Goal: Information Seeking & Learning: Check status

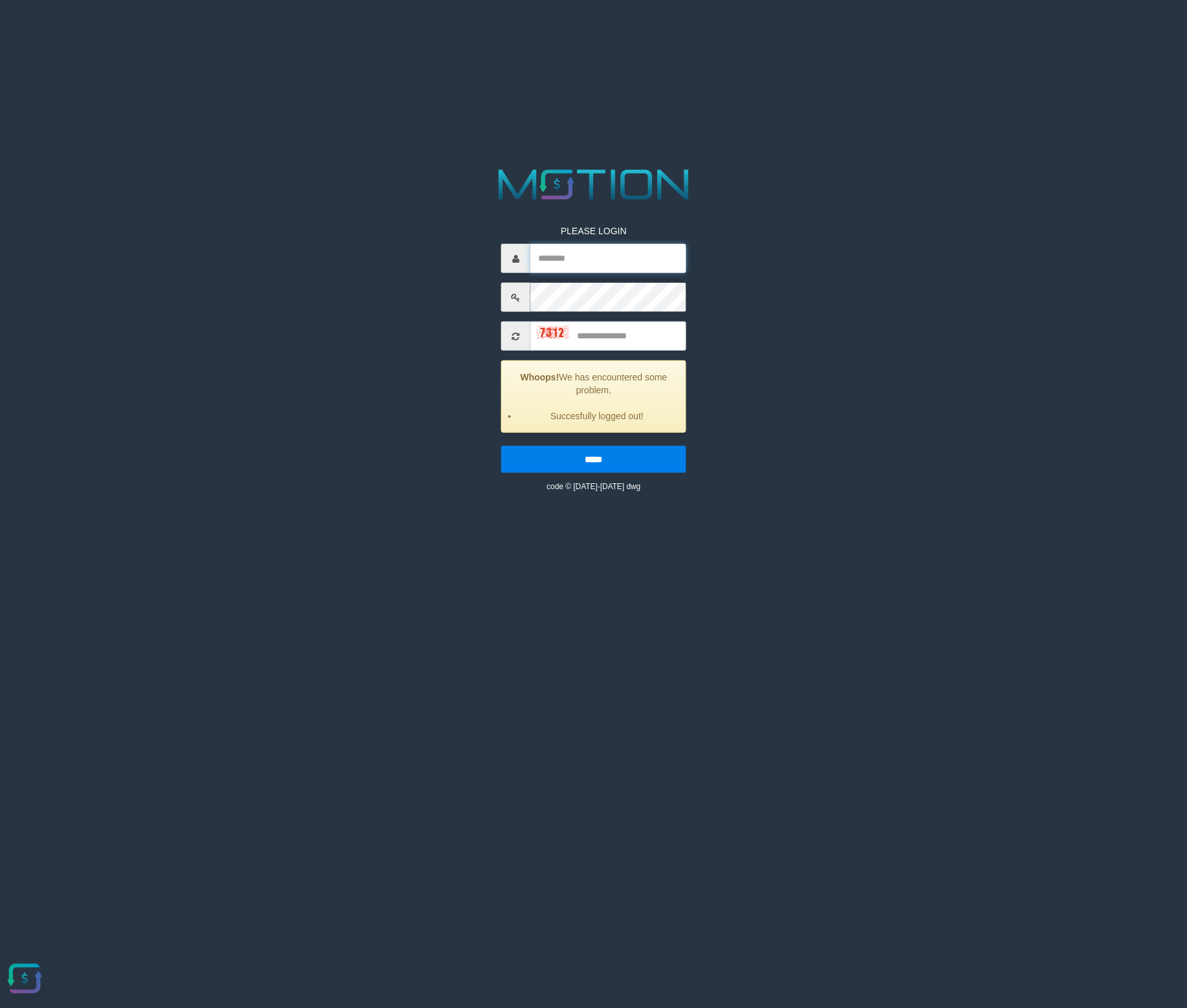
click at [606, 261] on input "text" at bounding box center [608, 259] width 155 height 29
paste input "**********"
type input "**********"
click at [609, 328] on input "text" at bounding box center [608, 336] width 155 height 29
type input "****"
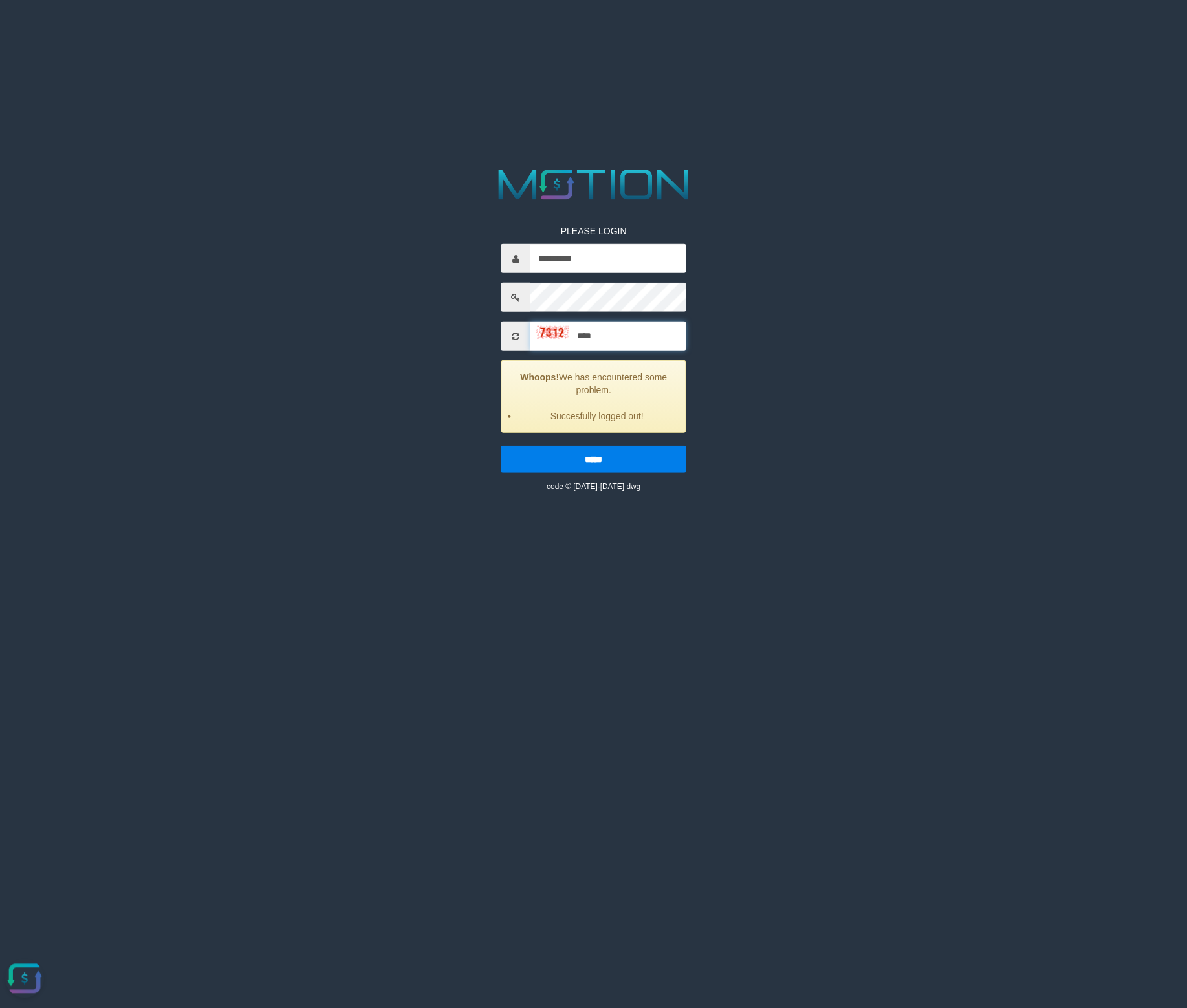
click at [502, 445] on input "*****" at bounding box center [594, 458] width 185 height 27
click at [581, 260] on input "text" at bounding box center [608, 259] width 155 height 29
paste input "**********"
type input "**********"
click at [616, 333] on input "text" at bounding box center [608, 336] width 155 height 29
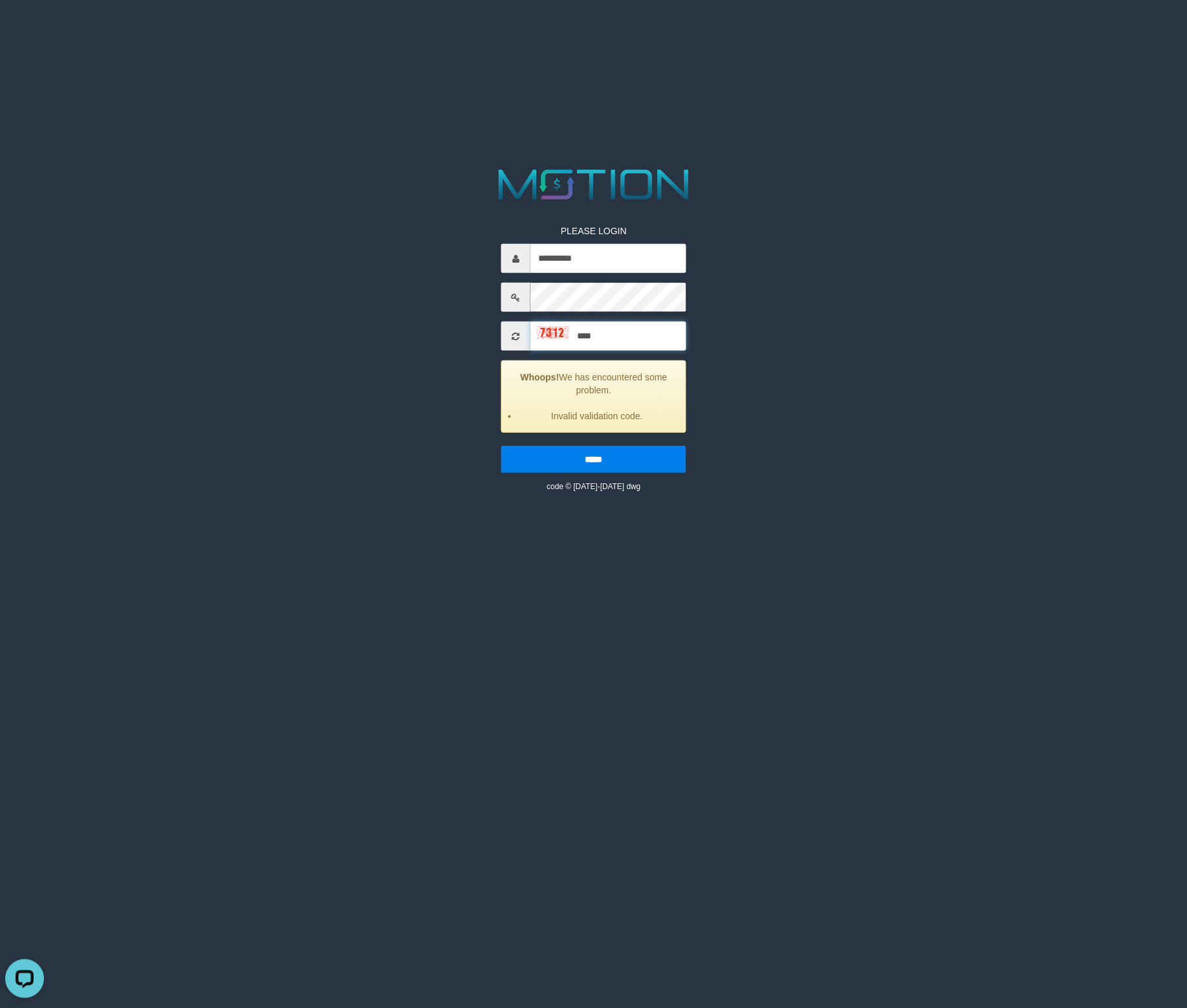
type input "****"
click at [502, 445] on input "*****" at bounding box center [594, 458] width 185 height 27
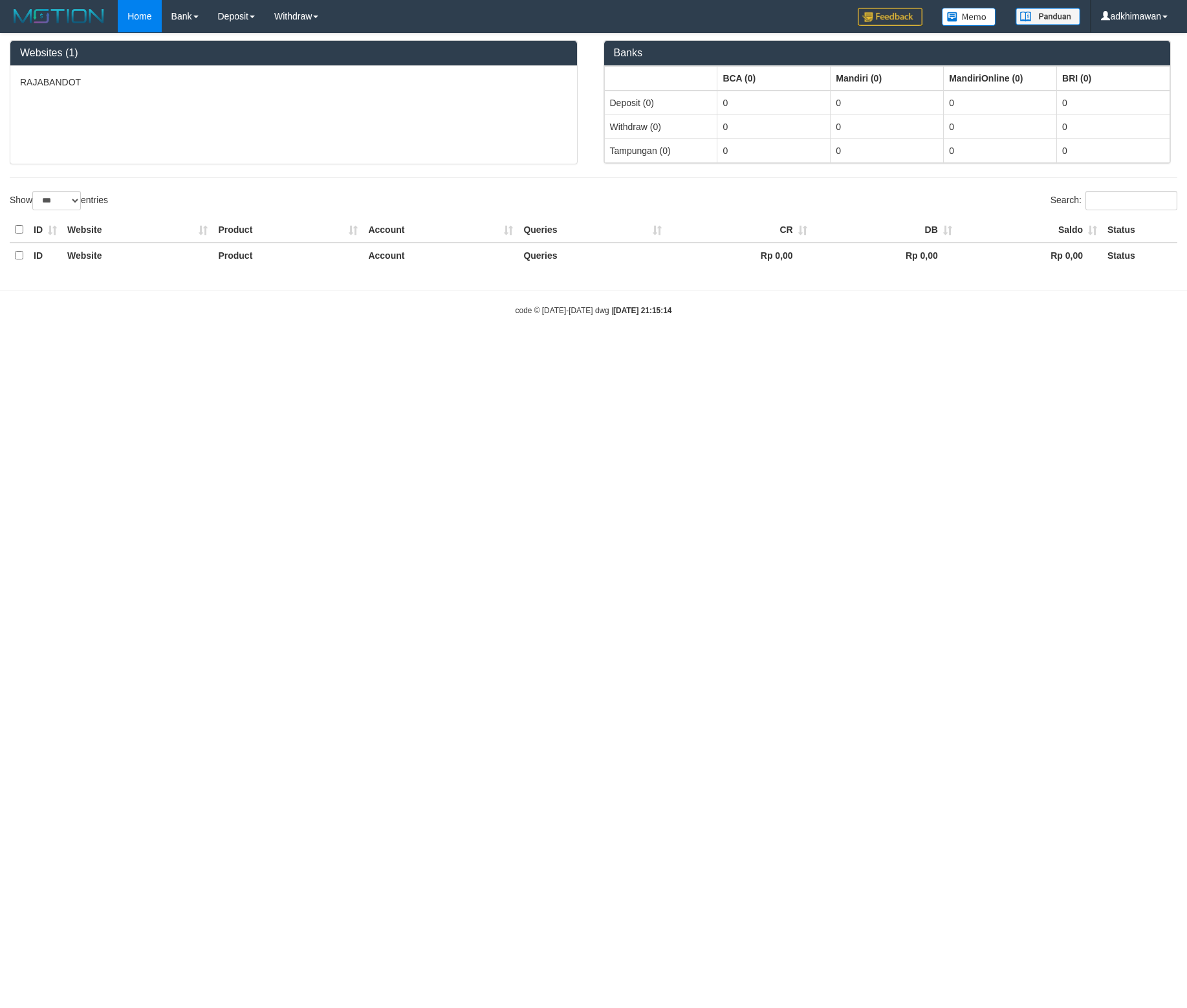
select select "***"
drag, startPoint x: 1042, startPoint y: 452, endPoint x: 323, endPoint y: 222, distance: 754.9
click at [1041, 350] on html "Toggle navigation Home Bank Account List Load By Website Group [ITOTO] RAJABAND…" at bounding box center [594, 175] width 1187 height 350
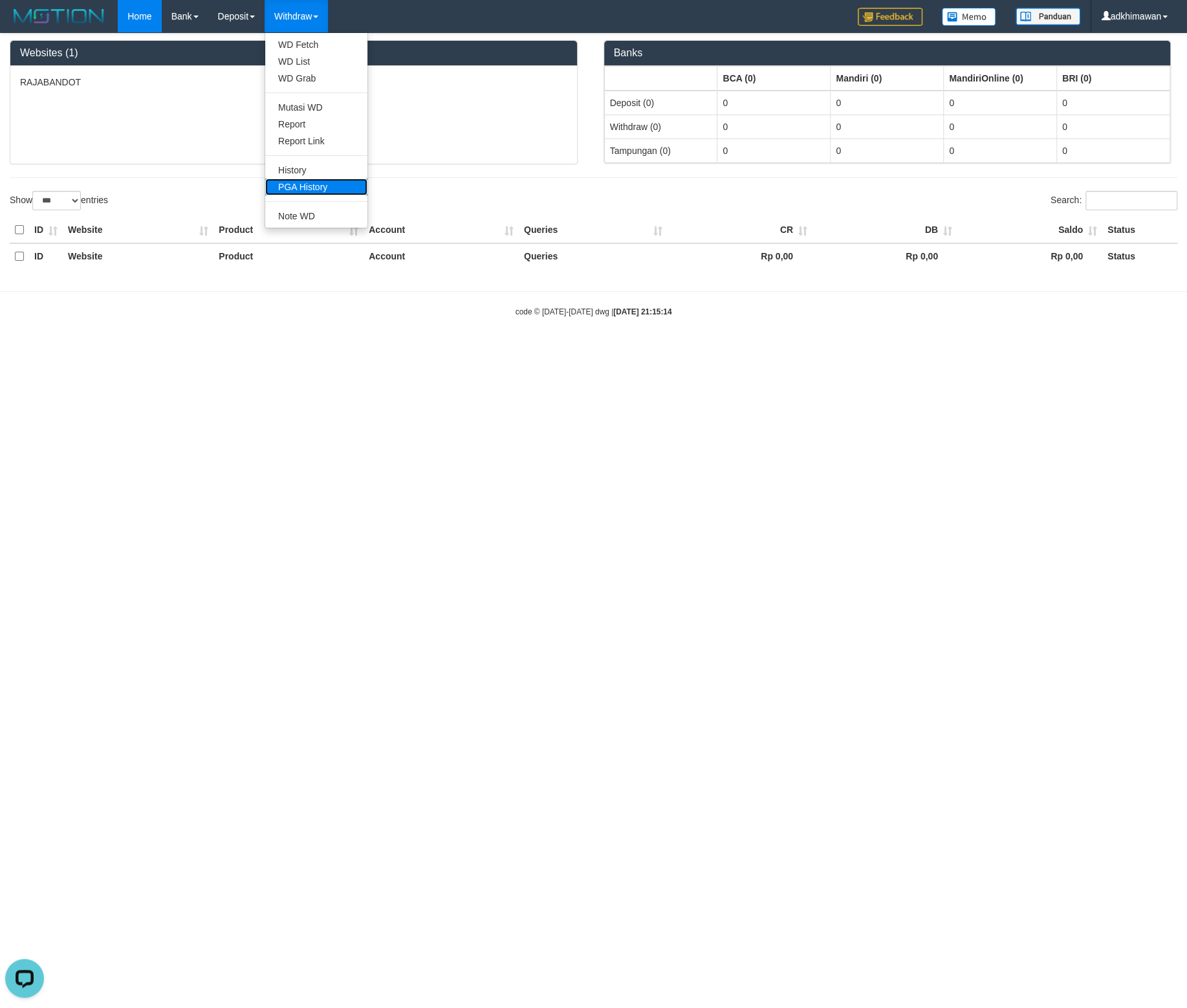
click at [308, 179] on link "PGA History" at bounding box center [317, 186] width 103 height 17
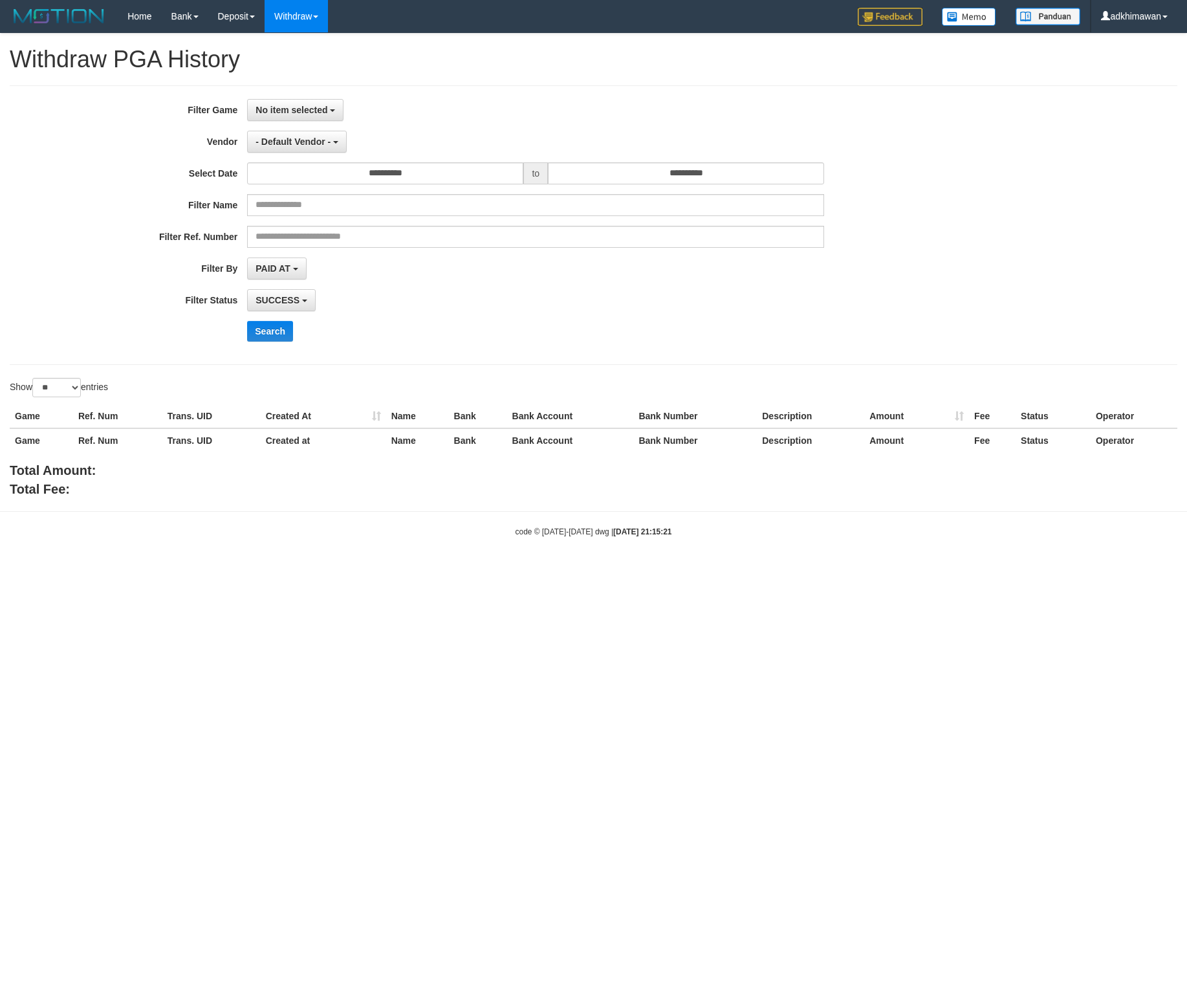
select select
select select "**"
click at [292, 109] on span "No item selected" at bounding box center [291, 110] width 72 height 11
click at [309, 174] on label "[ITOTO] RAJABANDOT" at bounding box center [330, 177] width 164 height 20
select select "***"
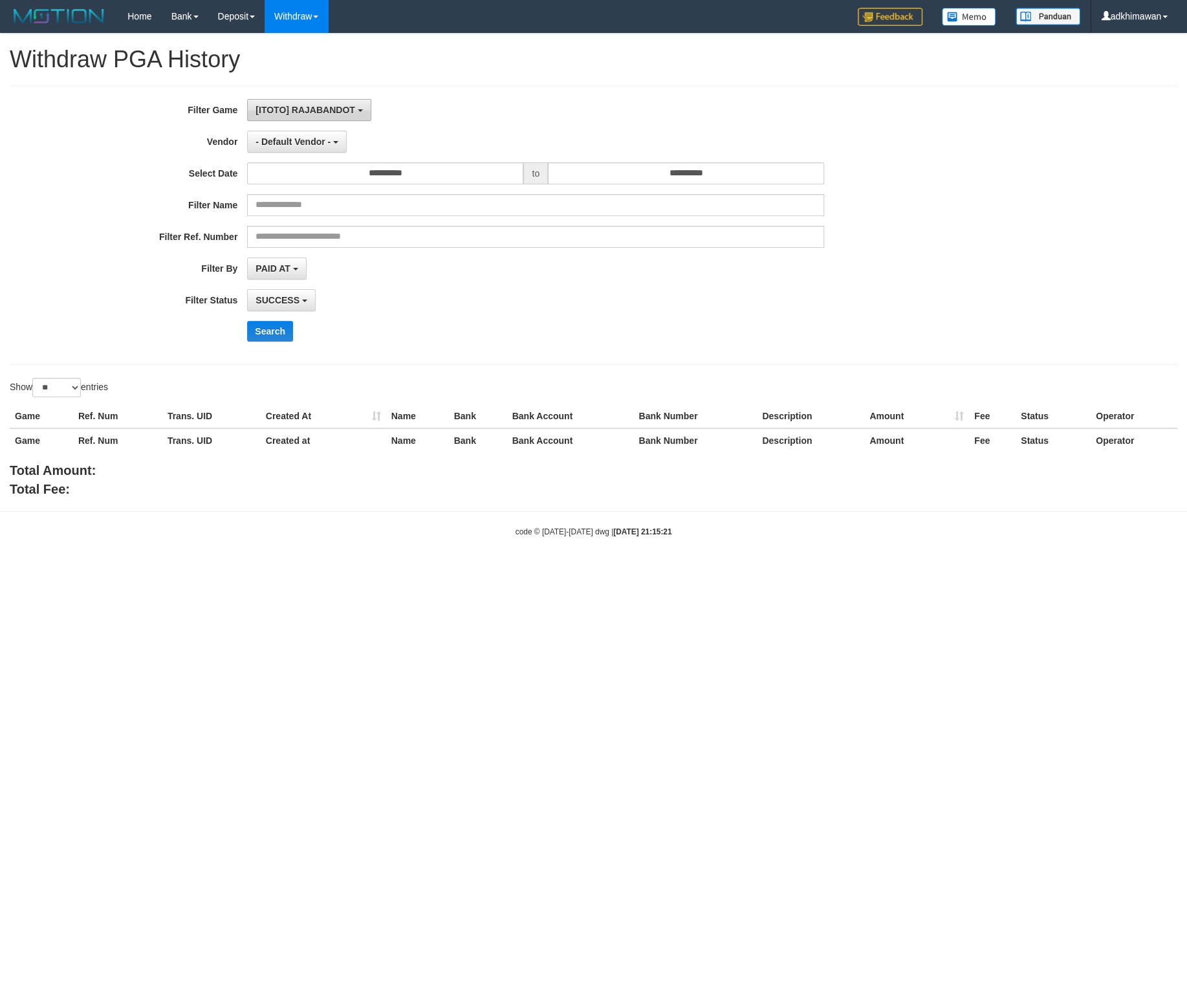
scroll to position [11, 0]
click at [368, 104] on button "[ITOTO] RAJABANDOT" at bounding box center [309, 110] width 124 height 22
click at [409, 81] on div "**********" at bounding box center [594, 265] width 1187 height 464
click at [323, 166] on link "History" at bounding box center [317, 170] width 103 height 17
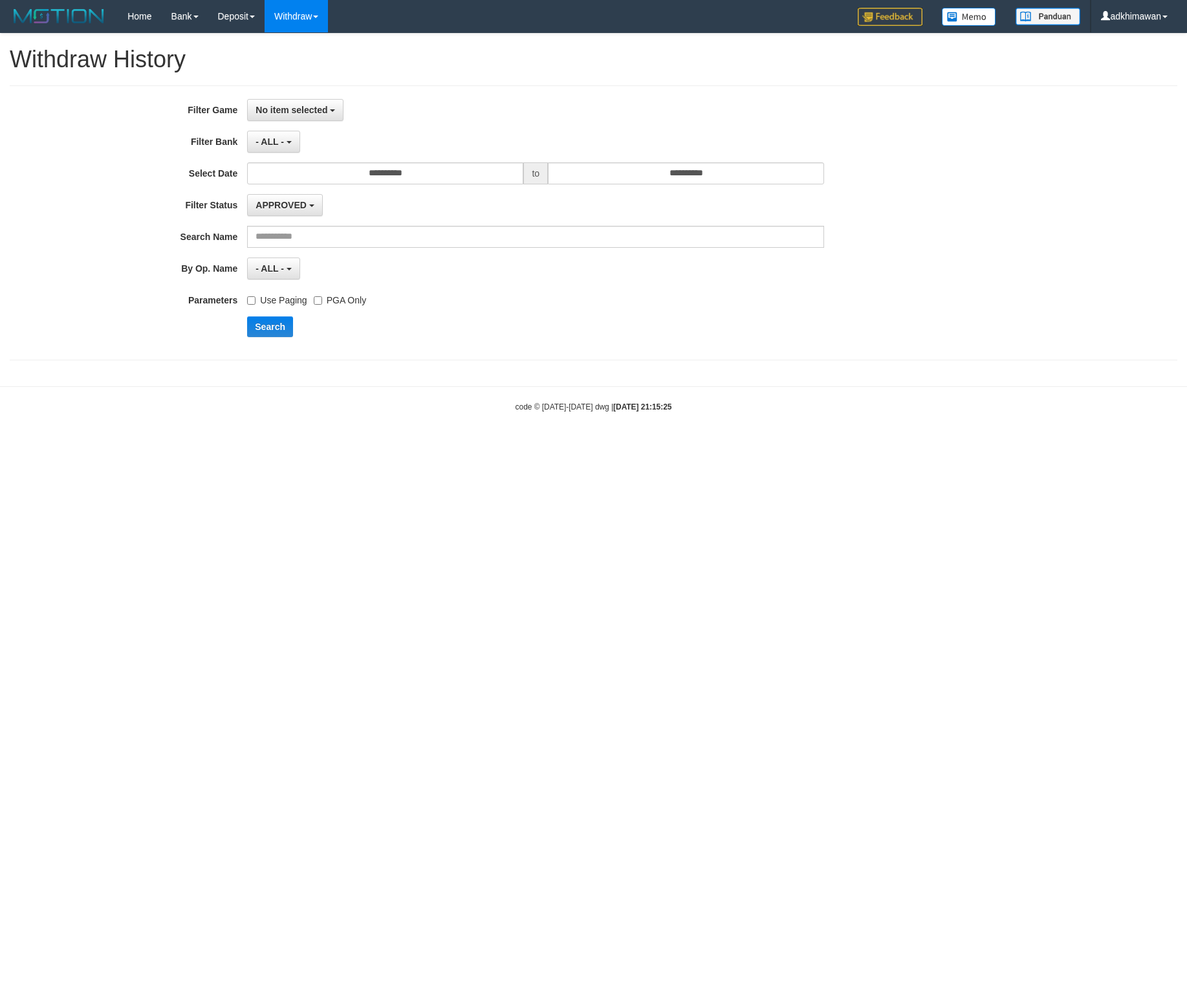
select select
drag, startPoint x: 267, startPoint y: 148, endPoint x: 285, endPoint y: 160, distance: 21.6
click at [268, 148] on button "- ALL -" at bounding box center [274, 141] width 52 height 22
click at [0, 0] on input "text" at bounding box center [0, 0] width 0 height 0
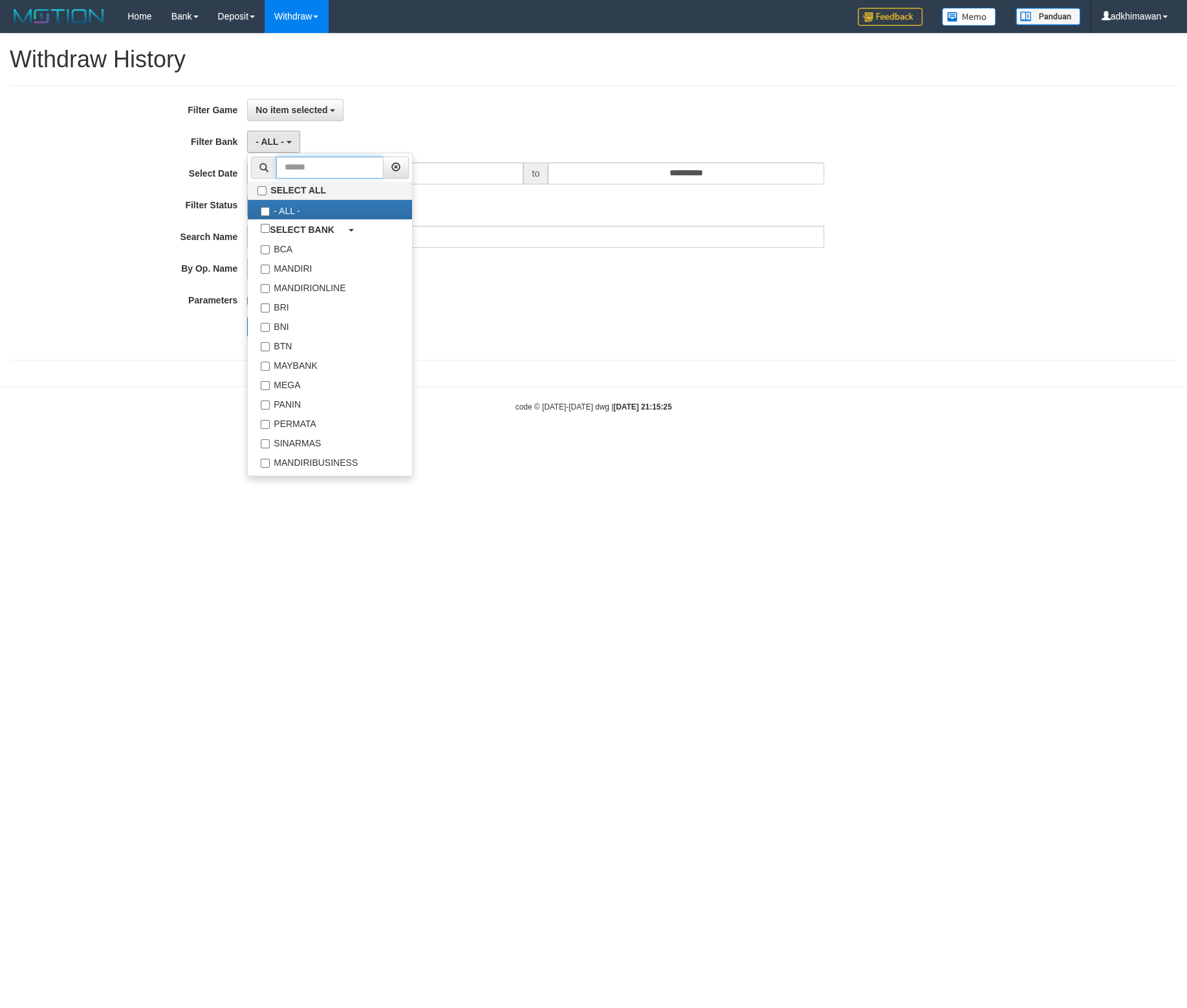
click at [305, 171] on input "text" at bounding box center [330, 167] width 107 height 22
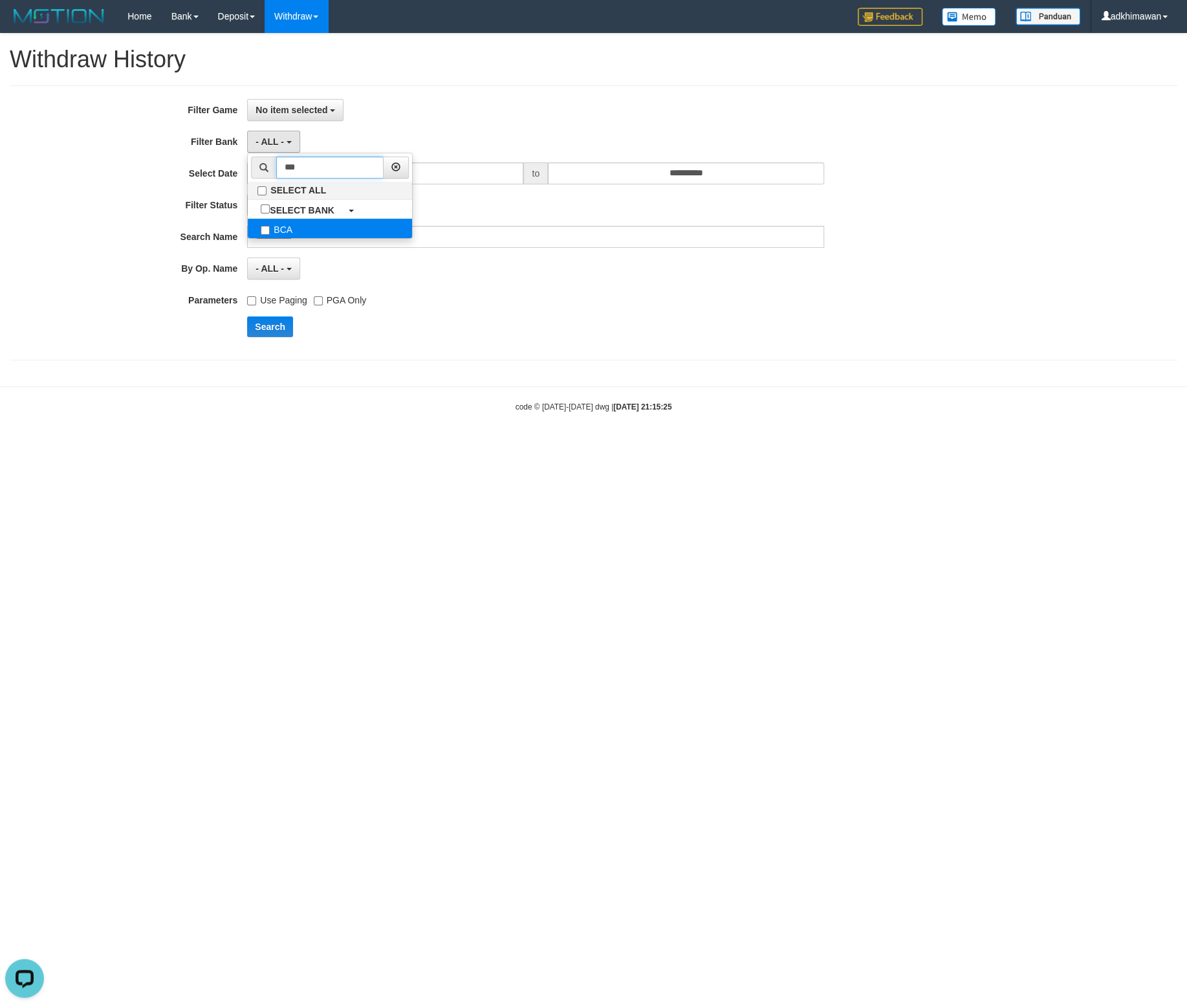
type input "***"
drag, startPoint x: 304, startPoint y: 229, endPoint x: 315, endPoint y: 233, distance: 11.7
click at [302, 228] on label "BCA" at bounding box center [330, 229] width 164 height 20
select select "***"
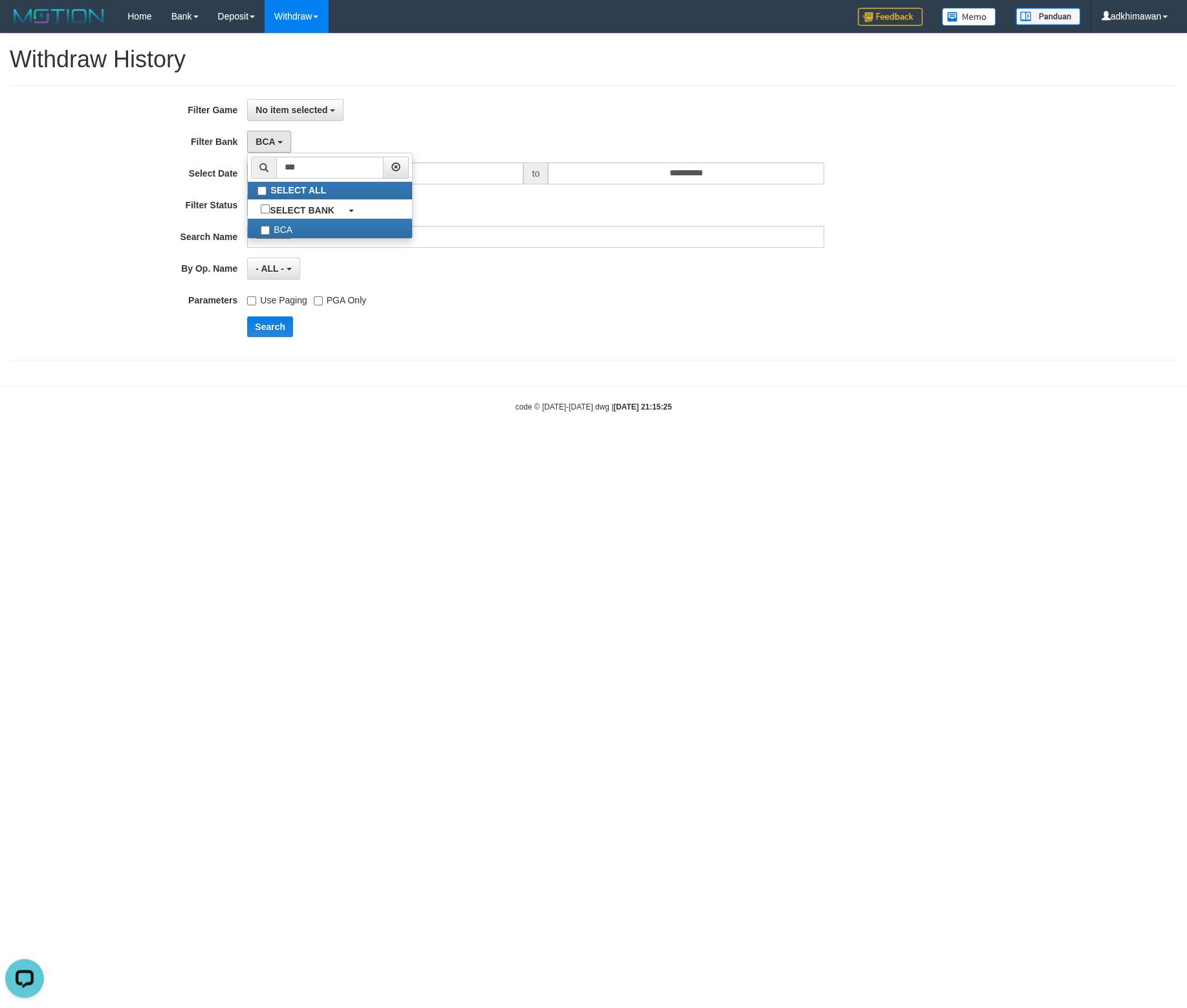
drag, startPoint x: 441, startPoint y: 310, endPoint x: 427, endPoint y: 310, distance: 14.0
click at [440, 310] on div "**********" at bounding box center [494, 223] width 989 height 248
click at [274, 301] on label "Use Paging" at bounding box center [277, 297] width 59 height 17
click at [271, 328] on button "Search" at bounding box center [270, 327] width 46 height 20
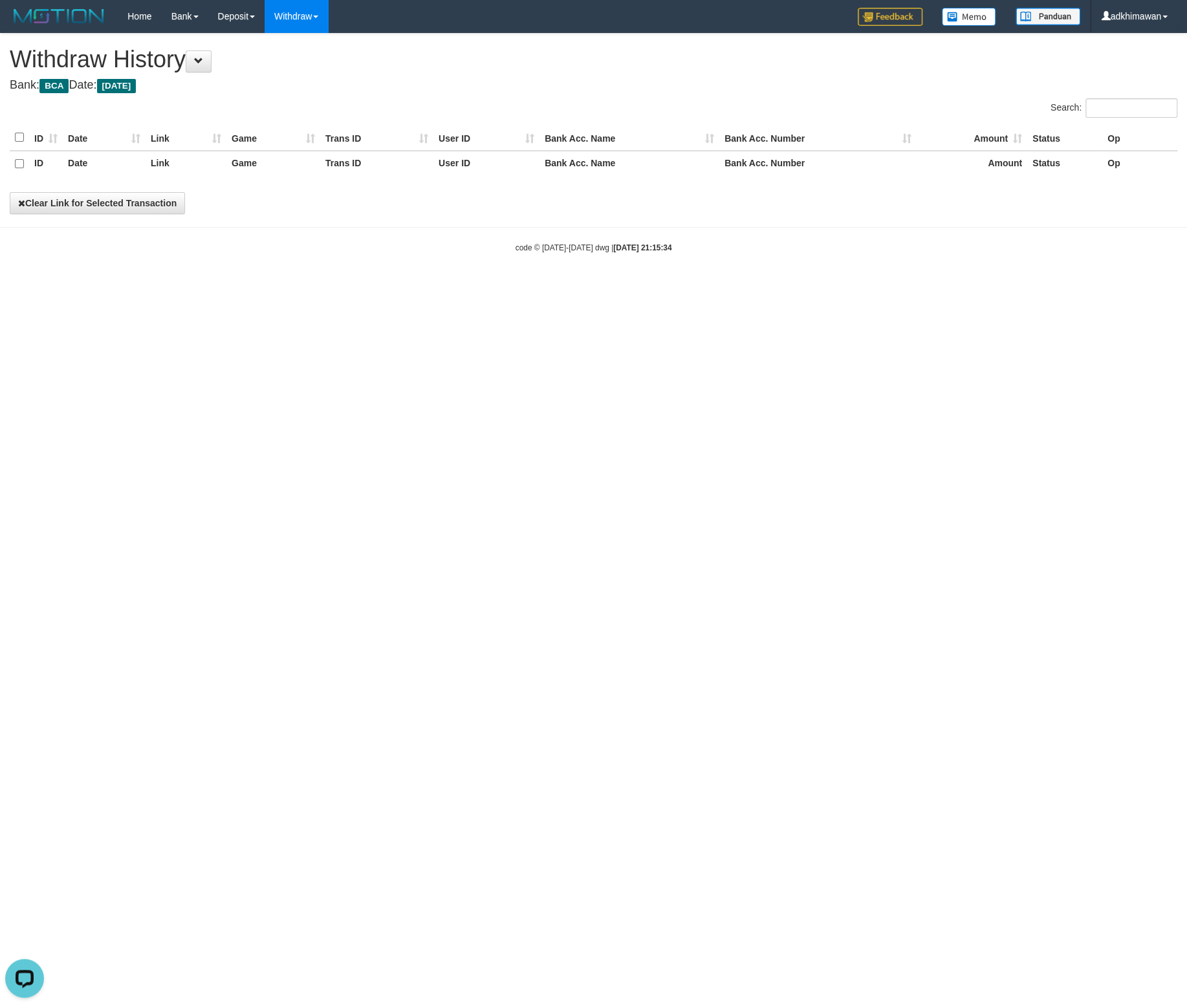
click at [655, 173] on th "Bank Acc. Name" at bounding box center [629, 164] width 180 height 26
click at [200, 55] on button at bounding box center [199, 61] width 26 height 22
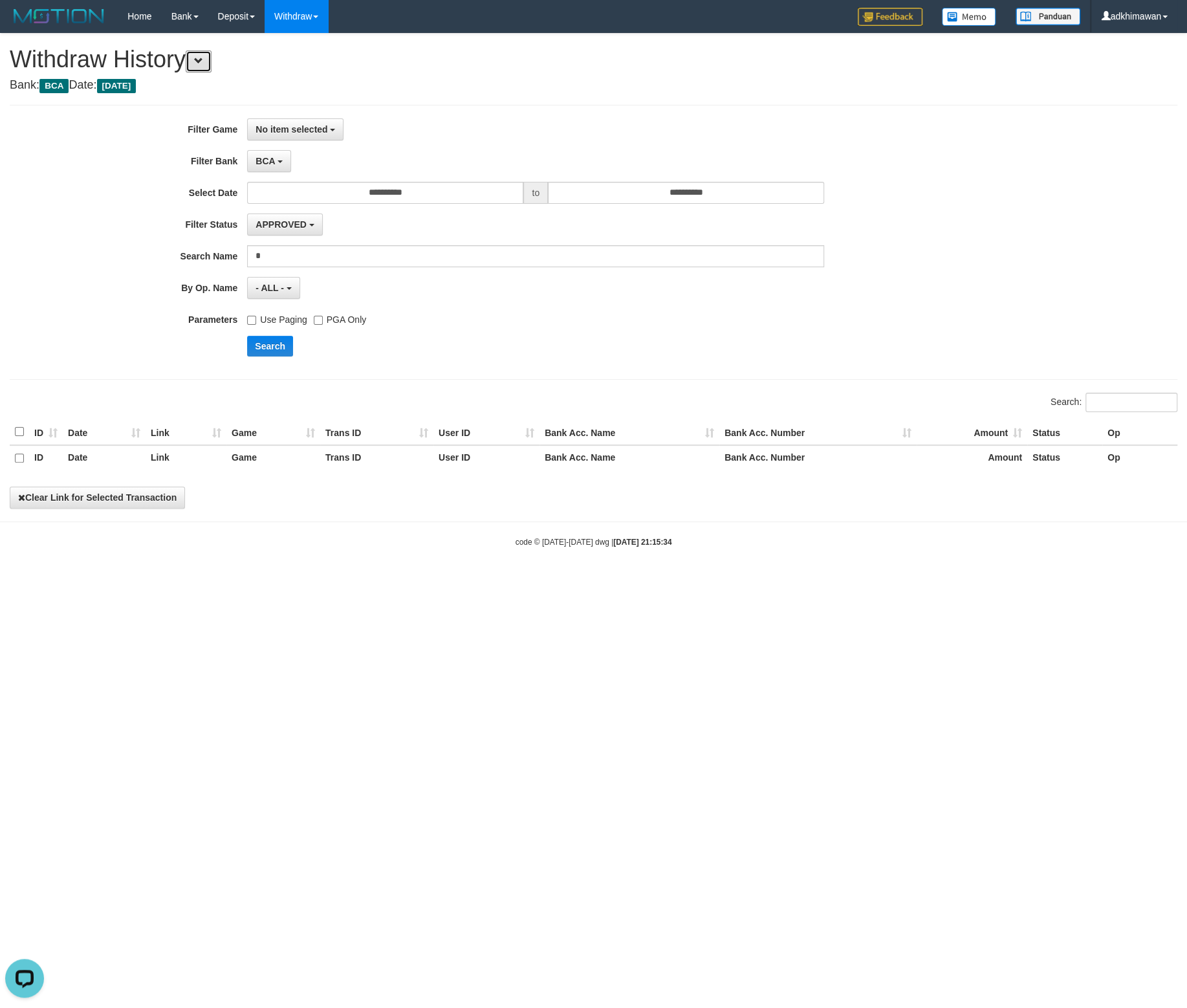
scroll to position [24, 0]
click at [561, 340] on div "Search" at bounding box center [618, 345] width 742 height 20
click at [291, 139] on button "No item selected" at bounding box center [296, 129] width 96 height 22
click at [320, 200] on label "[ITOTO] RAJABANDOT" at bounding box center [330, 197] width 164 height 20
select select "***"
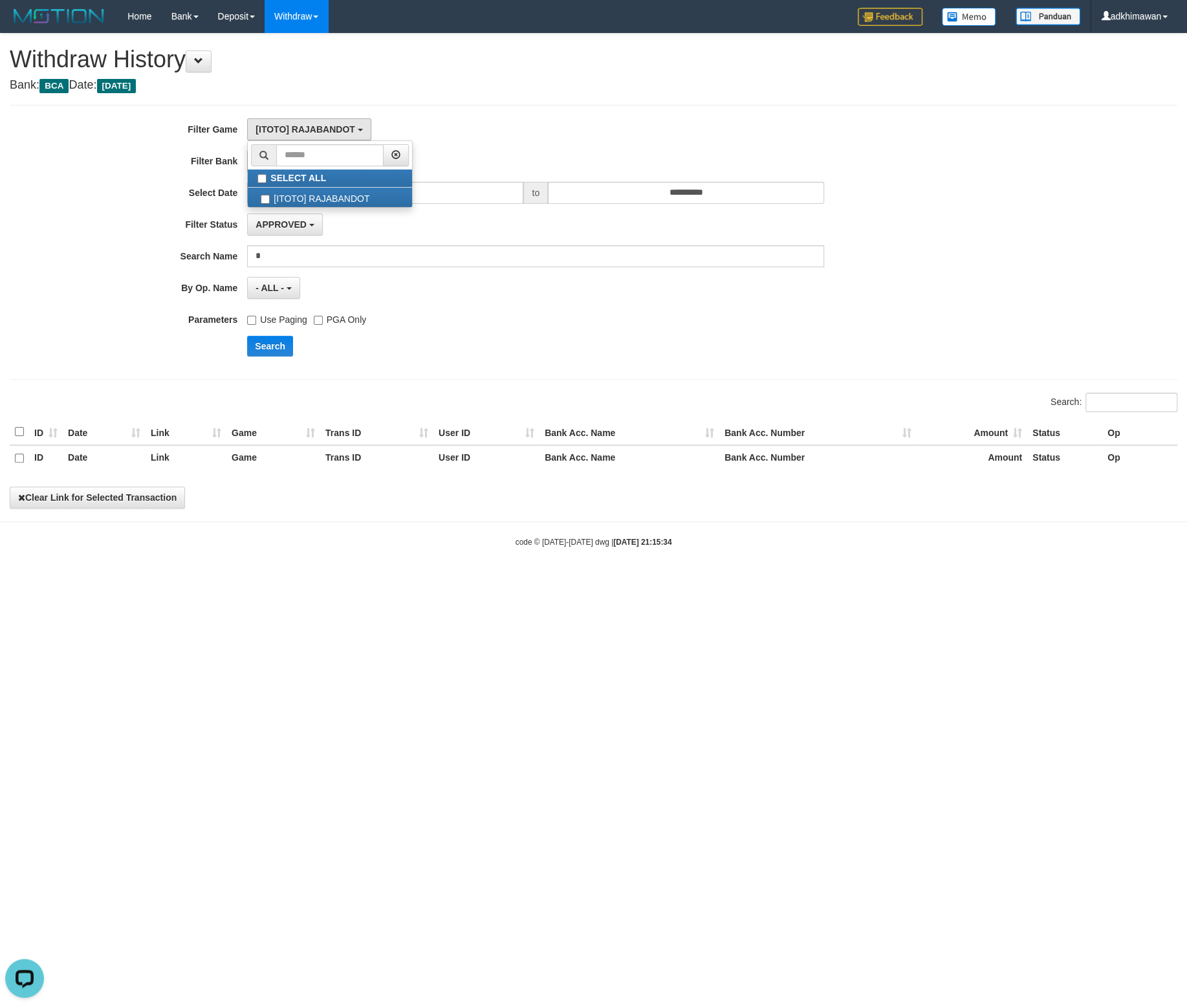
click at [438, 339] on div "**********" at bounding box center [494, 242] width 989 height 248
click at [275, 349] on button "Search" at bounding box center [270, 345] width 46 height 20
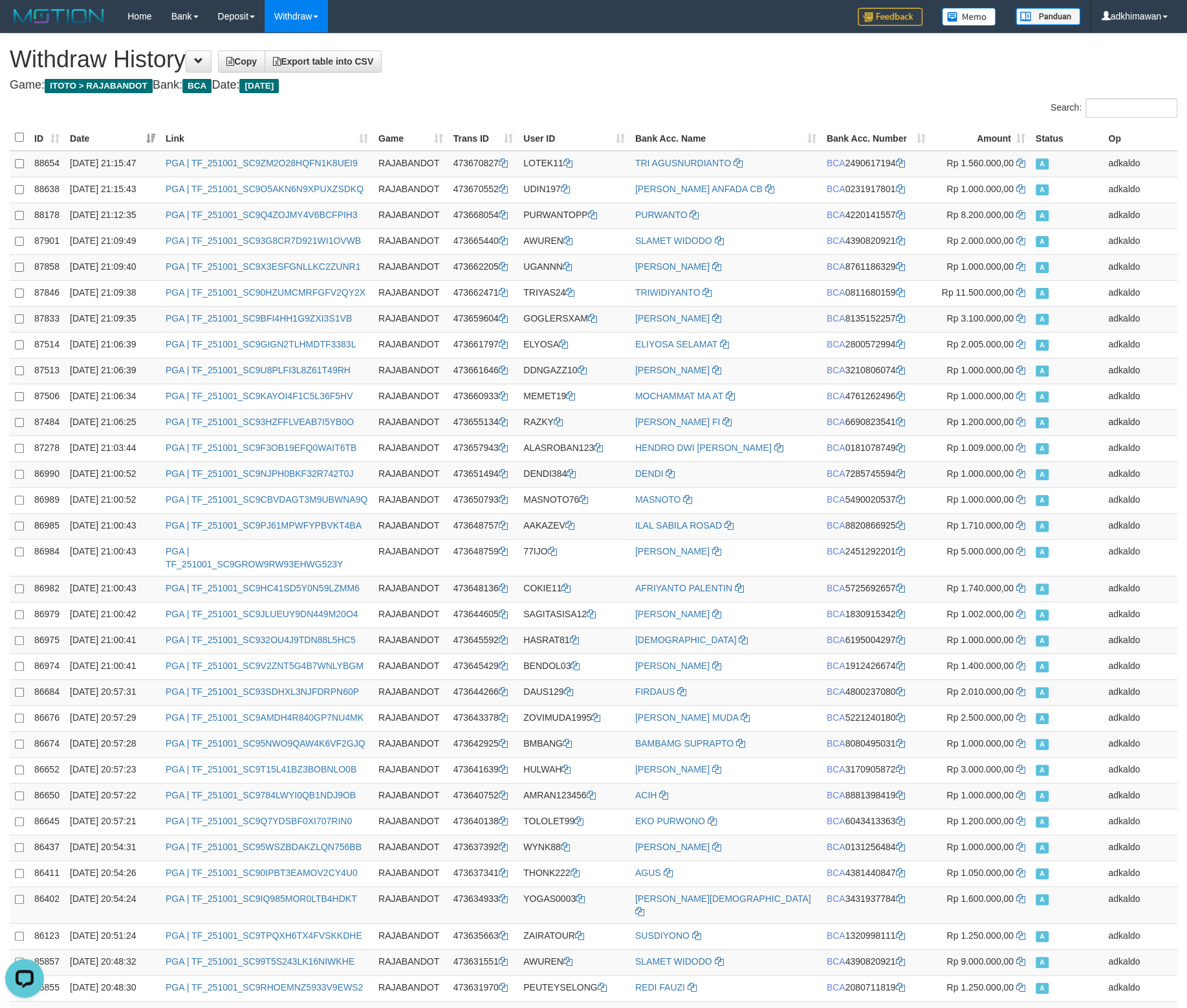
click at [54, 137] on th "ID" at bounding box center [47, 138] width 36 height 26
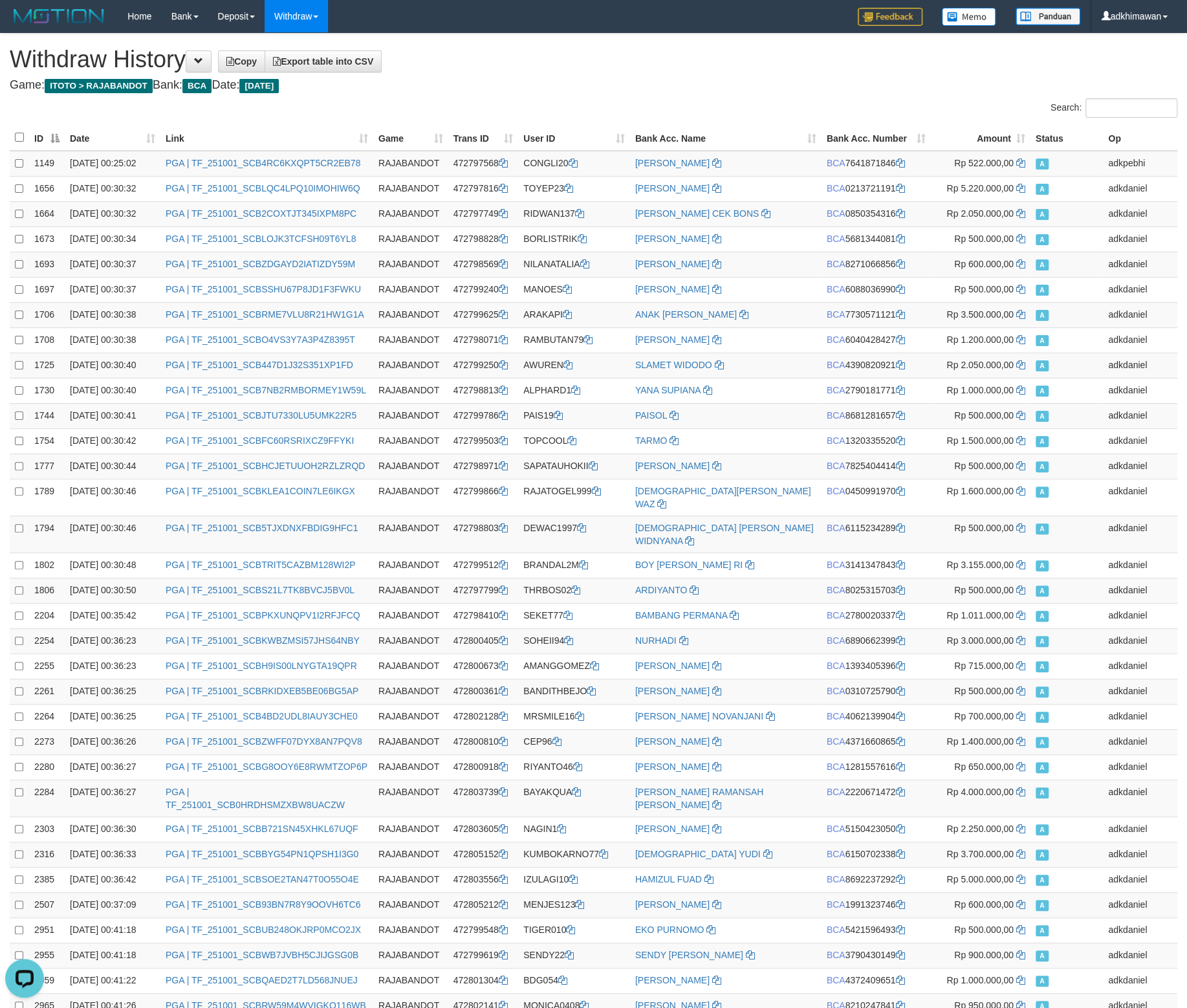
click at [515, 56] on h1 "Withdraw History Copy Export table into CSV" at bounding box center [594, 59] width 1167 height 26
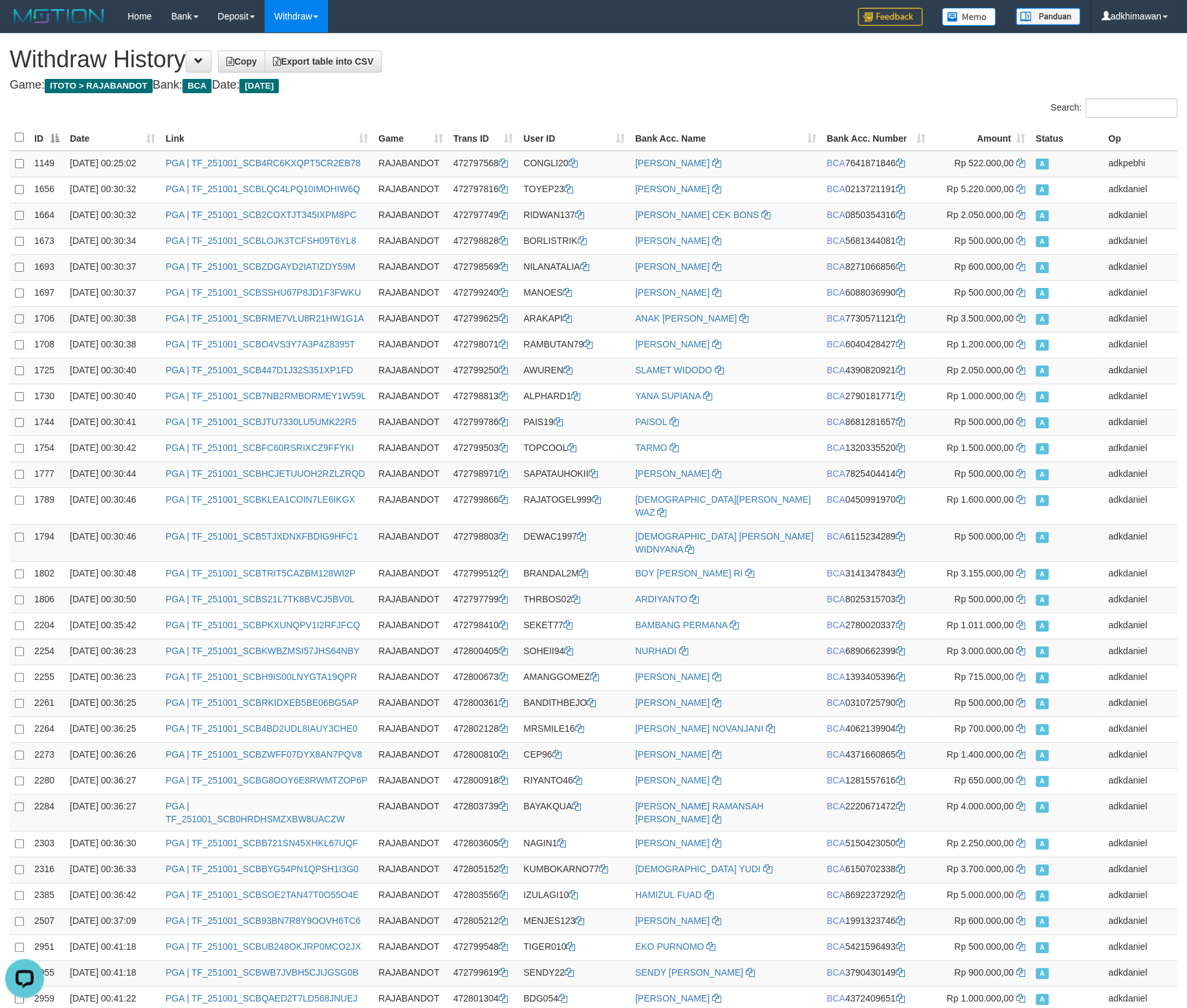
click at [912, 56] on h1 "Withdraw History Copy Export table into CSV" at bounding box center [594, 59] width 1167 height 26
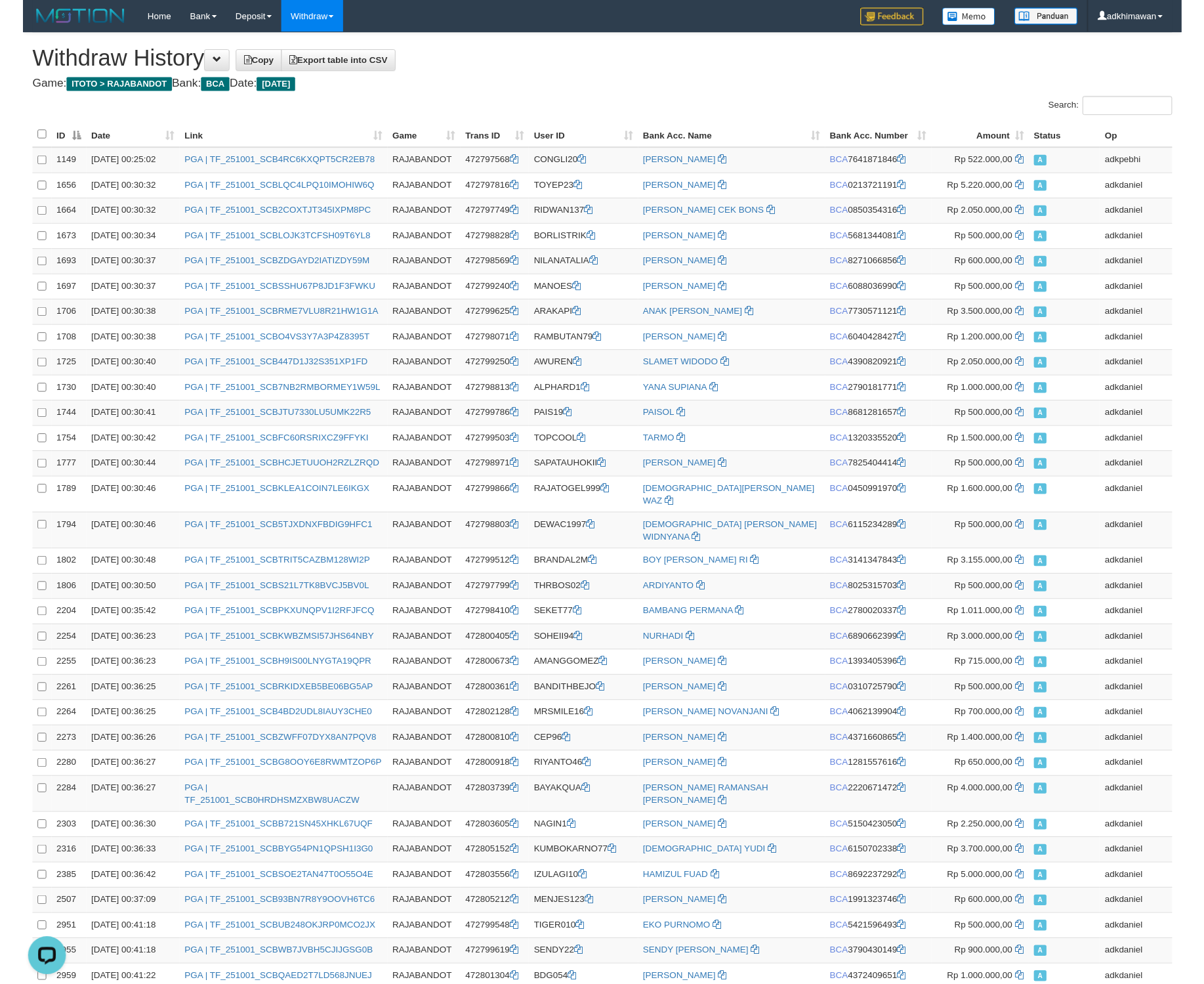
scroll to position [16071, 0]
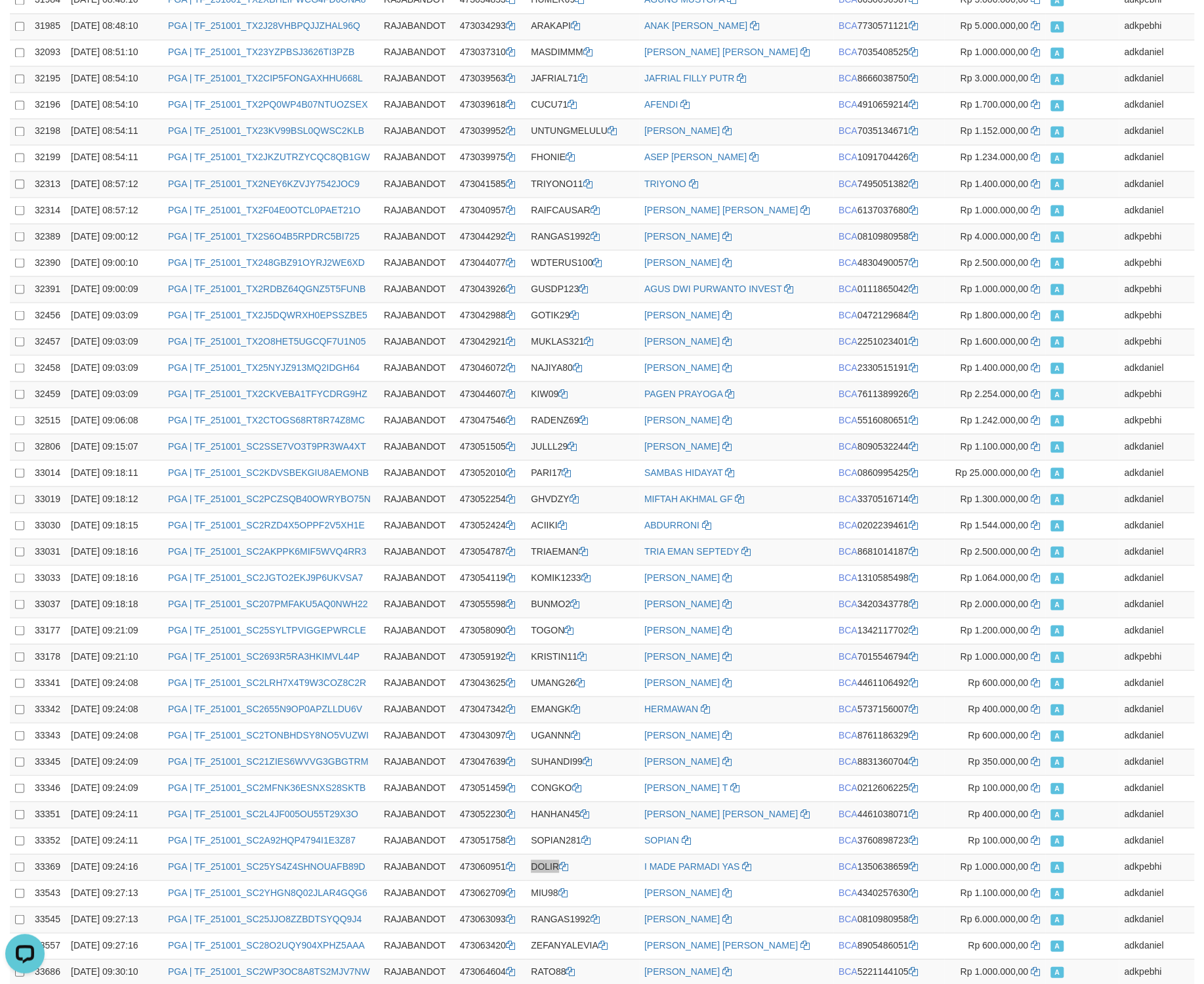
click at [554, 880] on td "MIU98" at bounding box center [581, 893] width 113 height 26
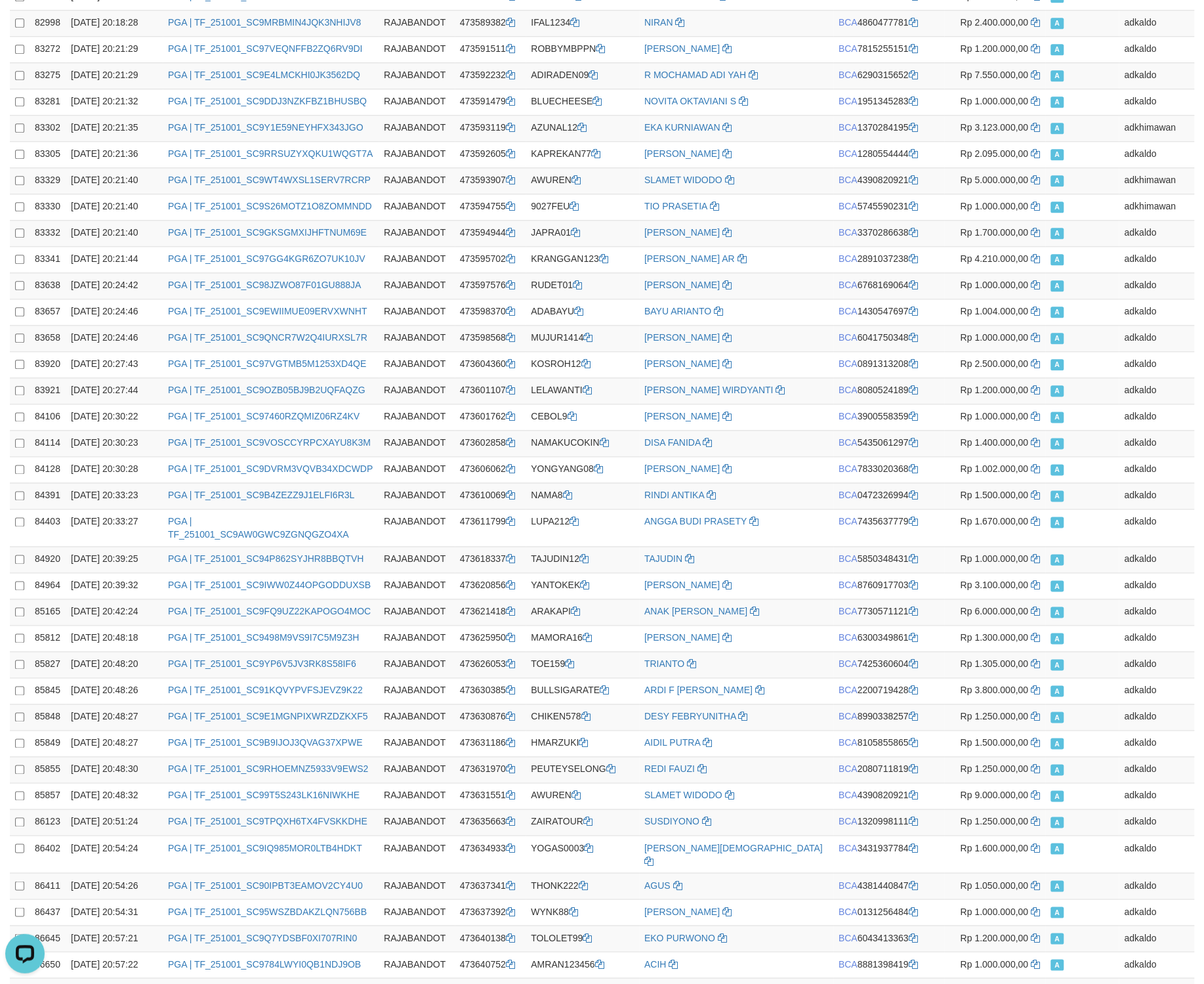
scroll to position [33568, 0]
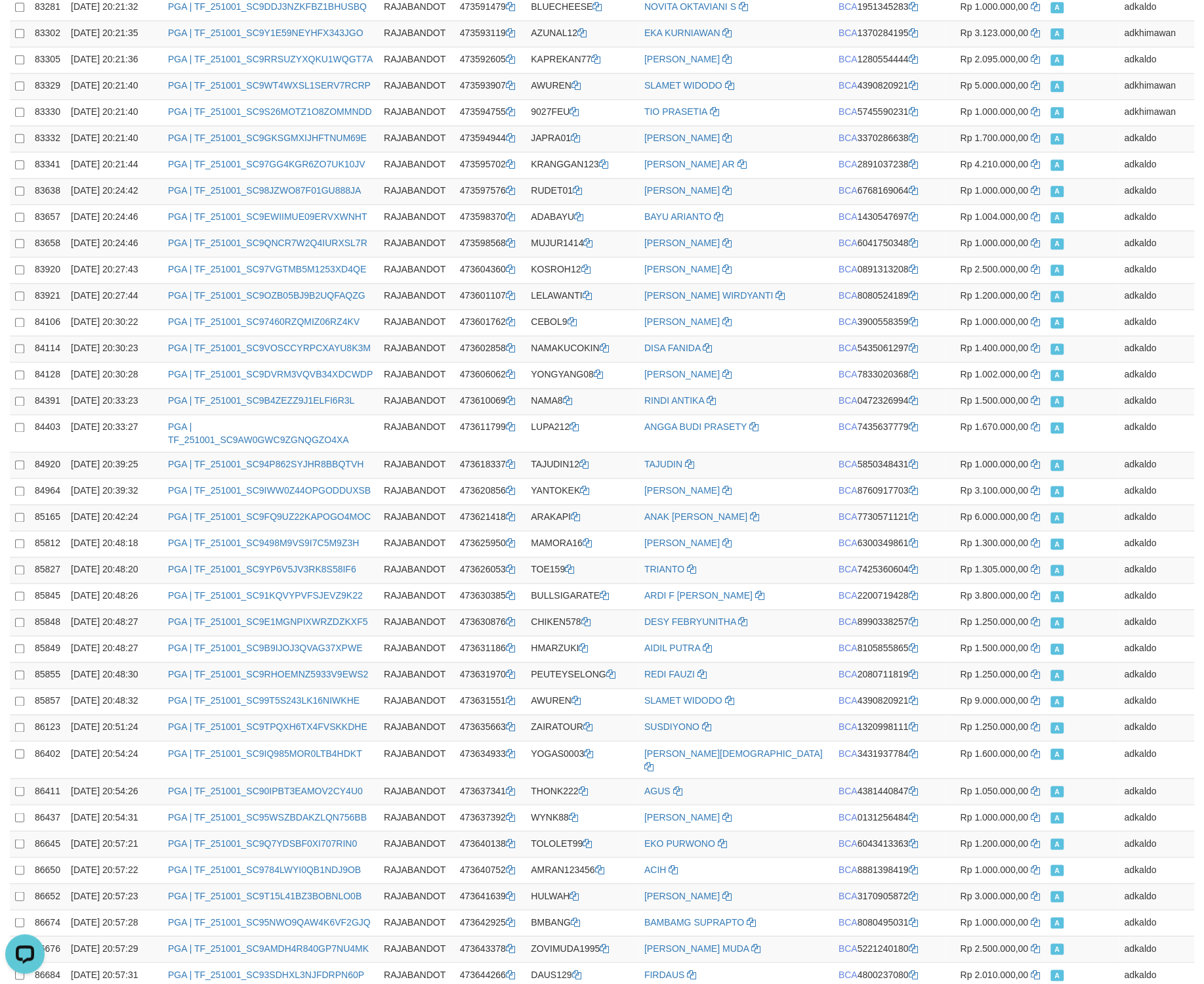
copy td "BCA 2490617194"
drag, startPoint x: 956, startPoint y: 516, endPoint x: 1180, endPoint y: 678, distance: 276.4
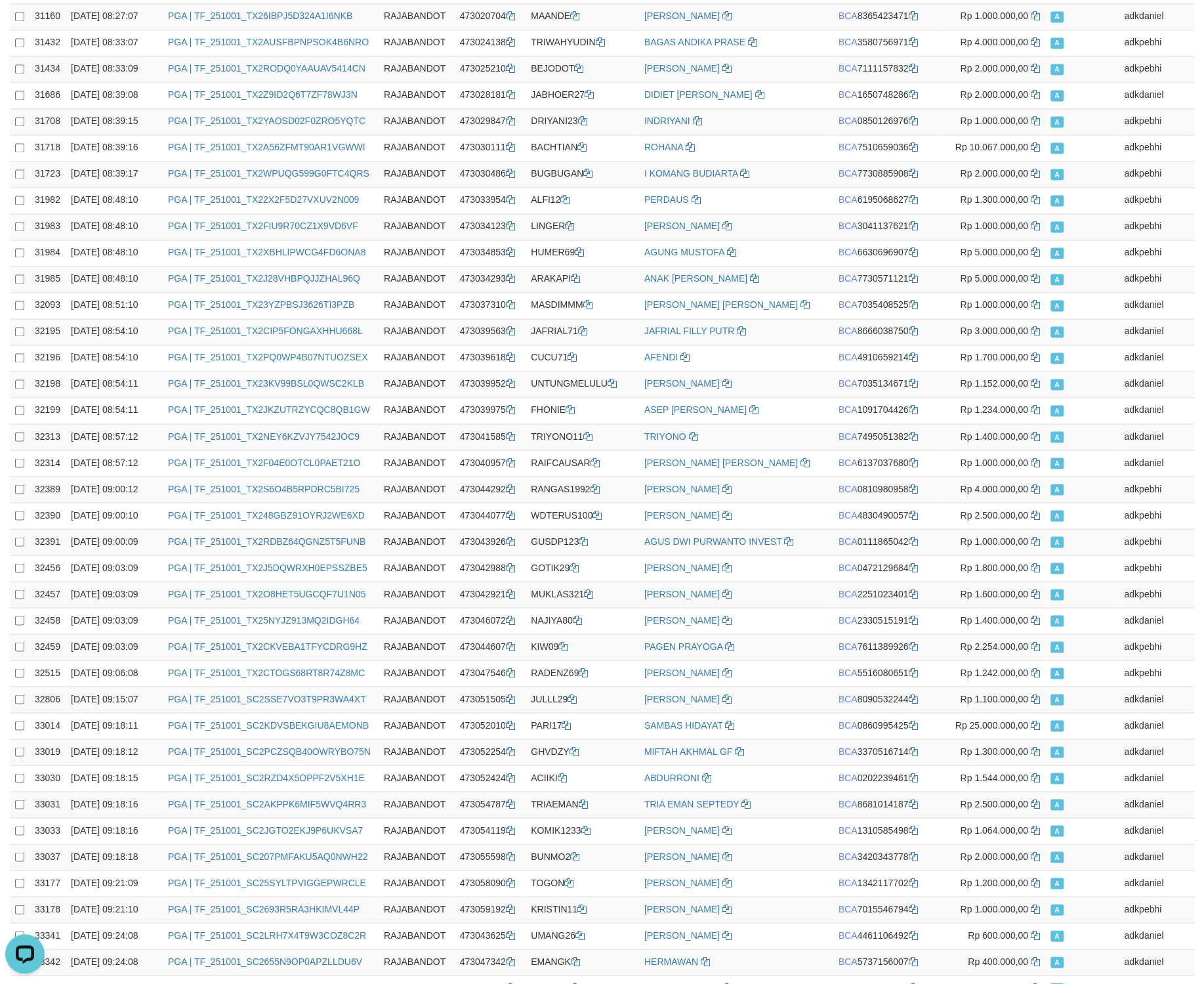
scroll to position [16090, 0]
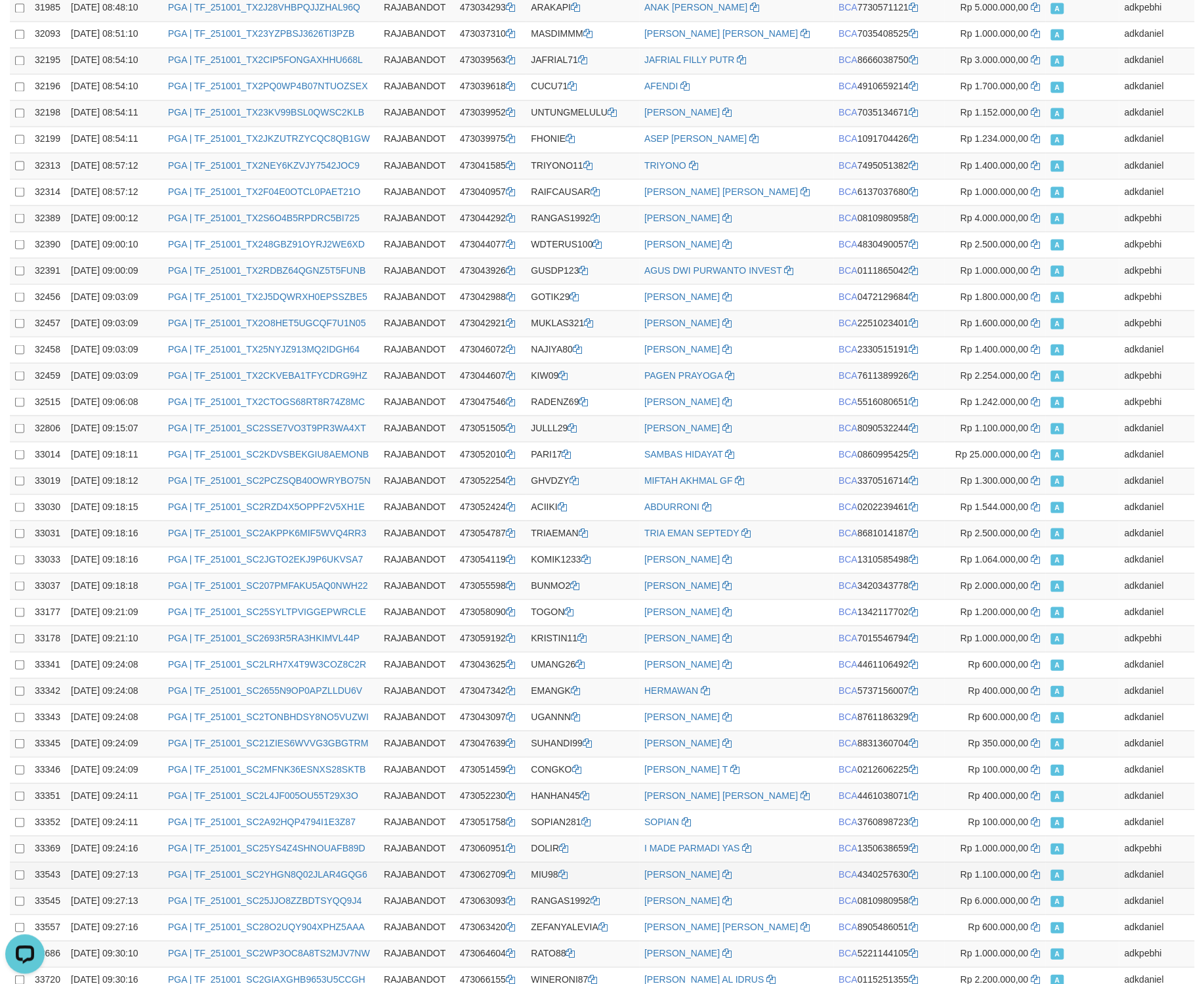
click at [974, 868] on span "Rp 1.100.000,00" at bounding box center [993, 873] width 69 height 11
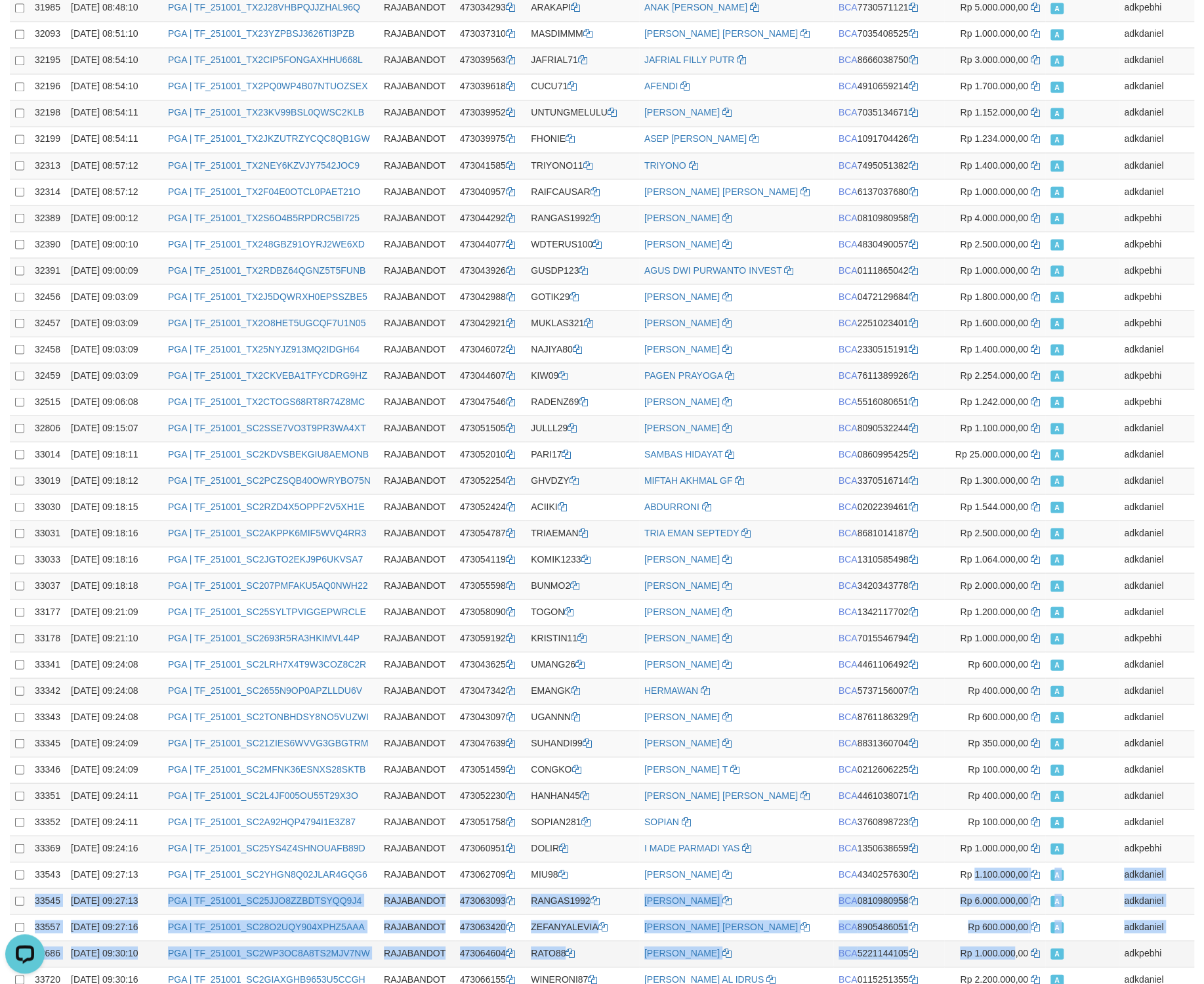
drag, startPoint x: 974, startPoint y: 497, endPoint x: 1093, endPoint y: 571, distance: 140.1
click at [1102, 914] on td "A" at bounding box center [1082, 927] width 73 height 26
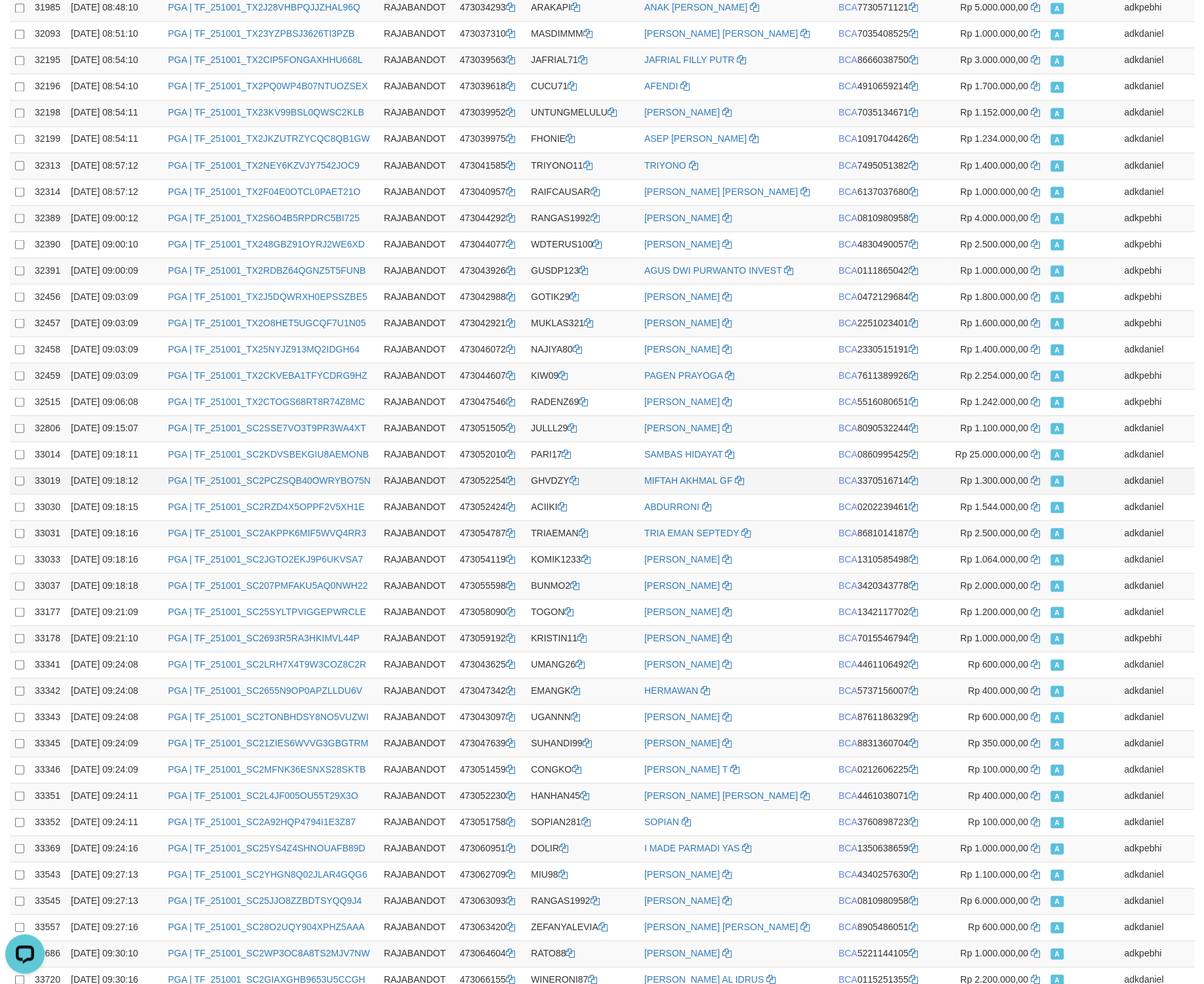
click at [790, 468] on td "MIFTAH AKHMAL GF" at bounding box center [736, 481] width 194 height 26
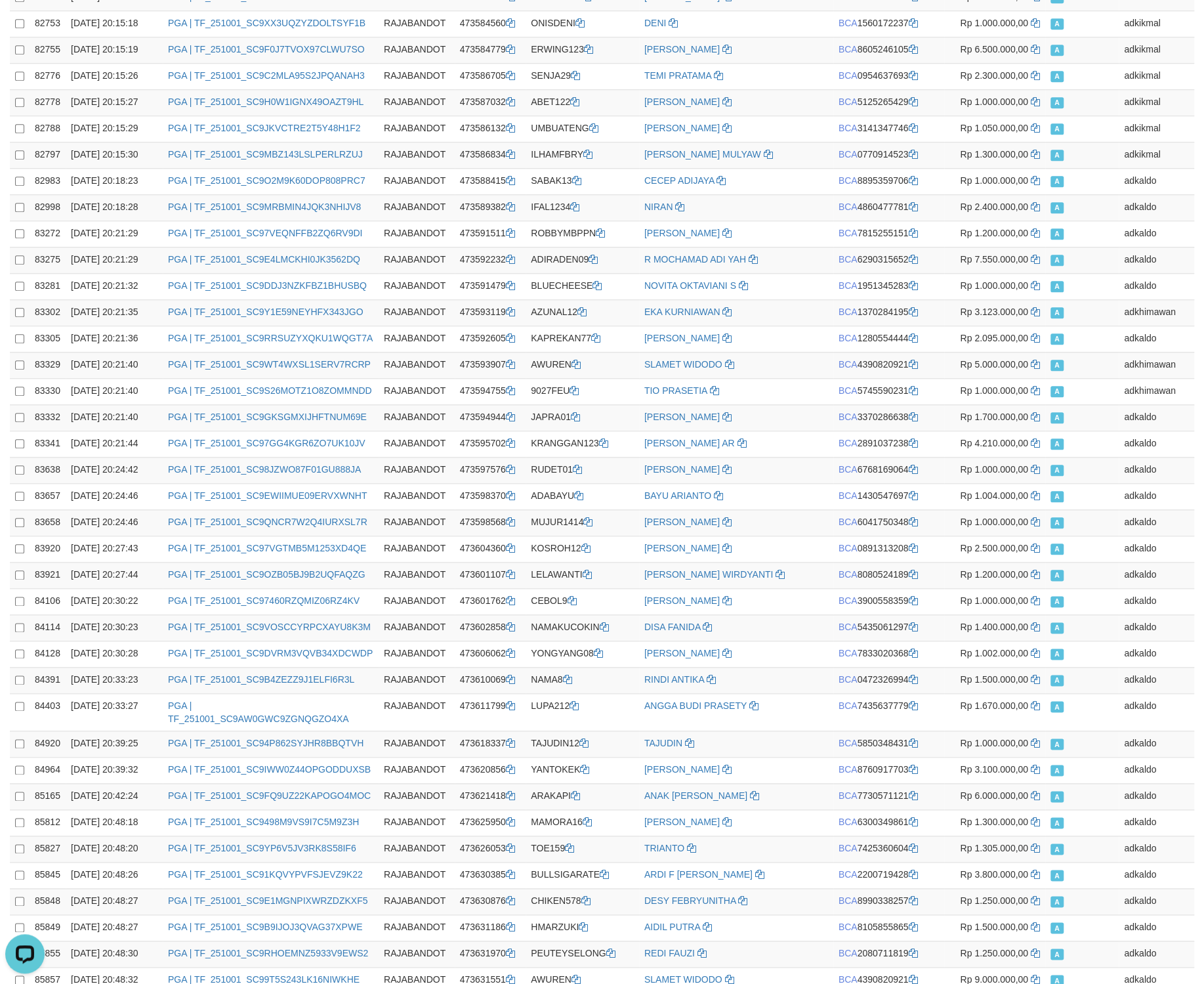
scroll to position [33568, 0]
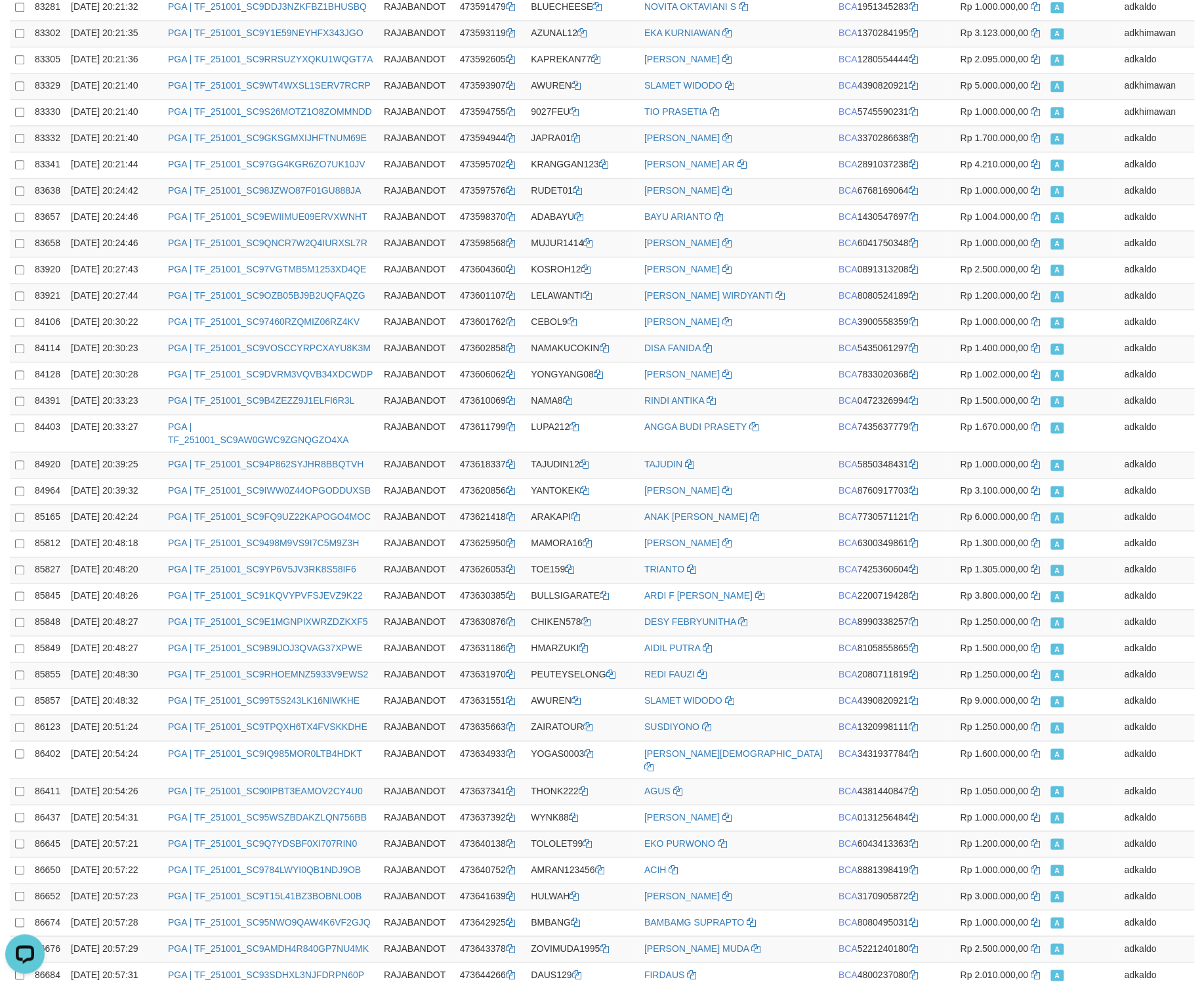
copy td "473670827"
drag, startPoint x: 535, startPoint y: 502, endPoint x: 548, endPoint y: 806, distance: 304.3
copy td "473670827"
drag, startPoint x: 562, startPoint y: 238, endPoint x: 575, endPoint y: 787, distance: 549.2
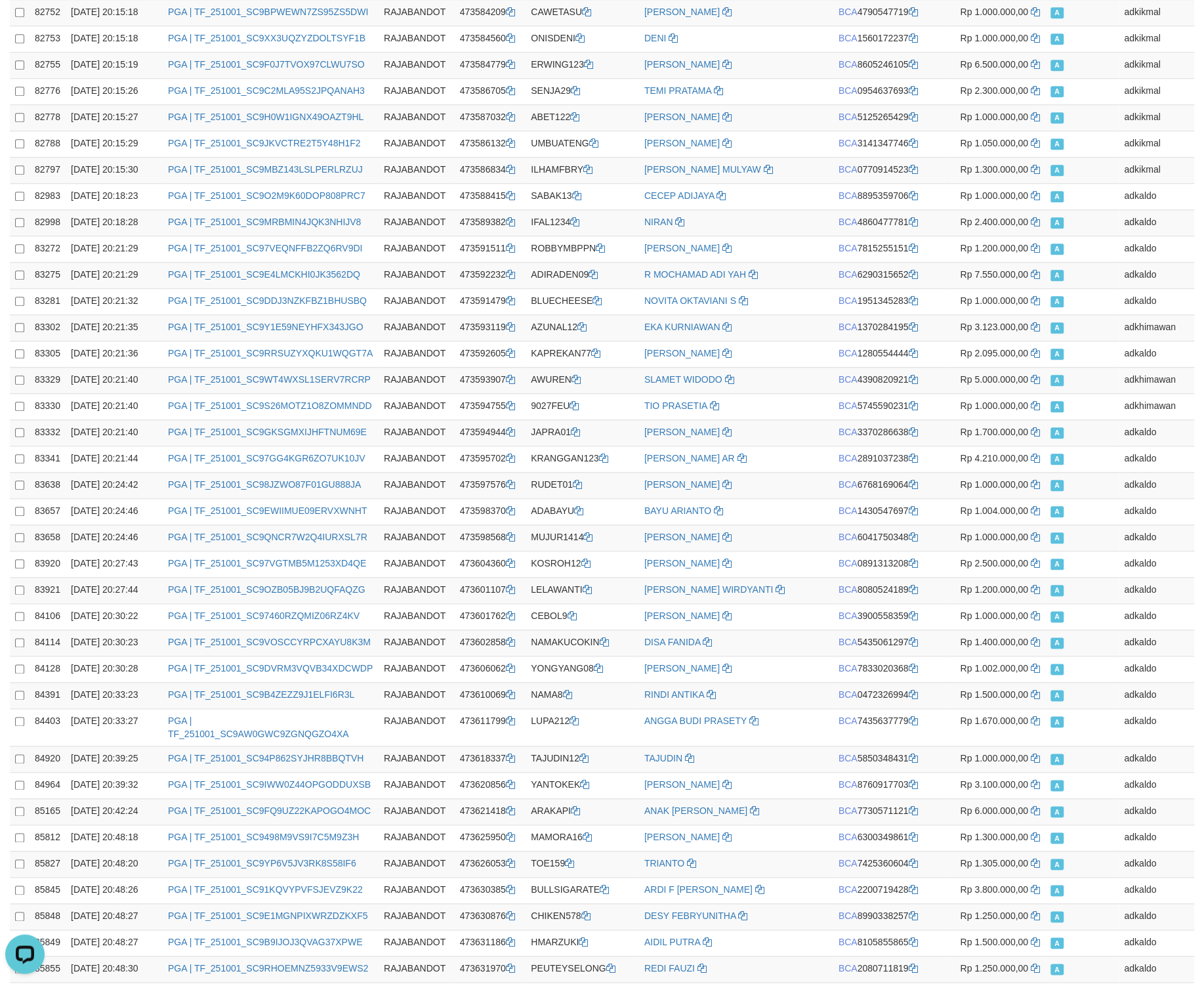
scroll to position [33297, 0]
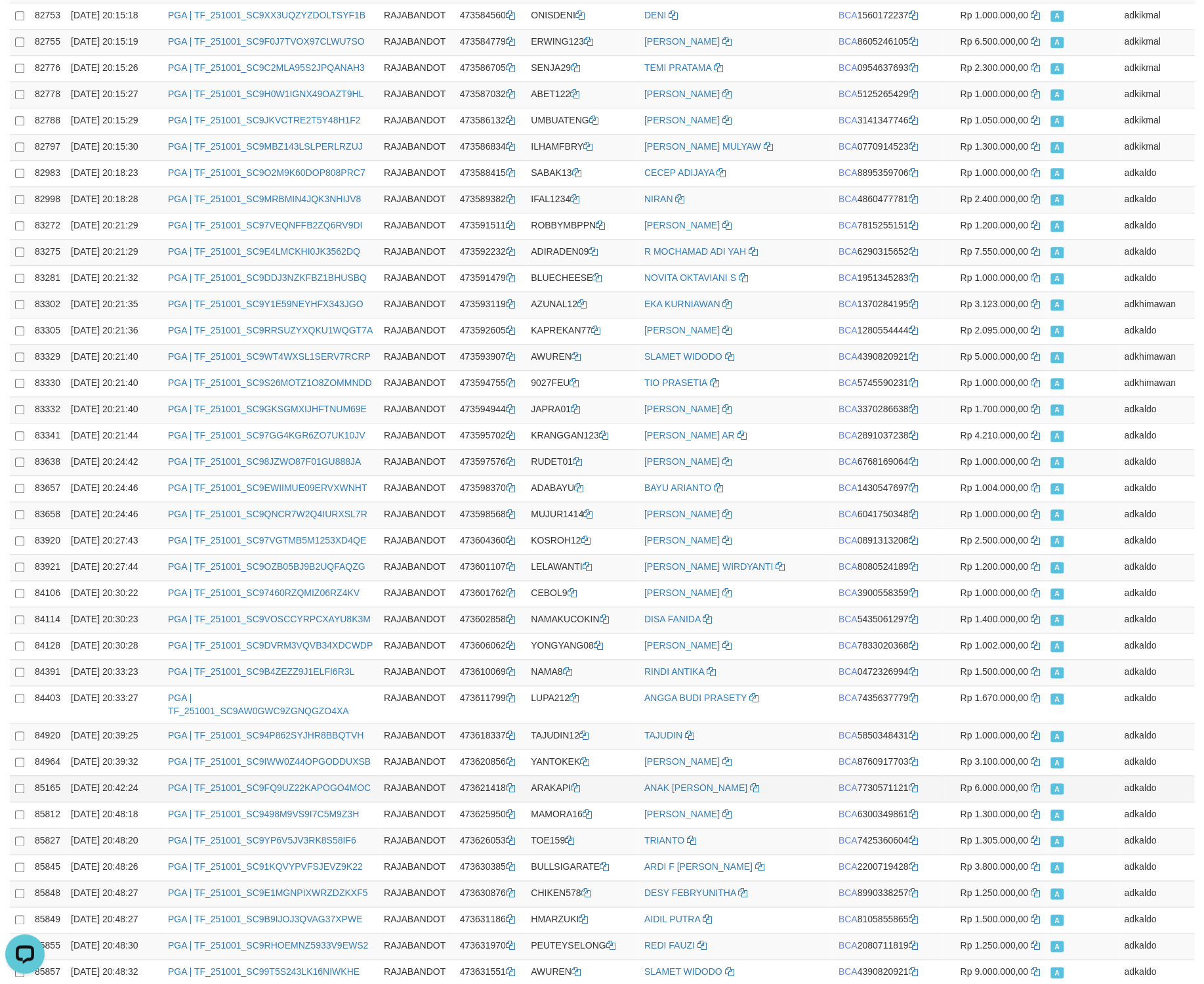
click at [1129, 775] on td "adkaldo" at bounding box center [1156, 788] width 75 height 26
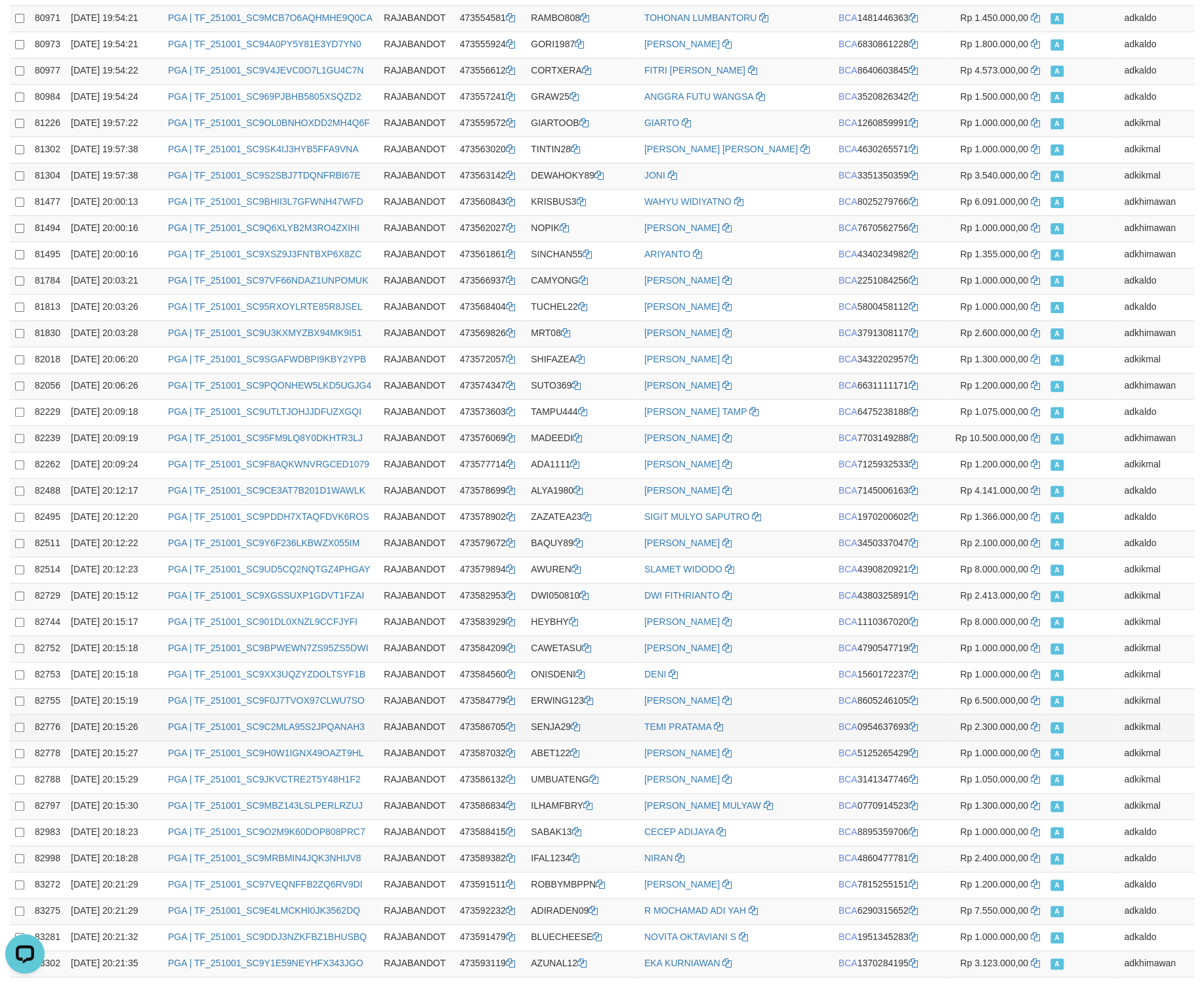
scroll to position [32620, 0]
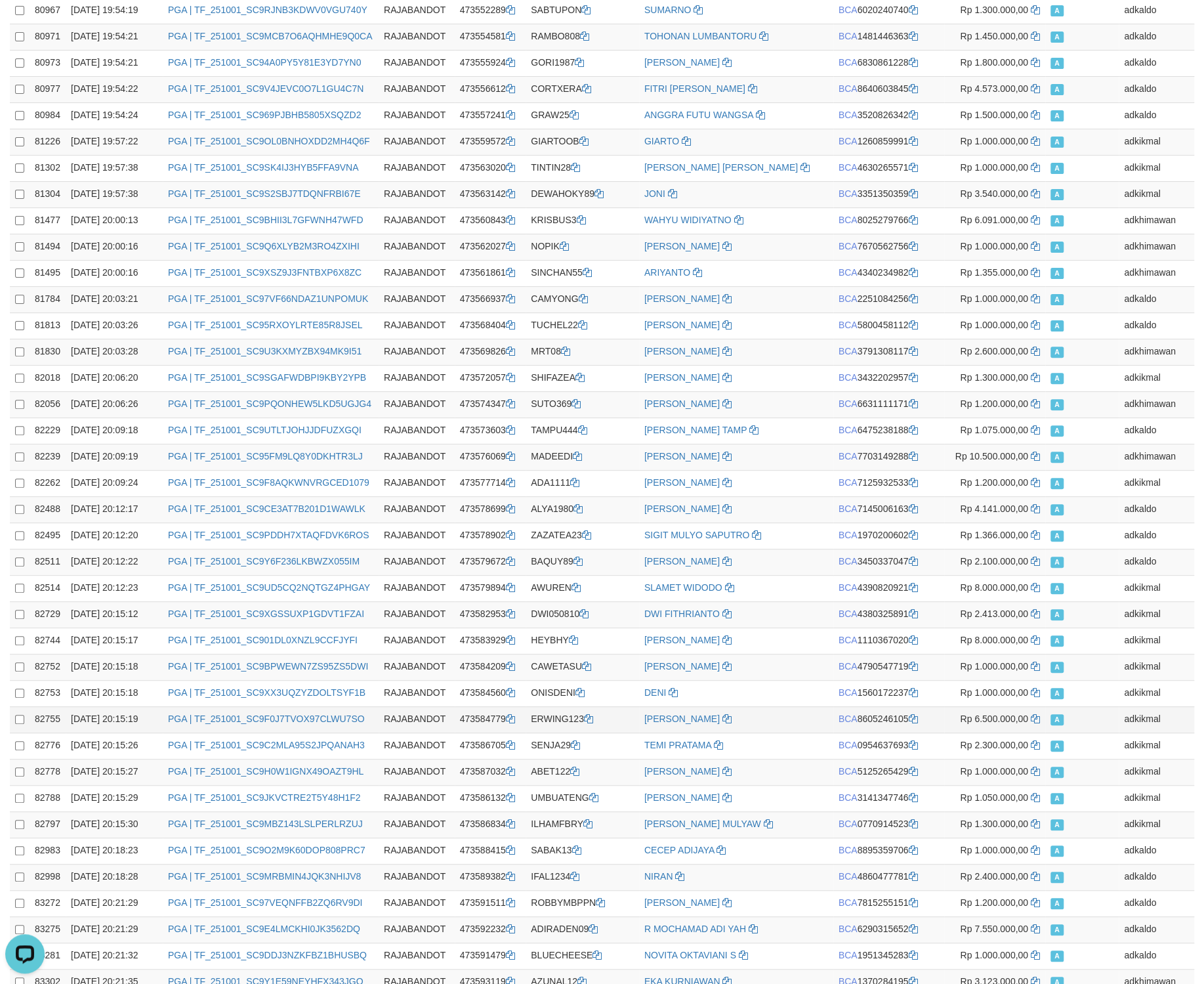
click at [1077, 706] on td "A" at bounding box center [1082, 720] width 73 height 26
click at [784, 758] on td "WILBERT WONG" at bounding box center [736, 772] width 194 height 26
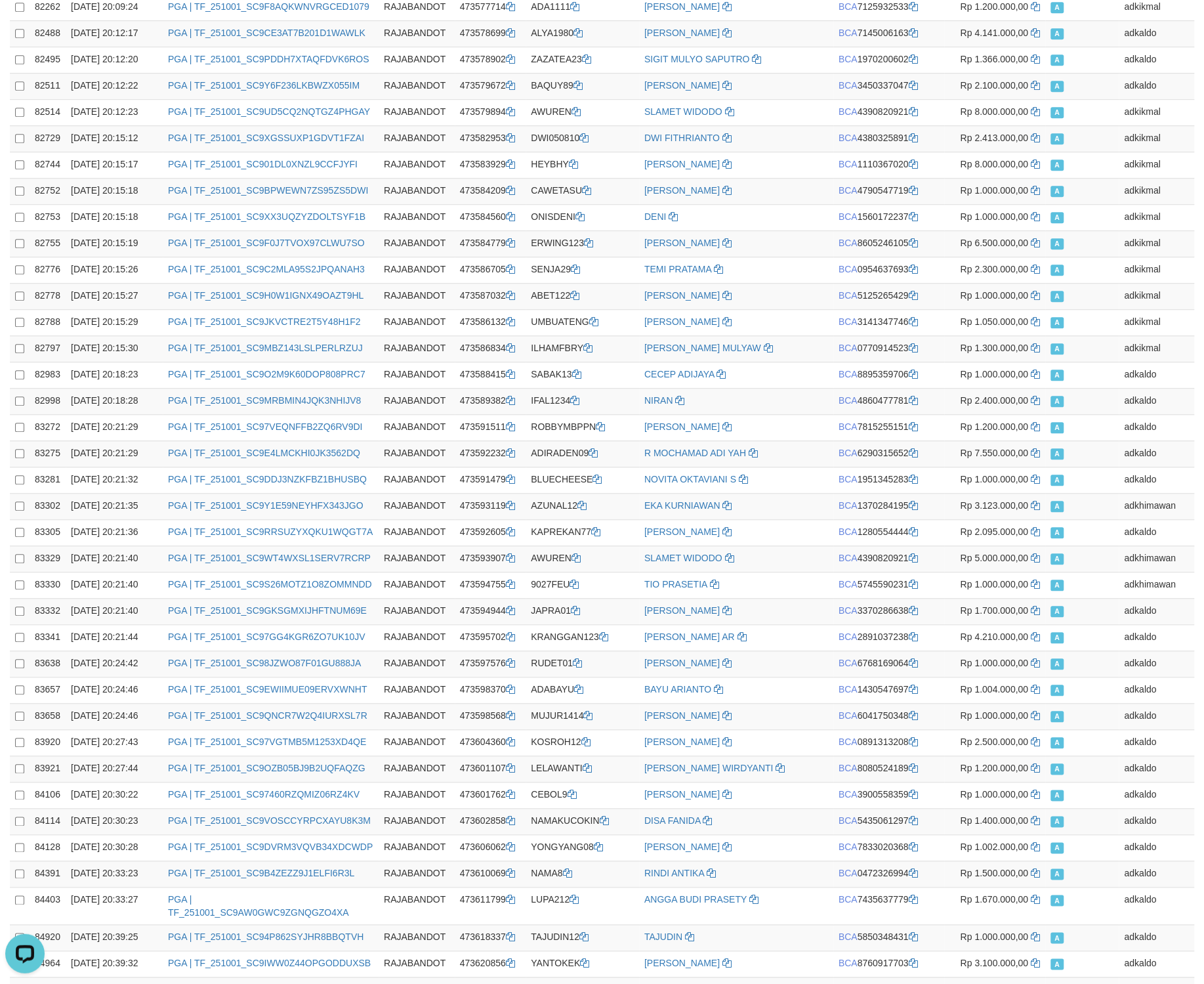
scroll to position [33568, 0]
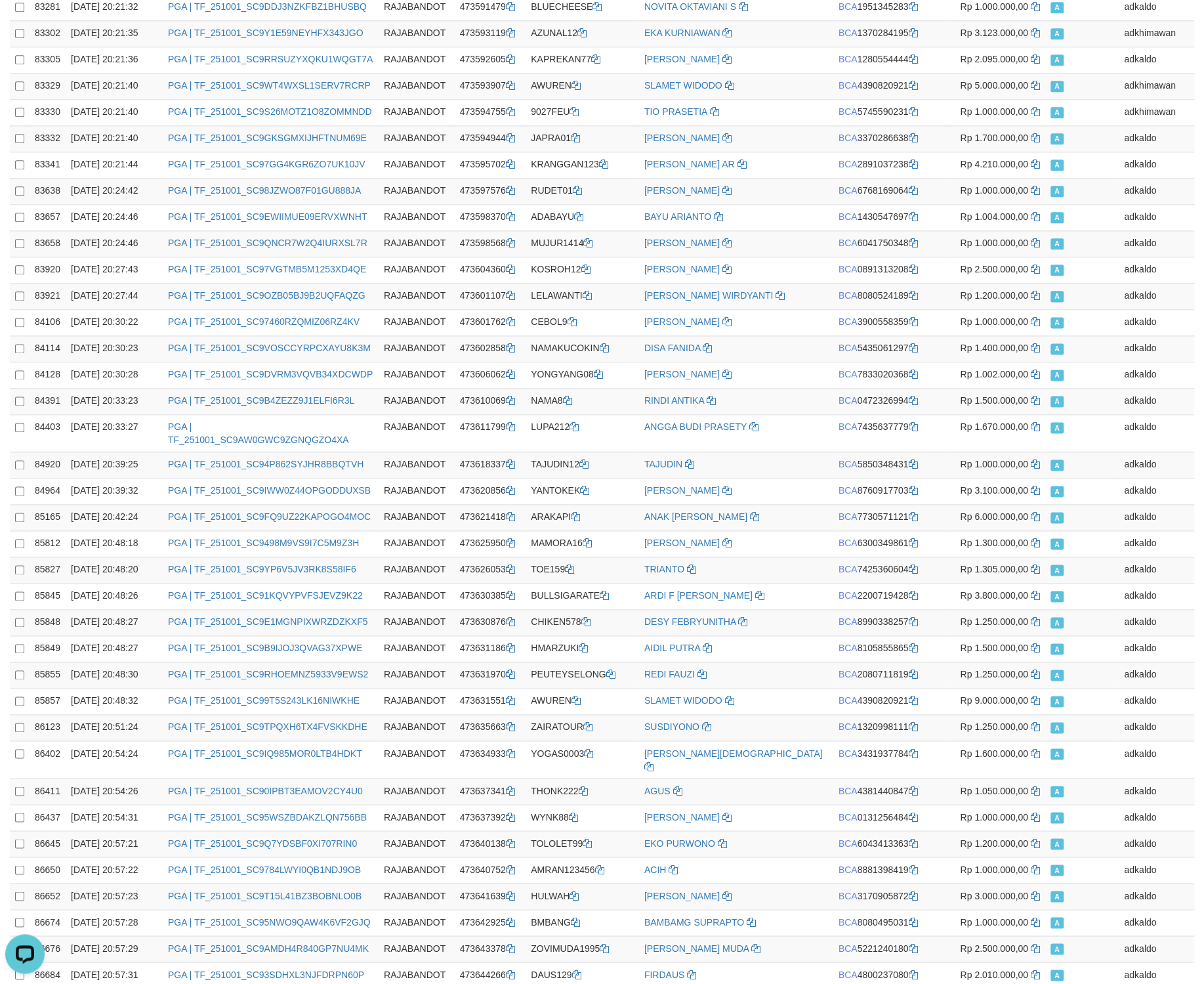
copy td "BCA 2490617194"
drag, startPoint x: 998, startPoint y: 516, endPoint x: 994, endPoint y: 795, distance: 279.0
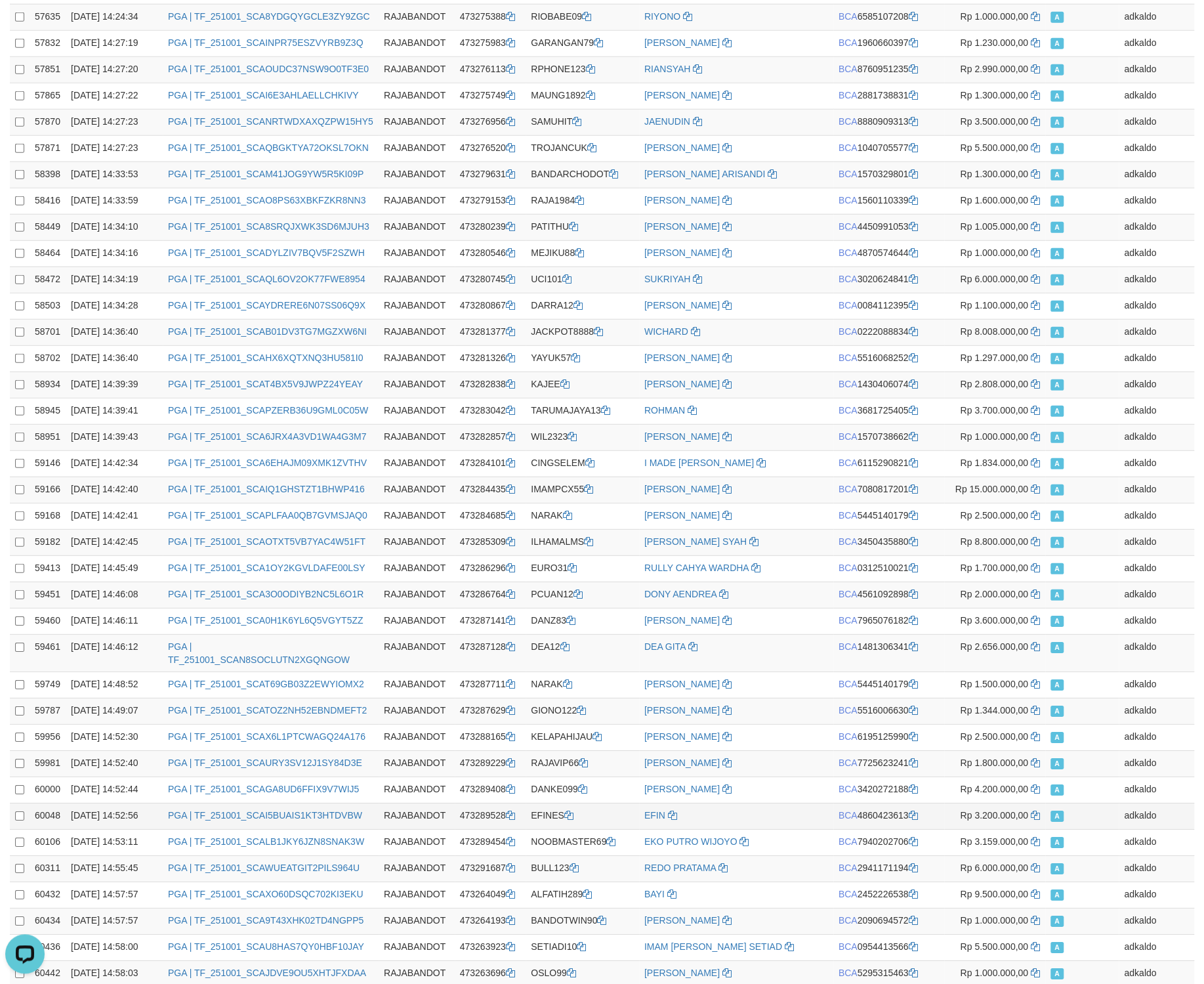
scroll to position [23880, 0]
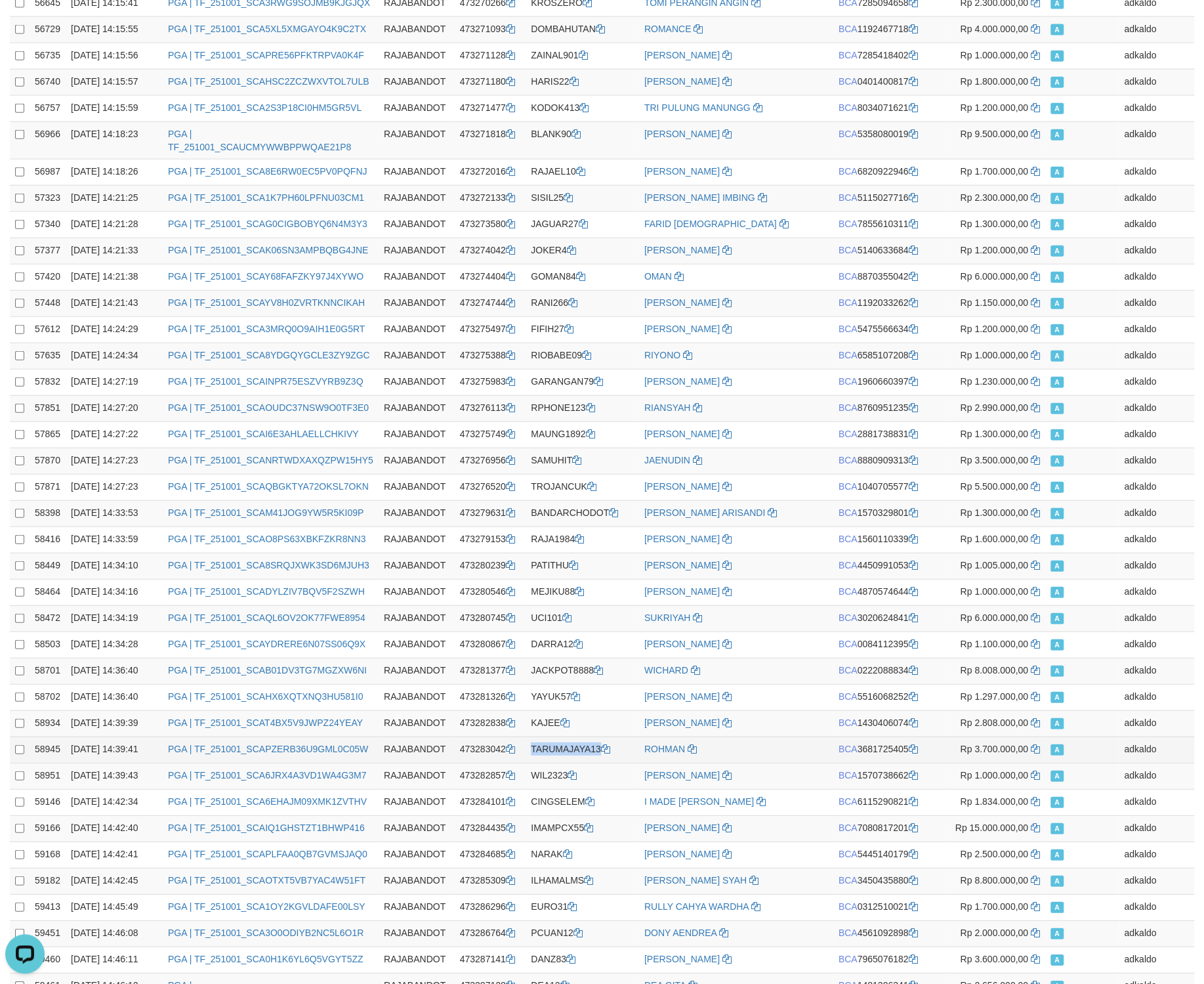
click at [751, 736] on td "ROHMAN" at bounding box center [736, 749] width 194 height 26
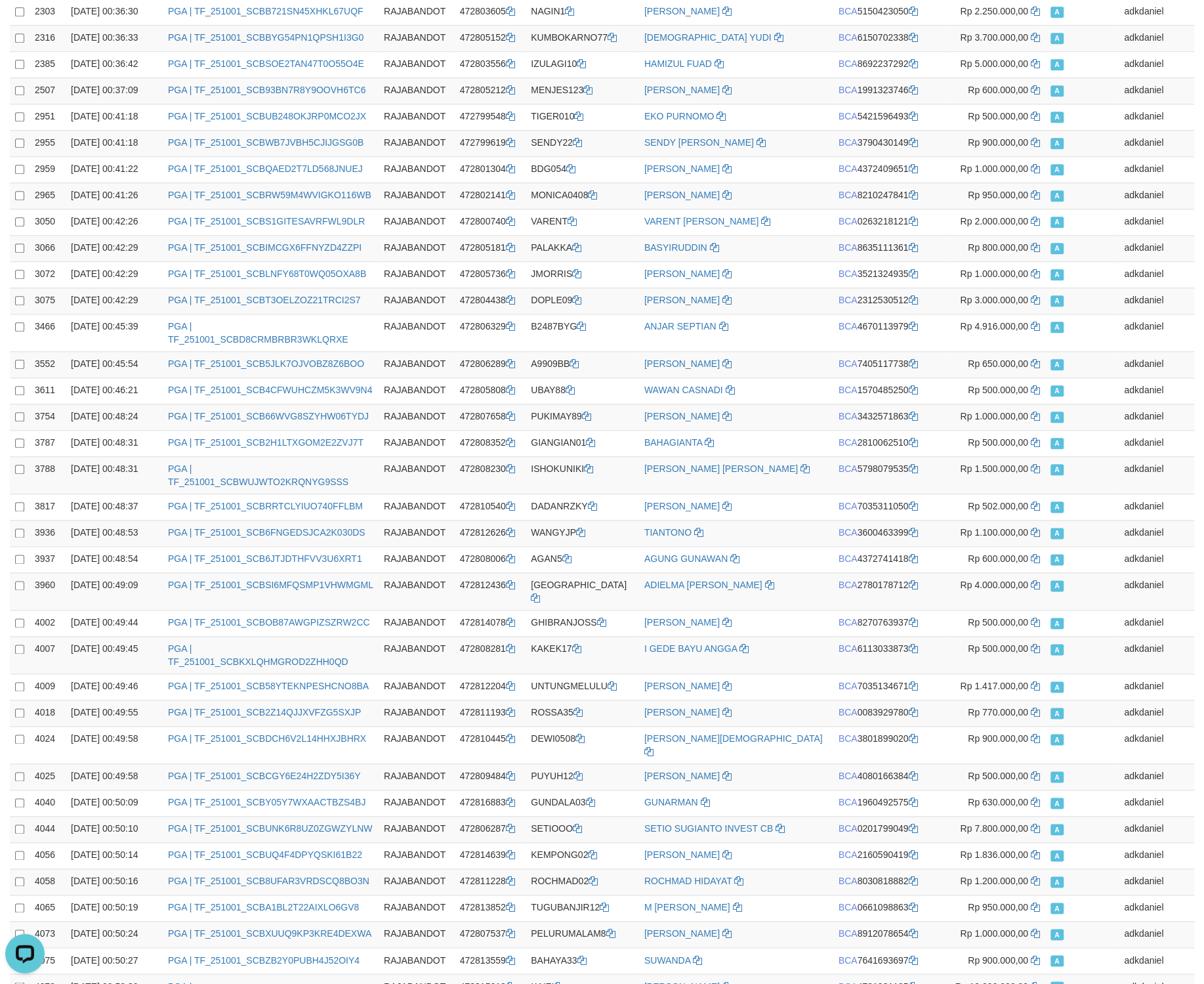
scroll to position [0, 0]
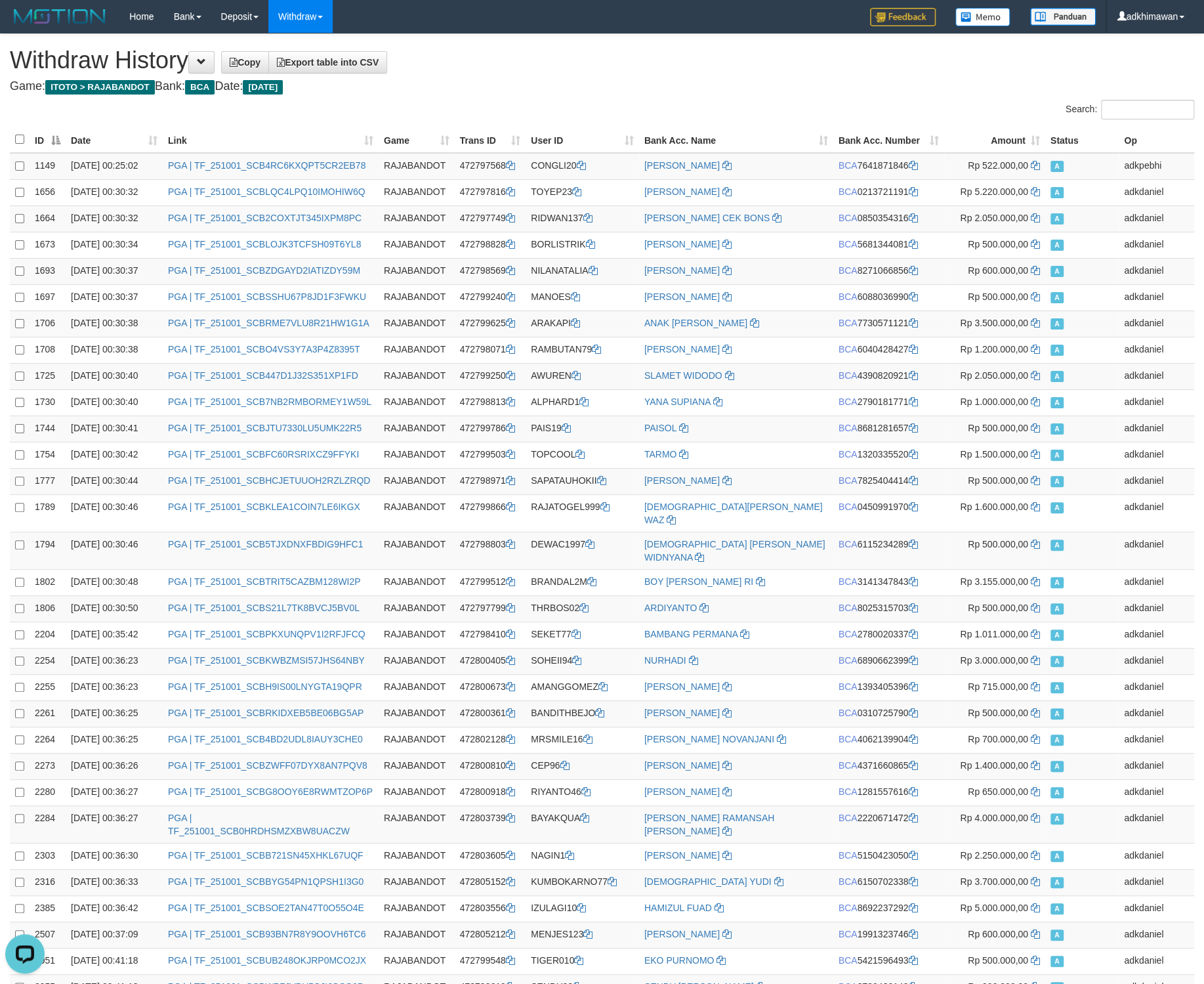
click at [742, 74] on h1 "Withdraw History Copy Export table into CSV" at bounding box center [602, 60] width 1184 height 26
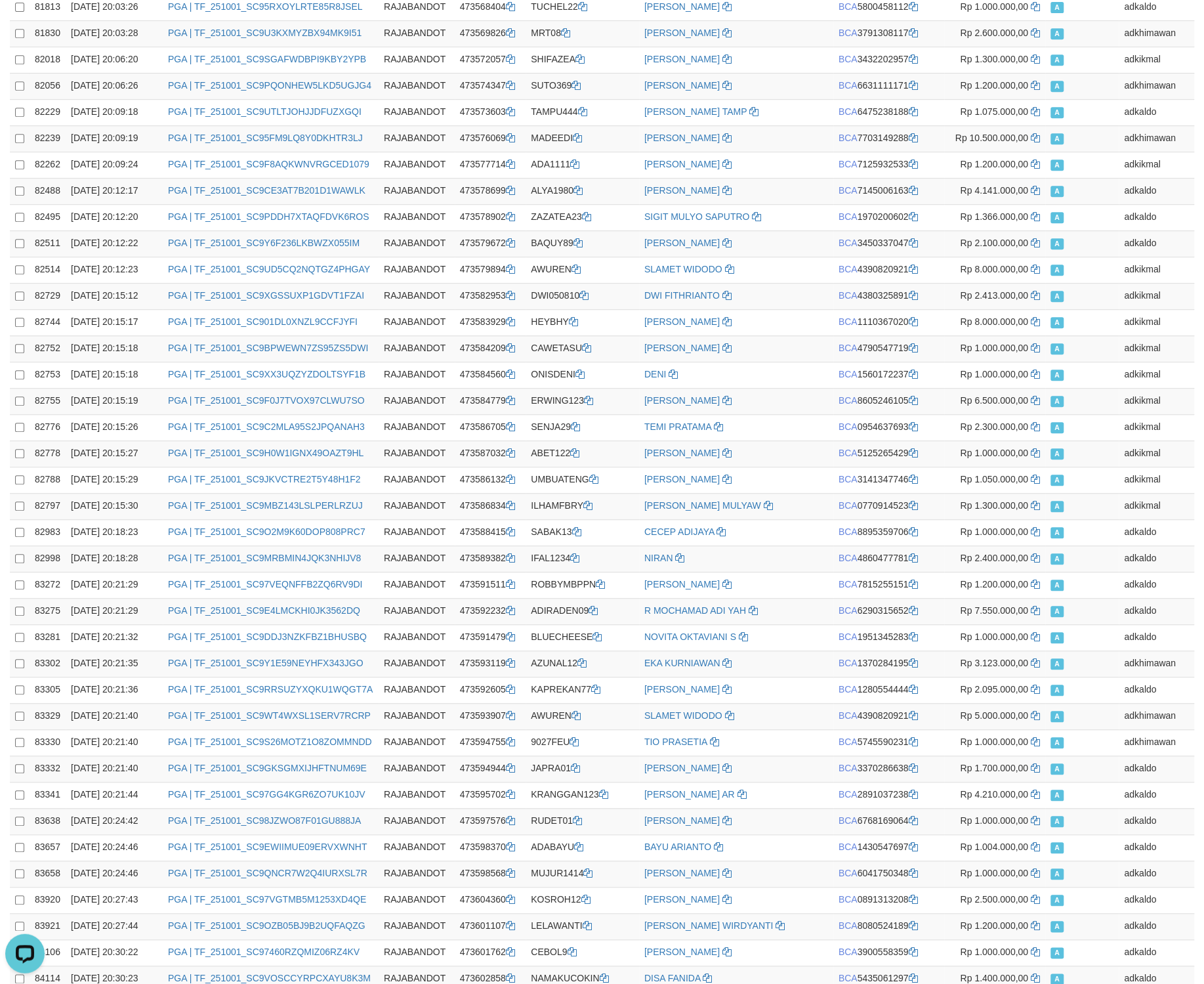
scroll to position [33568, 0]
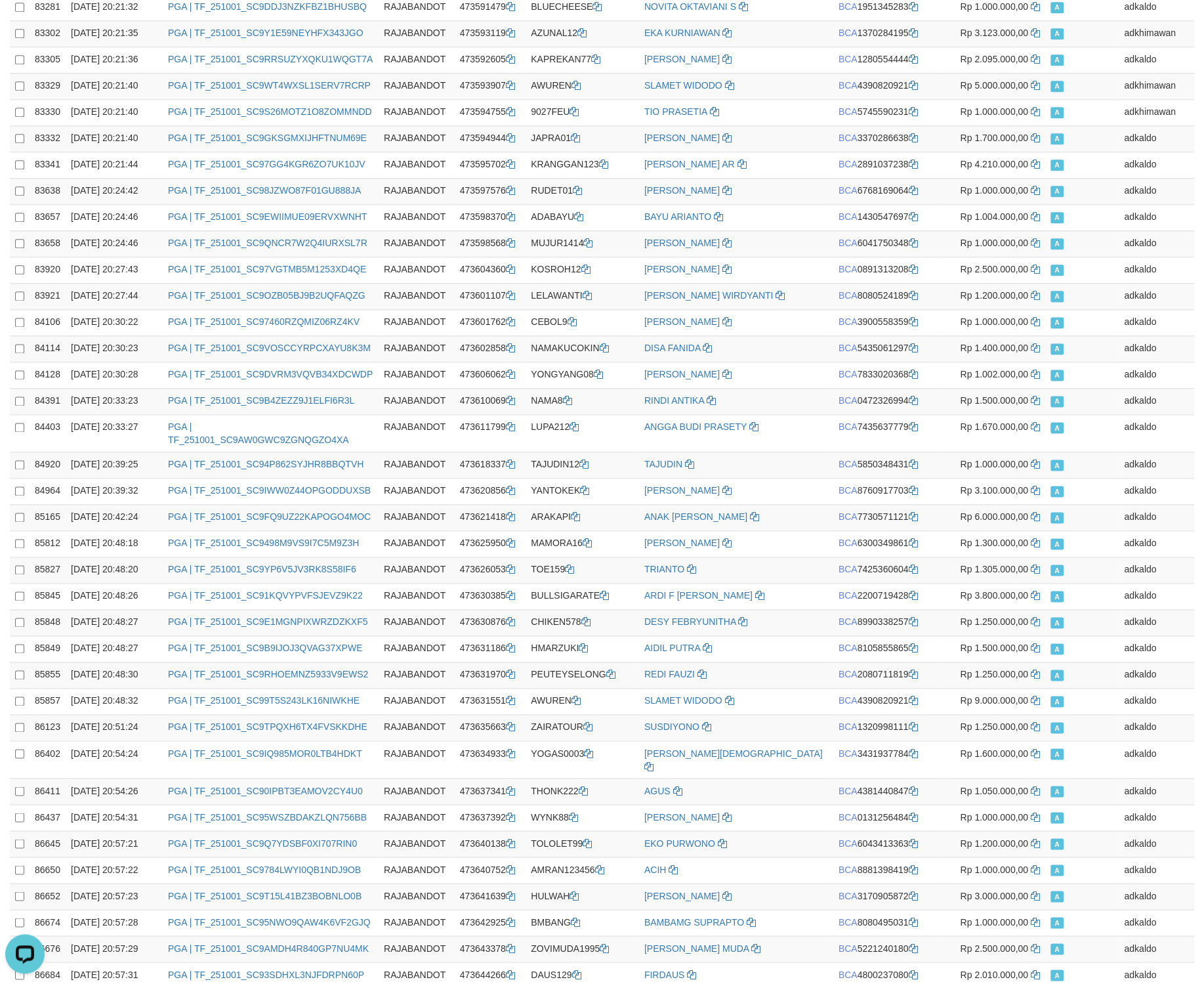
copy td "BCA 2490617194"
drag, startPoint x: 976, startPoint y: 511, endPoint x: 982, endPoint y: 795, distance: 284.1
copy td "473670827"
drag, startPoint x: 547, startPoint y: 548, endPoint x: 590, endPoint y: 796, distance: 251.7
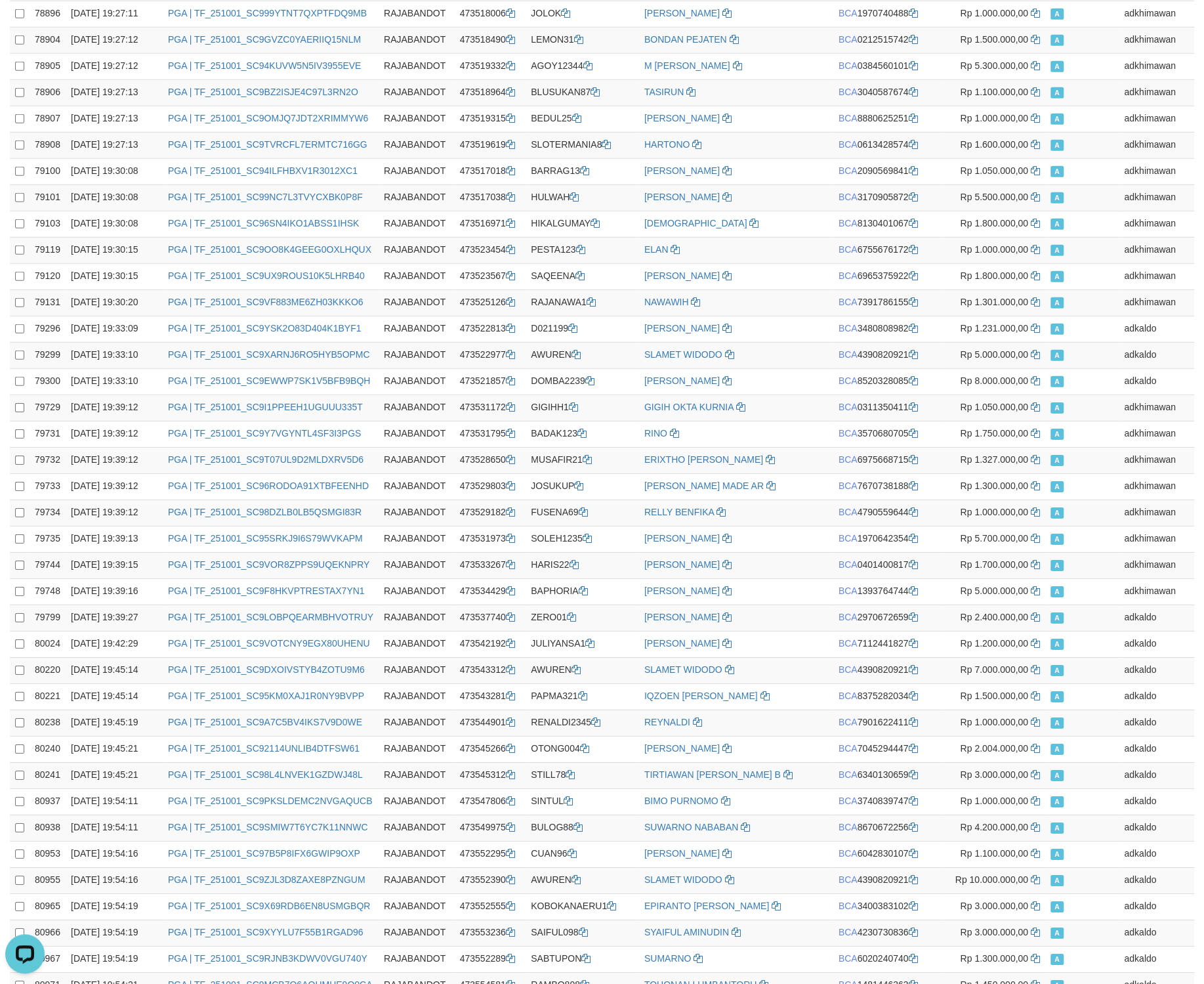
scroll to position [16098, 0]
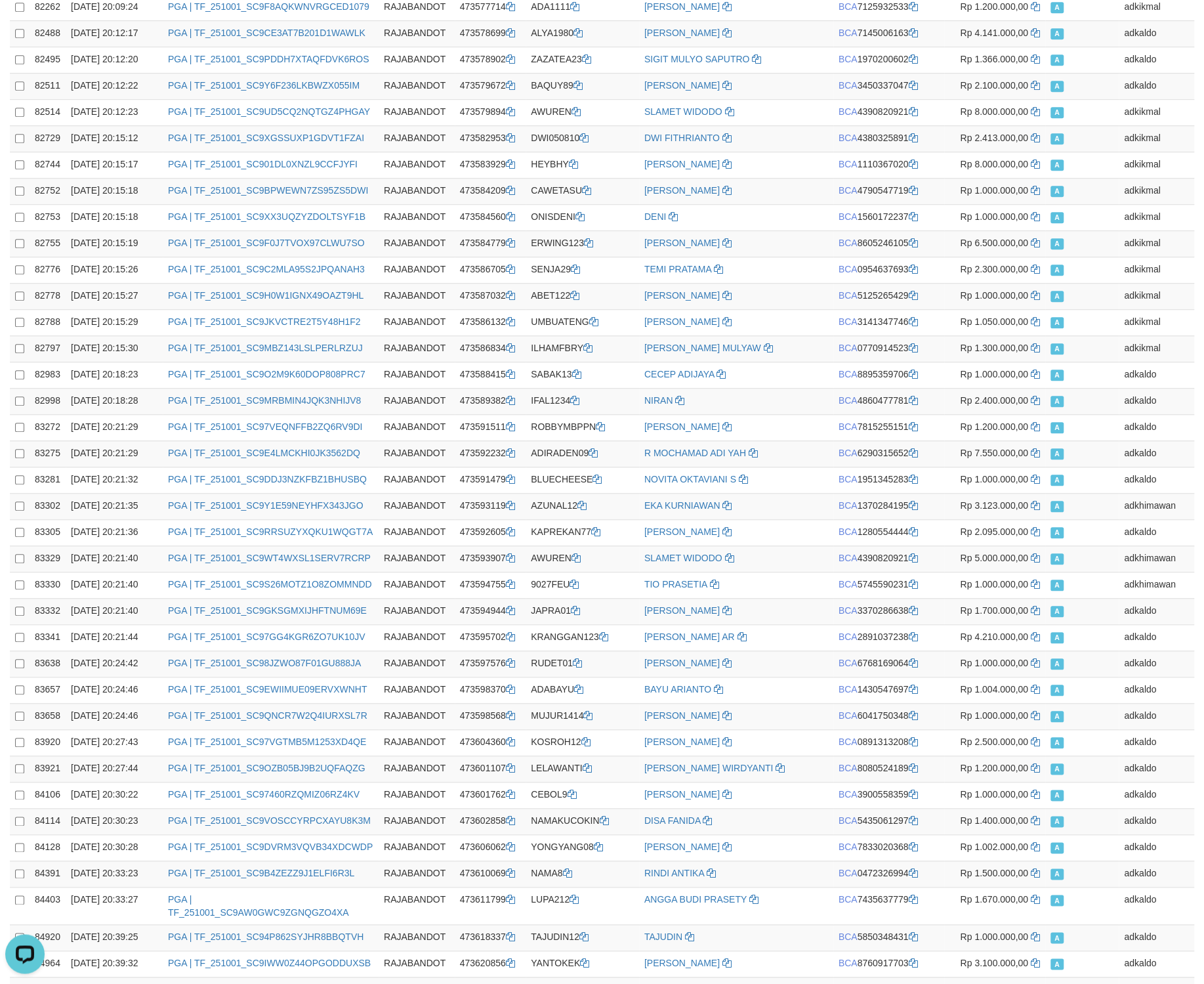
scroll to position [33568, 0]
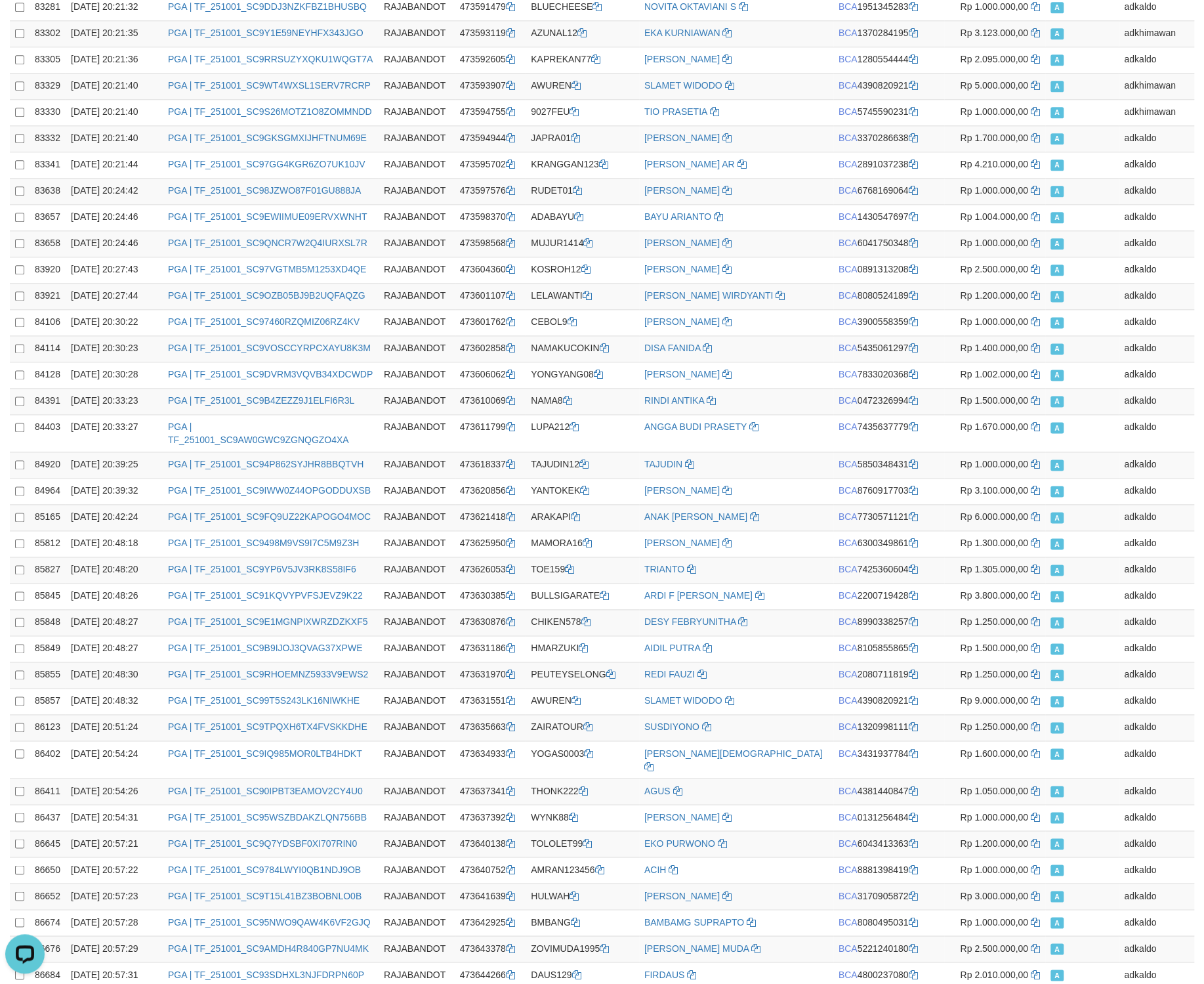
copy td "LOTEK11"
drag, startPoint x: 633, startPoint y: 488, endPoint x: 1148, endPoint y: 636, distance: 535.8
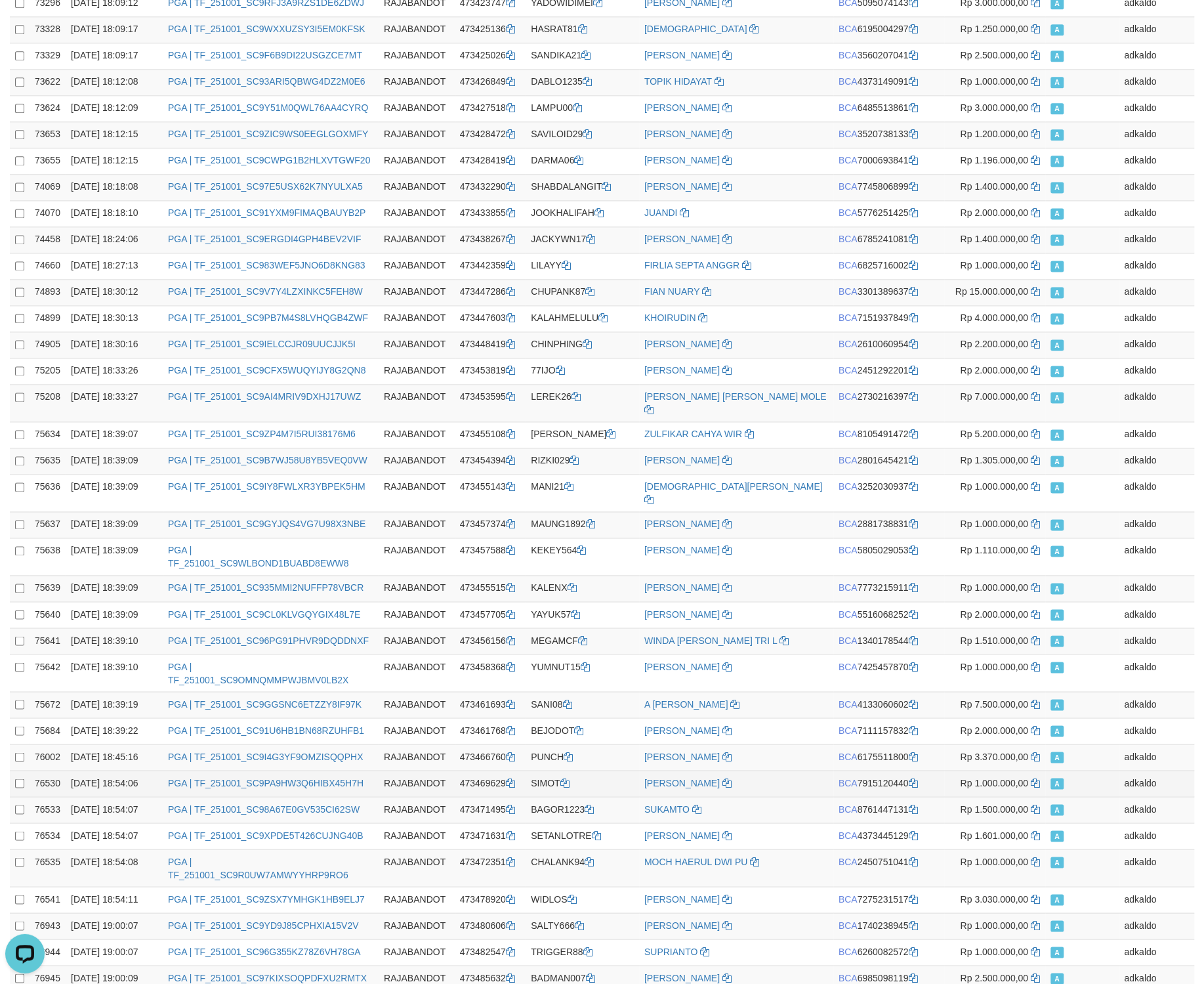
scroll to position [29821, 0]
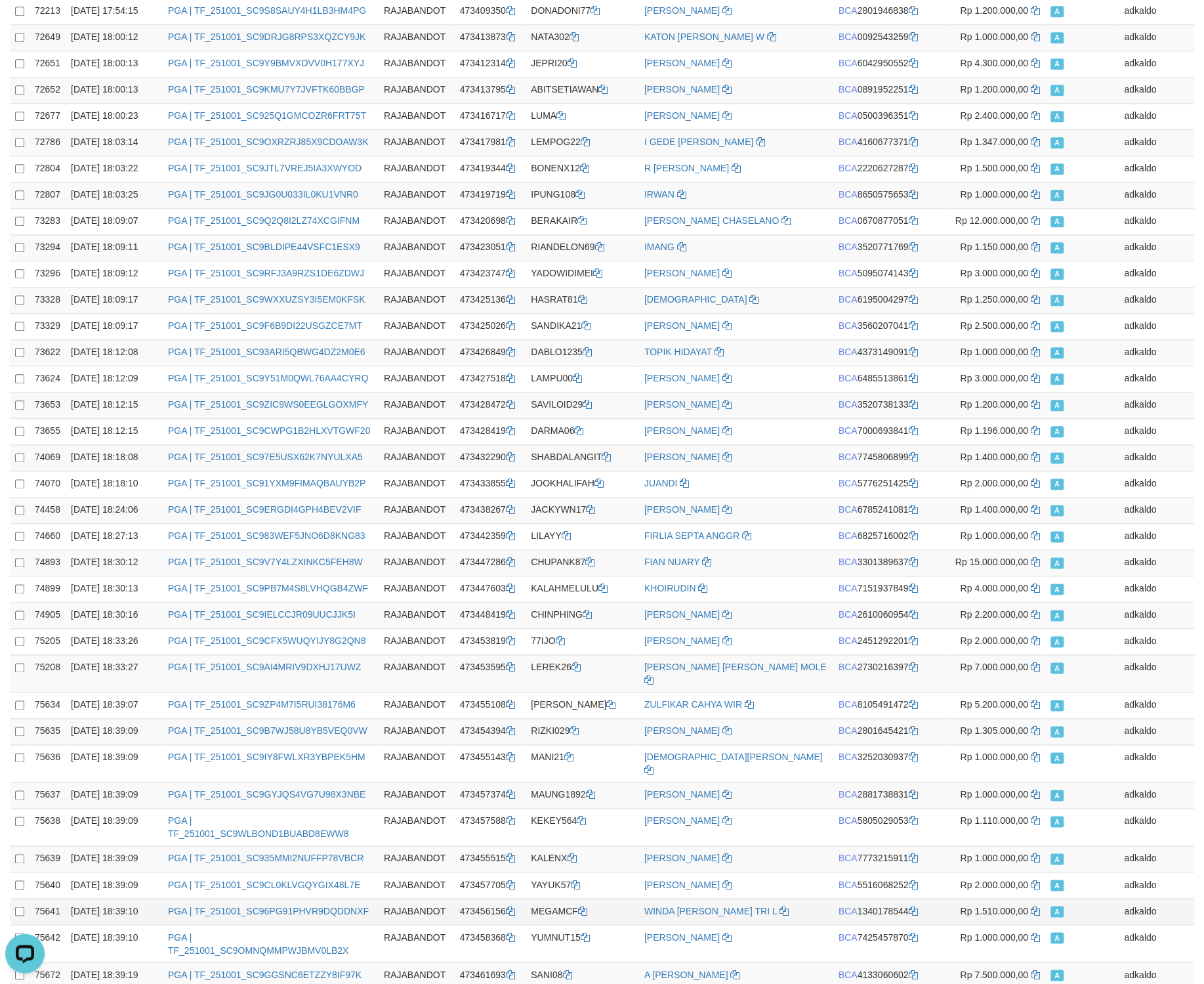
click at [974, 899] on td "Rp 1.510.000,00" at bounding box center [994, 912] width 101 height 26
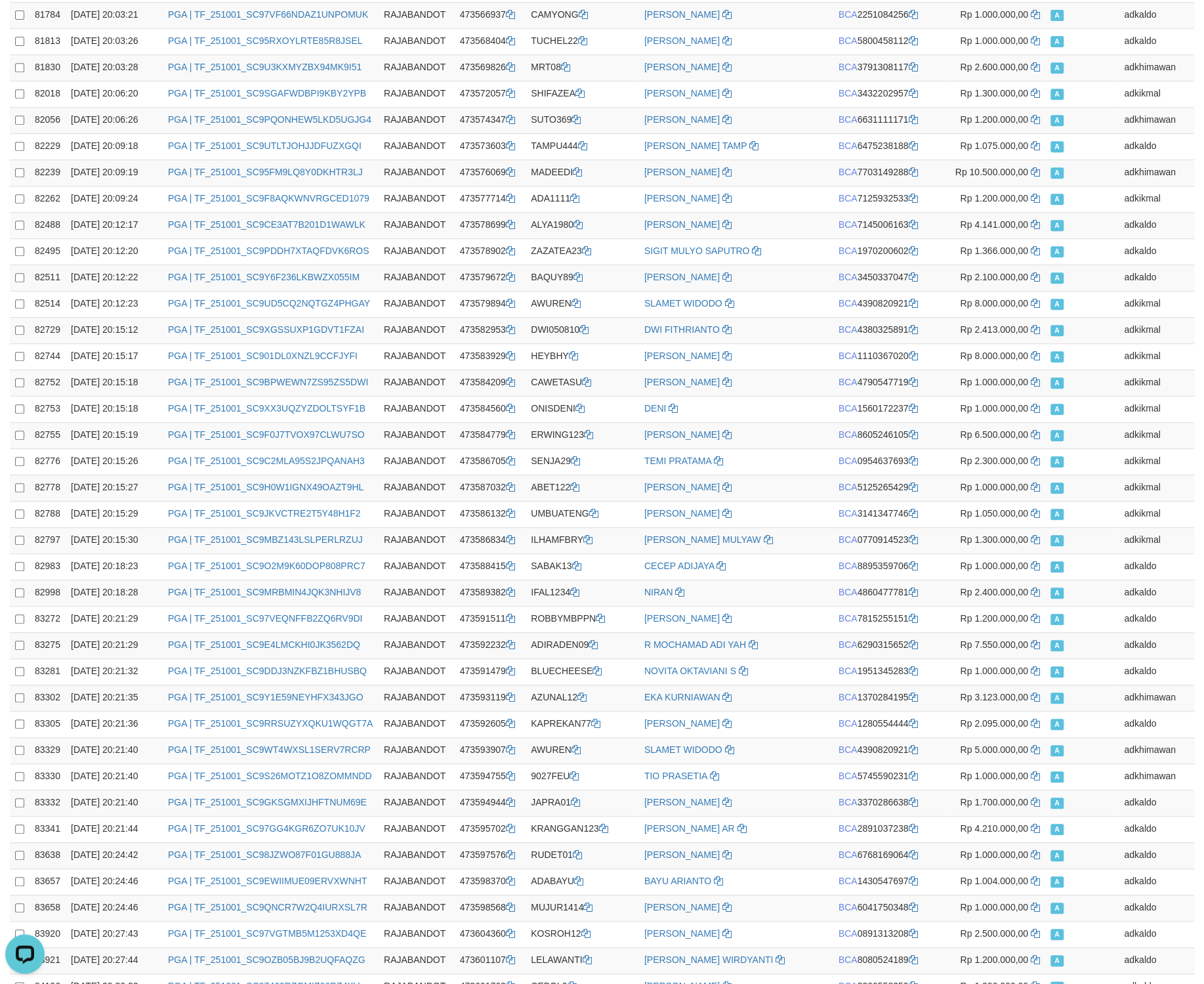
scroll to position [33568, 0]
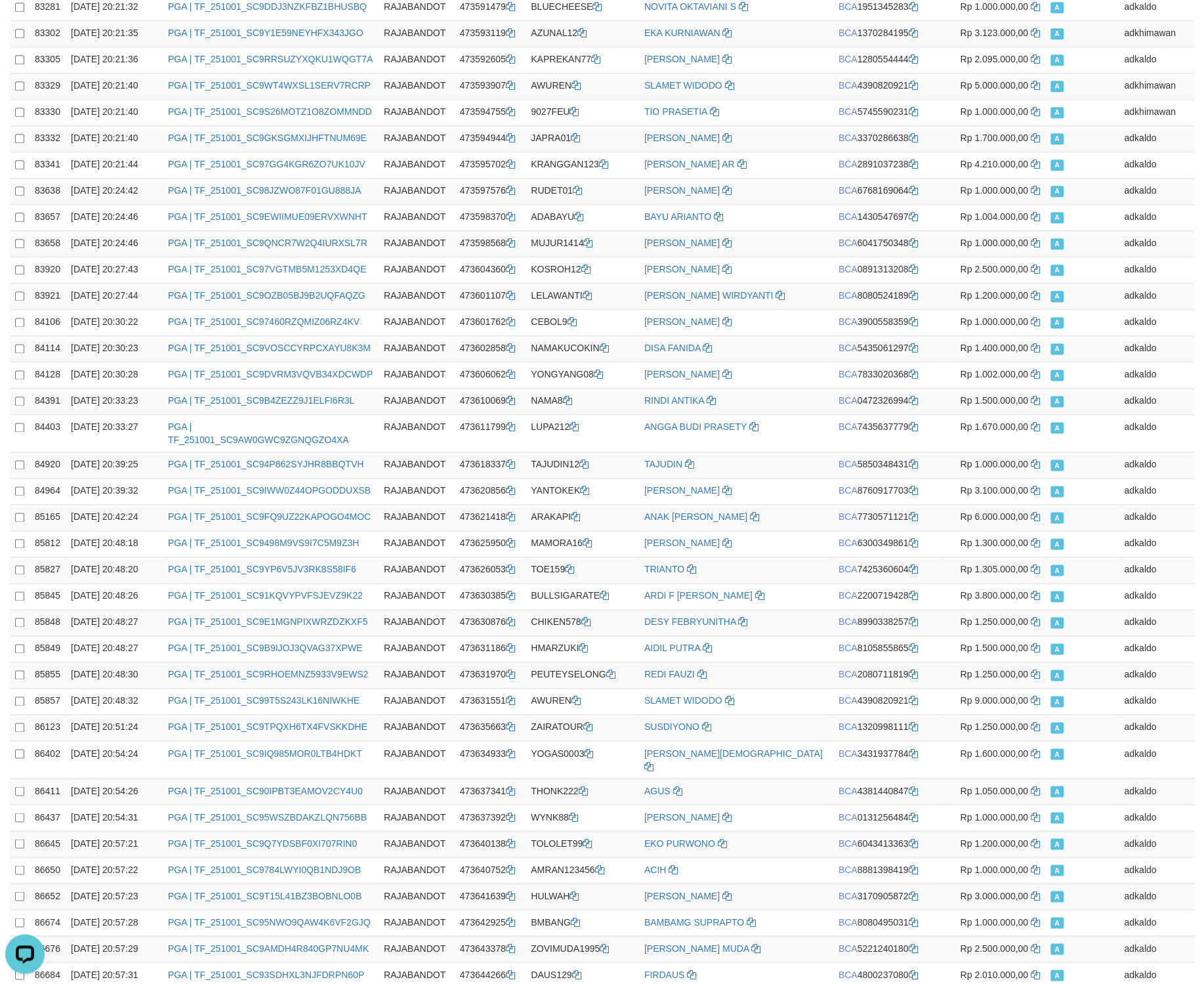
copy td "88654"
drag, startPoint x: 102, startPoint y: 489, endPoint x: 109, endPoint y: 795, distance: 306.1
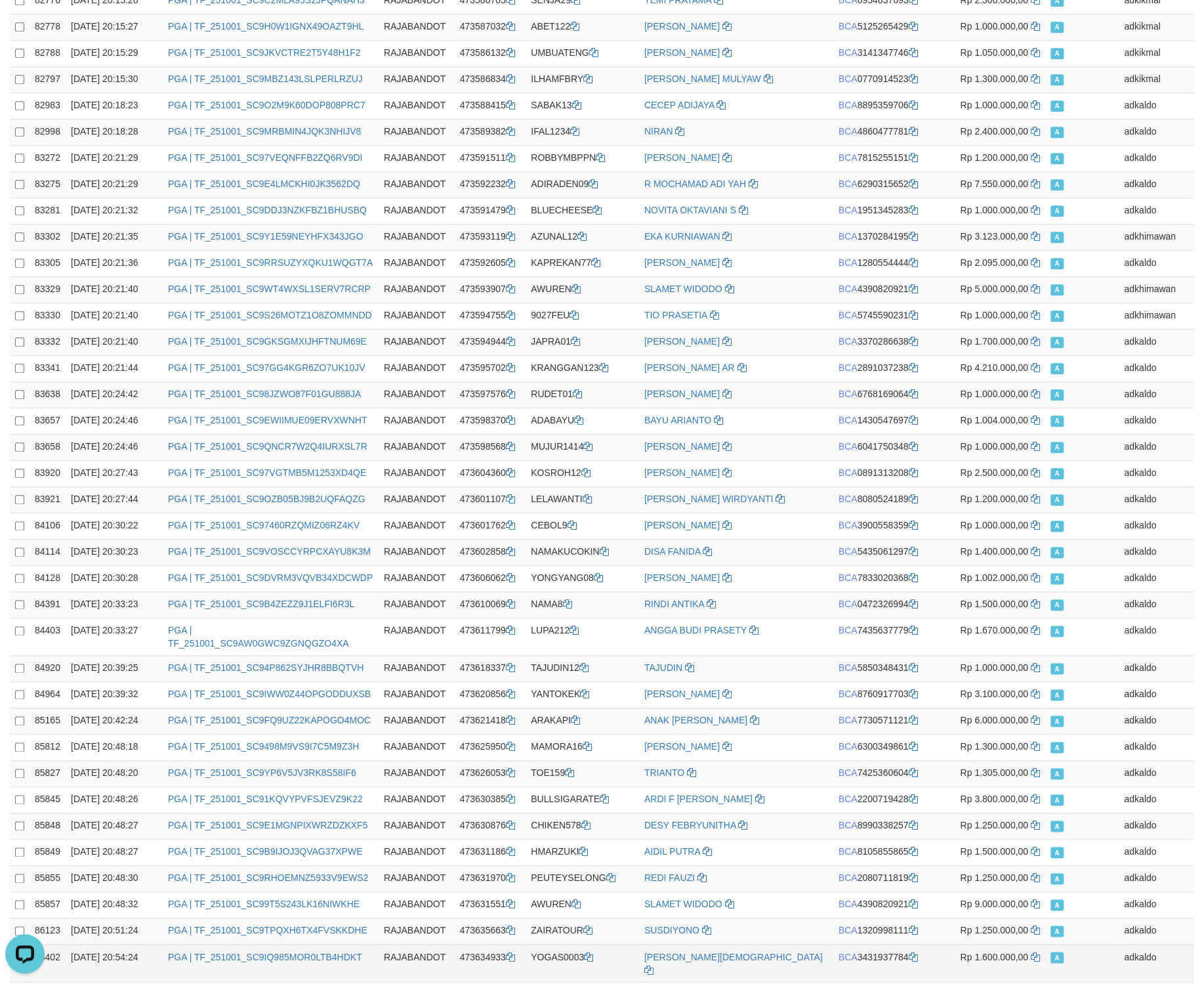
scroll to position [16071, 0]
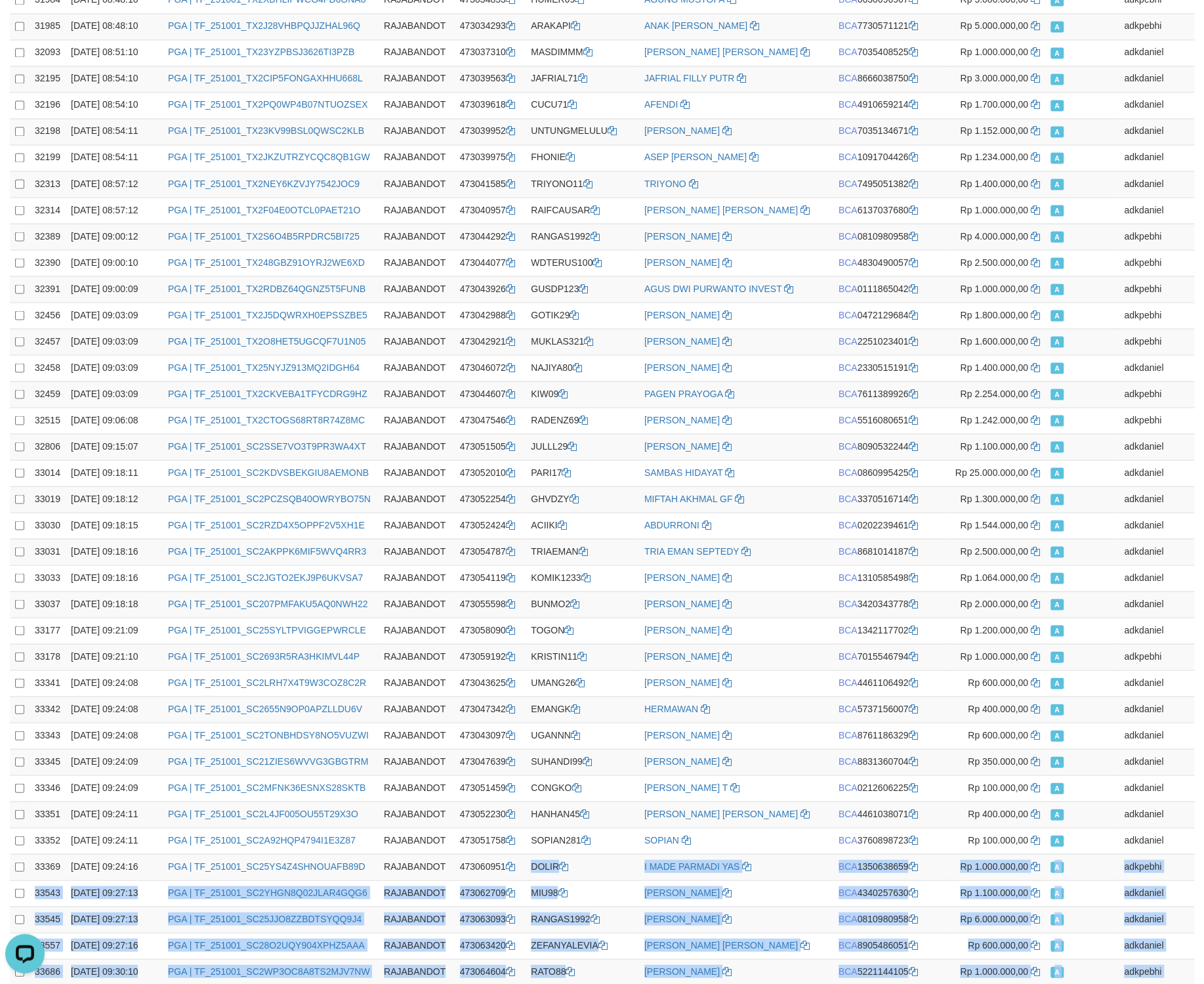
drag, startPoint x: 1003, startPoint y: 516, endPoint x: 1005, endPoint y: 662, distance: 146.0
click at [985, 861] on span "Rp 1.000.000,00" at bounding box center [993, 866] width 69 height 11
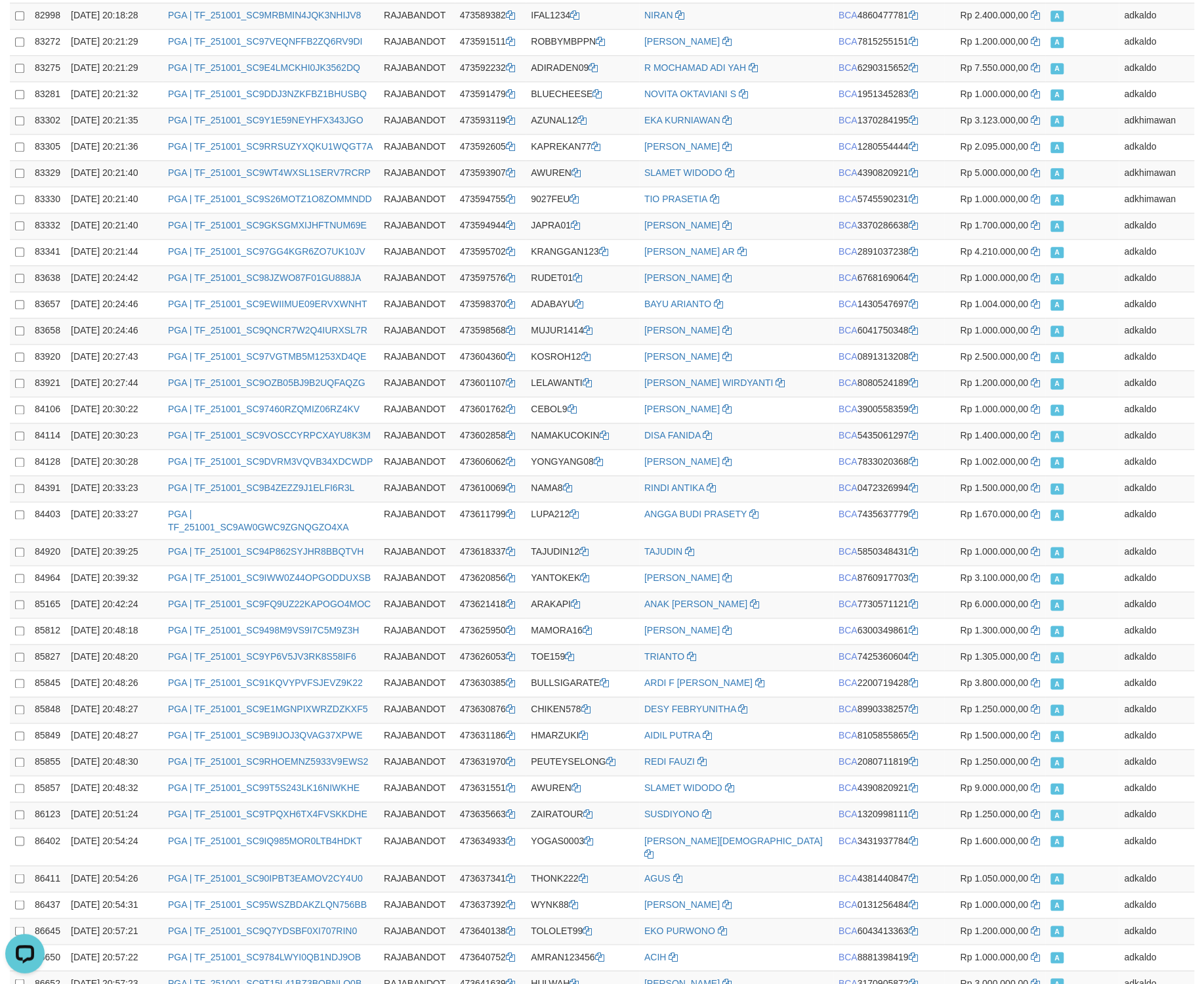
scroll to position [33568, 0]
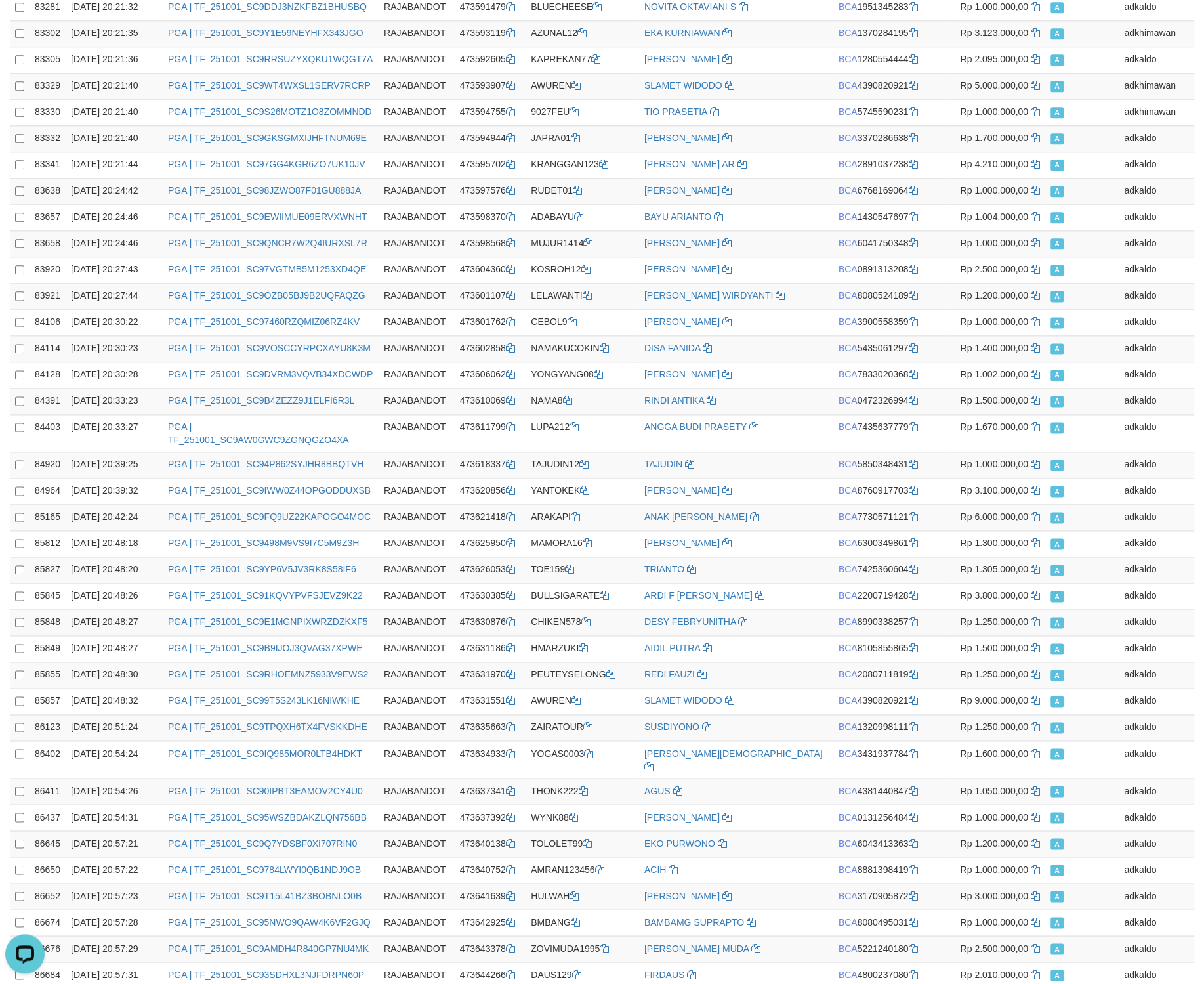
copy td "BCA 2490617194"
drag, startPoint x: 987, startPoint y: 520, endPoint x: 1003, endPoint y: 791, distance: 271.5
copy td "LOTEK11"
drag, startPoint x: 720, startPoint y: 444, endPoint x: 1183, endPoint y: 650, distance: 506.8
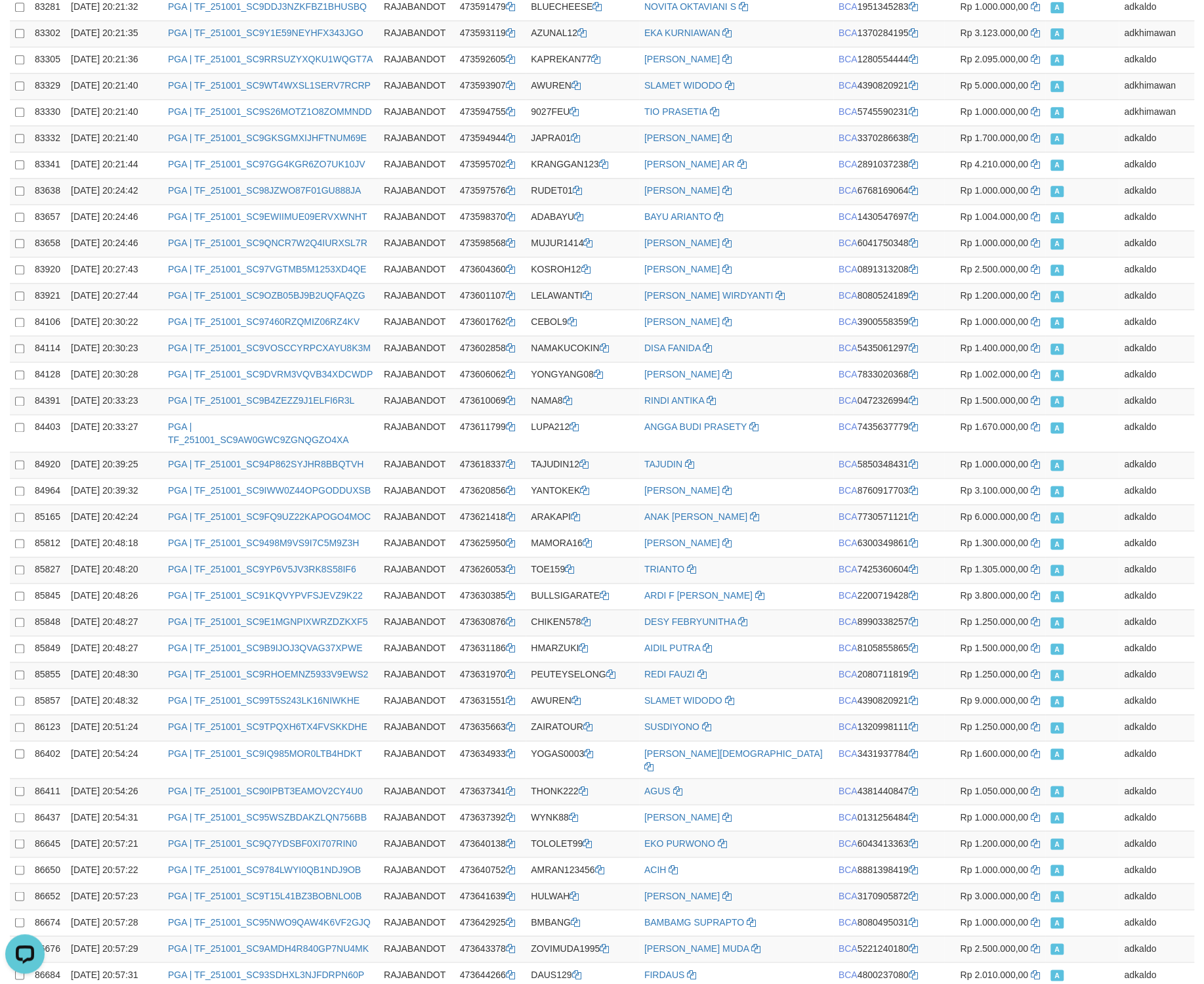
drag, startPoint x: 541, startPoint y: 493, endPoint x: 1126, endPoint y: 620, distance: 598.6
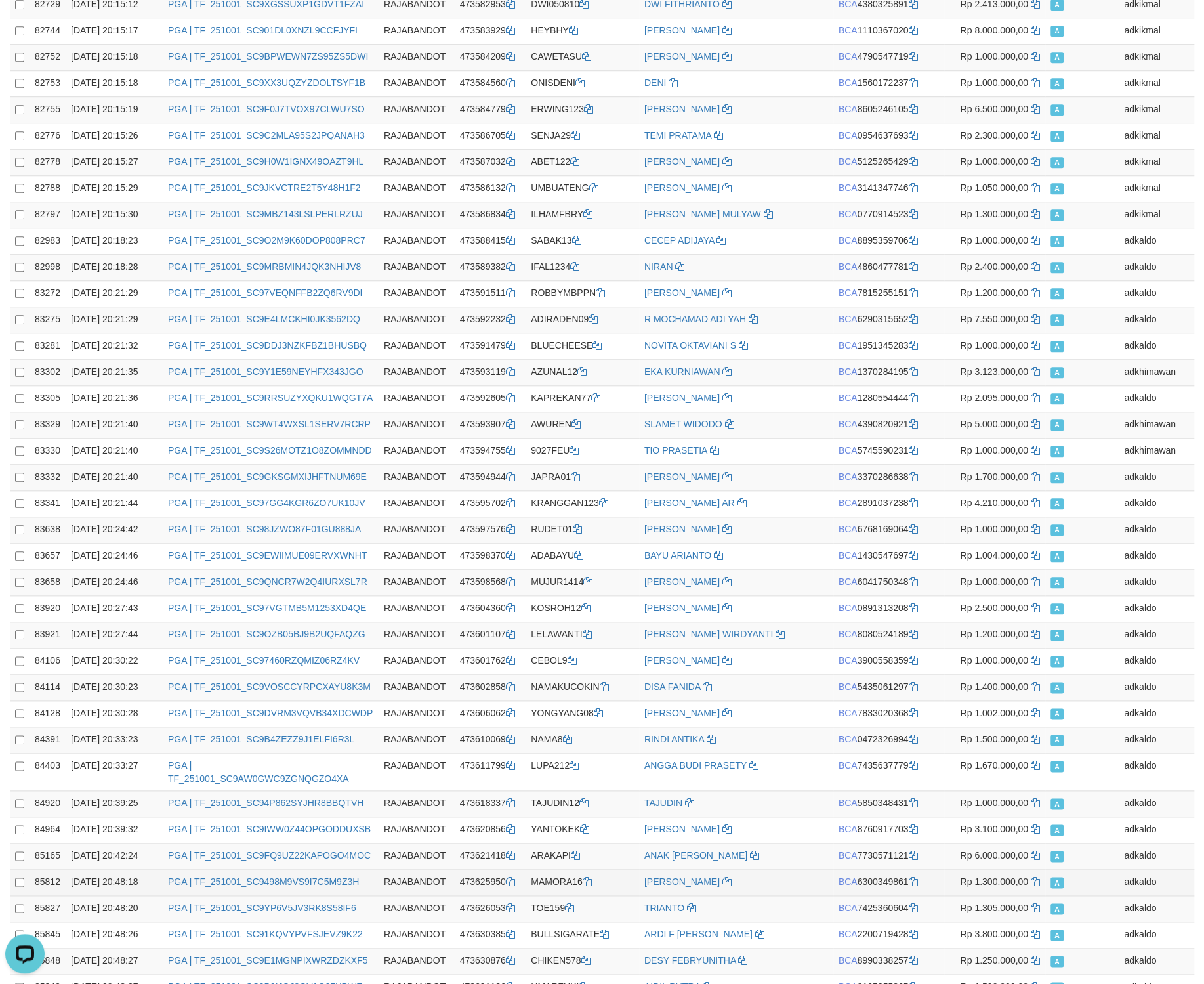
scroll to position [33026, 0]
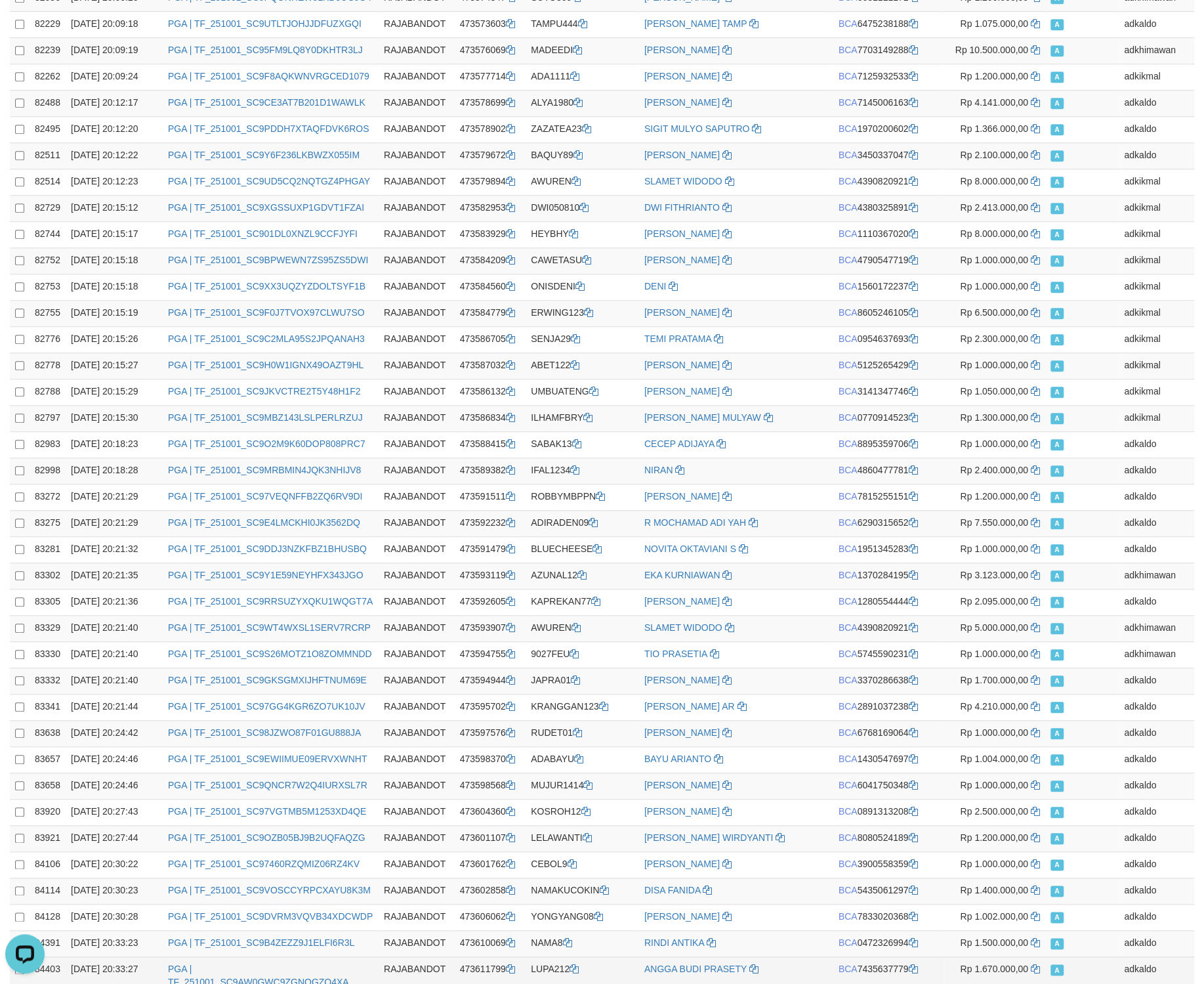
click at [775, 957] on td "ANGGA BUDI PRASETY" at bounding box center [736, 975] width 194 height 37
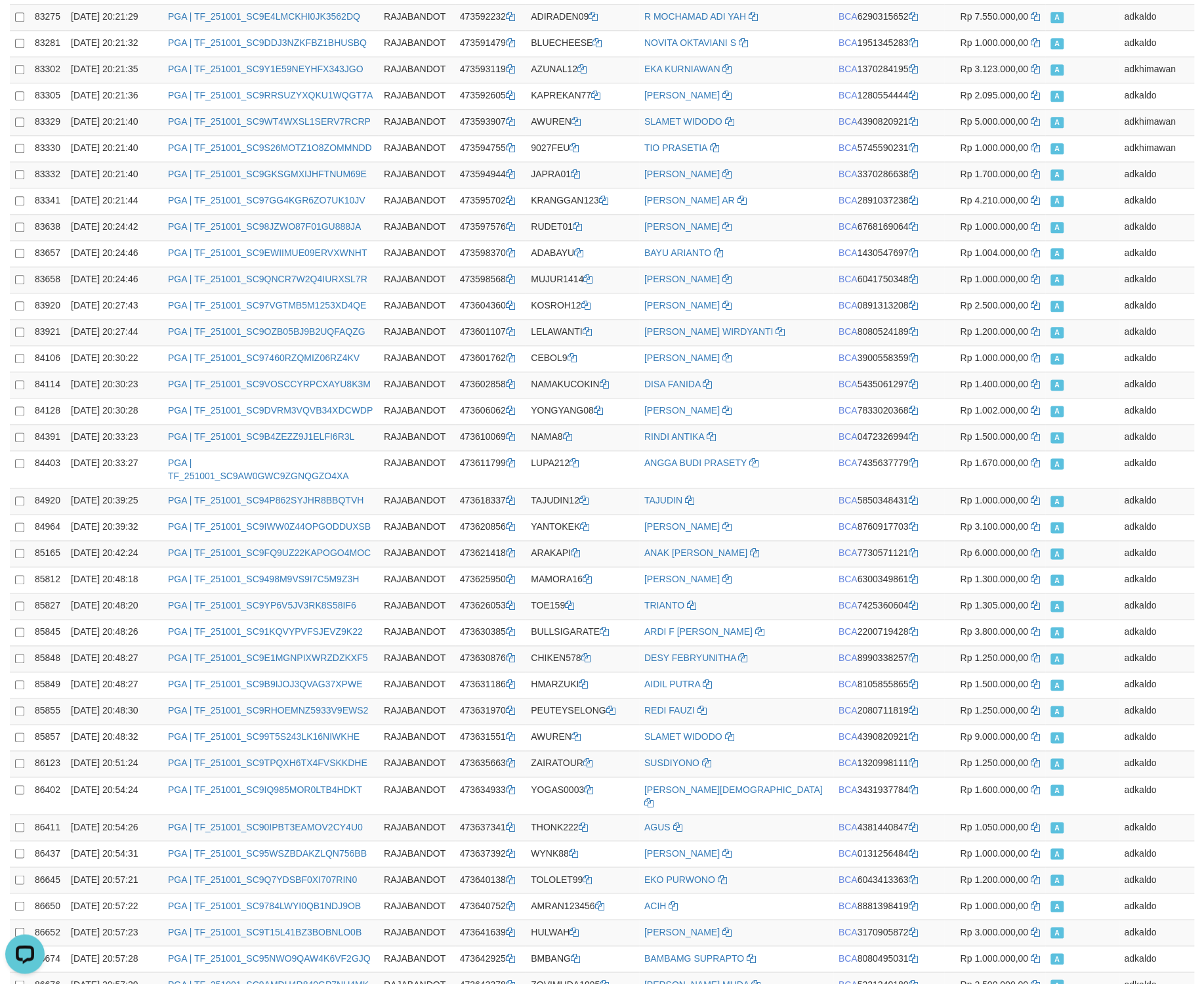
scroll to position [33568, 0]
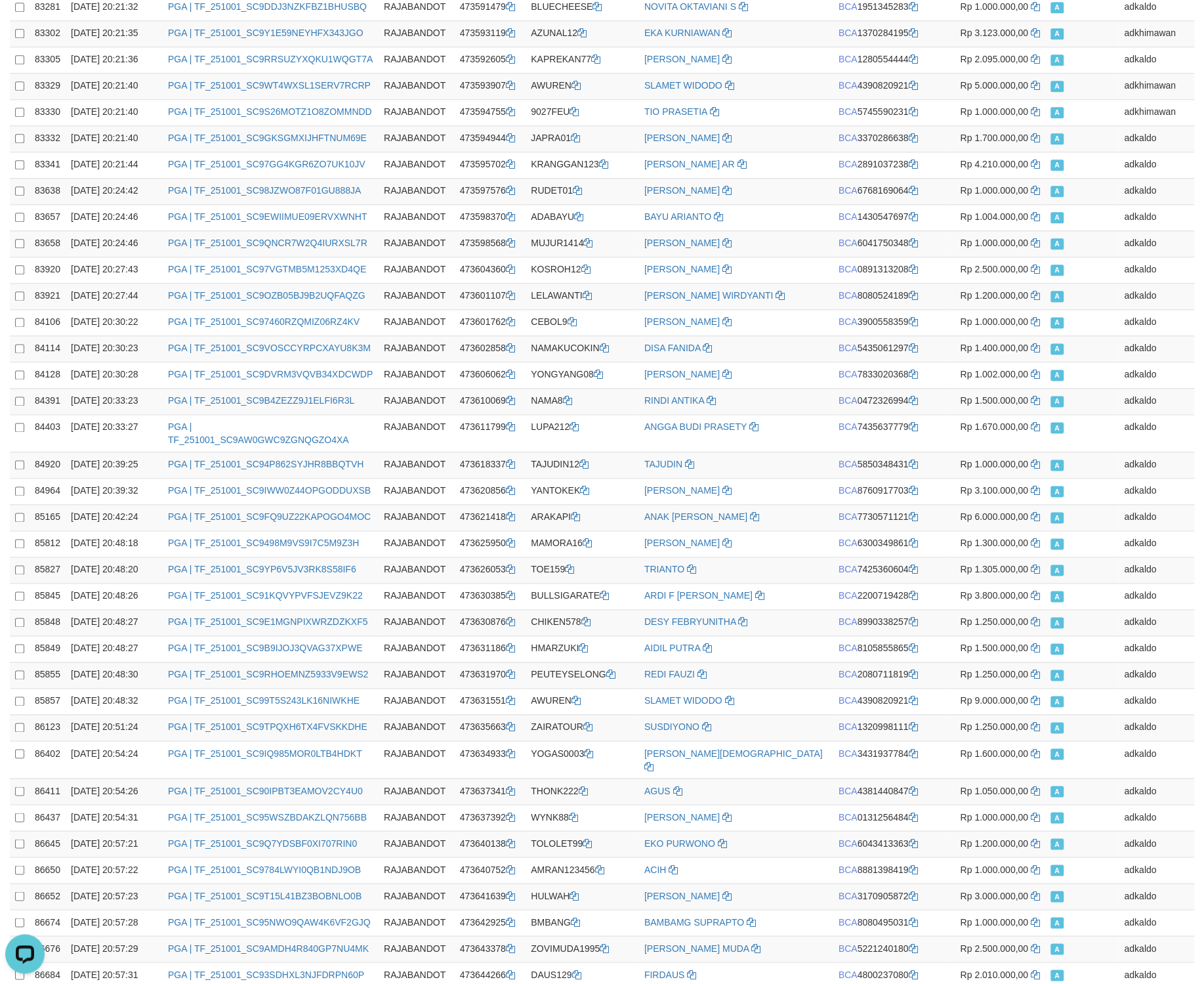
drag, startPoint x: 123, startPoint y: 491, endPoint x: 126, endPoint y: 791, distance: 300.0
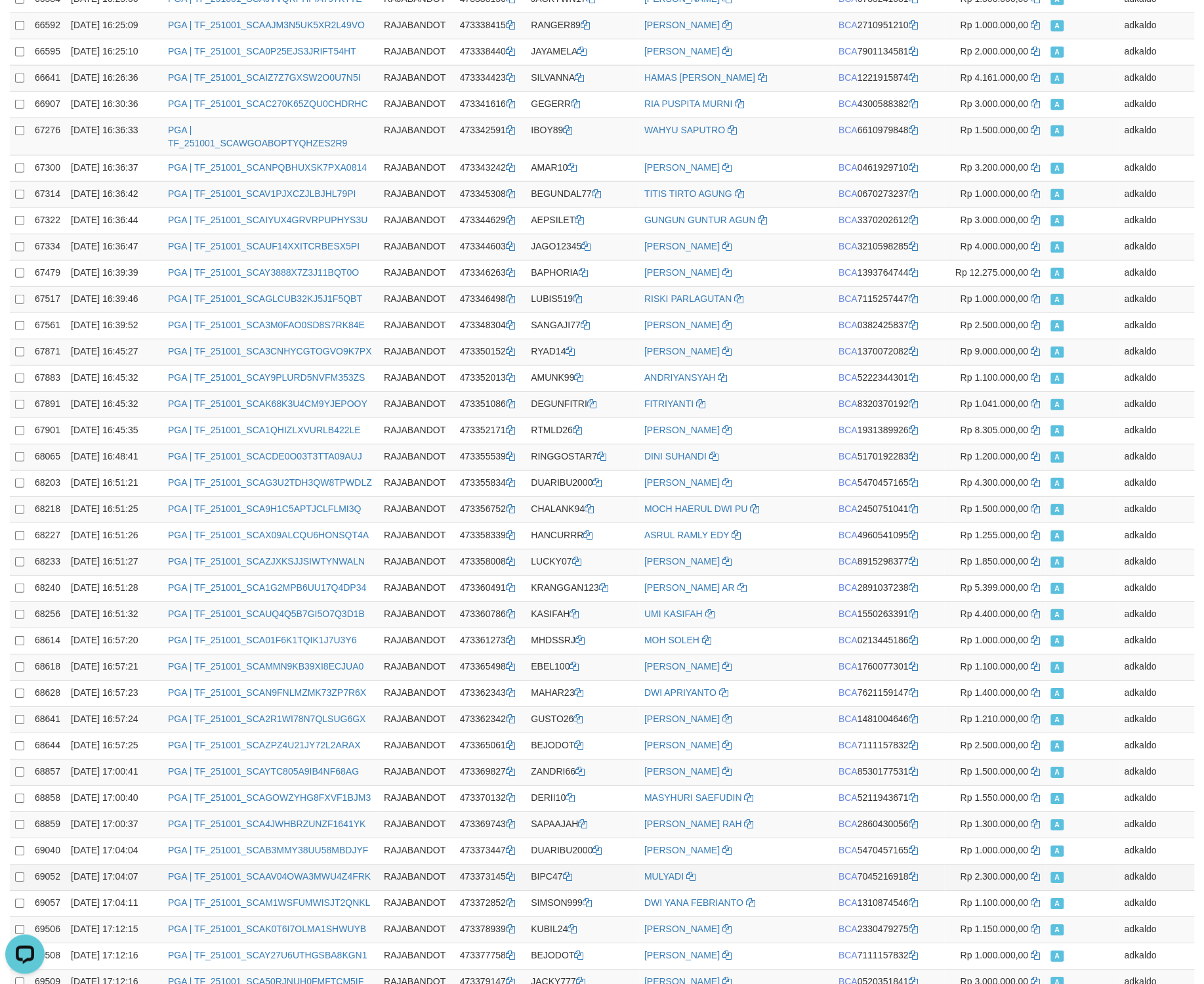
scroll to position [27811, 0]
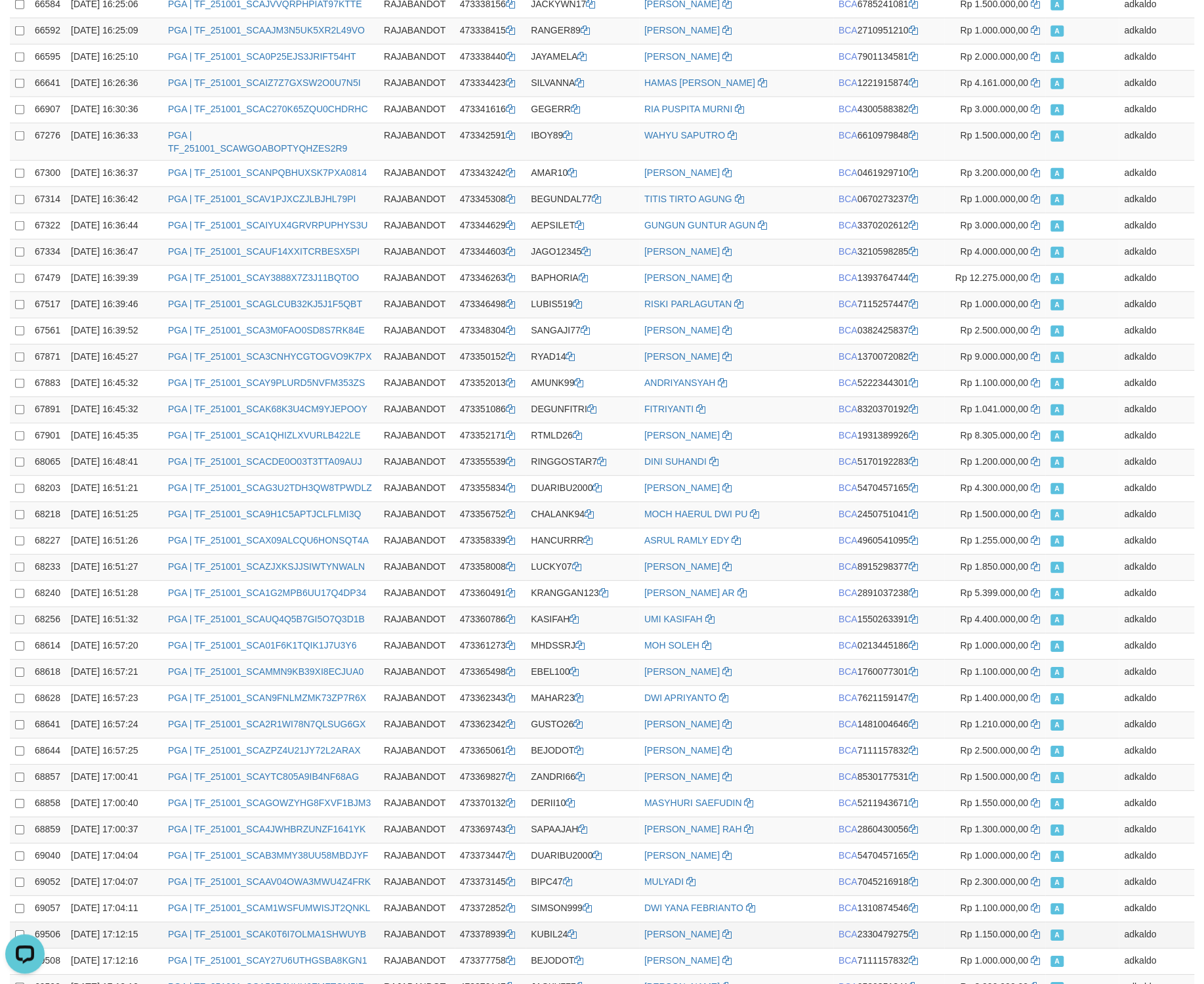
click at [1109, 922] on td "A" at bounding box center [1082, 935] width 73 height 26
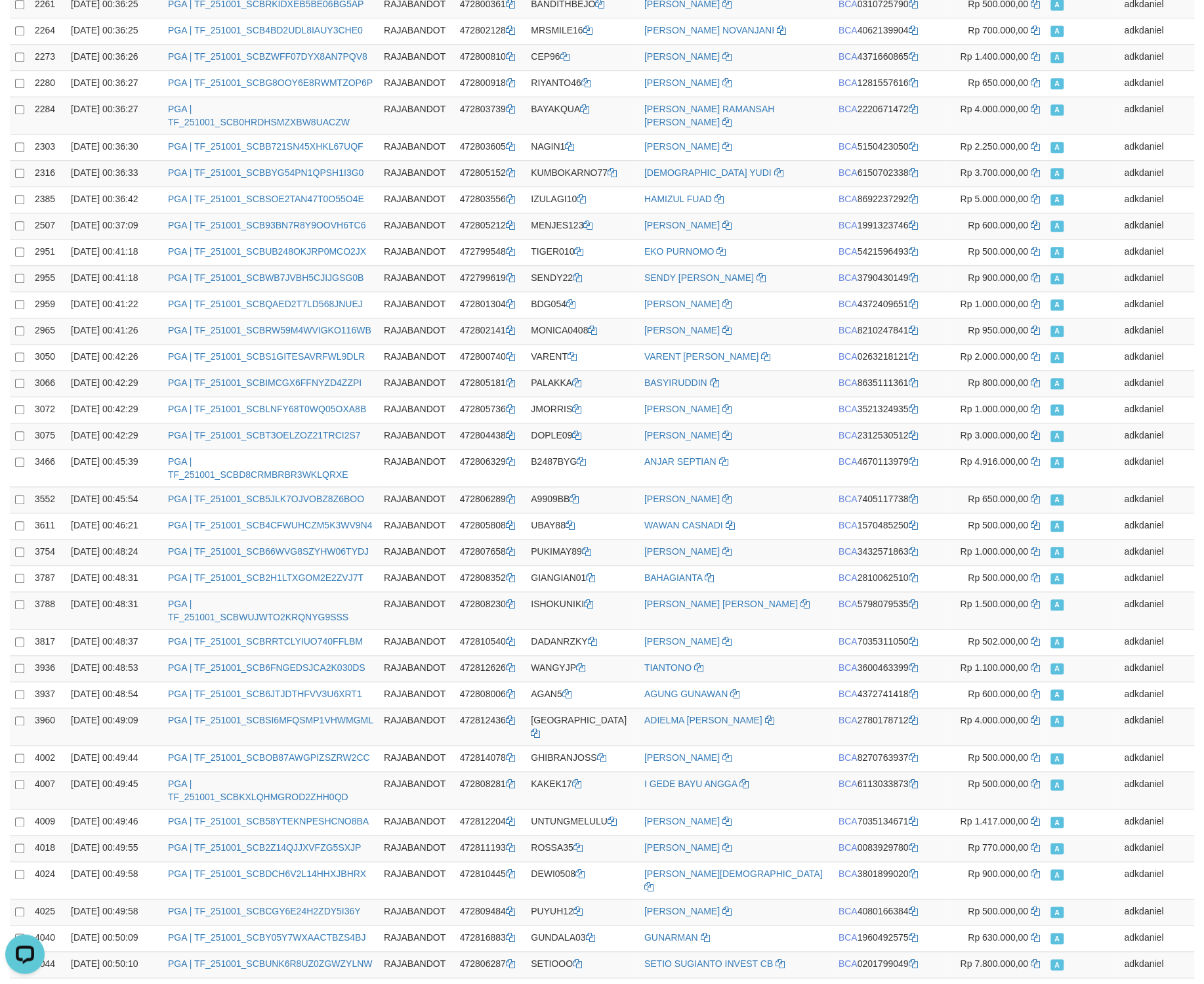
scroll to position [0, 0]
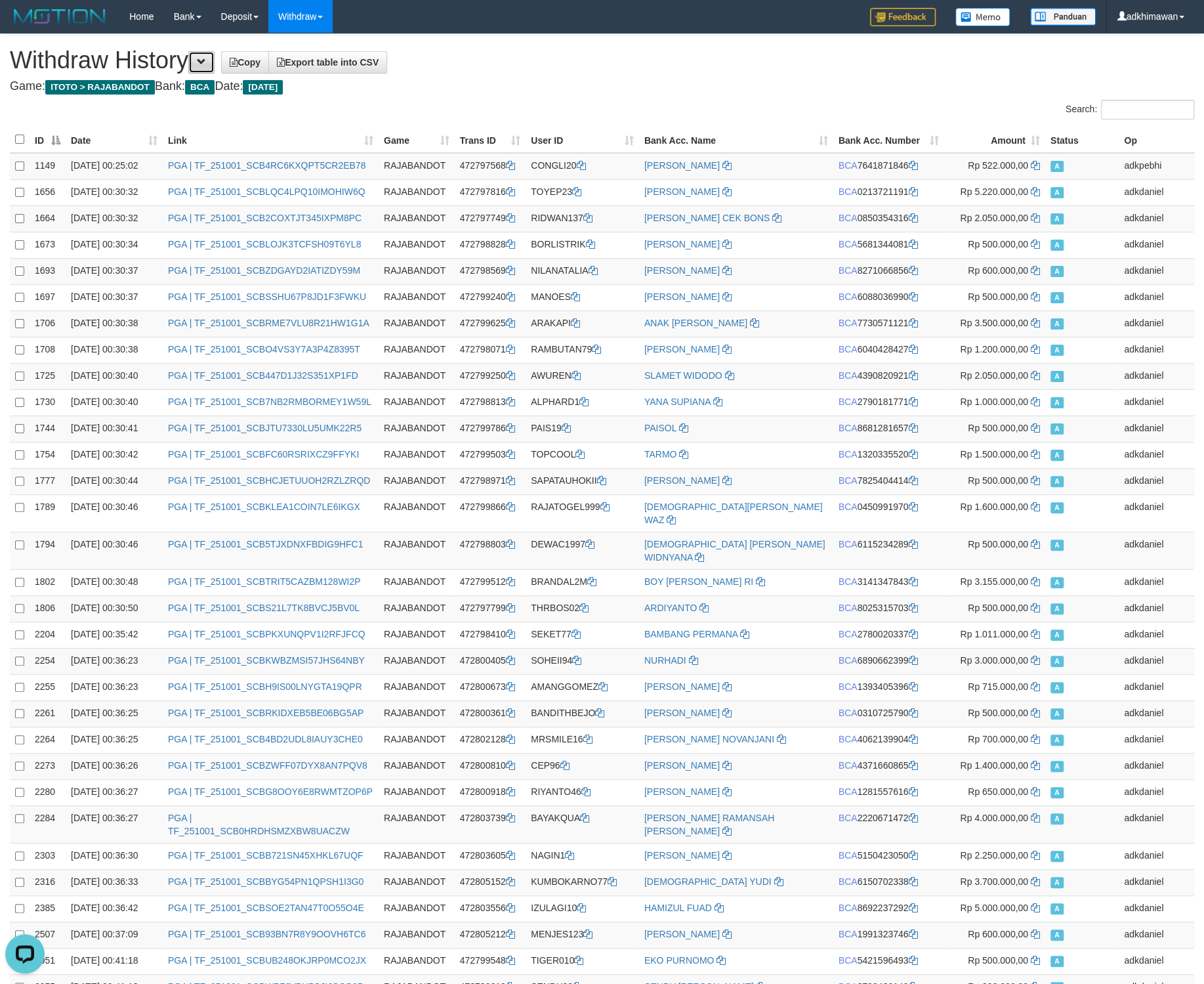
click at [215, 65] on button at bounding box center [201, 62] width 26 height 22
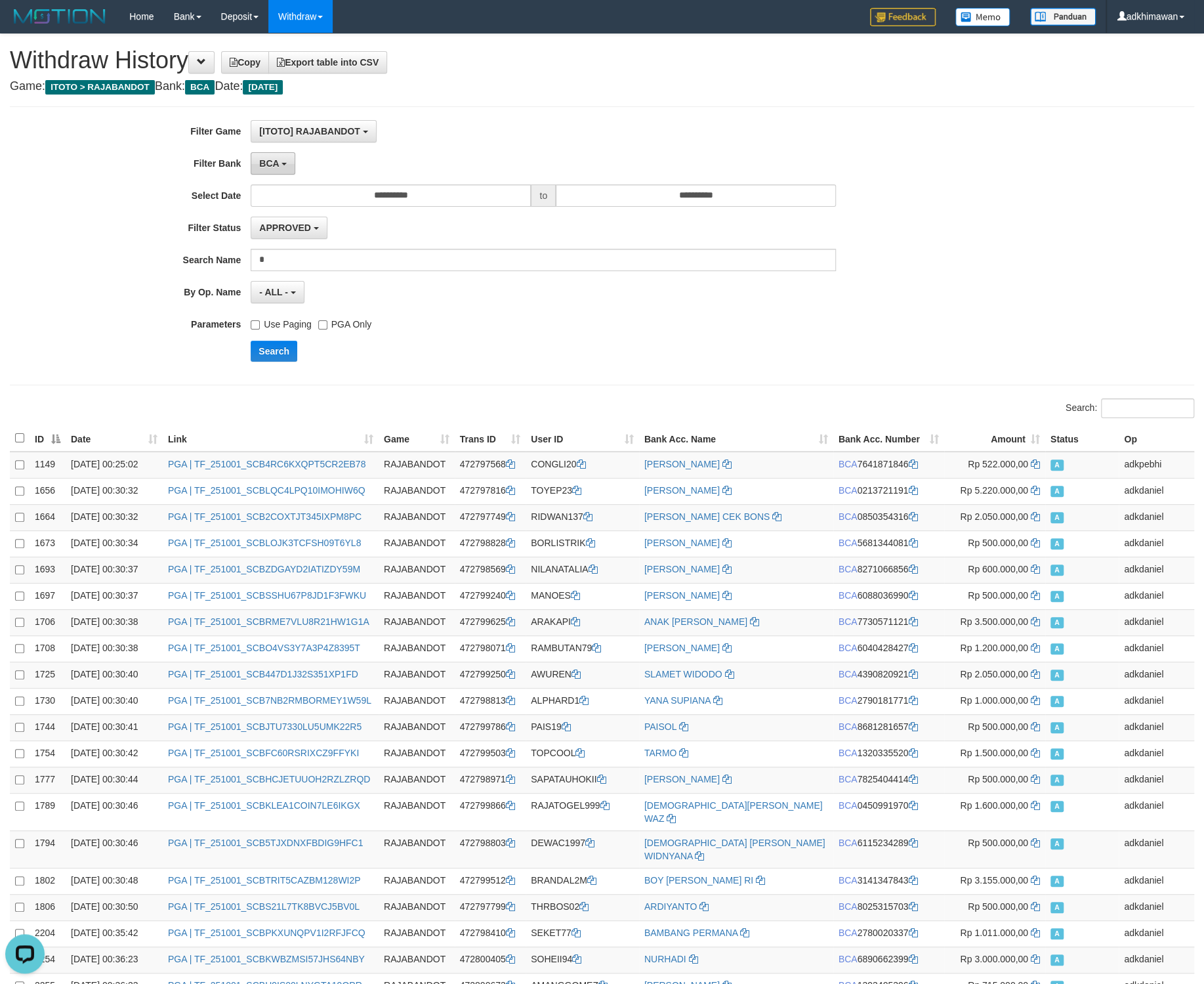
click at [282, 163] on button "BCA" at bounding box center [273, 163] width 45 height 22
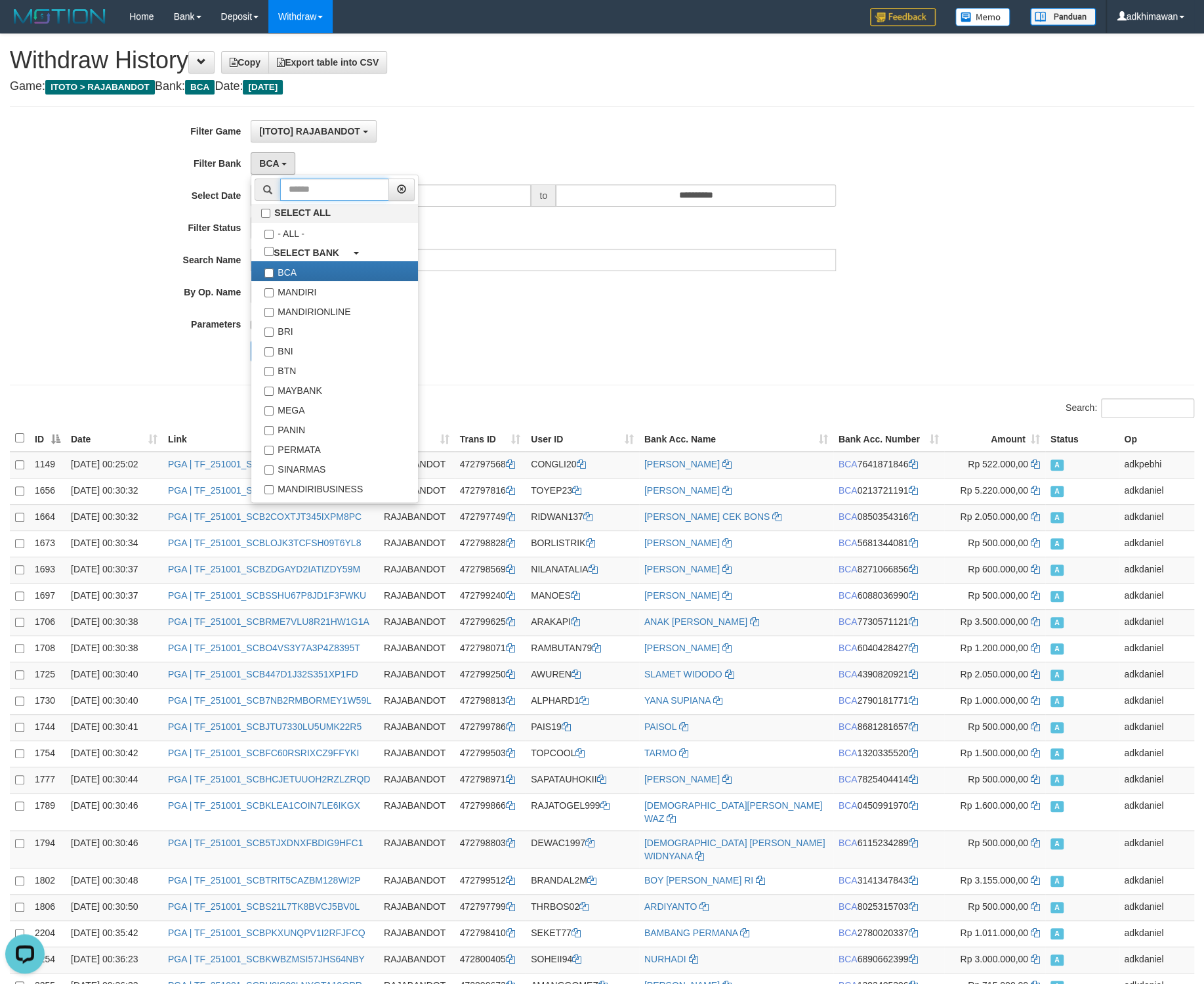
click at [306, 198] on input "text" at bounding box center [334, 189] width 109 height 22
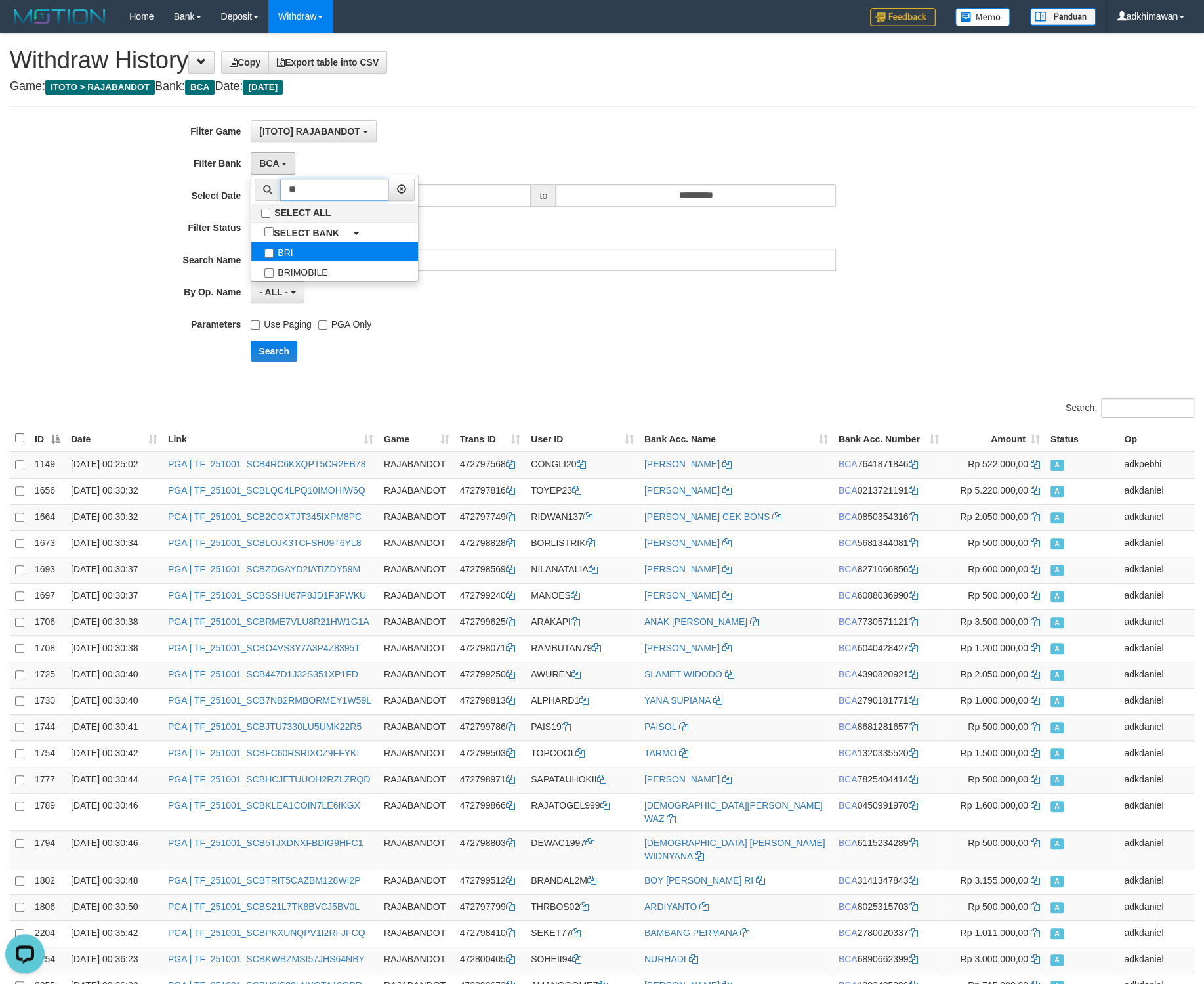
type input "**"
click at [313, 252] on label "BRI" at bounding box center [334, 251] width 167 height 20
click at [301, 193] on input "**" at bounding box center [334, 189] width 109 height 22
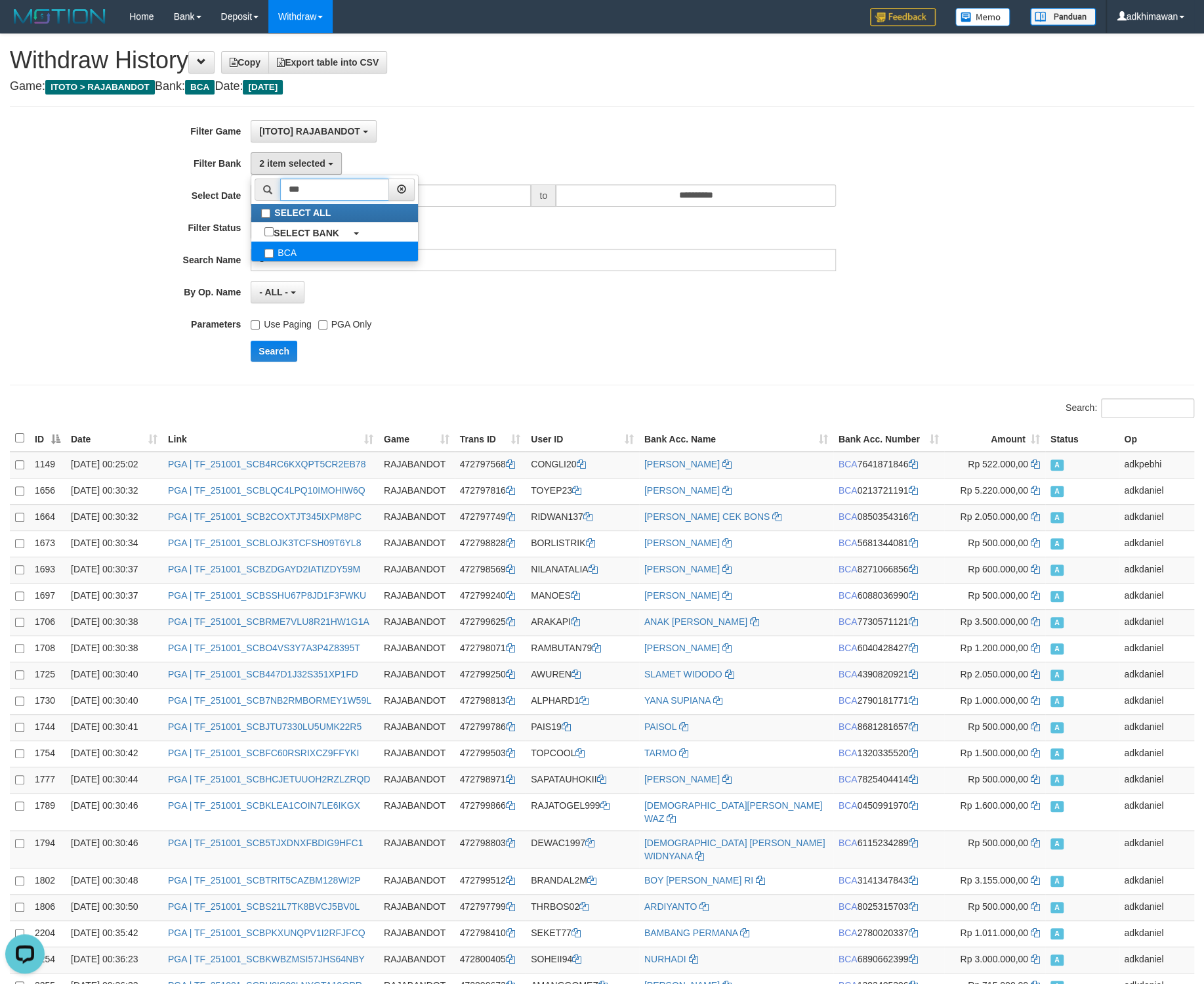
type input "***"
select select "***"
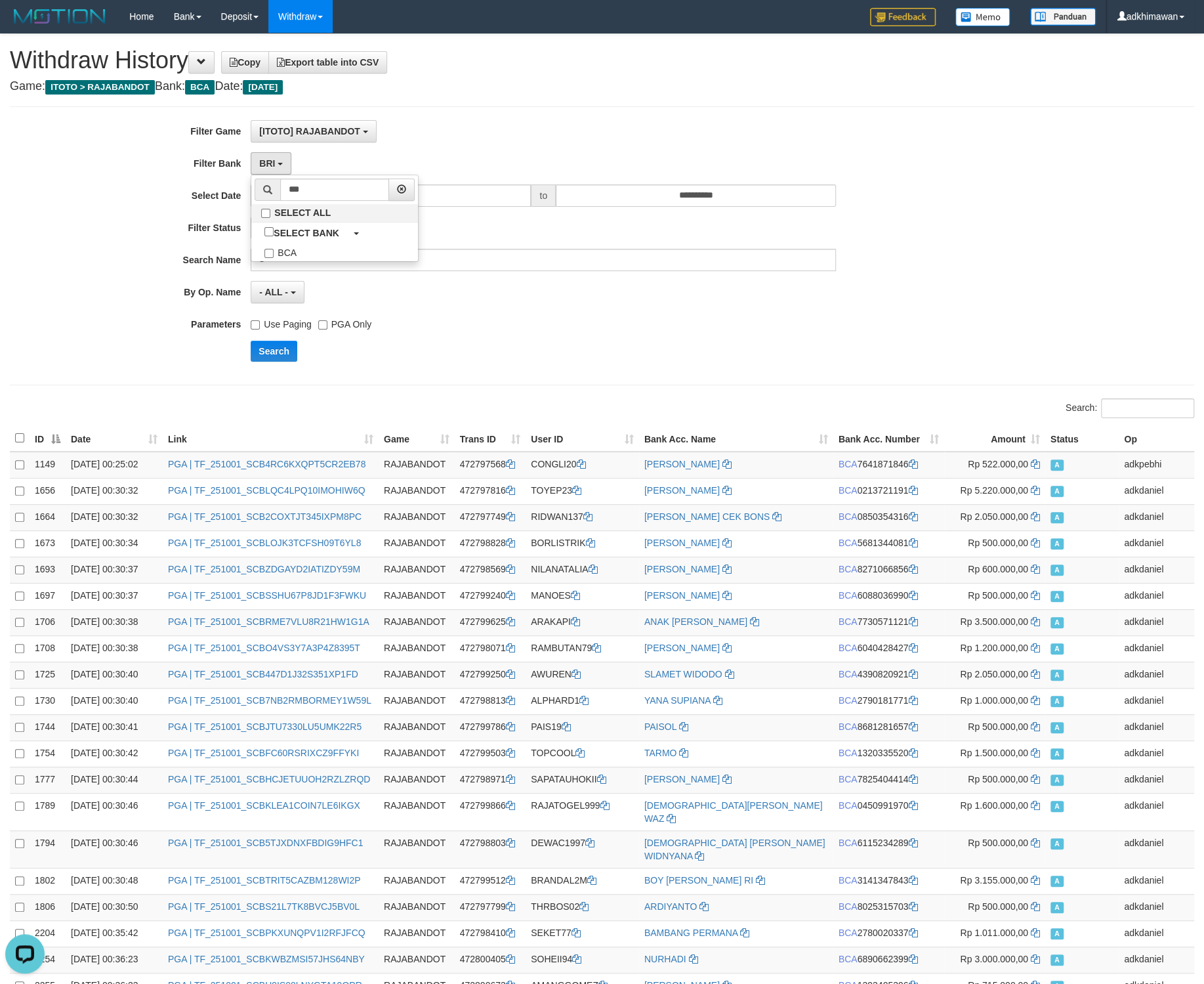
click at [506, 335] on div "**********" at bounding box center [501, 245] width 1003 height 251
click at [289, 352] on button "Search" at bounding box center [274, 350] width 46 height 21
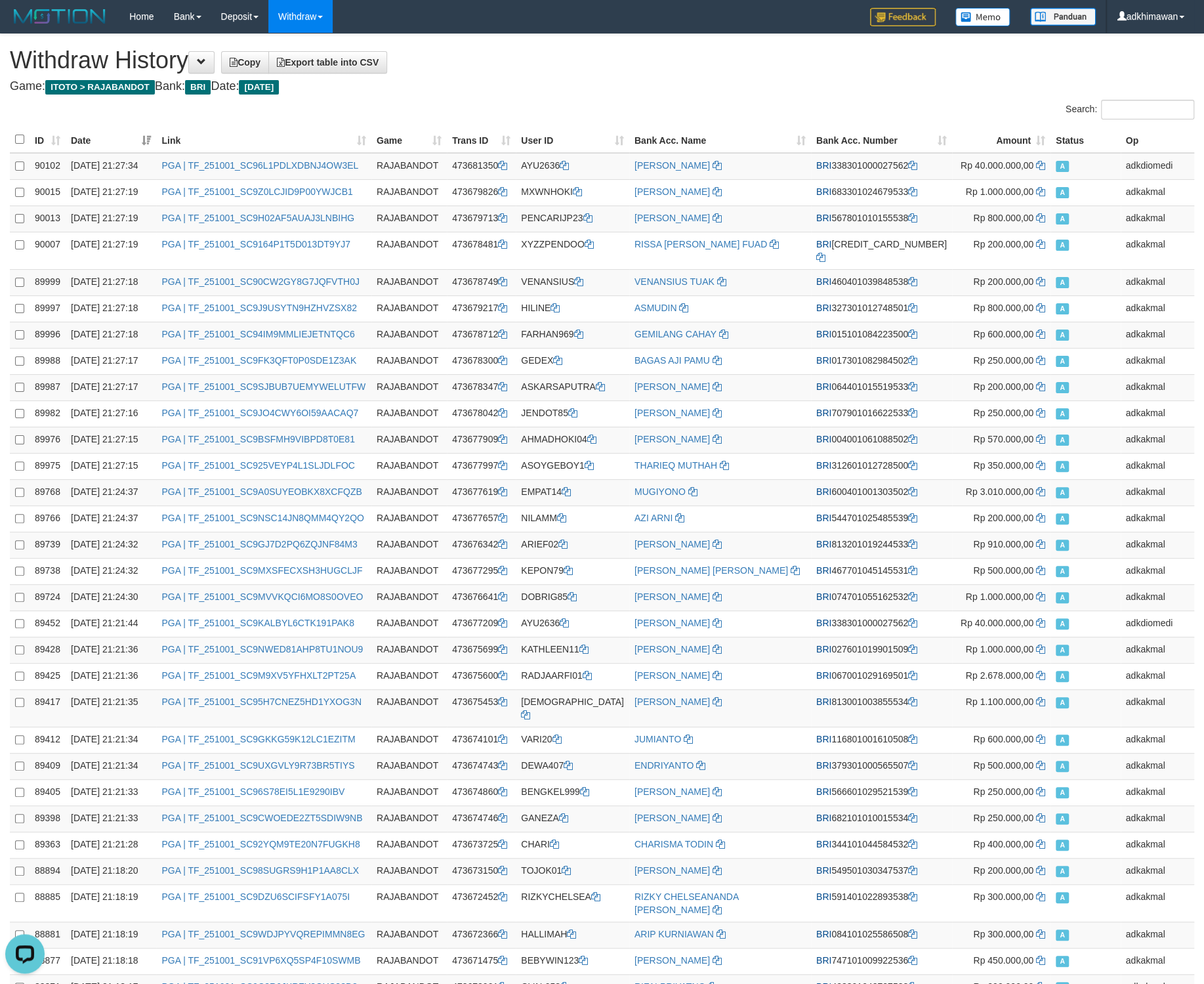
click at [60, 142] on th "ID" at bounding box center [48, 140] width 36 height 26
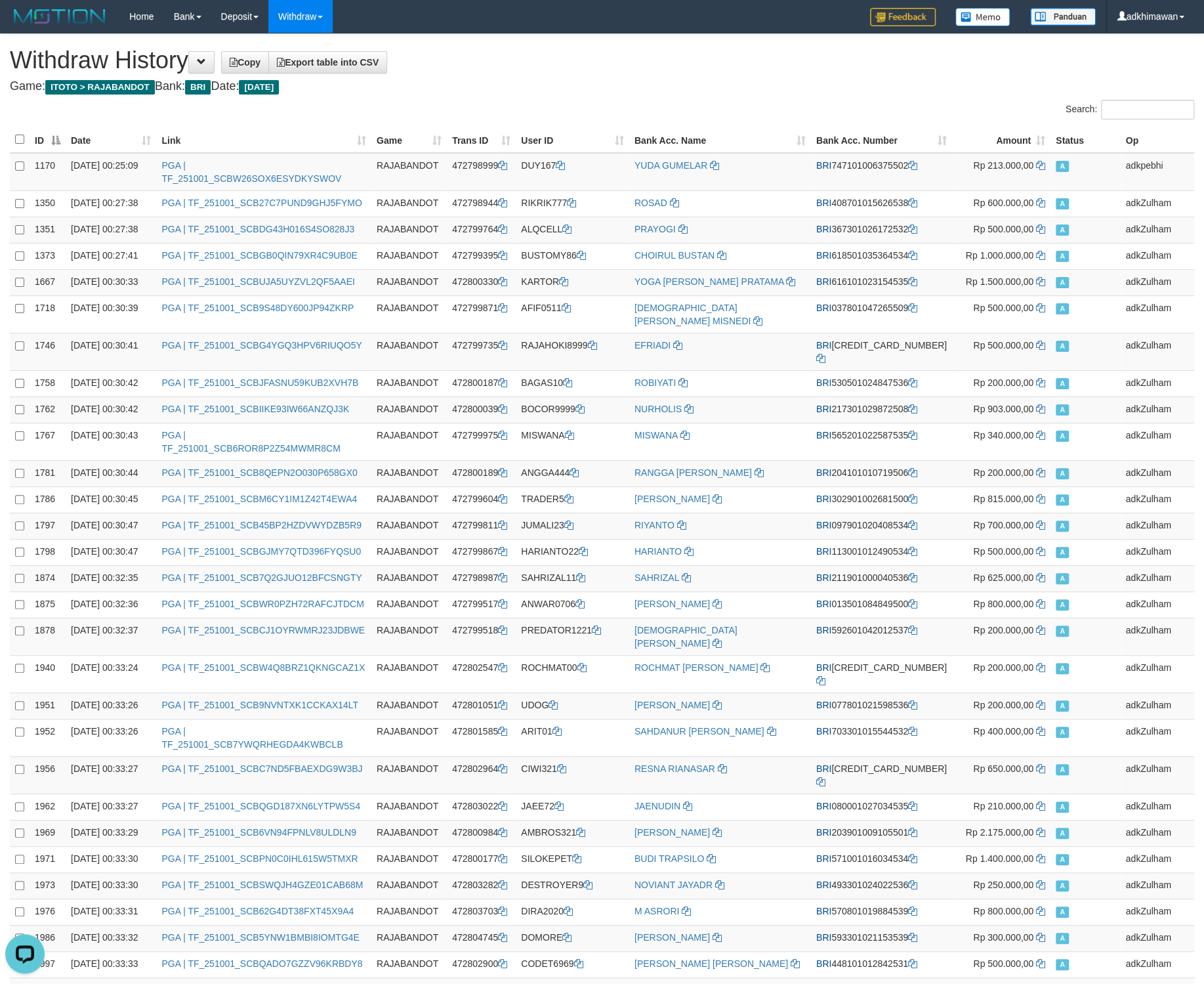
scroll to position [16621, 0]
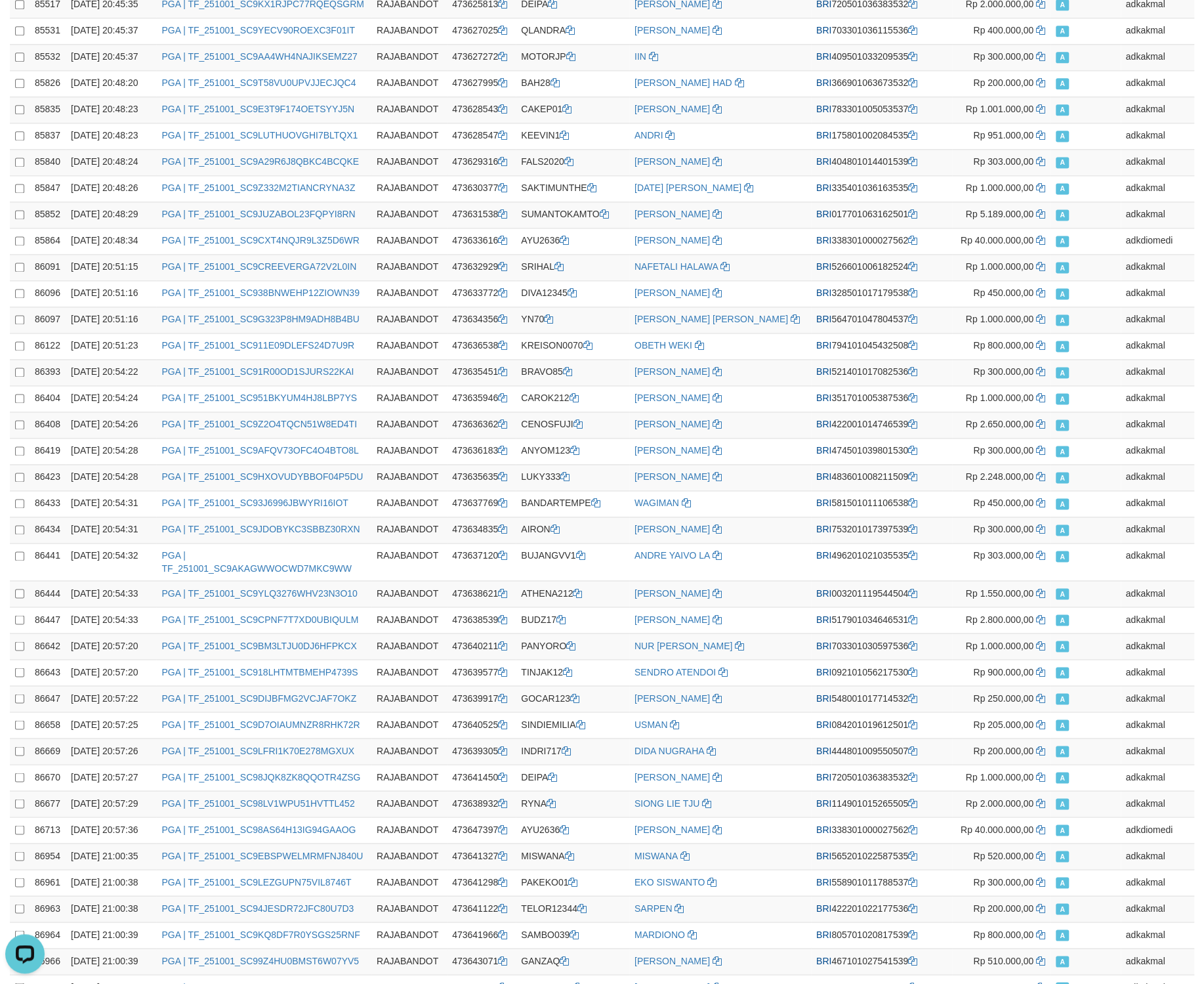
scroll to position [55496, 0]
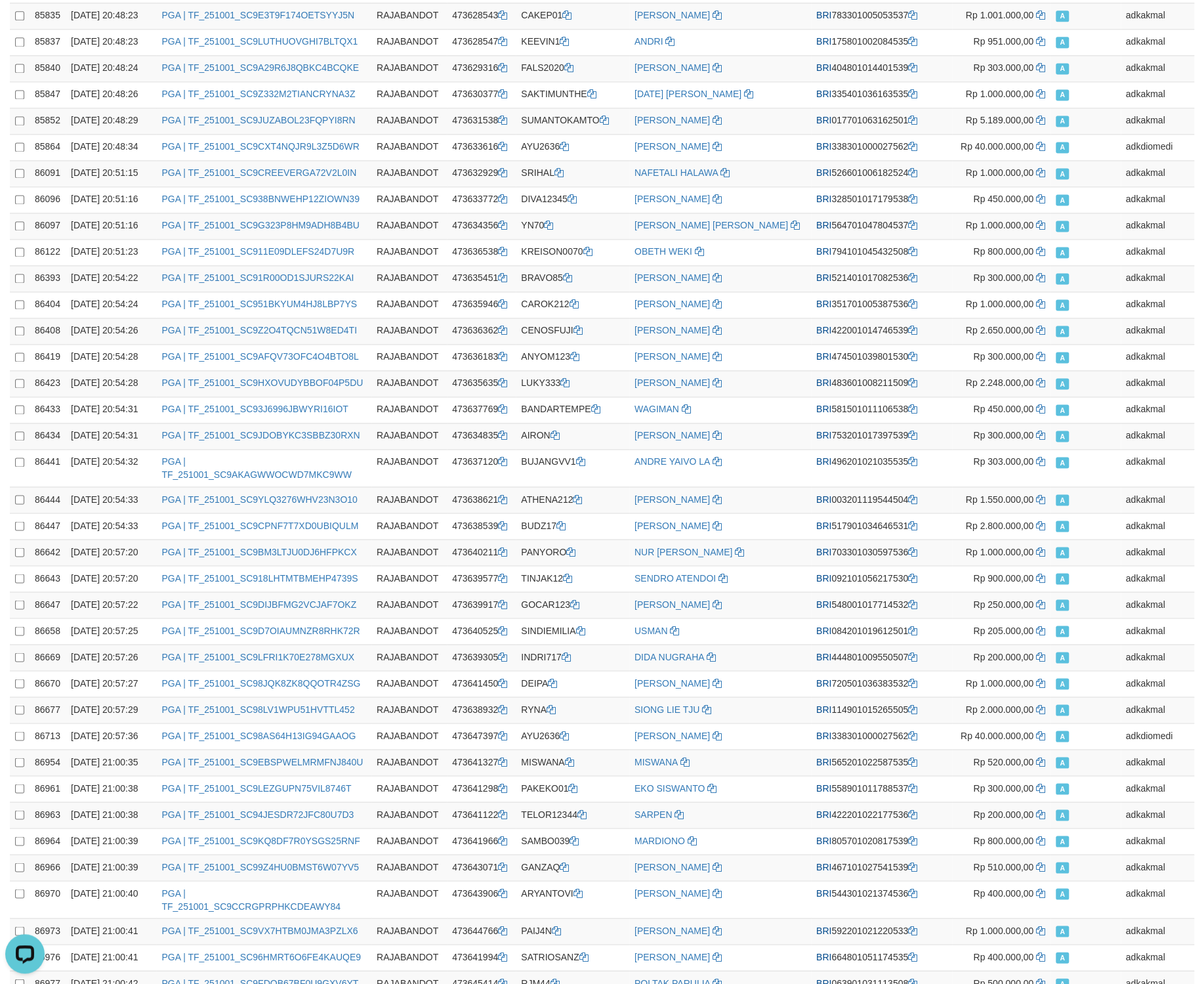
copy td "BRI 338301000027562"
drag, startPoint x: 998, startPoint y: 512, endPoint x: 992, endPoint y: 801, distance: 289.1
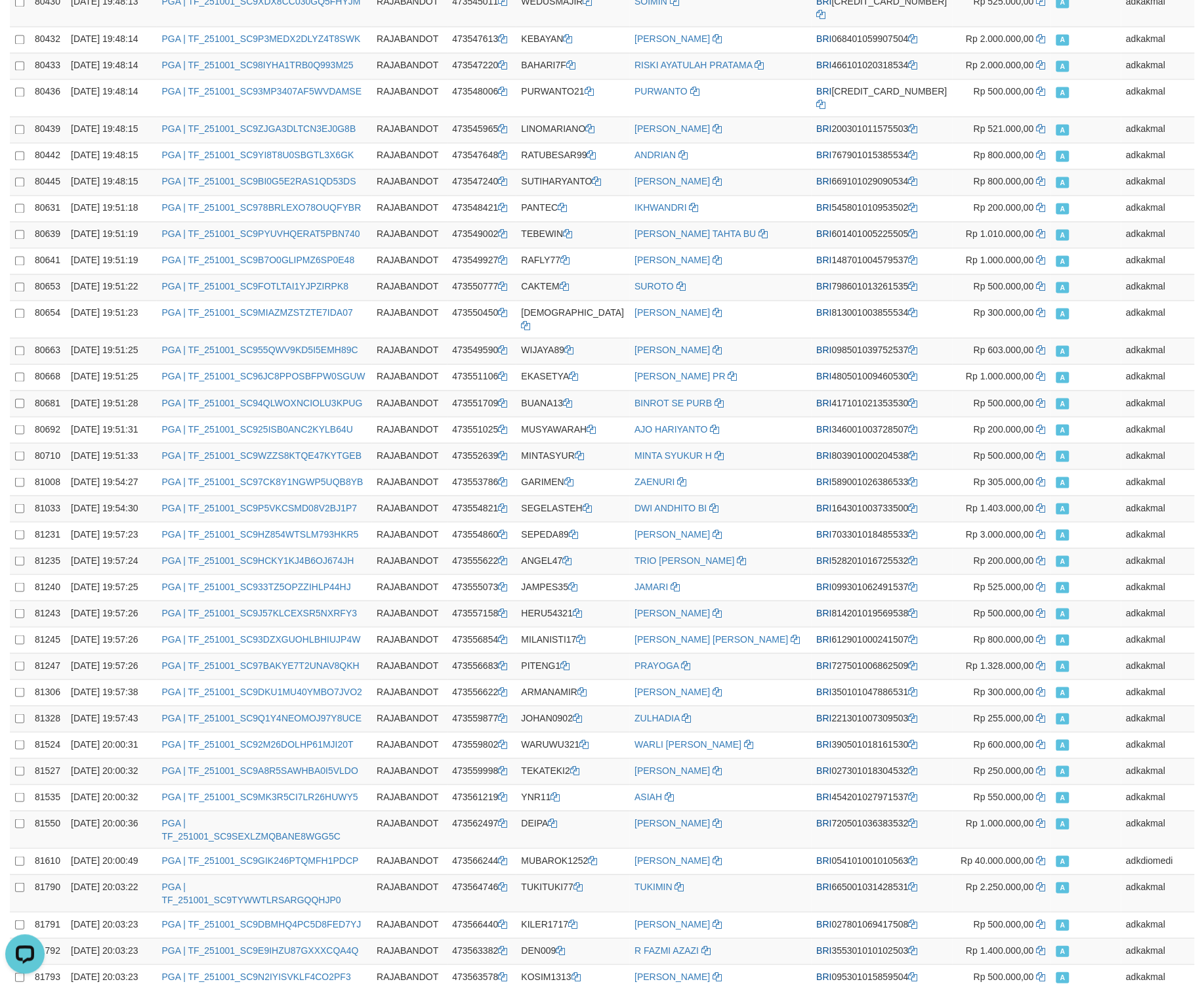
scroll to position [51635, 0]
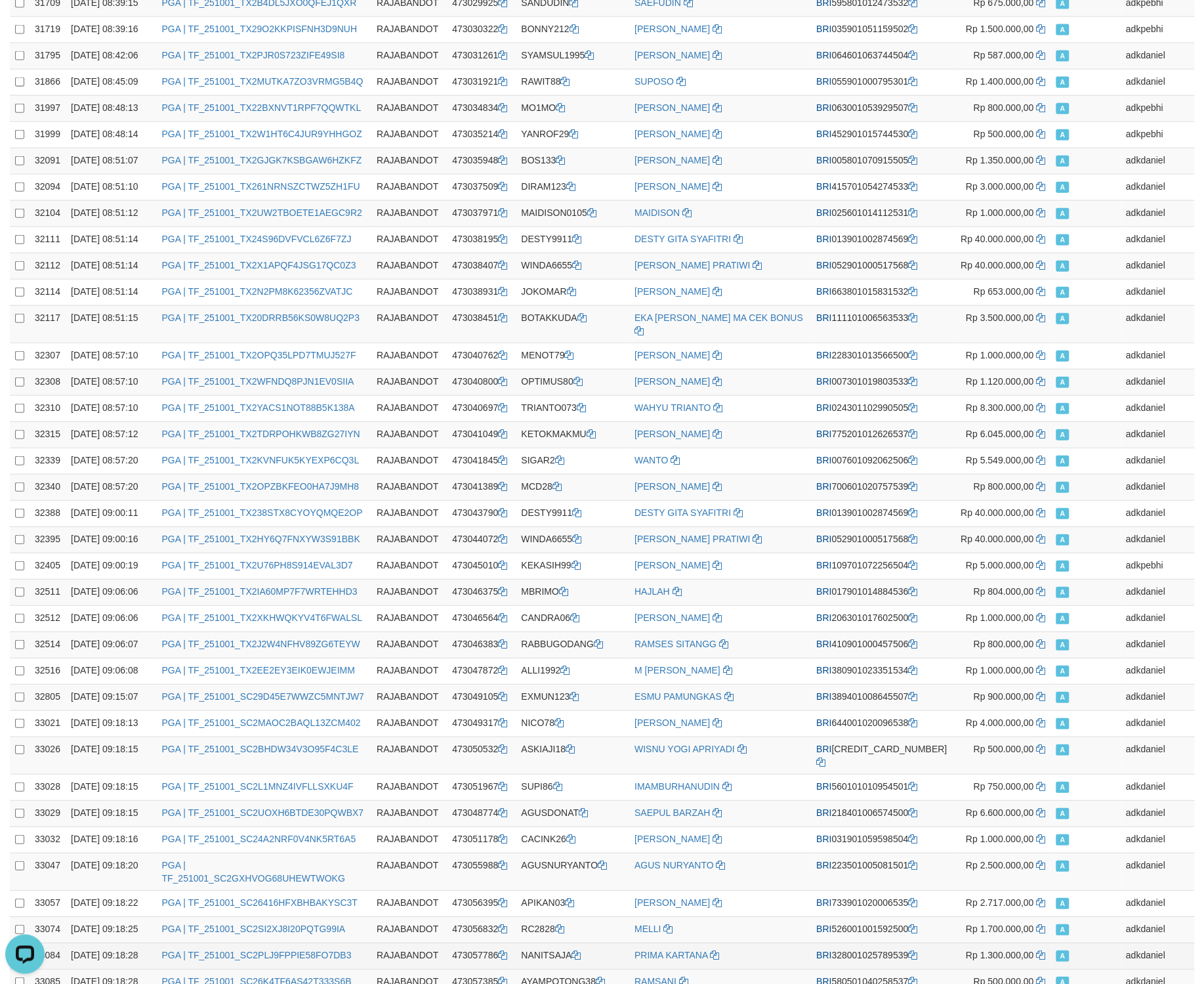
drag, startPoint x: 783, startPoint y: 259, endPoint x: 758, endPoint y: 272, distance: 28.2
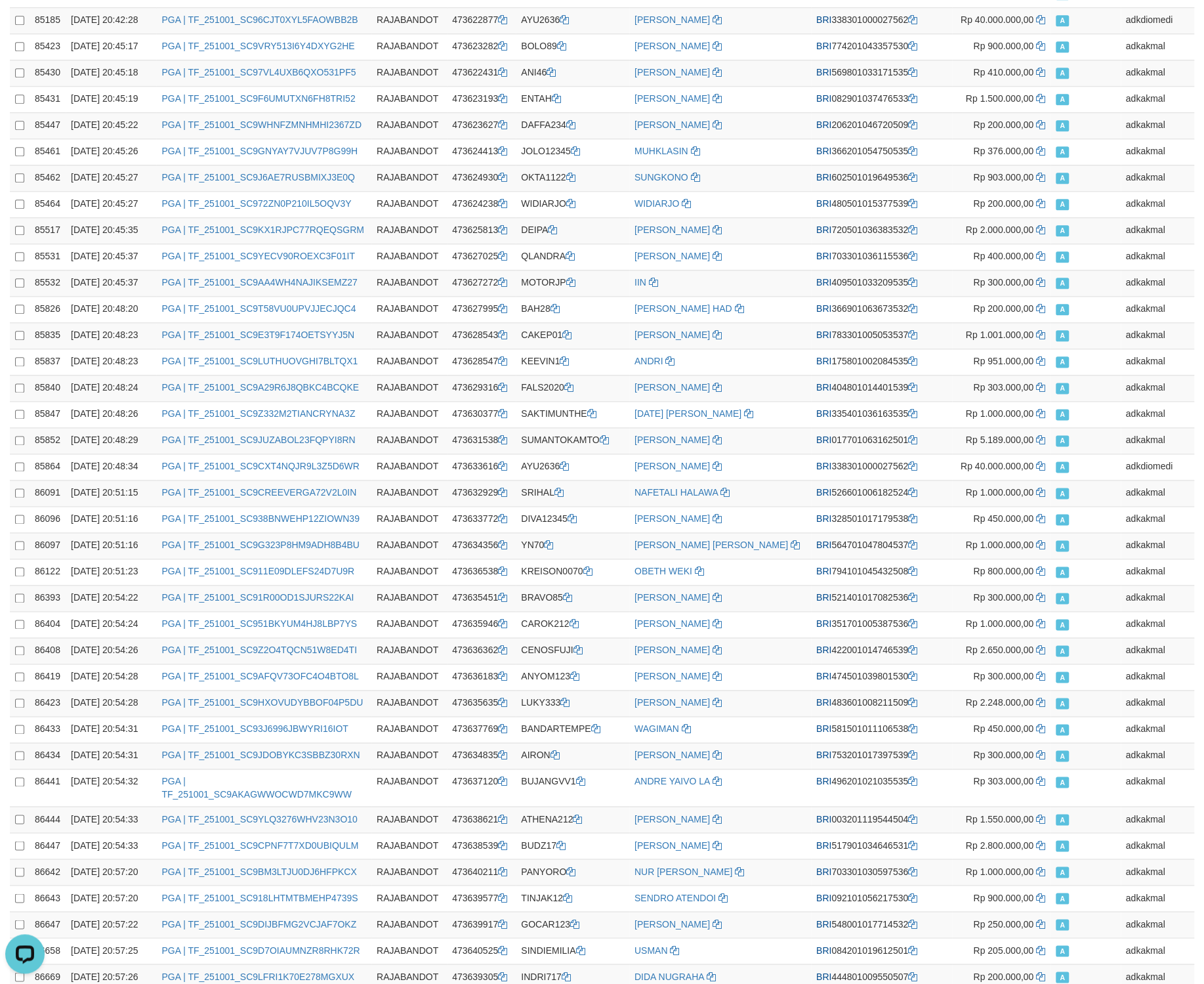
scroll to position [55496, 0]
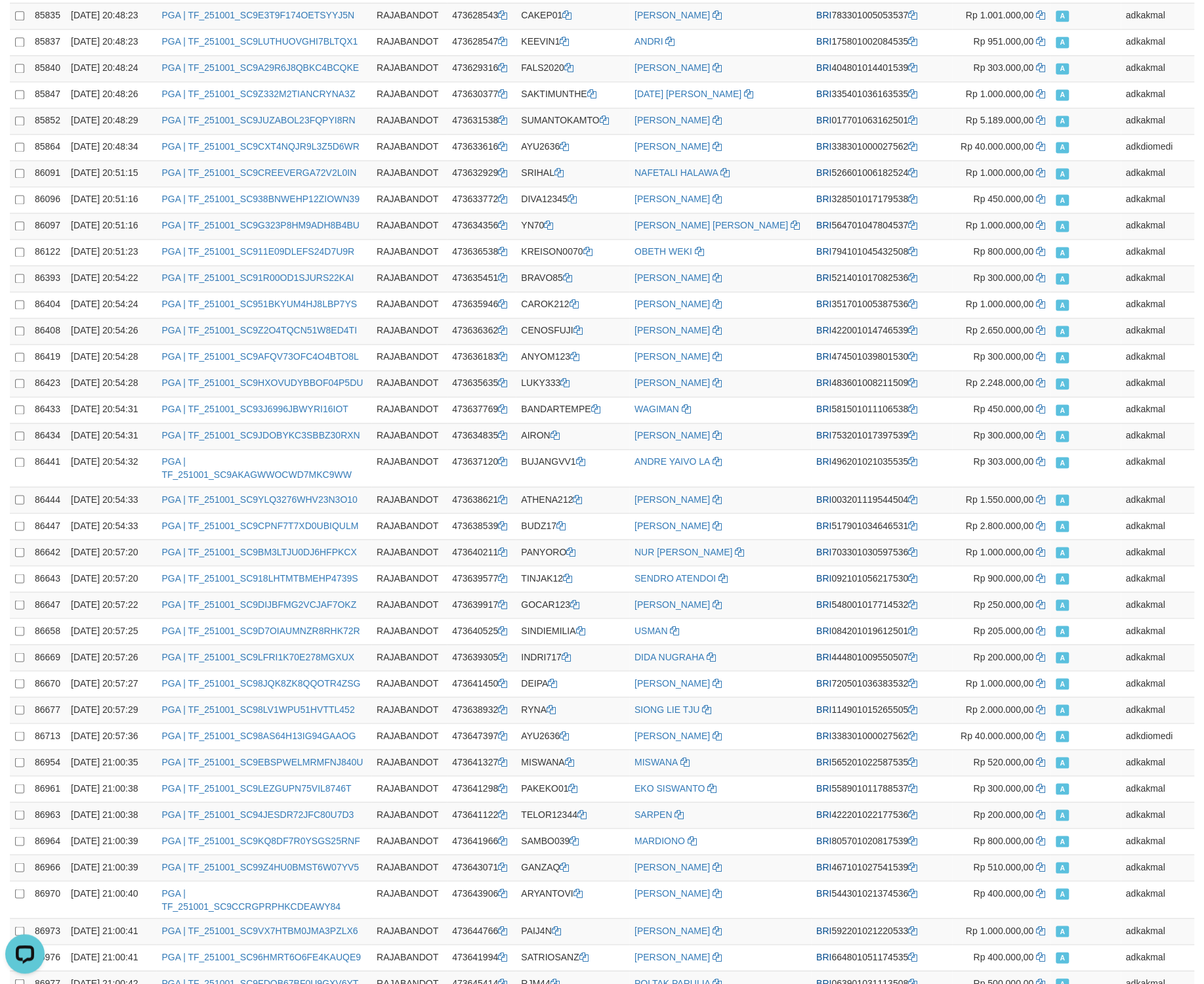
copy td "473681350"
drag, startPoint x: 540, startPoint y: 542, endPoint x: 568, endPoint y: 796, distance: 255.5
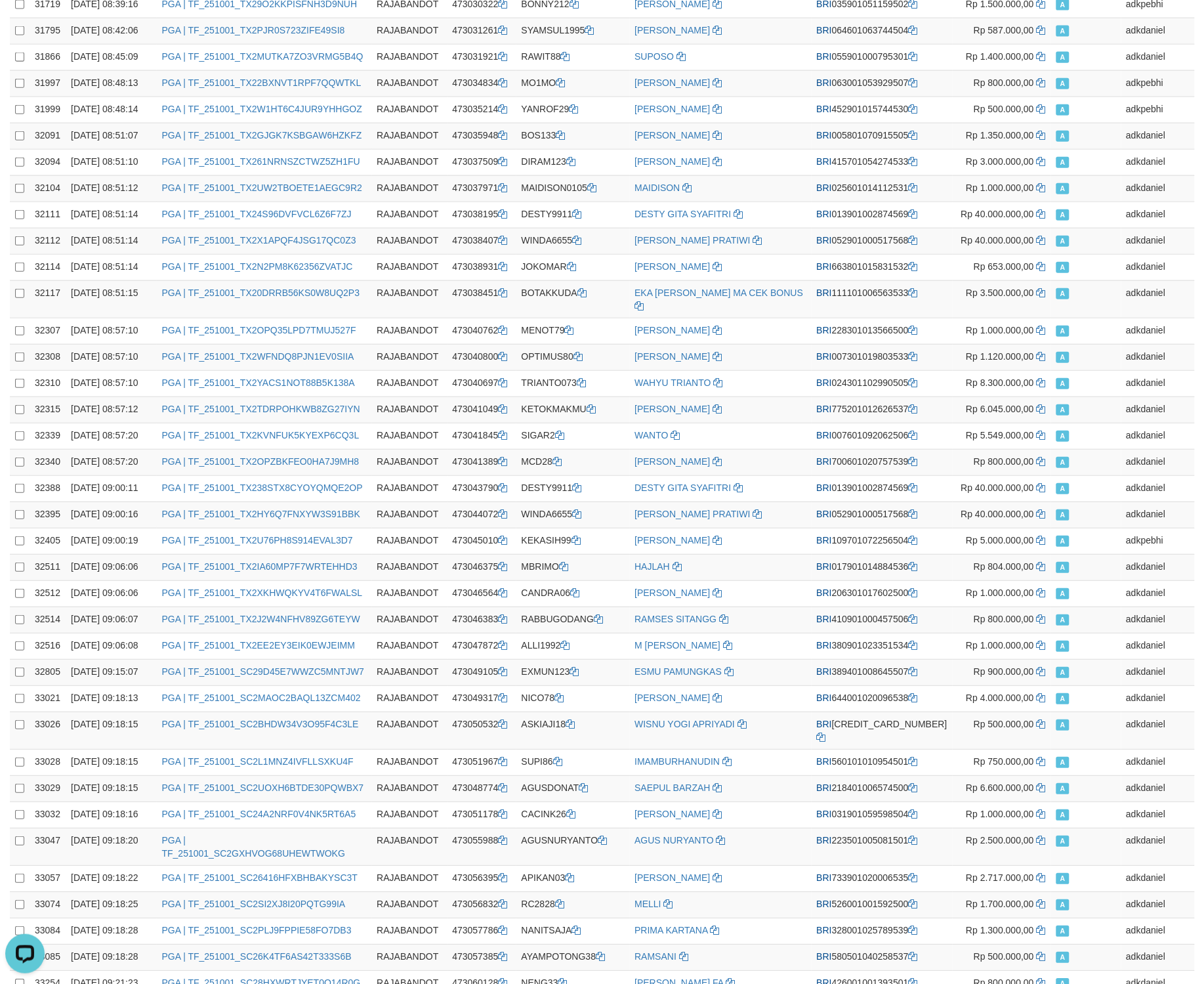
drag, startPoint x: 985, startPoint y: 312, endPoint x: 996, endPoint y: 323, distance: 15.6
drag, startPoint x: 629, startPoint y: 492, endPoint x: 769, endPoint y: 518, distance: 142.4
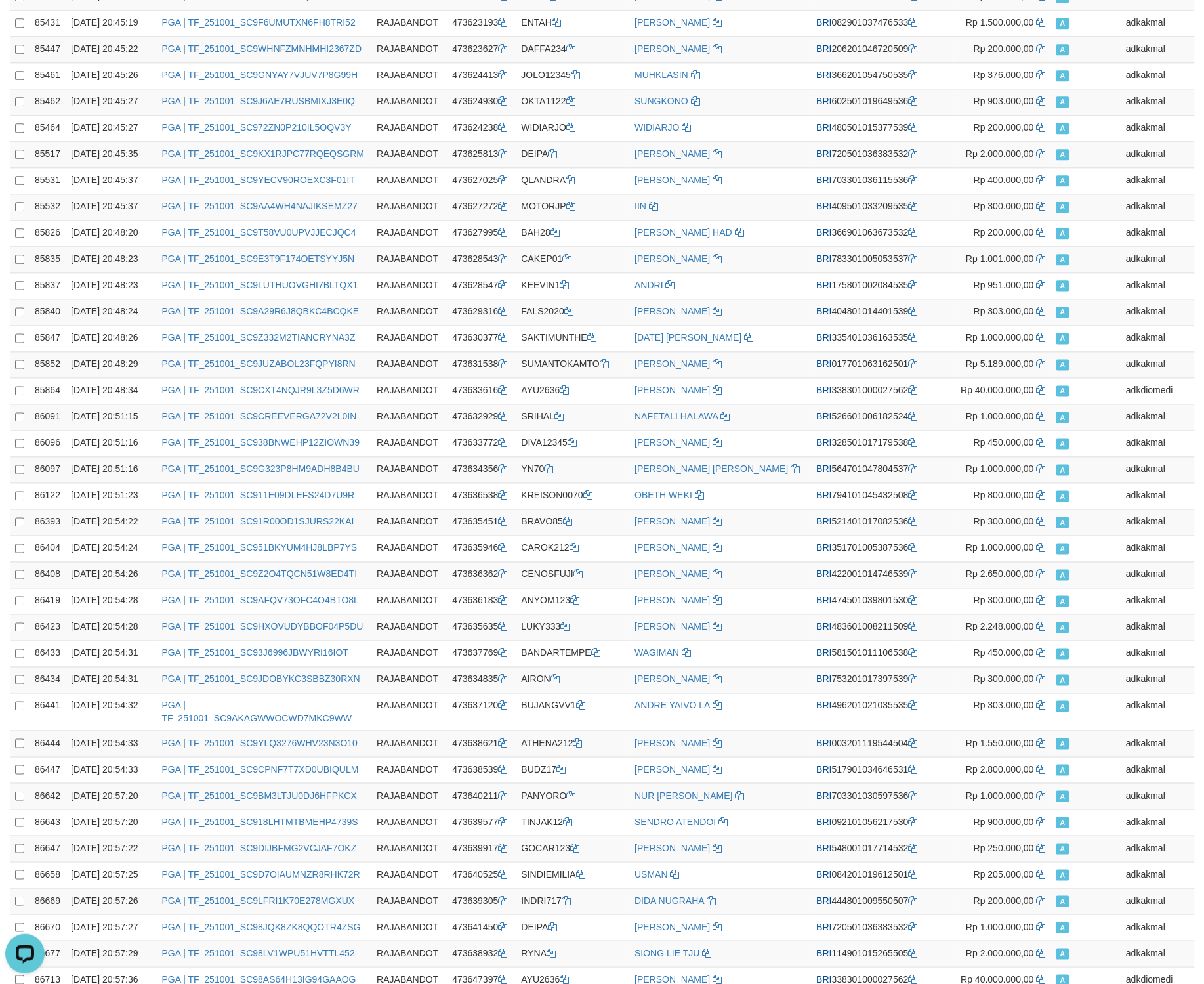
scroll to position [55496, 0]
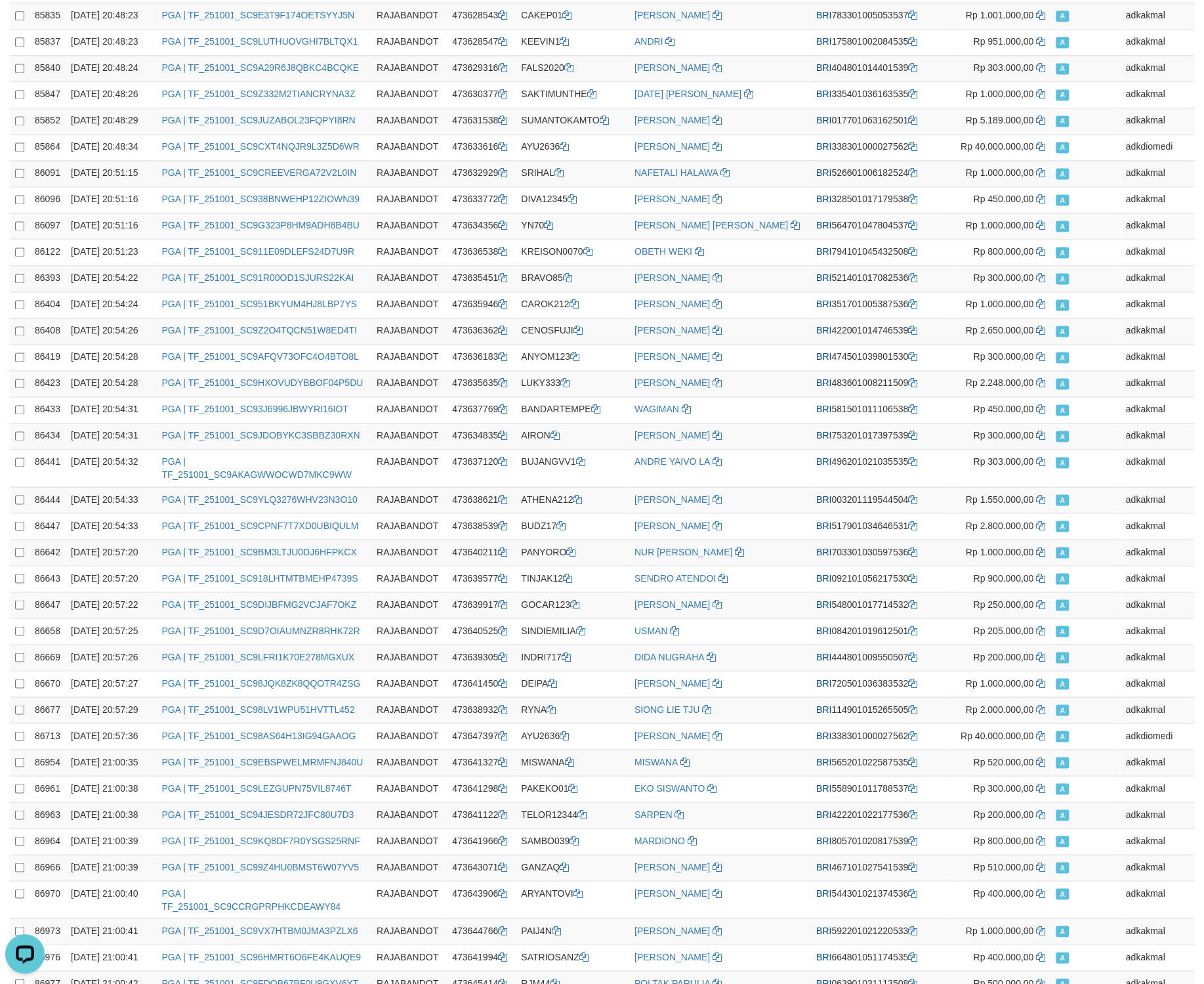
copy td "AYU2636"
drag, startPoint x: 756, startPoint y: 492, endPoint x: 682, endPoint y: 807, distance: 323.6
copy td "90102"
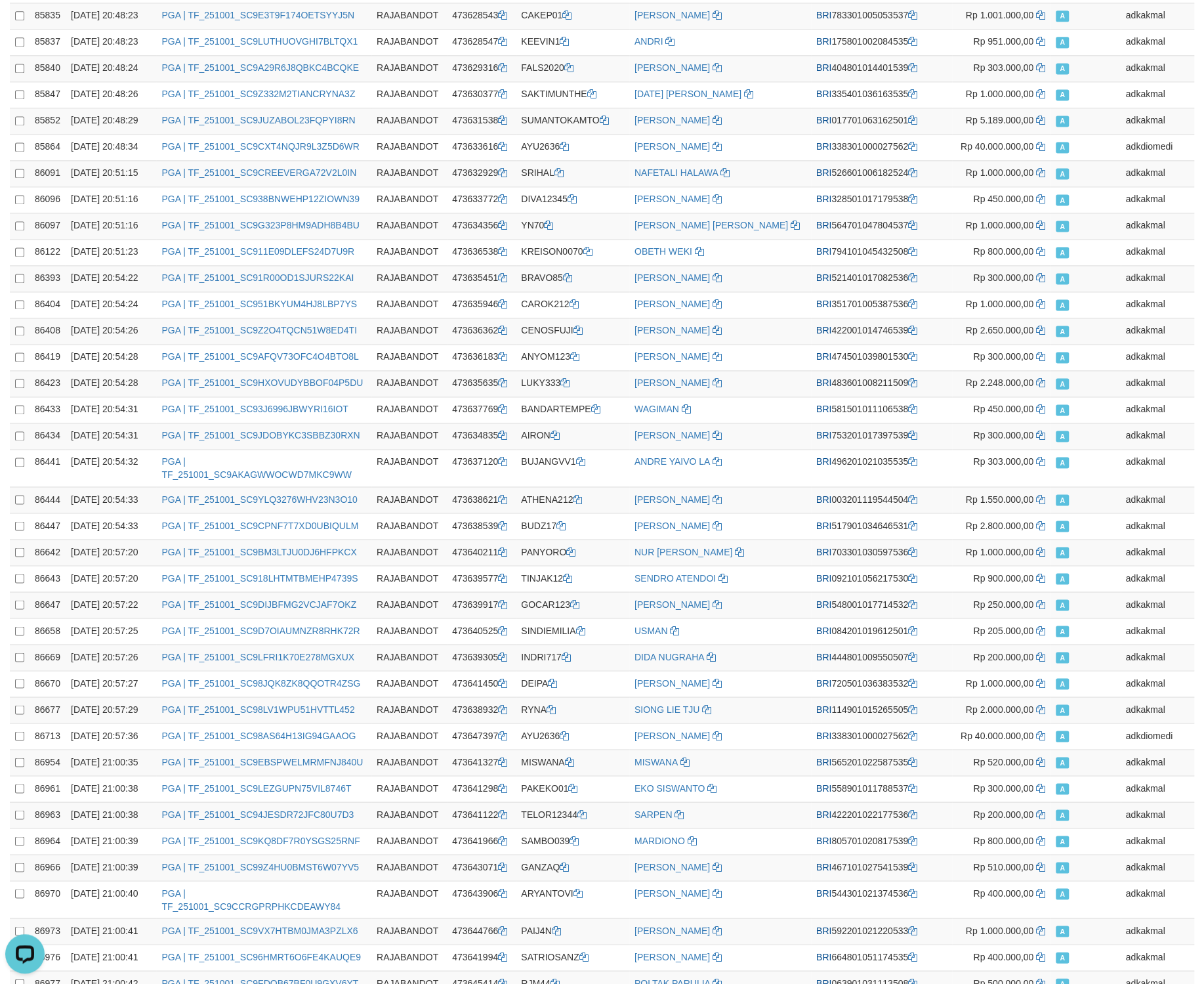
drag, startPoint x: 120, startPoint y: 492, endPoint x: 116, endPoint y: 806, distance: 314.0
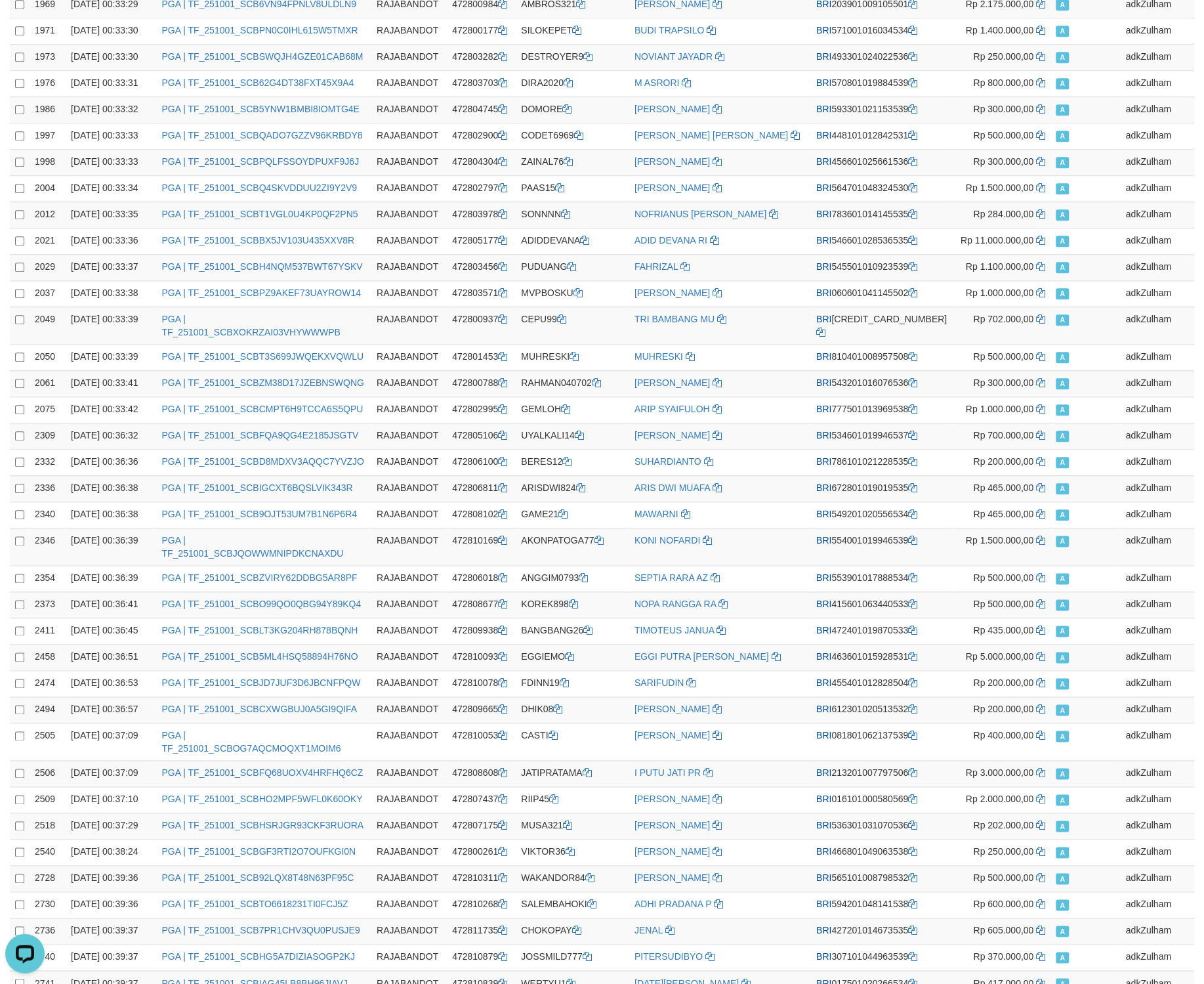
scroll to position [0, 0]
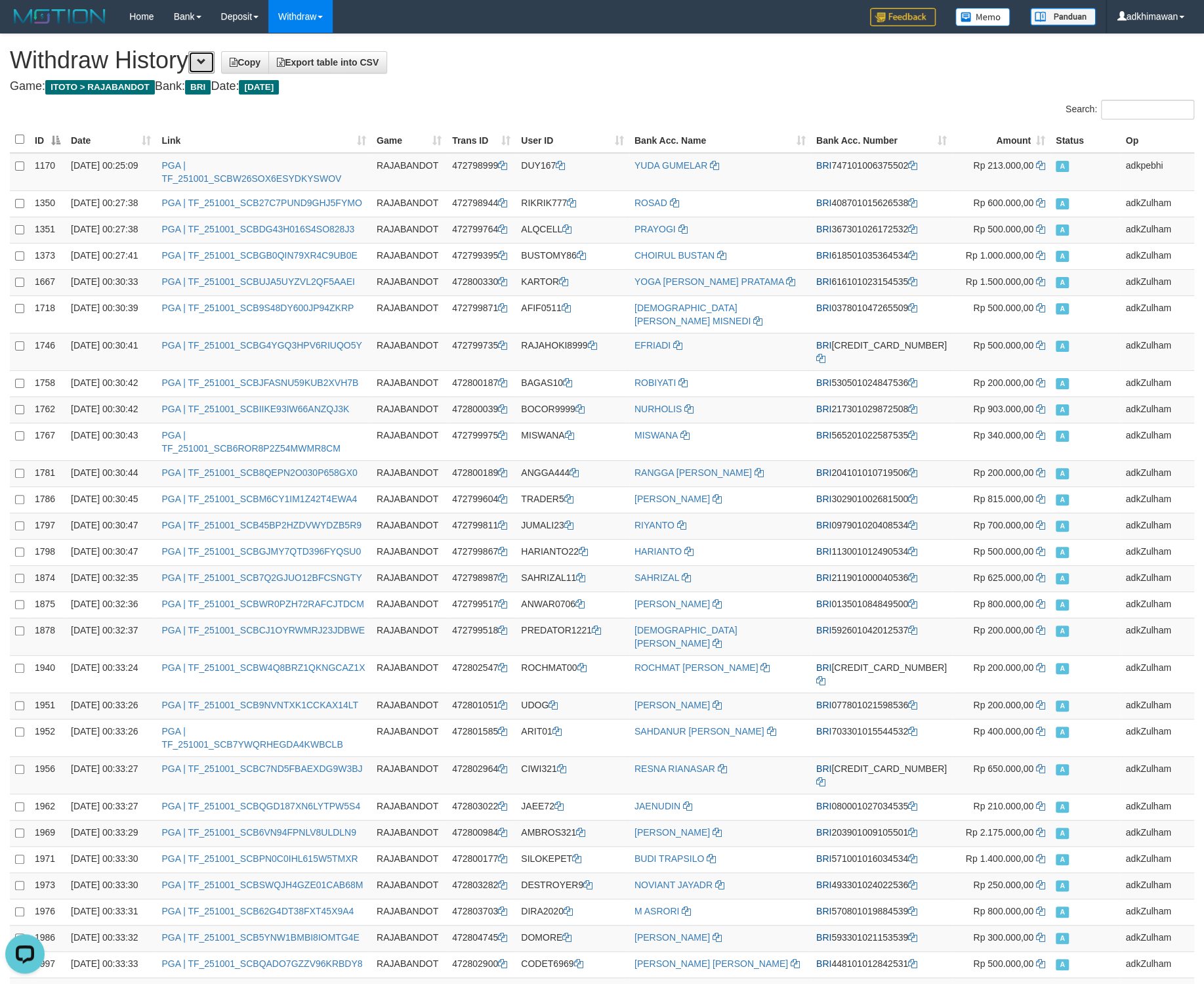
click at [206, 59] on span at bounding box center [201, 61] width 9 height 9
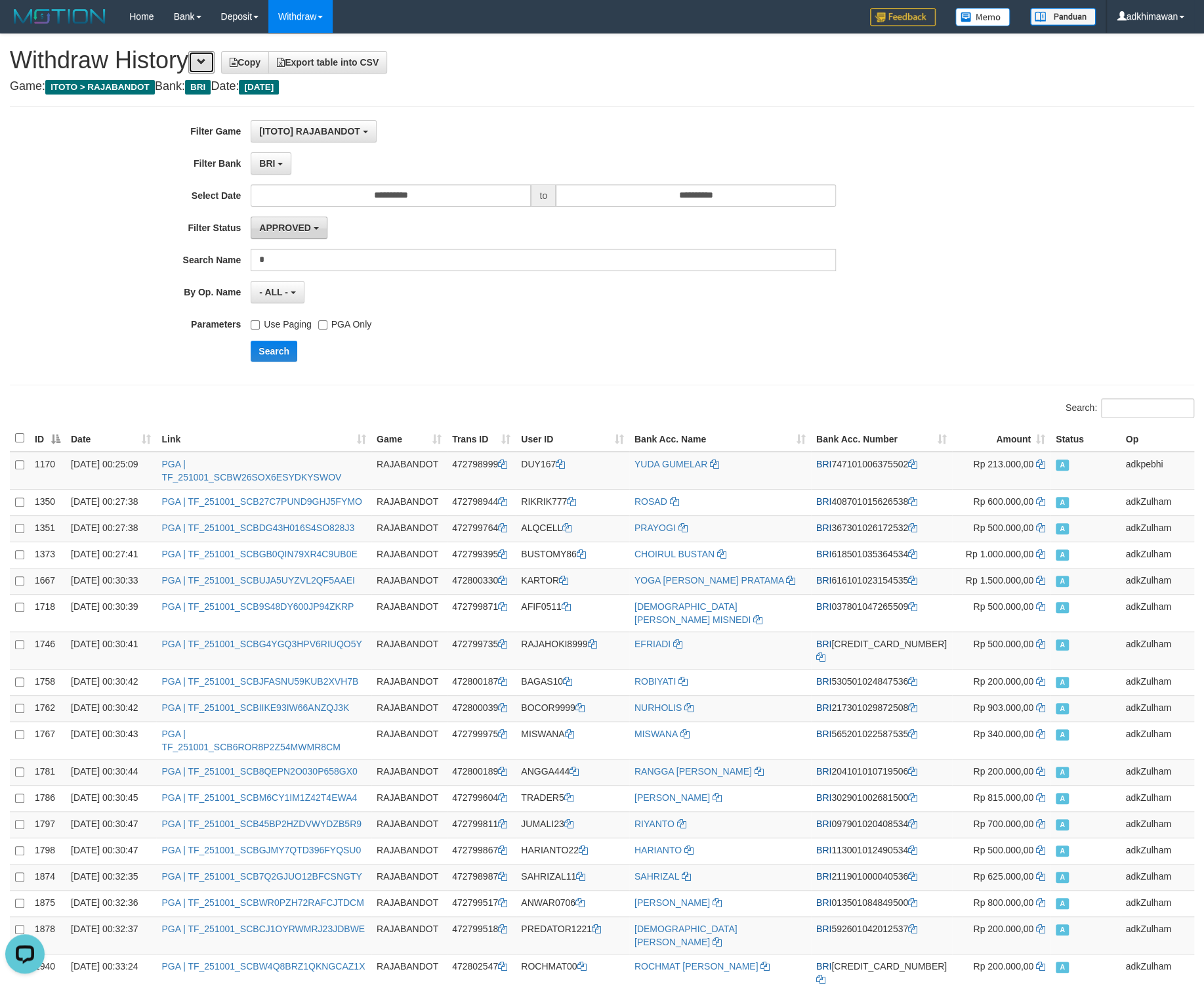
scroll to position [67, 0]
drag, startPoint x: 275, startPoint y: 167, endPoint x: 295, endPoint y: 183, distance: 25.6
click at [282, 172] on button "BRI" at bounding box center [271, 163] width 40 height 22
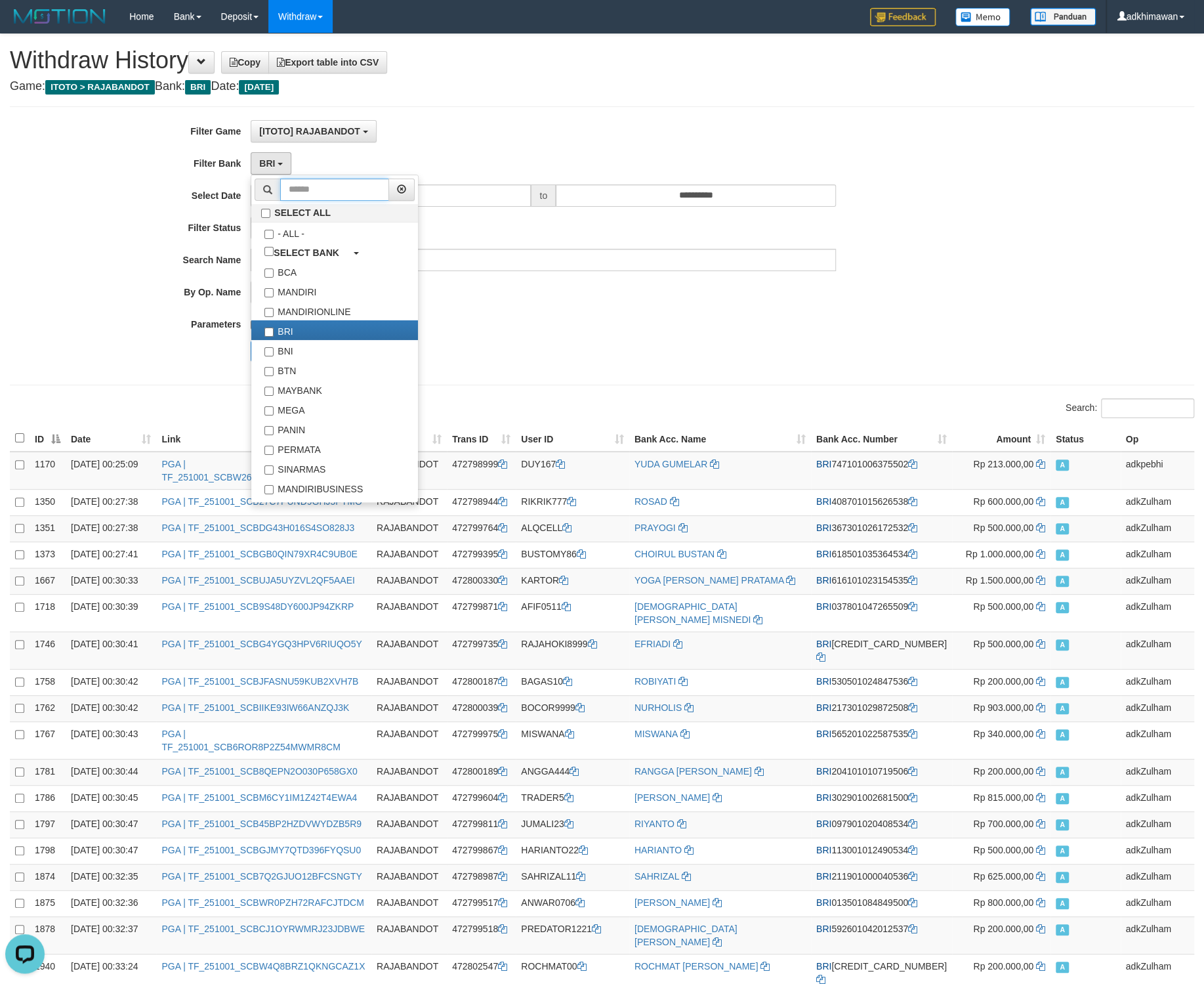
click at [306, 189] on input "text" at bounding box center [334, 189] width 109 height 22
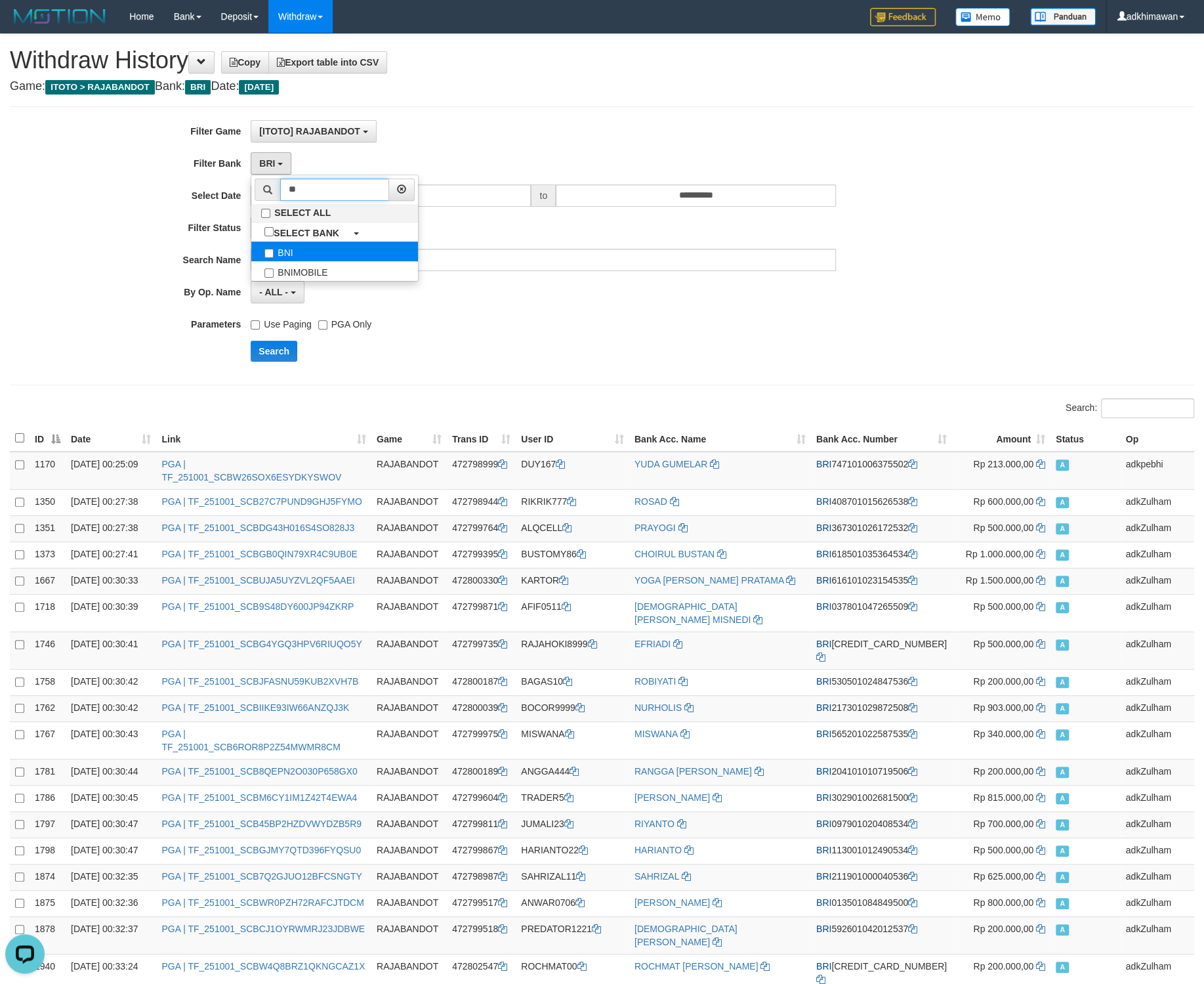
type input "**"
click at [296, 254] on label "BNI" at bounding box center [334, 251] width 167 height 20
click at [304, 184] on input "**" at bounding box center [334, 189] width 109 height 22
click at [306, 187] on input "**" at bounding box center [334, 189] width 109 height 22
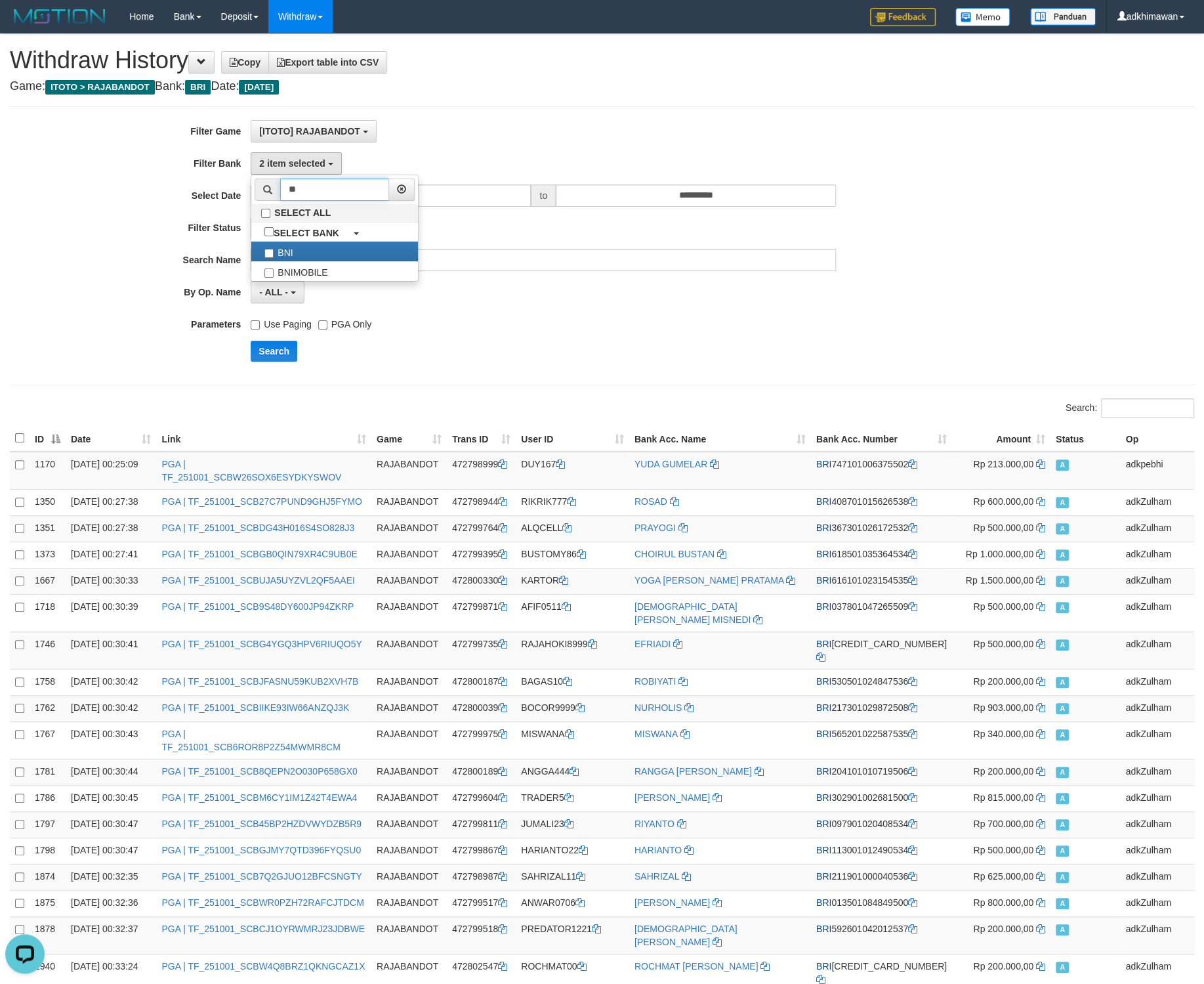
click at [306, 187] on input "**" at bounding box center [334, 189] width 109 height 22
type input "**"
click at [280, 254] on label "BRI" at bounding box center [334, 251] width 167 height 20
select select "***"
click at [556, 318] on div "Use Paging PGA Only" at bounding box center [543, 321] width 585 height 17
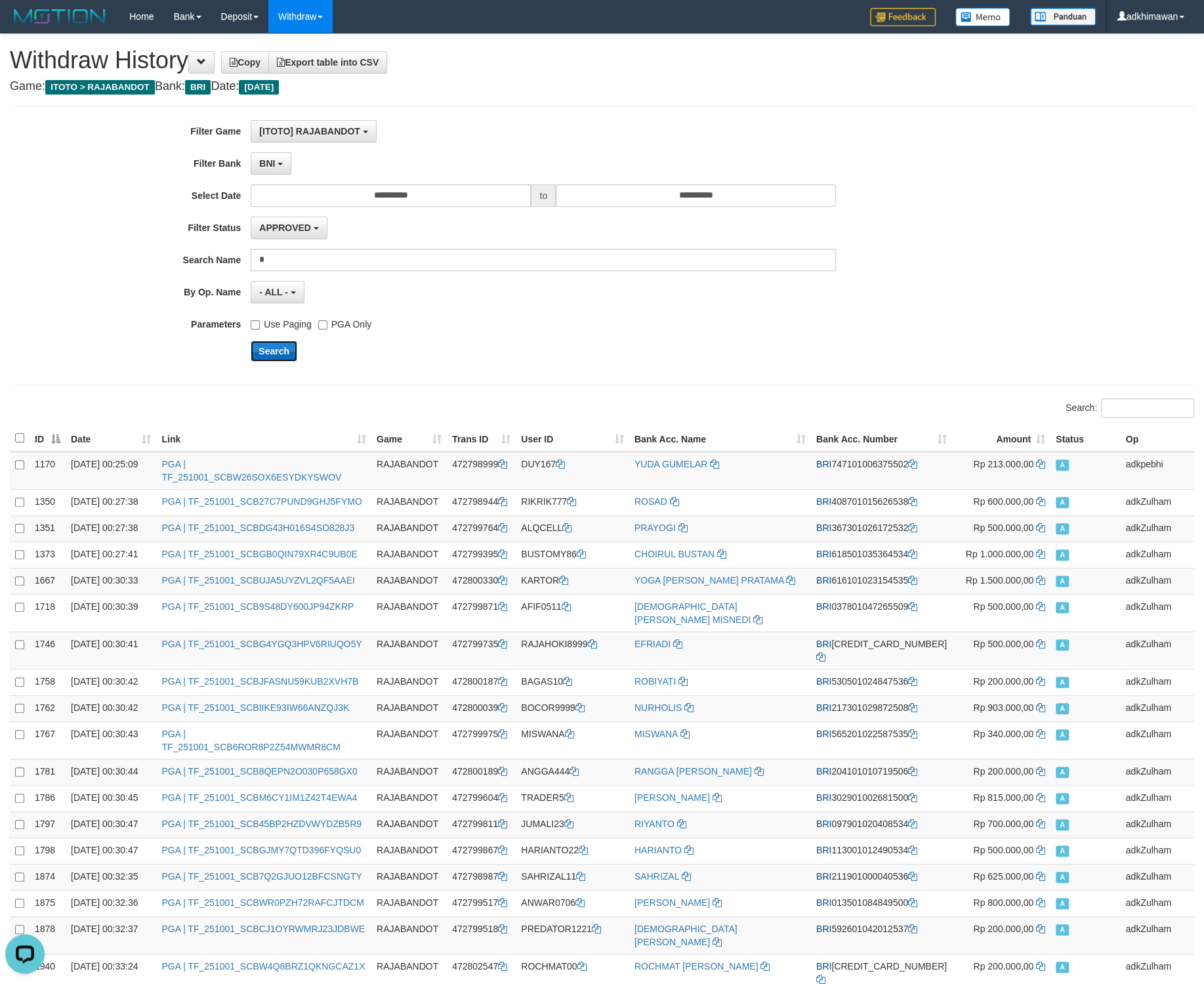
click at [286, 356] on button "Search" at bounding box center [274, 350] width 46 height 21
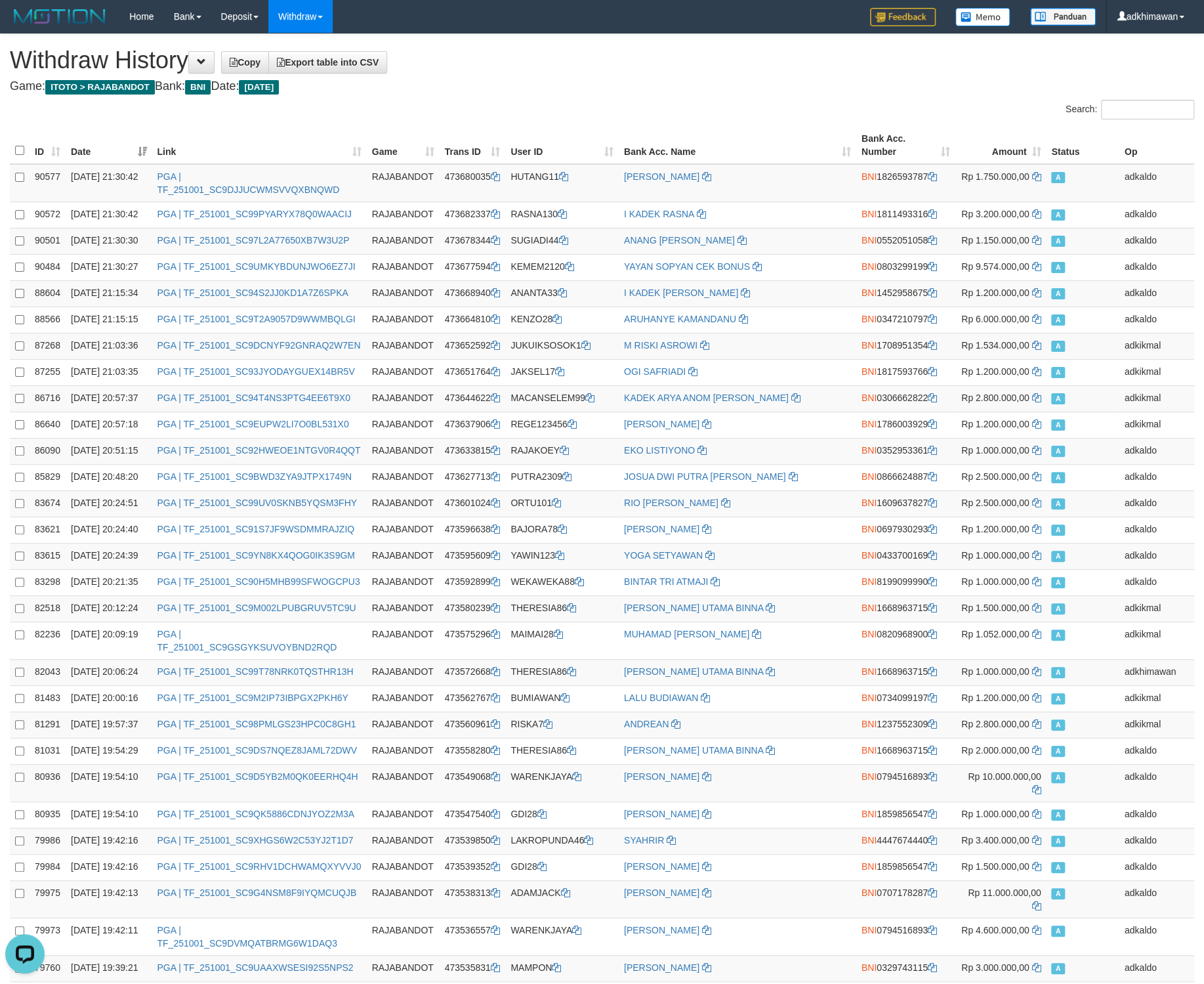
click at [62, 150] on th "ID" at bounding box center [48, 145] width 36 height 37
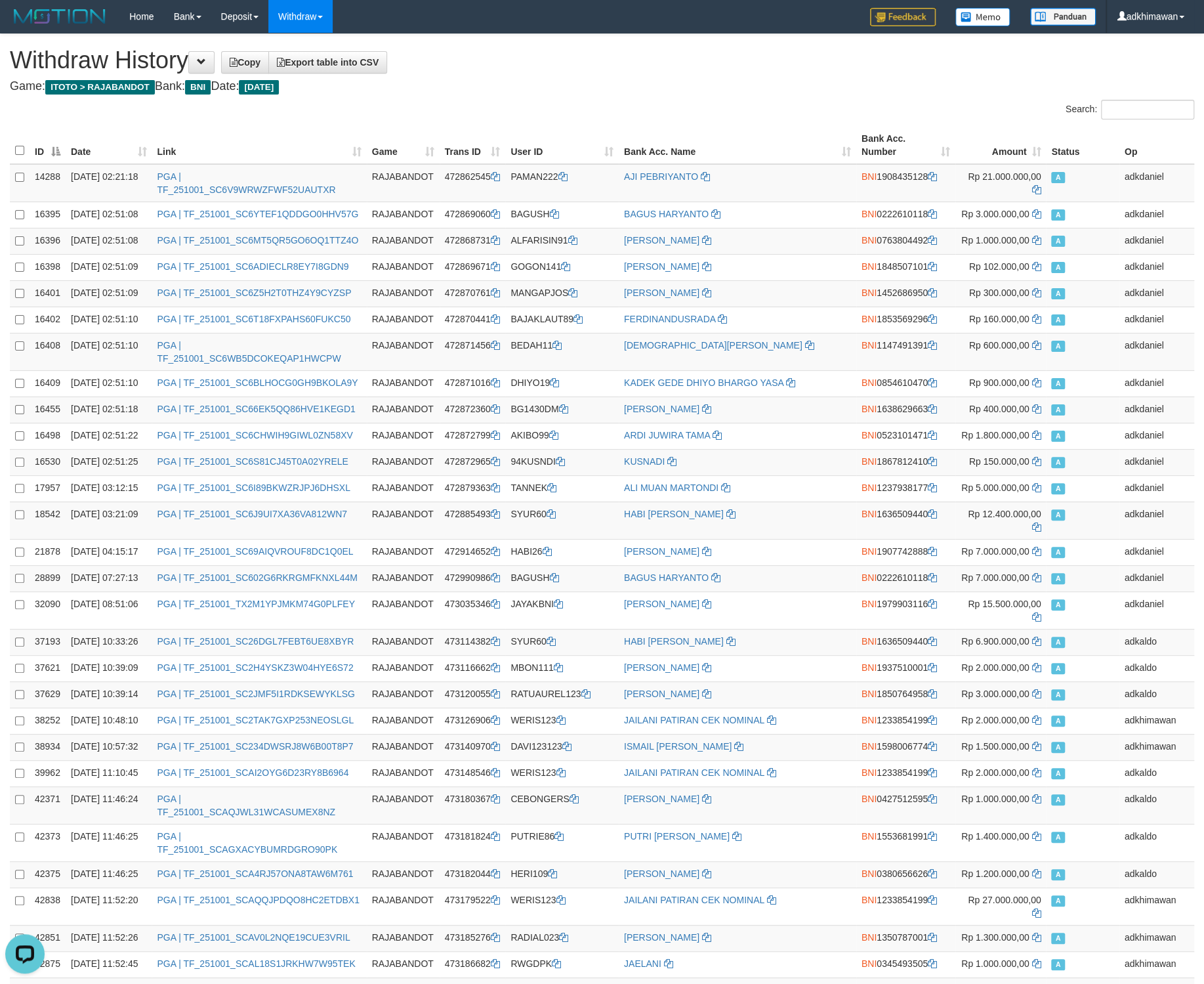
click at [500, 84] on h4 "Game: ITOTO > RAJABANDOT Bank: BNI Date: [DATE]" at bounding box center [602, 87] width 1184 height 13
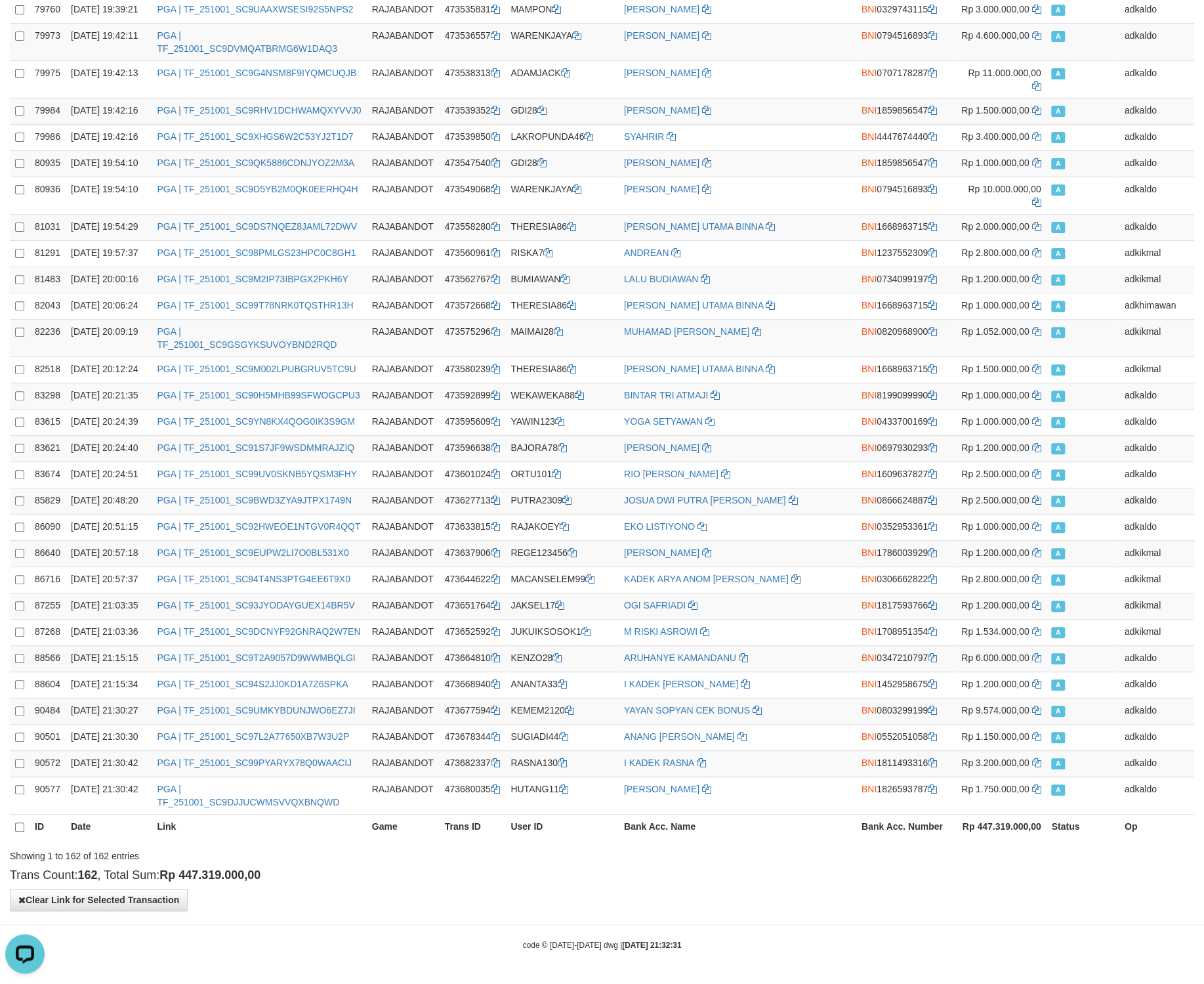
scroll to position [5458, 0]
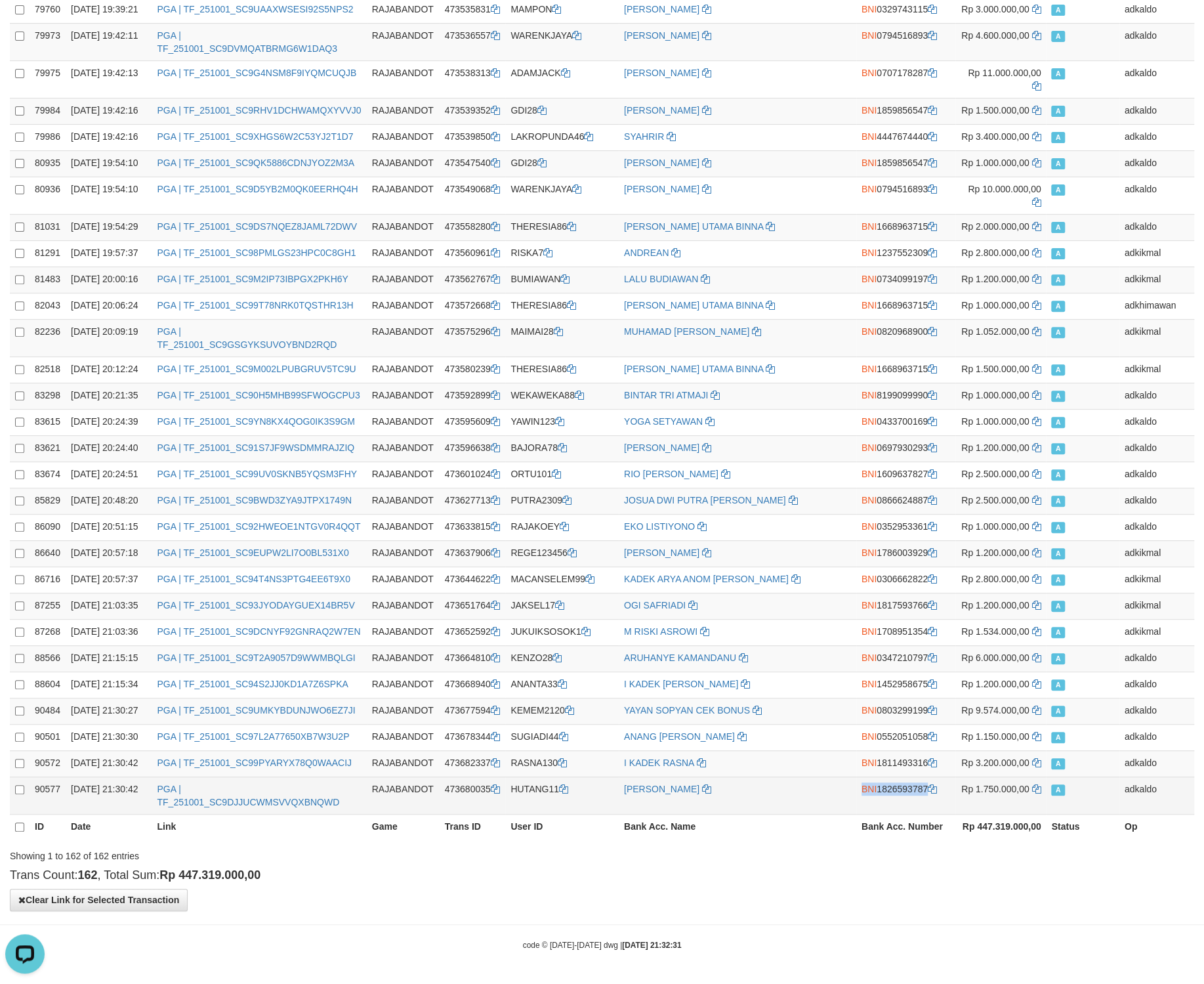
copy td "BNI 1826593787"
drag, startPoint x: 988, startPoint y: 506, endPoint x: 998, endPoint y: 800, distance: 294.2
copy td "BNI 1826593787"
drag, startPoint x: 989, startPoint y: 609, endPoint x: 1199, endPoint y: 699, distance: 228.5
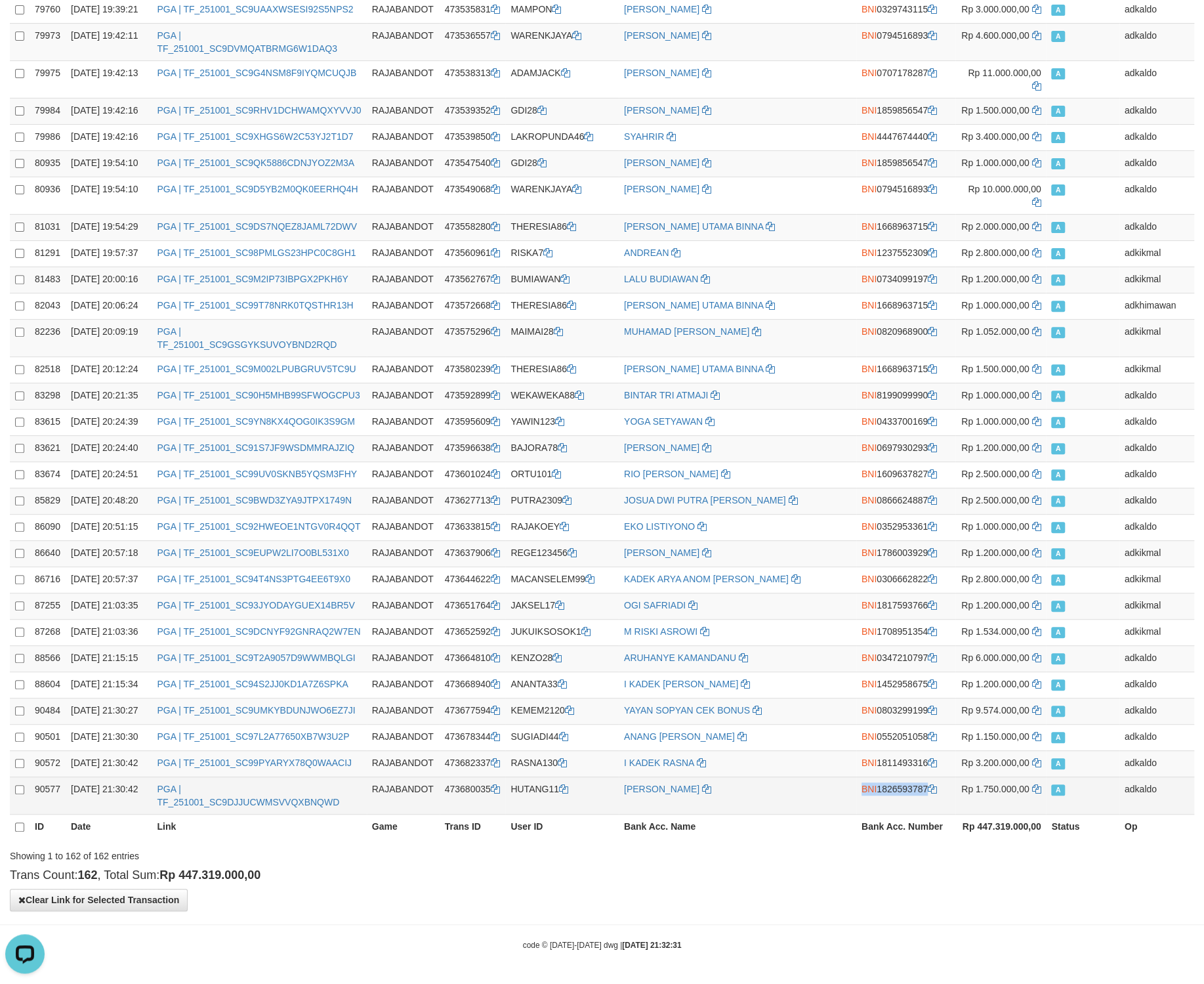
copy td "HUTANG11"
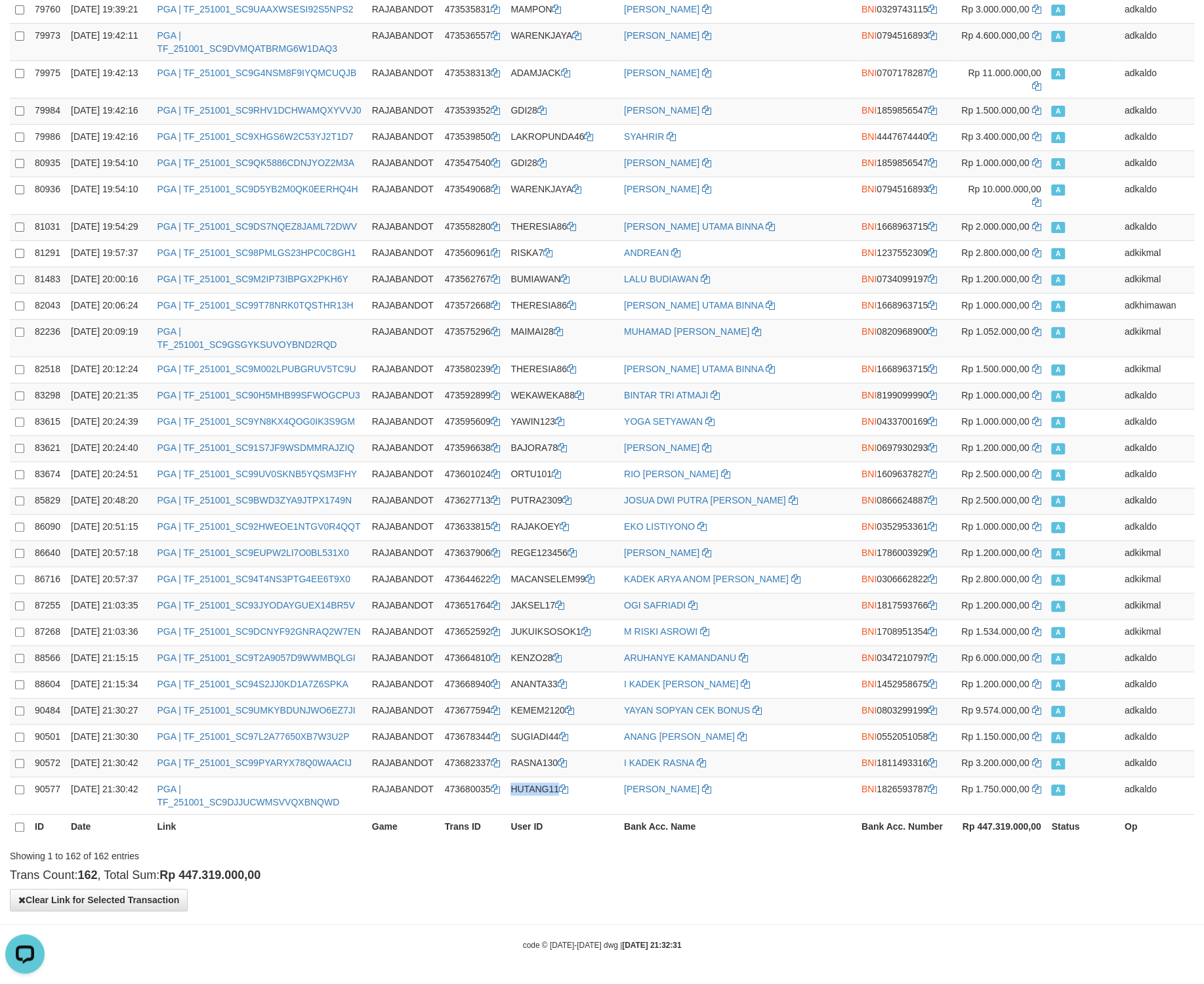
drag, startPoint x: 749, startPoint y: 467, endPoint x: 1193, endPoint y: 628, distance: 472.3
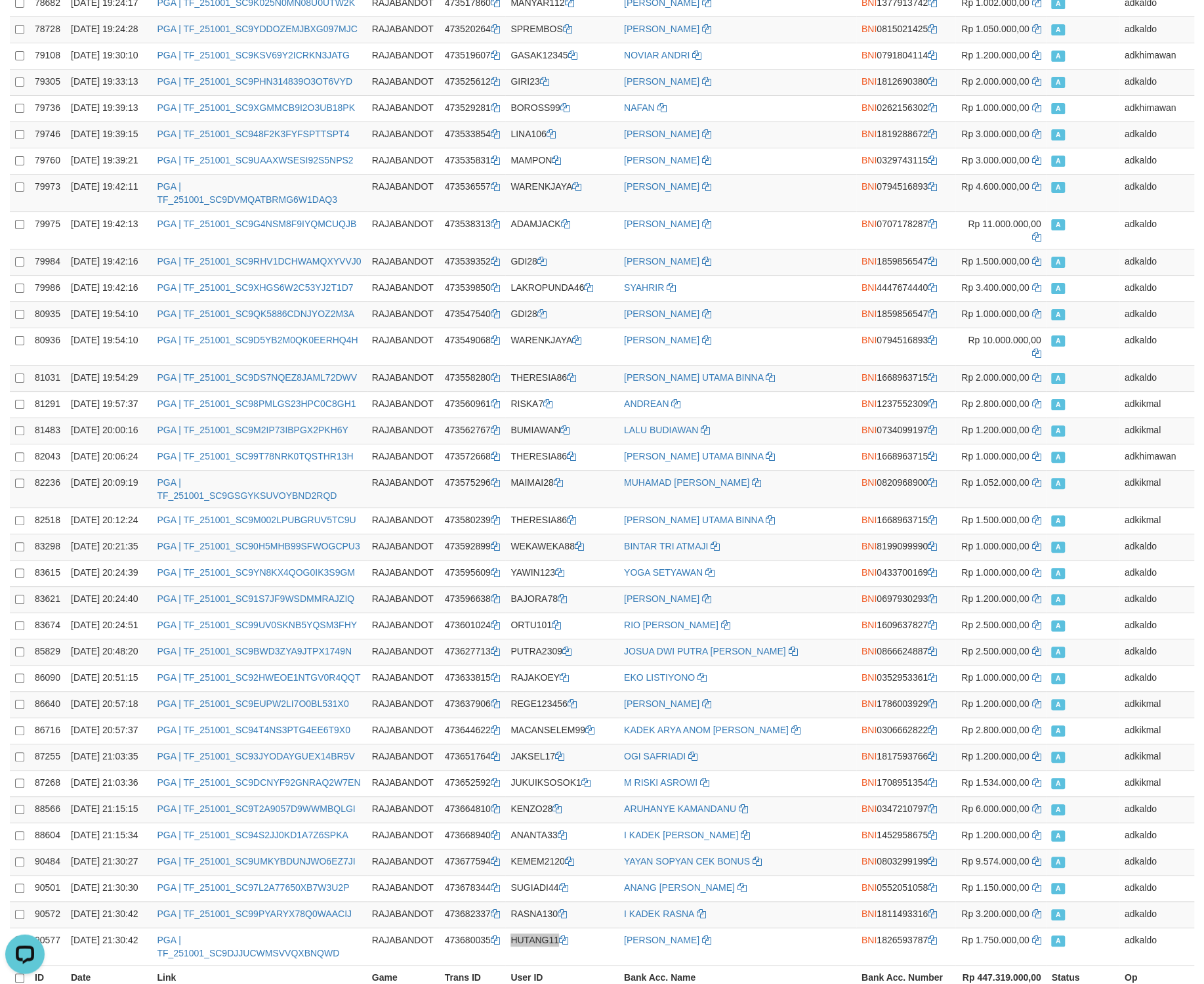
scroll to position [3629, 0]
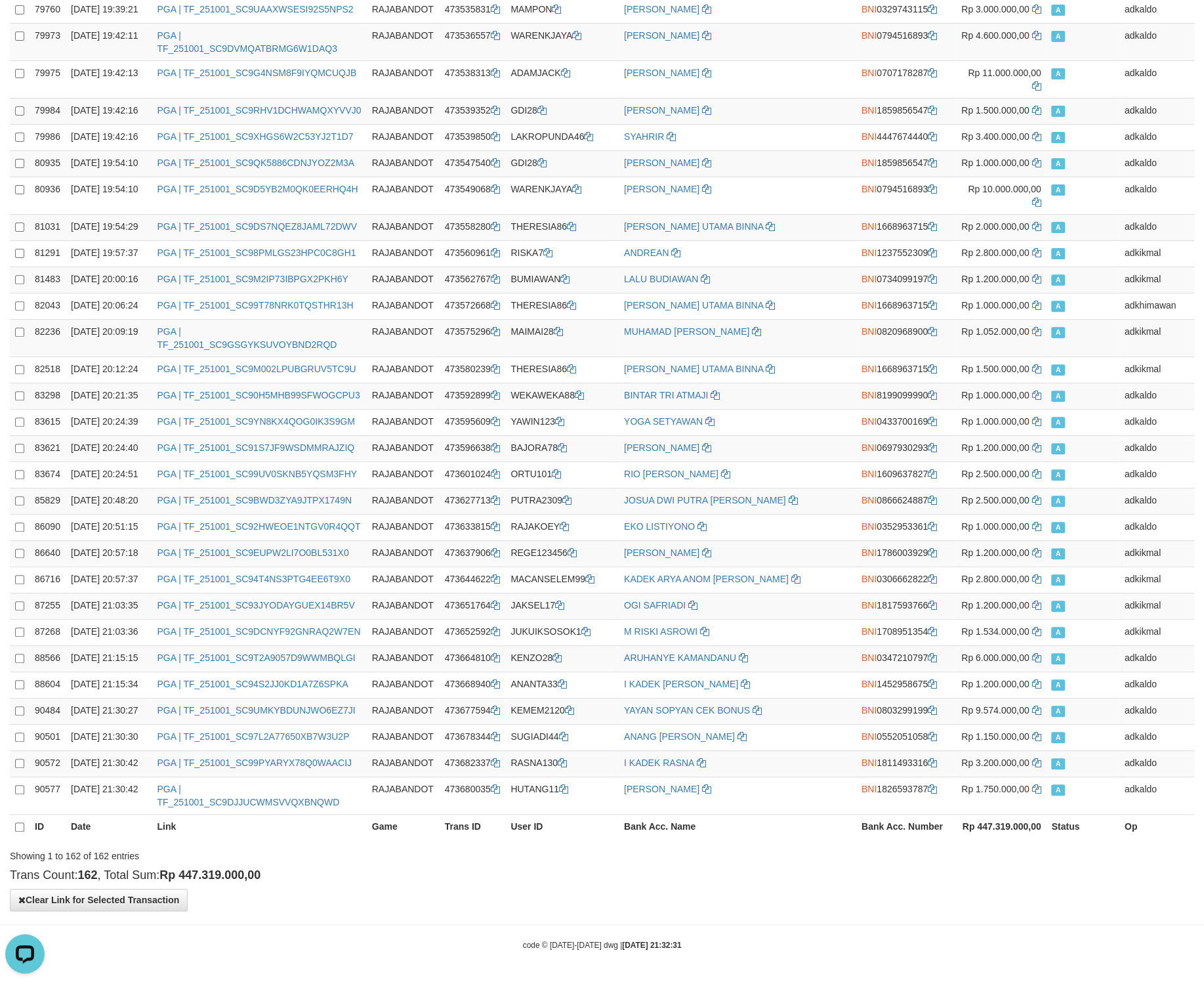
scroll to position [5458, 0]
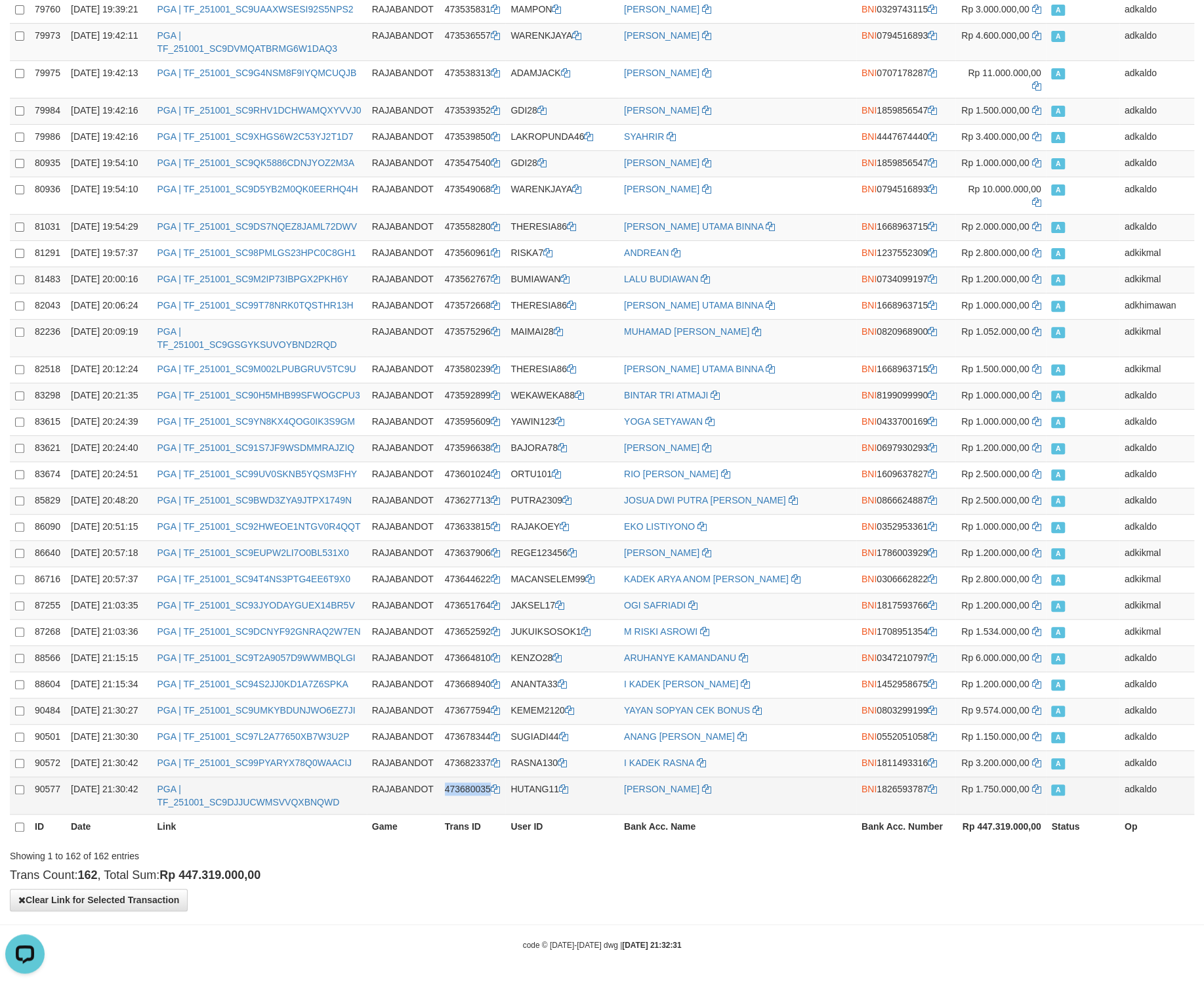
copy td "473680035"
drag, startPoint x: 521, startPoint y: 488, endPoint x: 532, endPoint y: 788, distance: 300.2
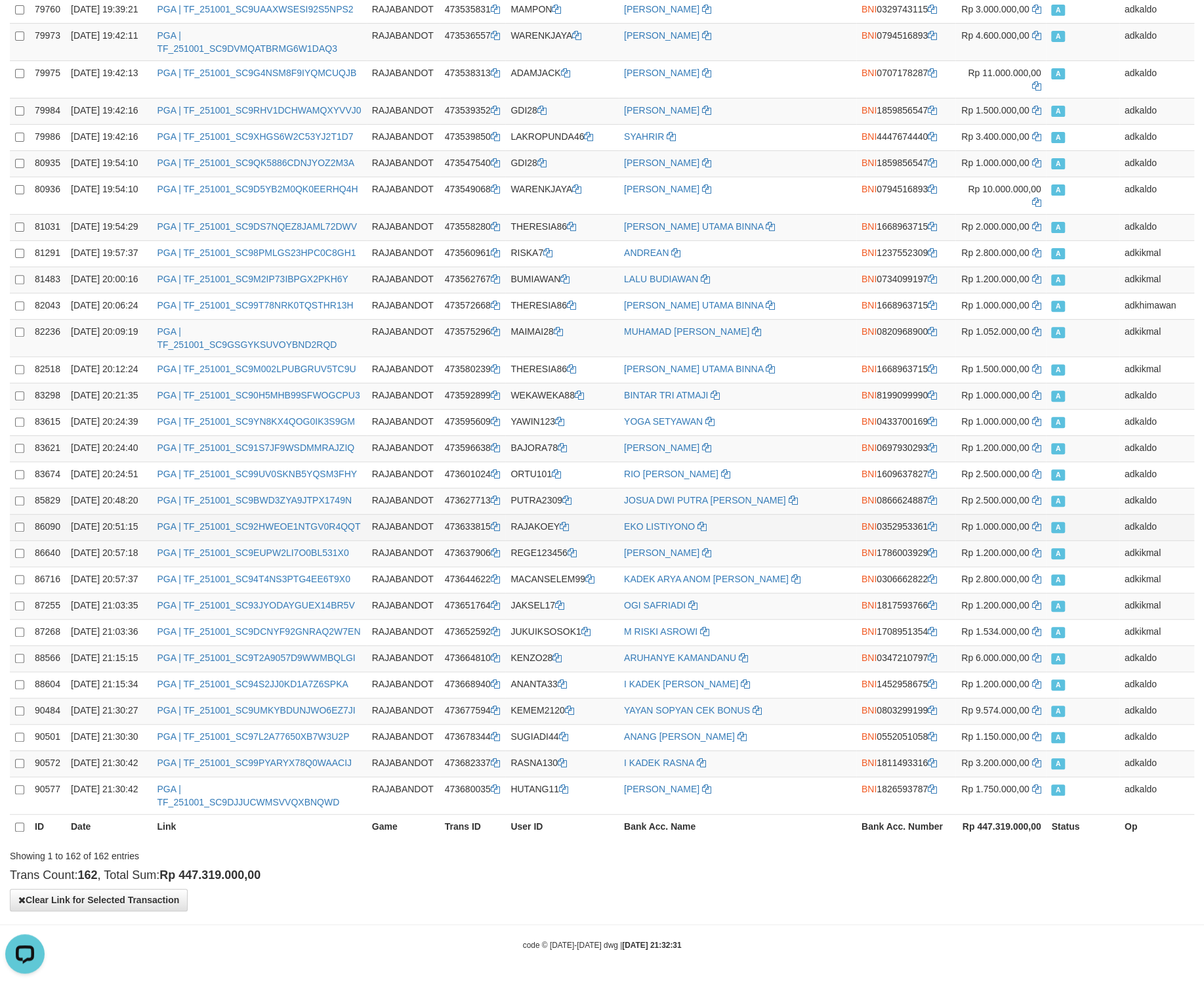
click at [1087, 514] on td "A" at bounding box center [1082, 527] width 73 height 26
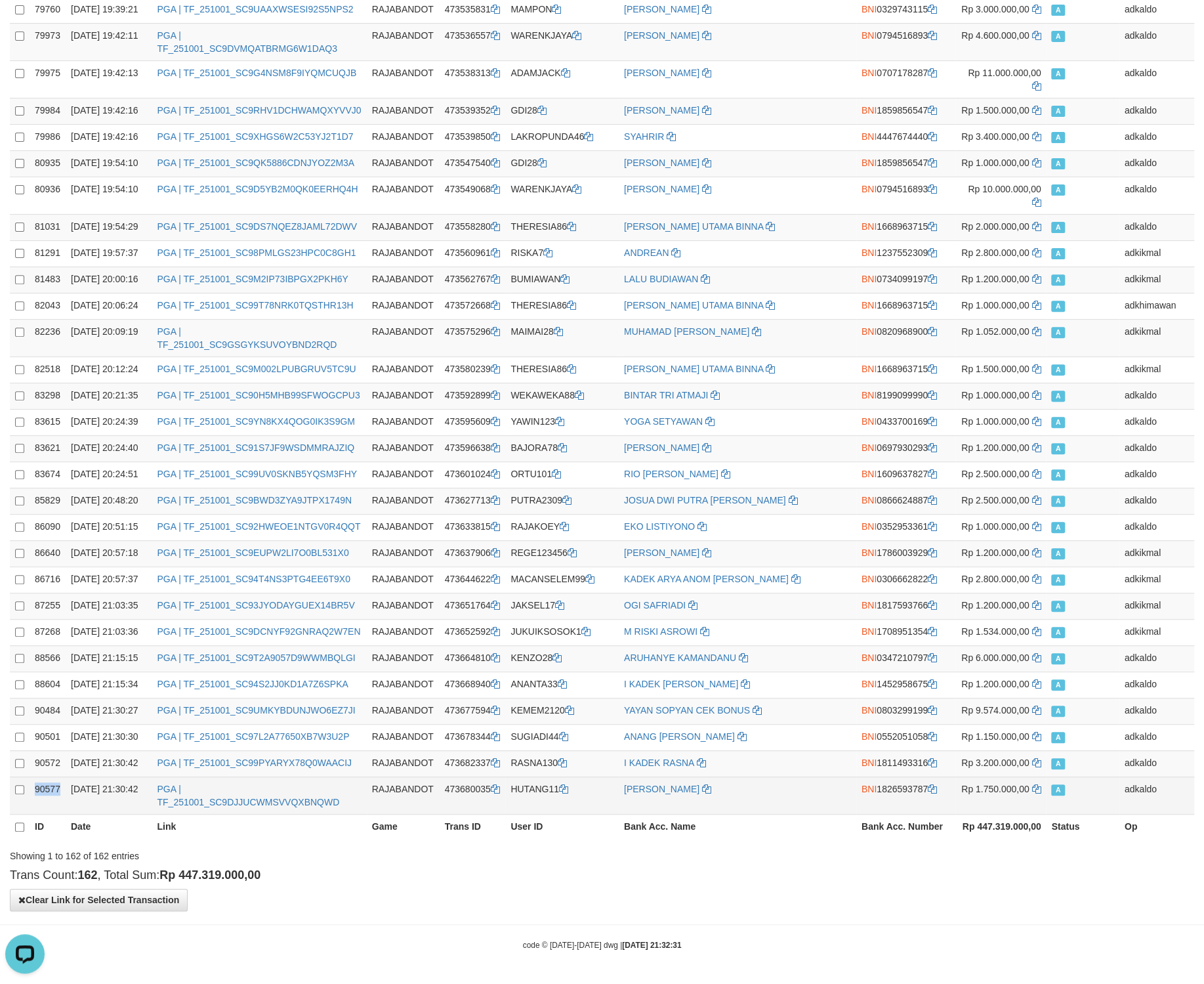
copy td "90577"
drag, startPoint x: 117, startPoint y: 491, endPoint x: 124, endPoint y: 787, distance: 296.1
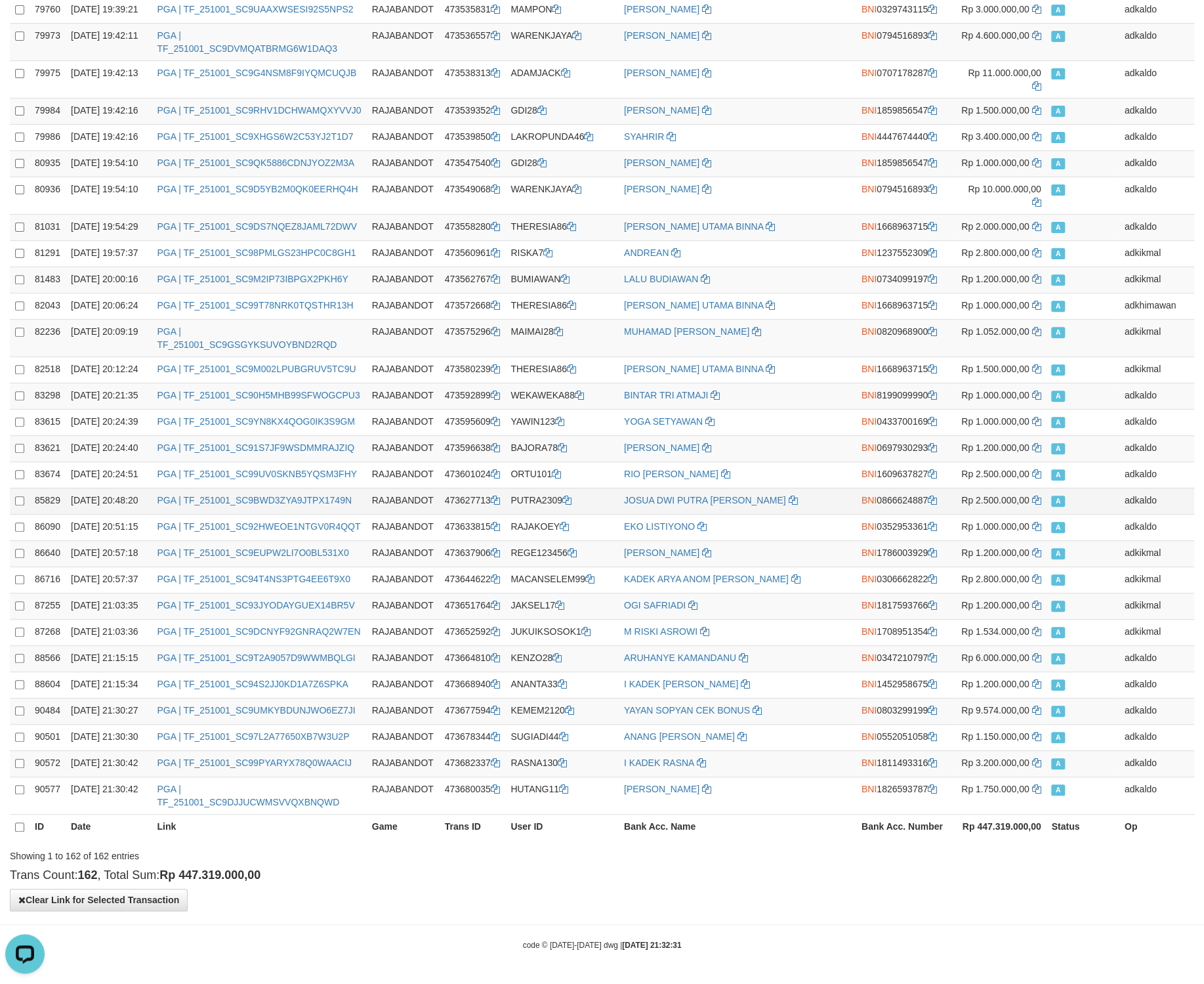
click at [807, 487] on td "JOSUA DWI PUTRA RUMAPEA" at bounding box center [737, 501] width 238 height 26
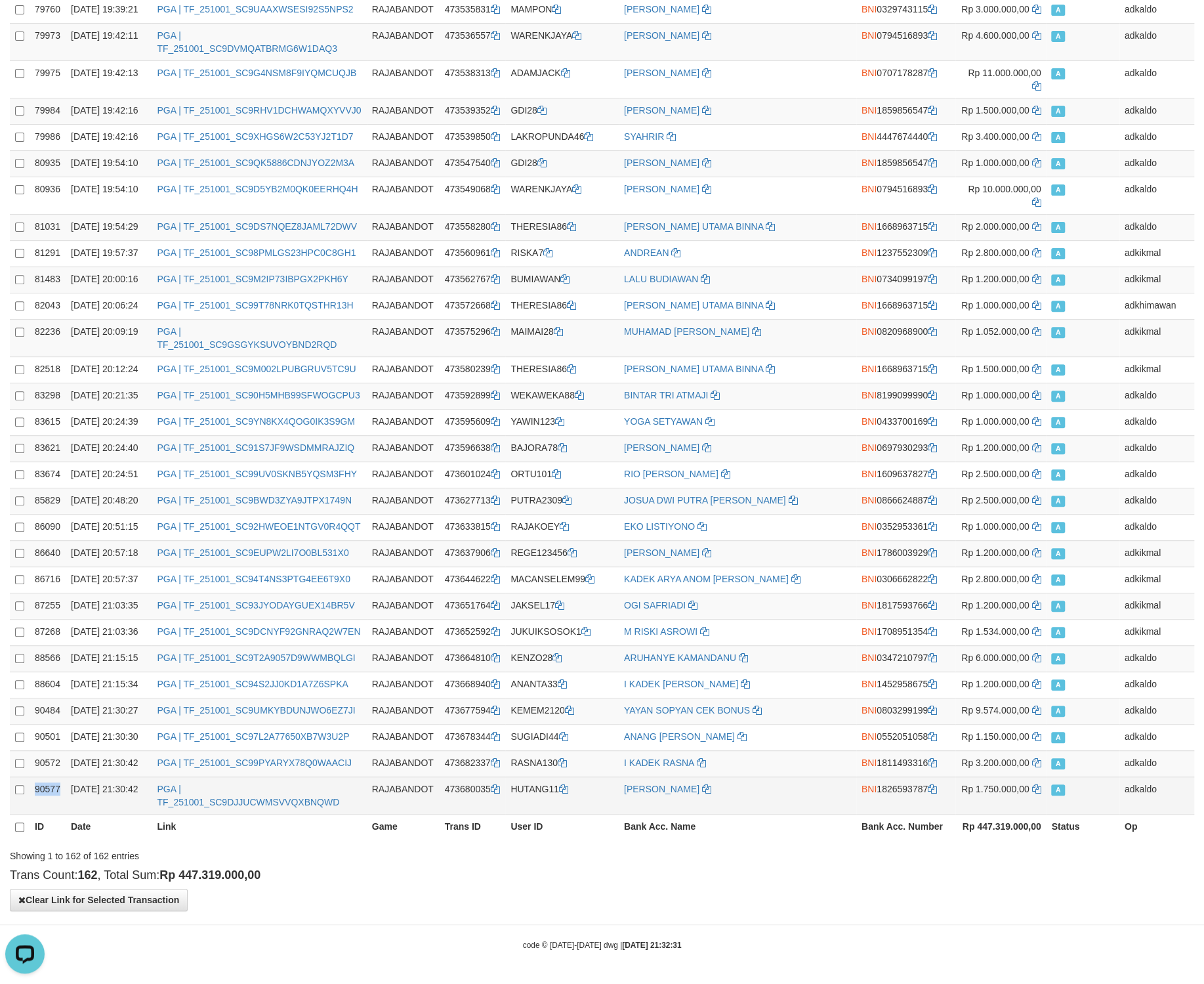
copy td "90577"
drag, startPoint x: 117, startPoint y: 488, endPoint x: 111, endPoint y: 787, distance: 299.1
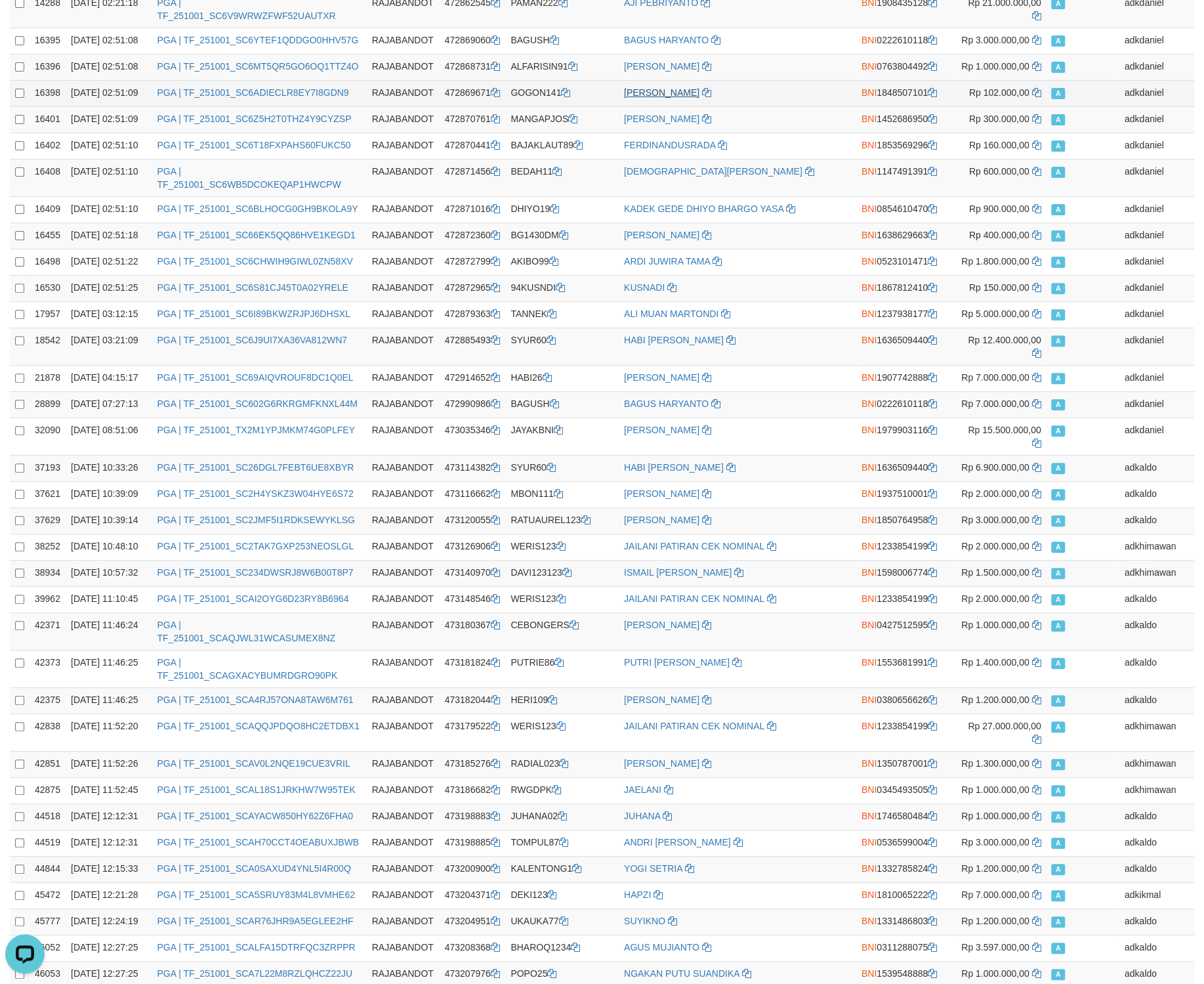
scroll to position [0, 0]
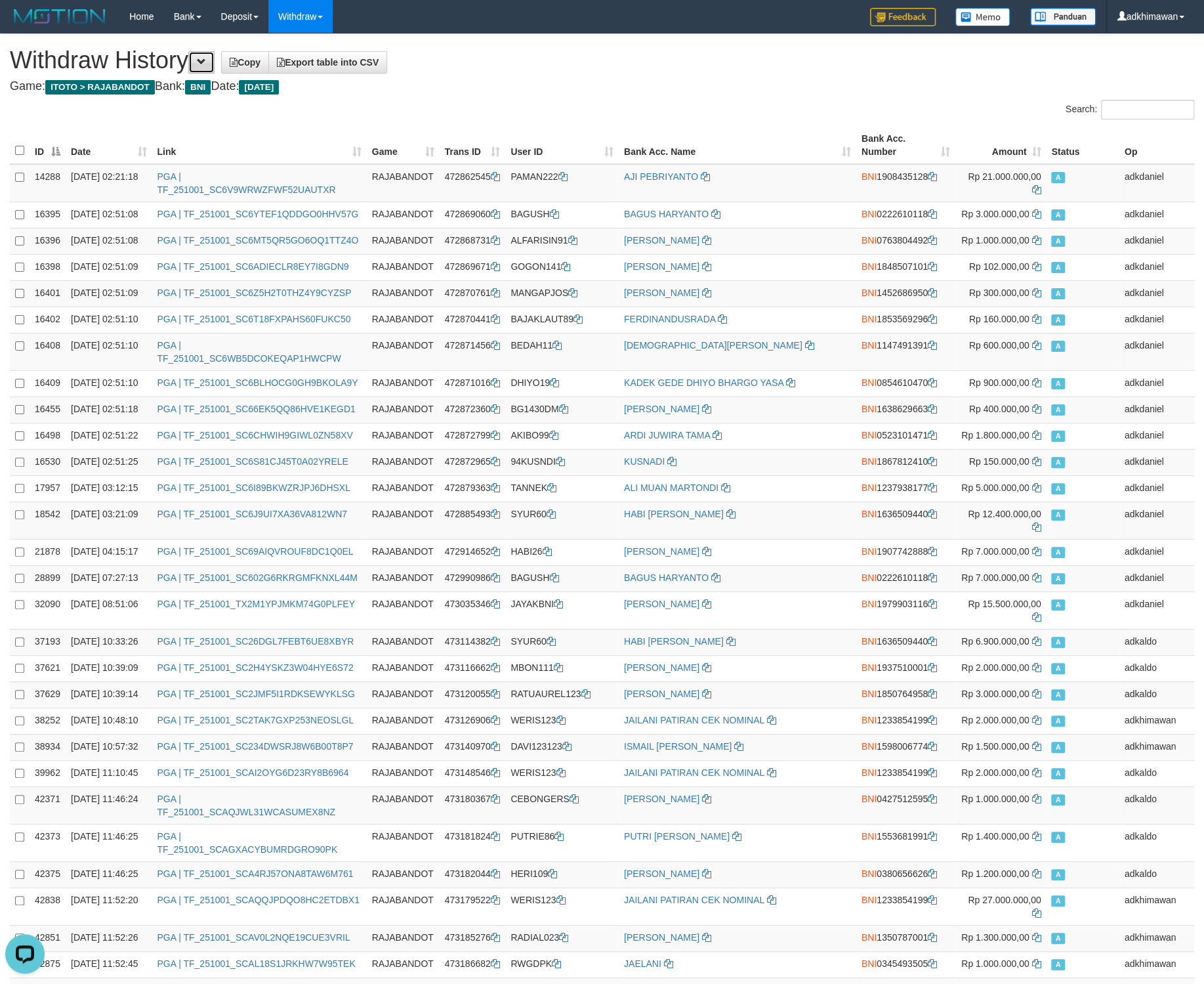
click at [206, 60] on span at bounding box center [201, 61] width 9 height 9
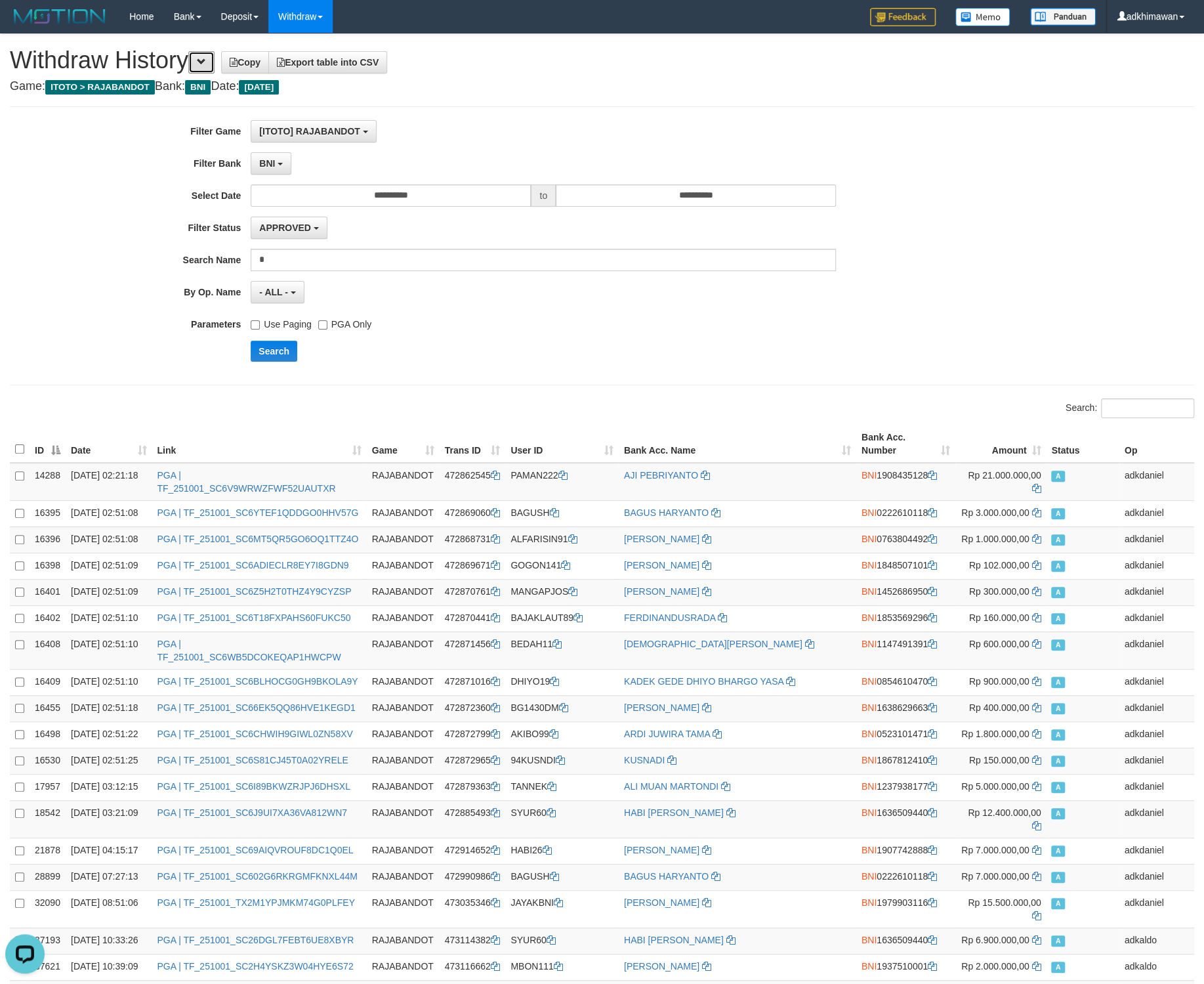
scroll to position [81, 0]
click at [291, 168] on div "BNI SELECT ALL - ALL - SELECT BANK BCA MANDIRI MANDIRIONLINE BRI BNI BTN MAYBAN…" at bounding box center [543, 163] width 585 height 22
click at [278, 170] on button "BNI" at bounding box center [271, 163] width 40 height 22
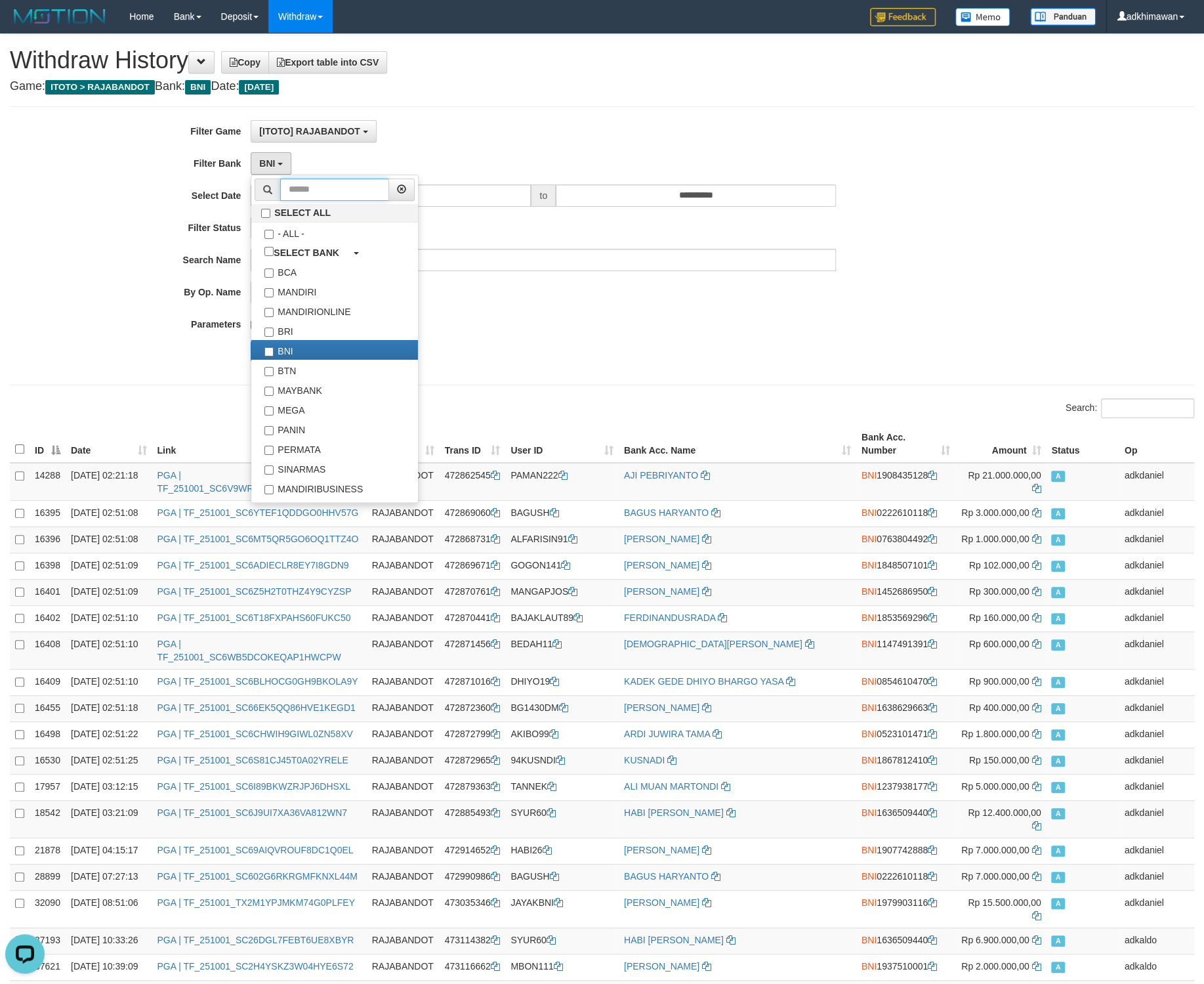
click at [324, 197] on input "text" at bounding box center [334, 189] width 109 height 22
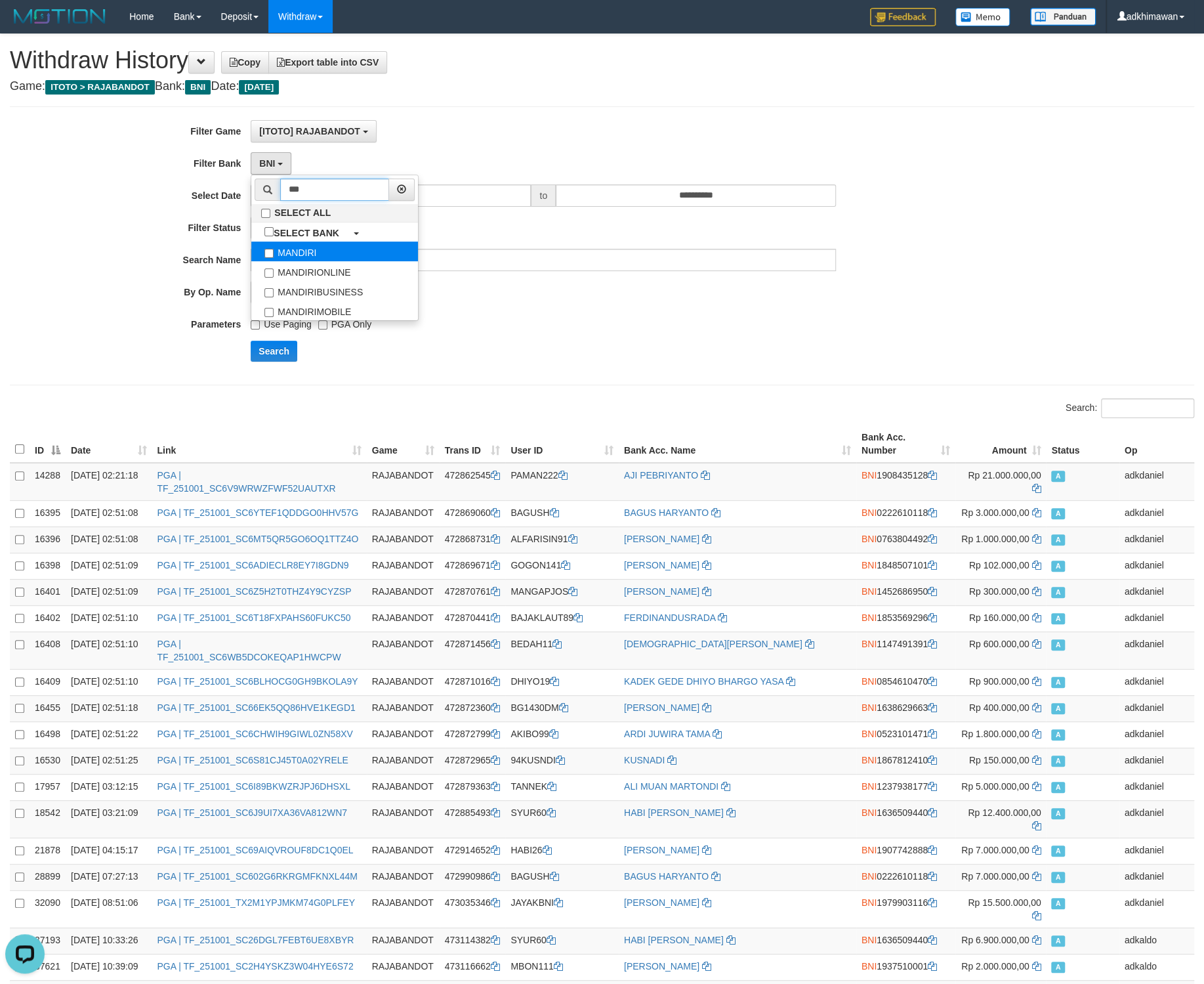
type input "***"
click at [289, 247] on label "MANDIRI" at bounding box center [334, 251] width 167 height 20
select select "*******"
click at [297, 193] on input "***" at bounding box center [334, 189] width 109 height 22
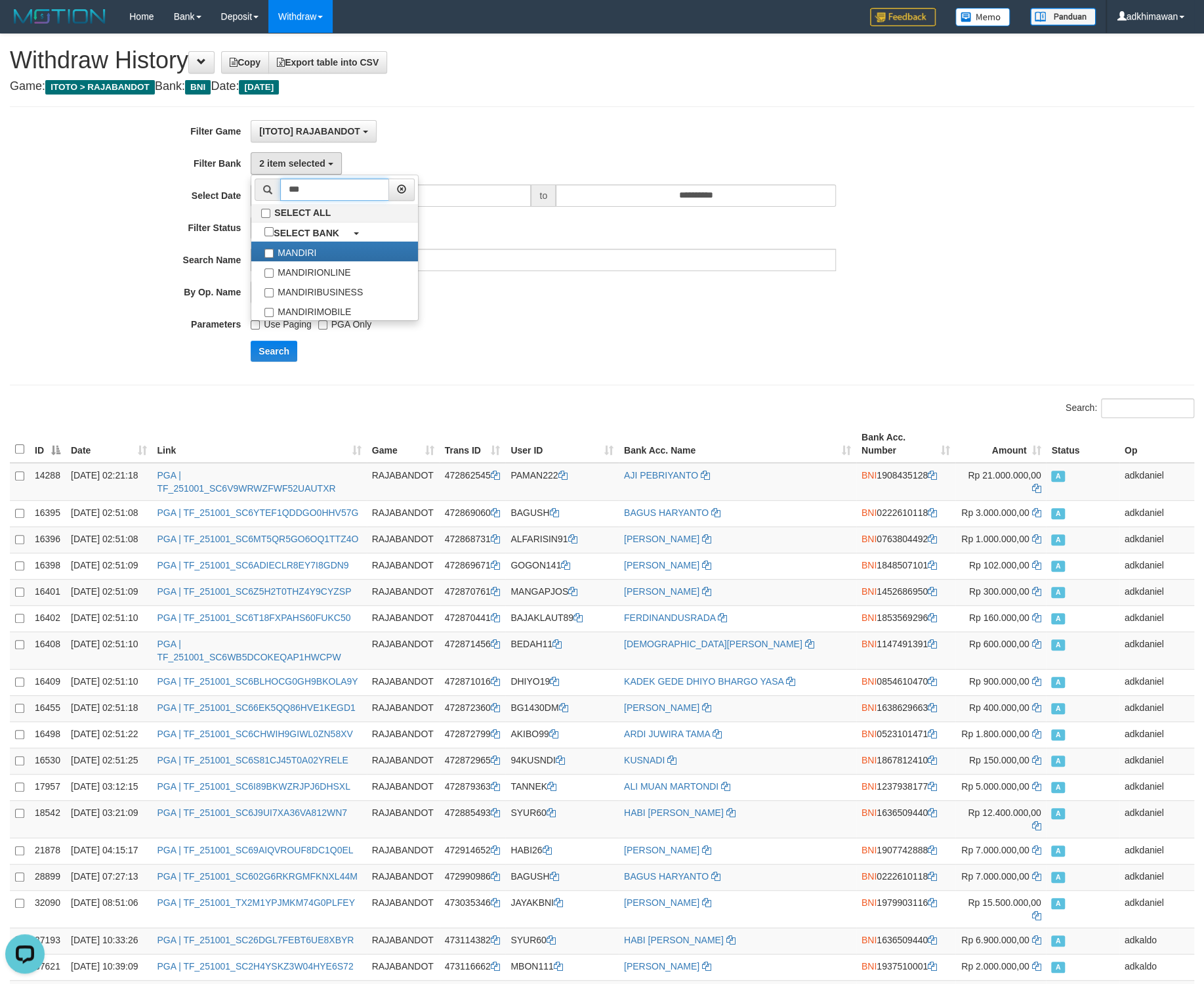
click at [297, 193] on input "***" at bounding box center [334, 189] width 109 height 22
type input "**"
click at [460, 362] on div "Search" at bounding box center [627, 350] width 752 height 21
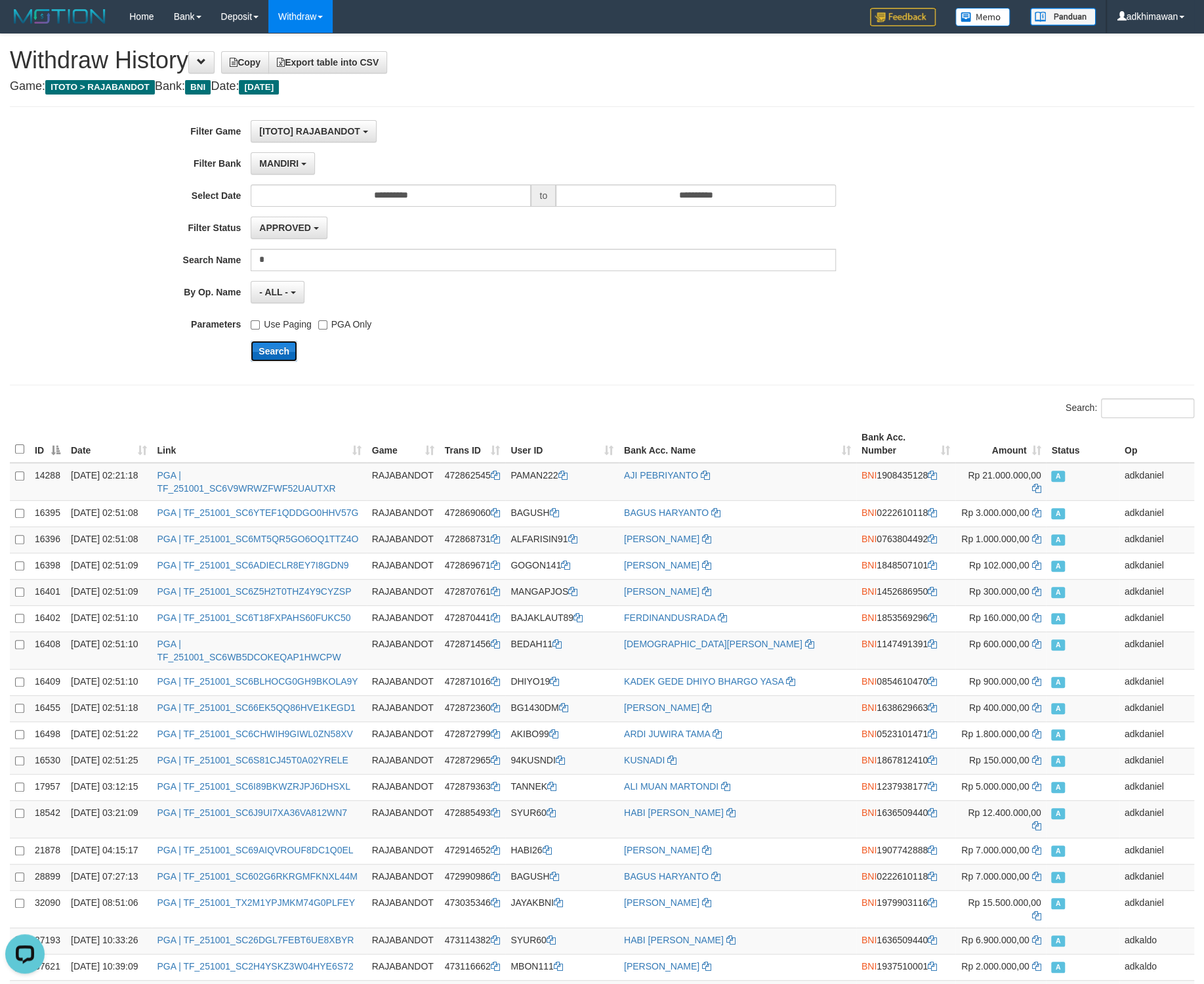
click at [287, 359] on button "Search" at bounding box center [274, 350] width 46 height 21
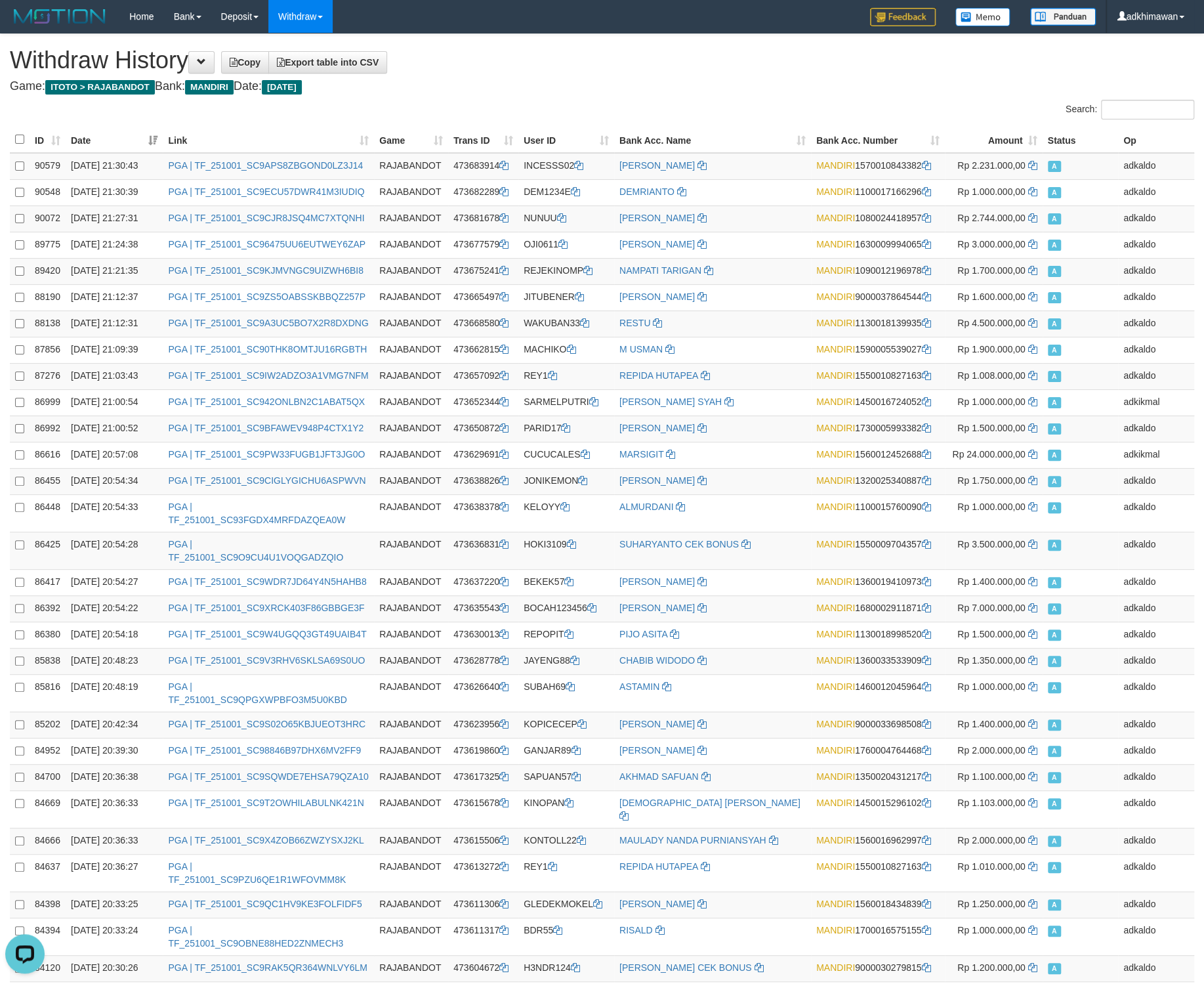
click at [55, 134] on th "ID" at bounding box center [48, 140] width 36 height 26
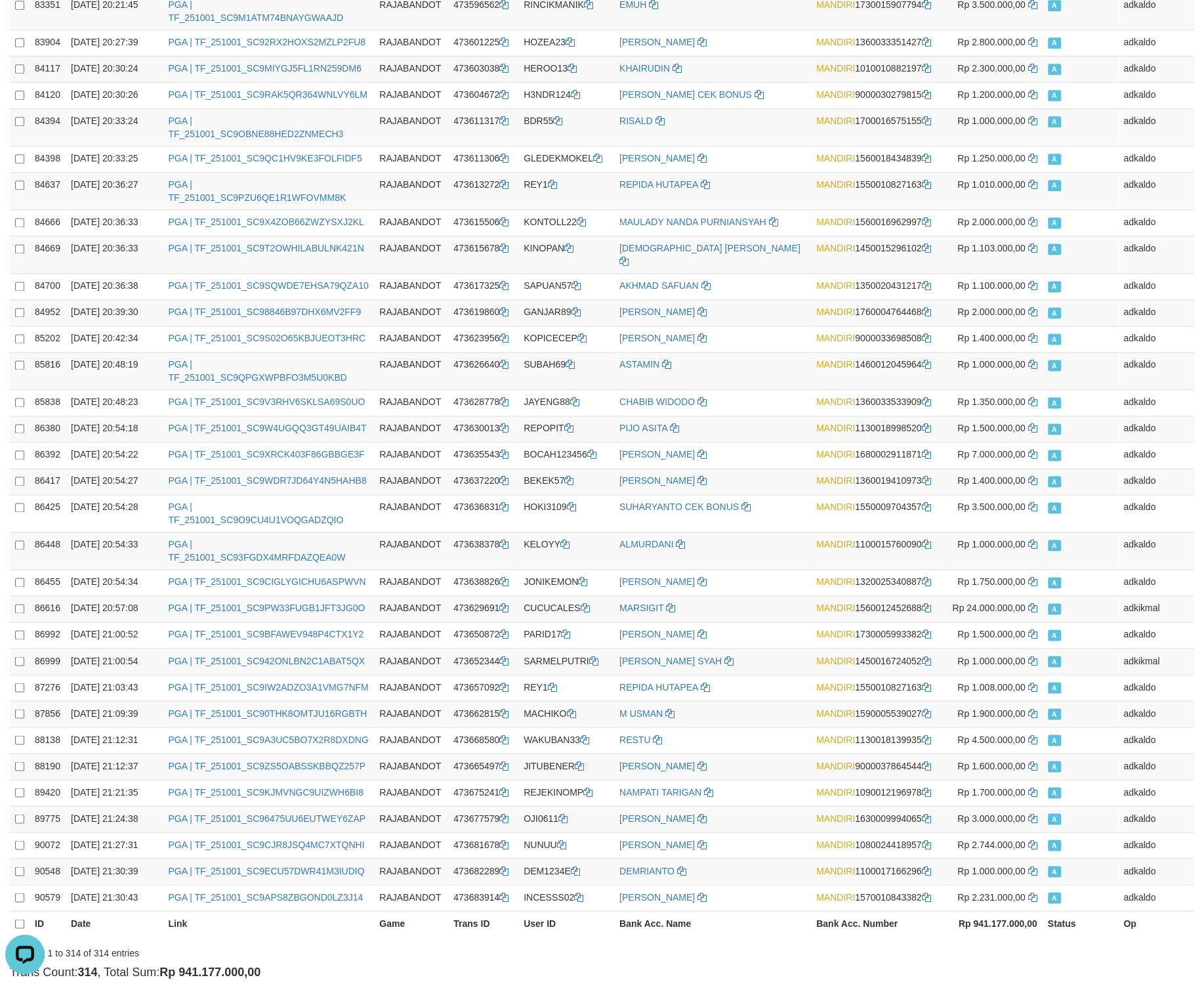
scroll to position [8503, 0]
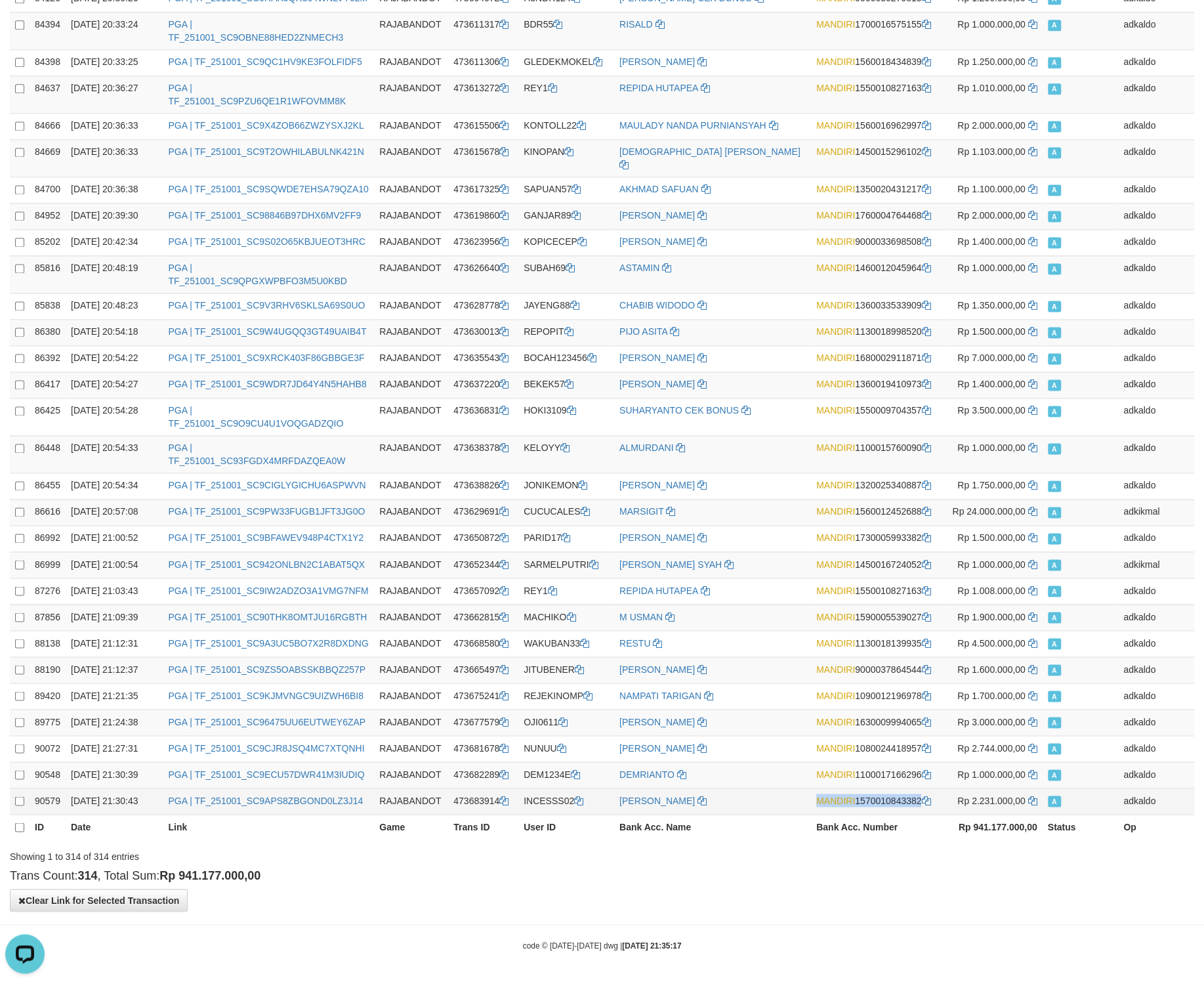
copy td "MANDIRI 1570010843382"
drag, startPoint x: 1004, startPoint y: 517, endPoint x: 998, endPoint y: 812, distance: 295.1
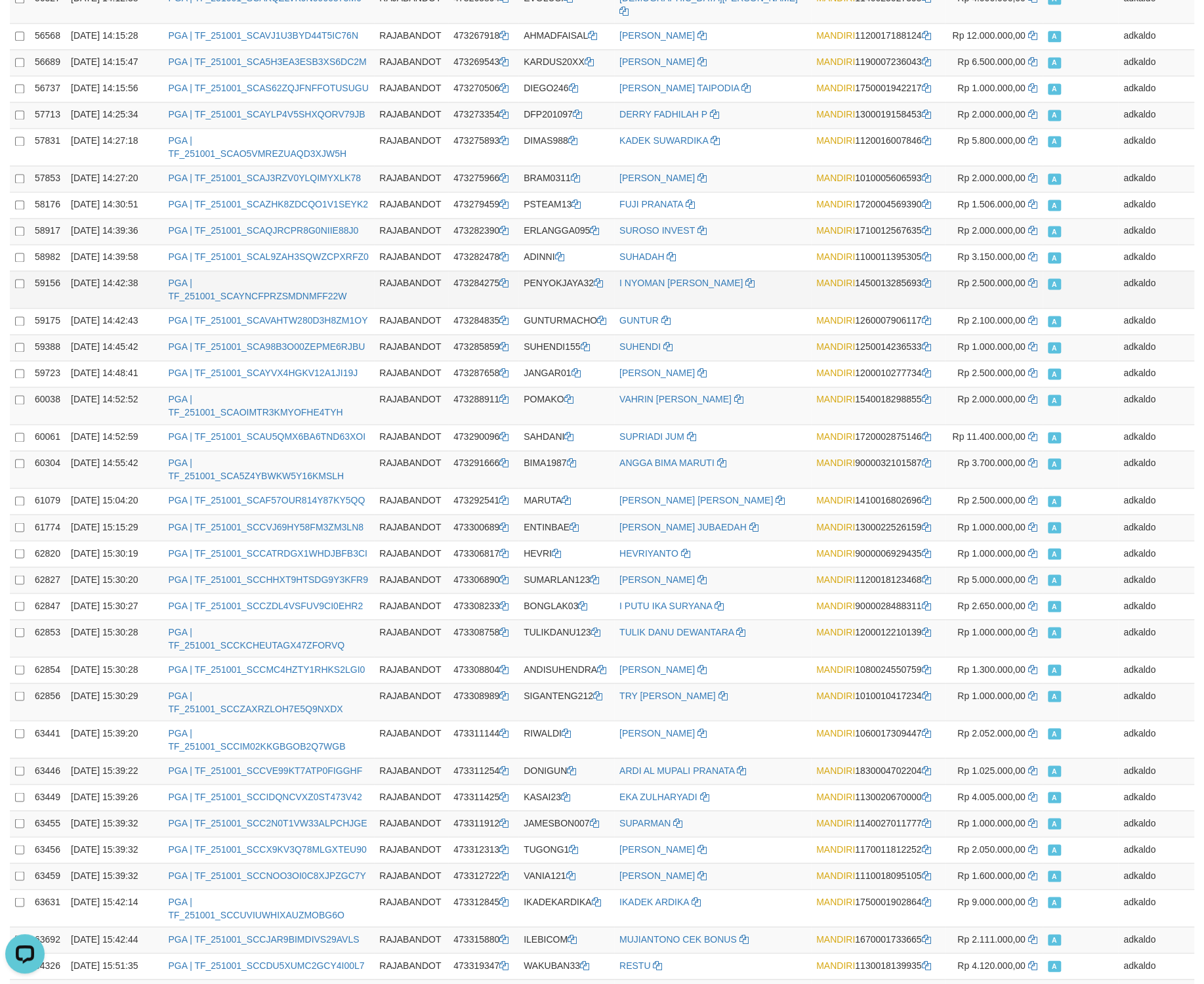
scroll to position [4506, 0]
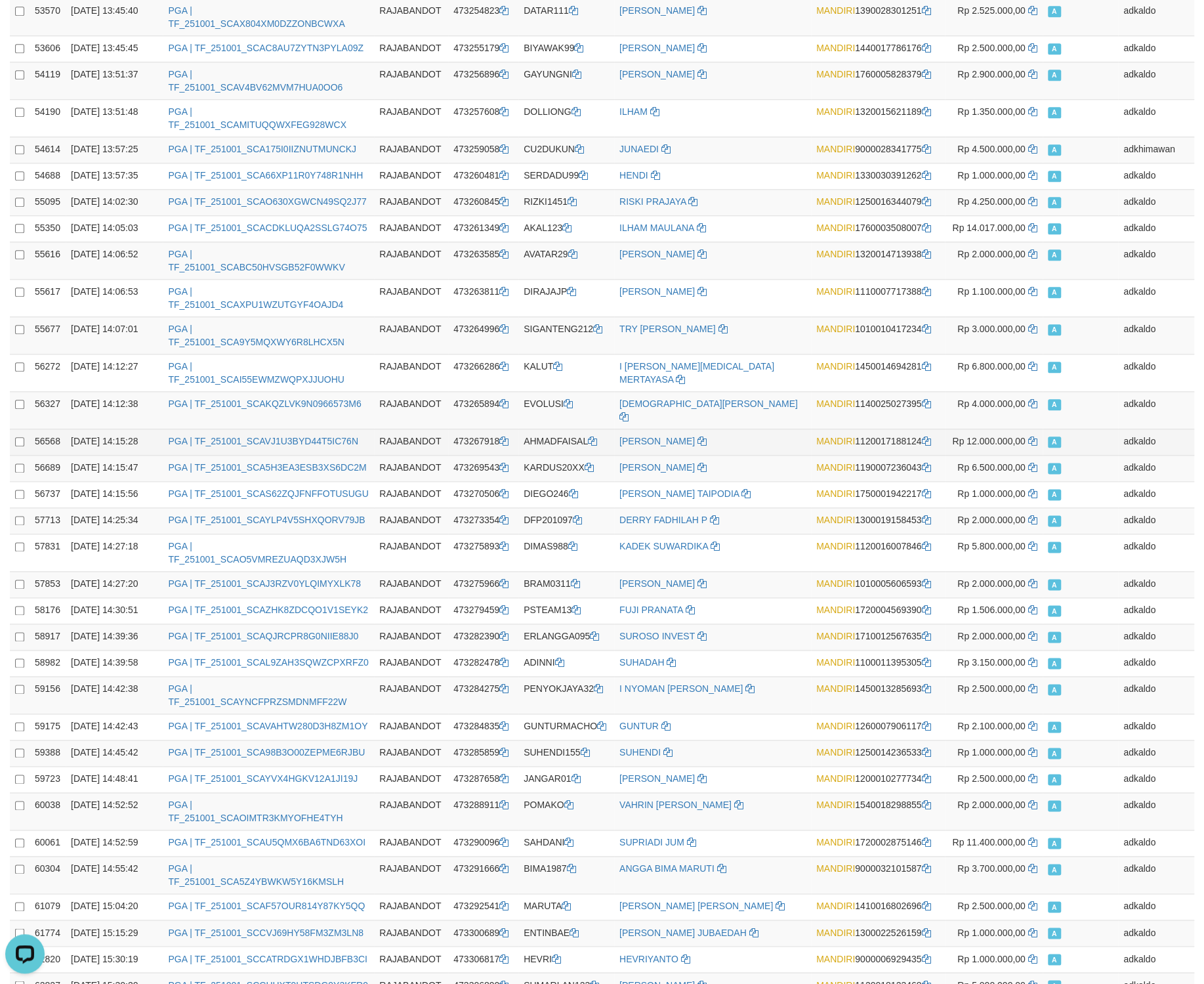
click at [1158, 429] on td "adkaldo" at bounding box center [1156, 442] width 76 height 26
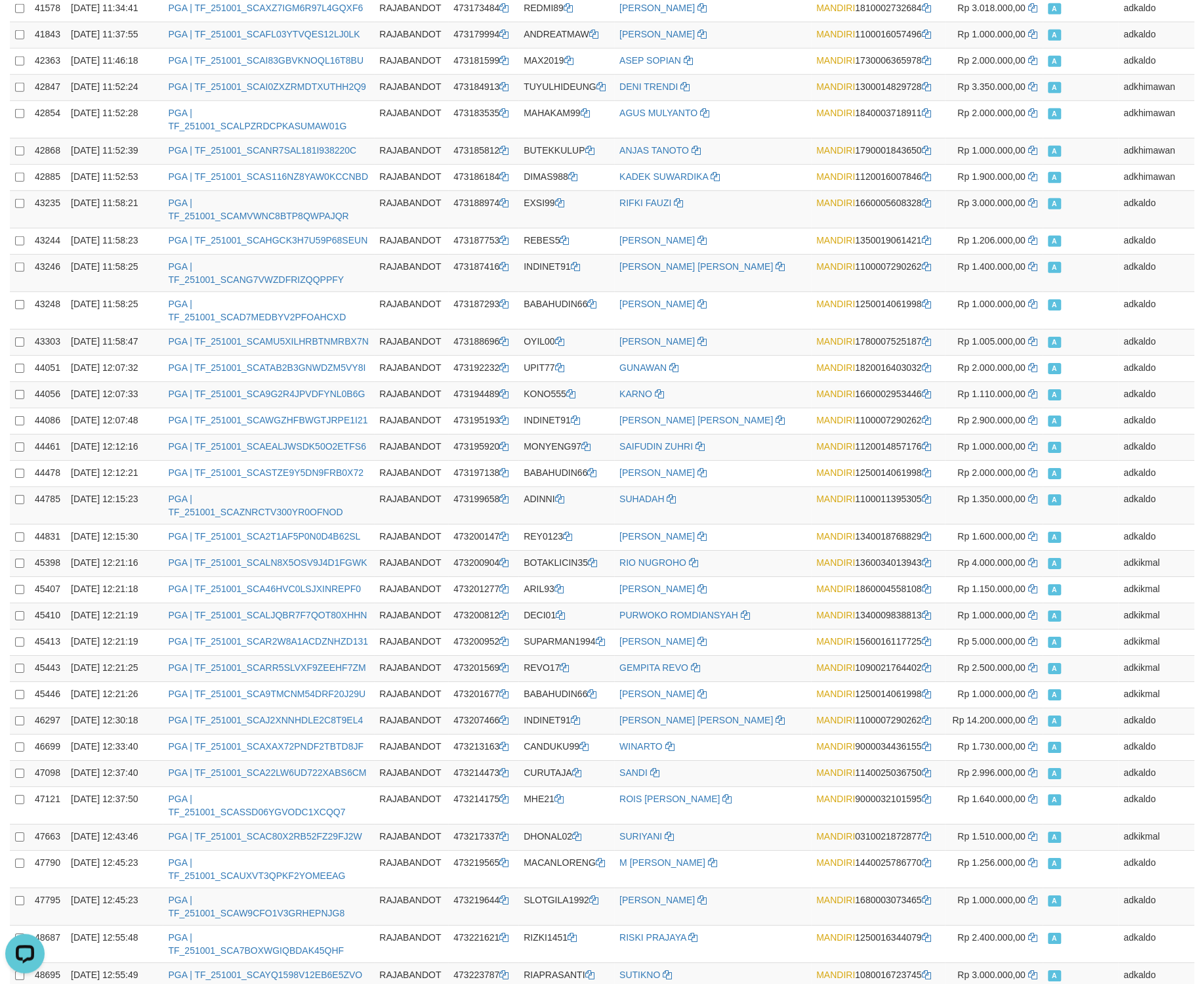
scroll to position [0, 0]
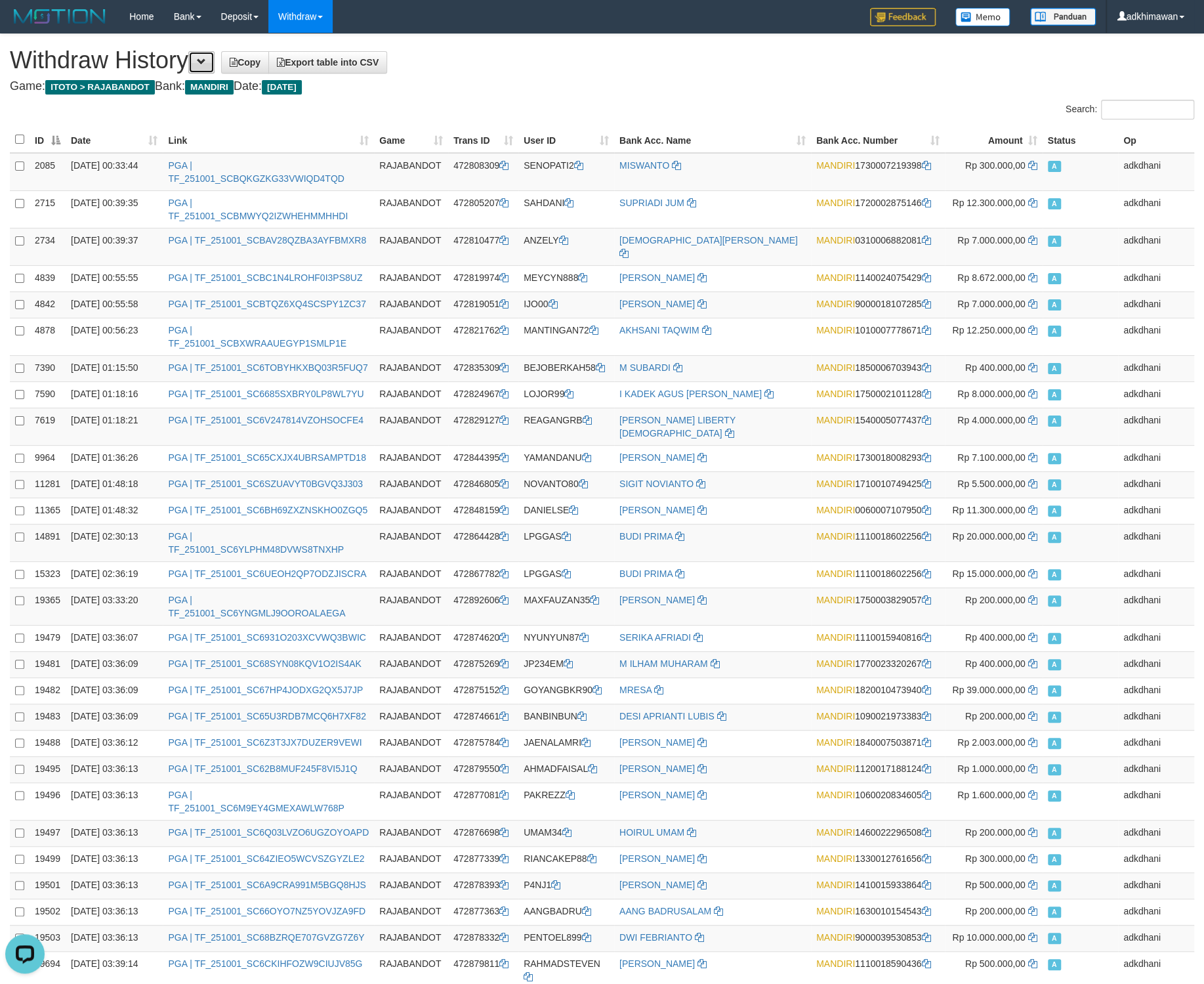
click at [208, 72] on button at bounding box center [201, 62] width 26 height 22
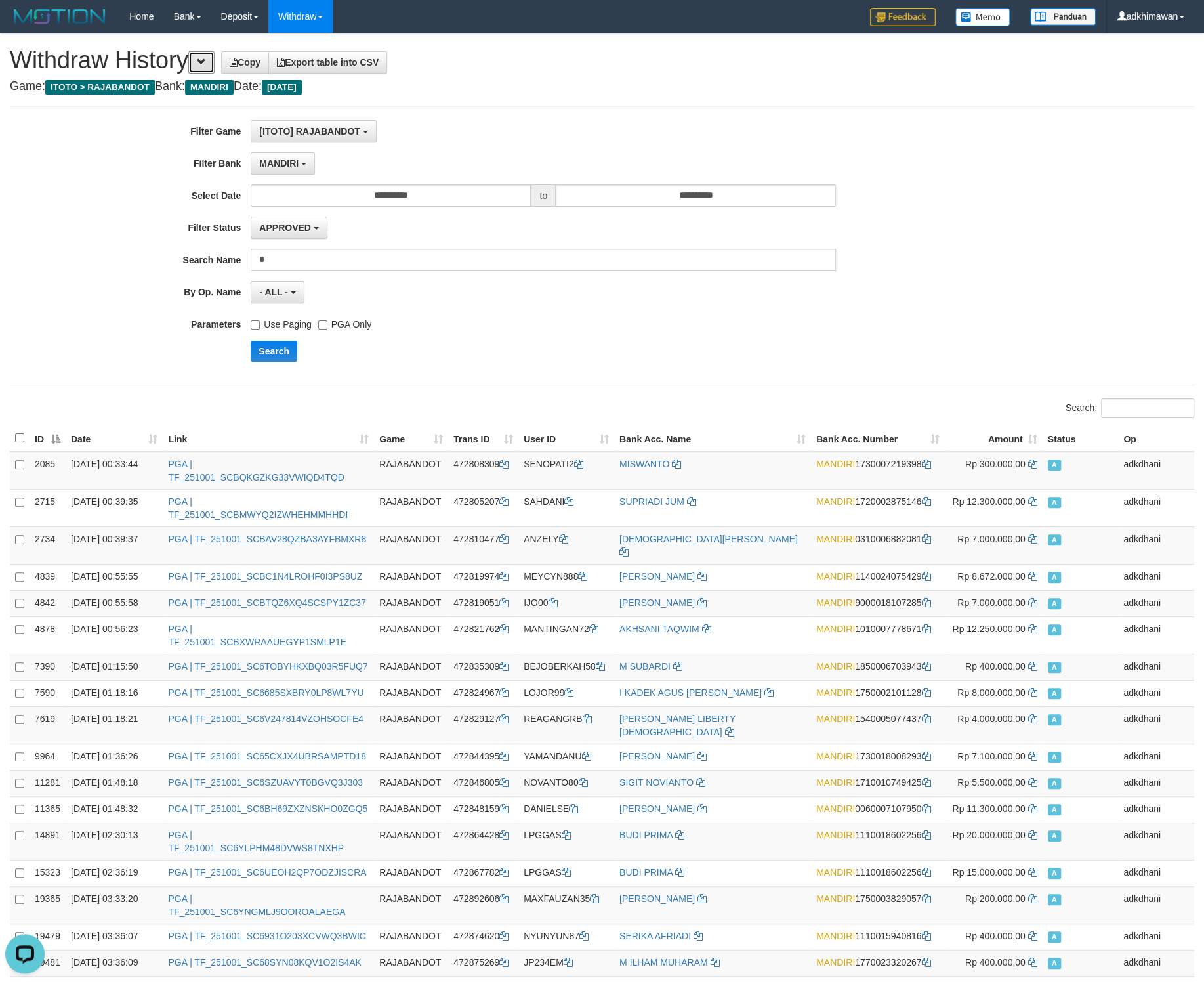
scroll to position [39, 0]
click at [288, 159] on button "MANDIRI" at bounding box center [283, 163] width 64 height 22
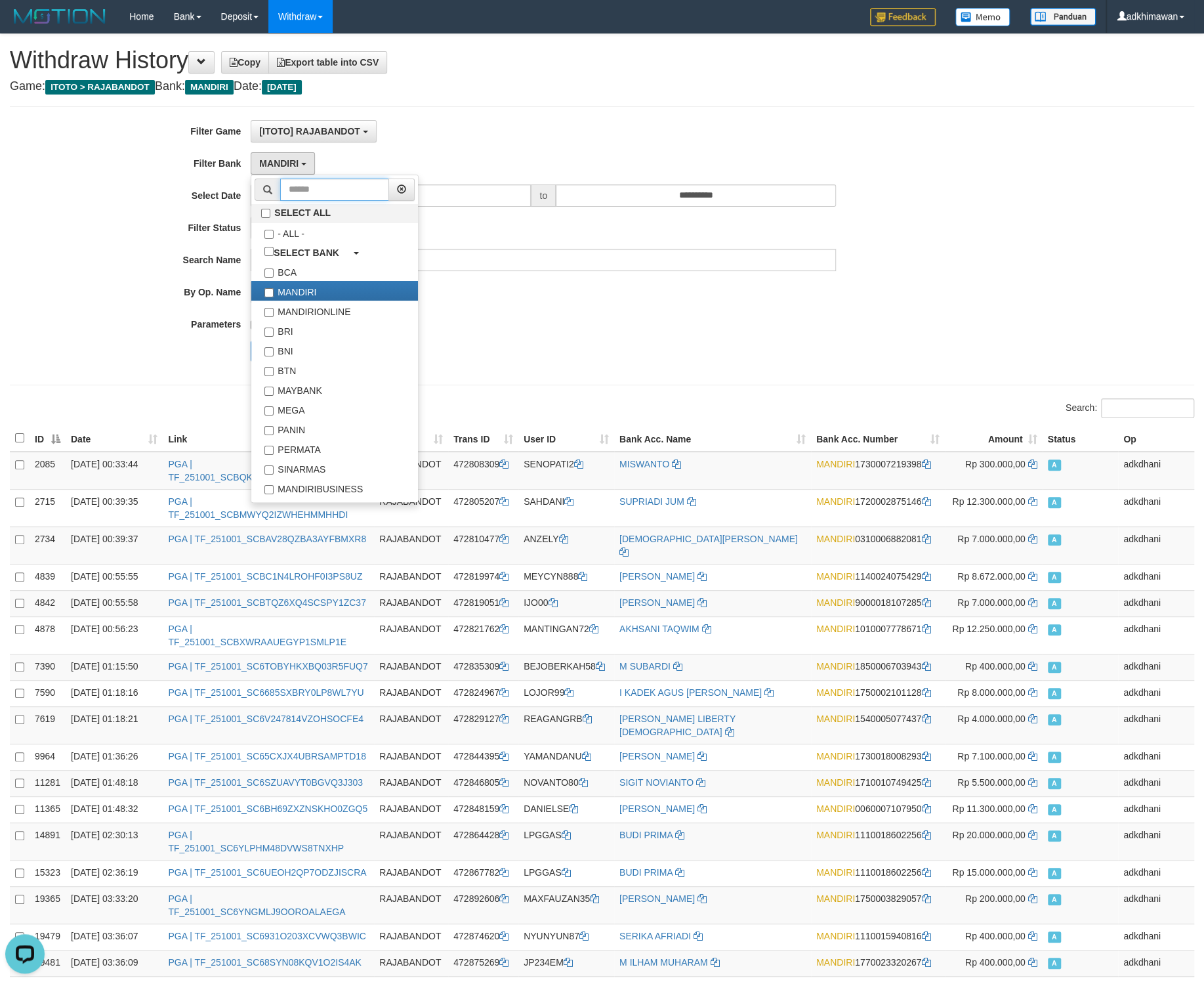
click at [323, 191] on input "text" at bounding box center [334, 189] width 109 height 22
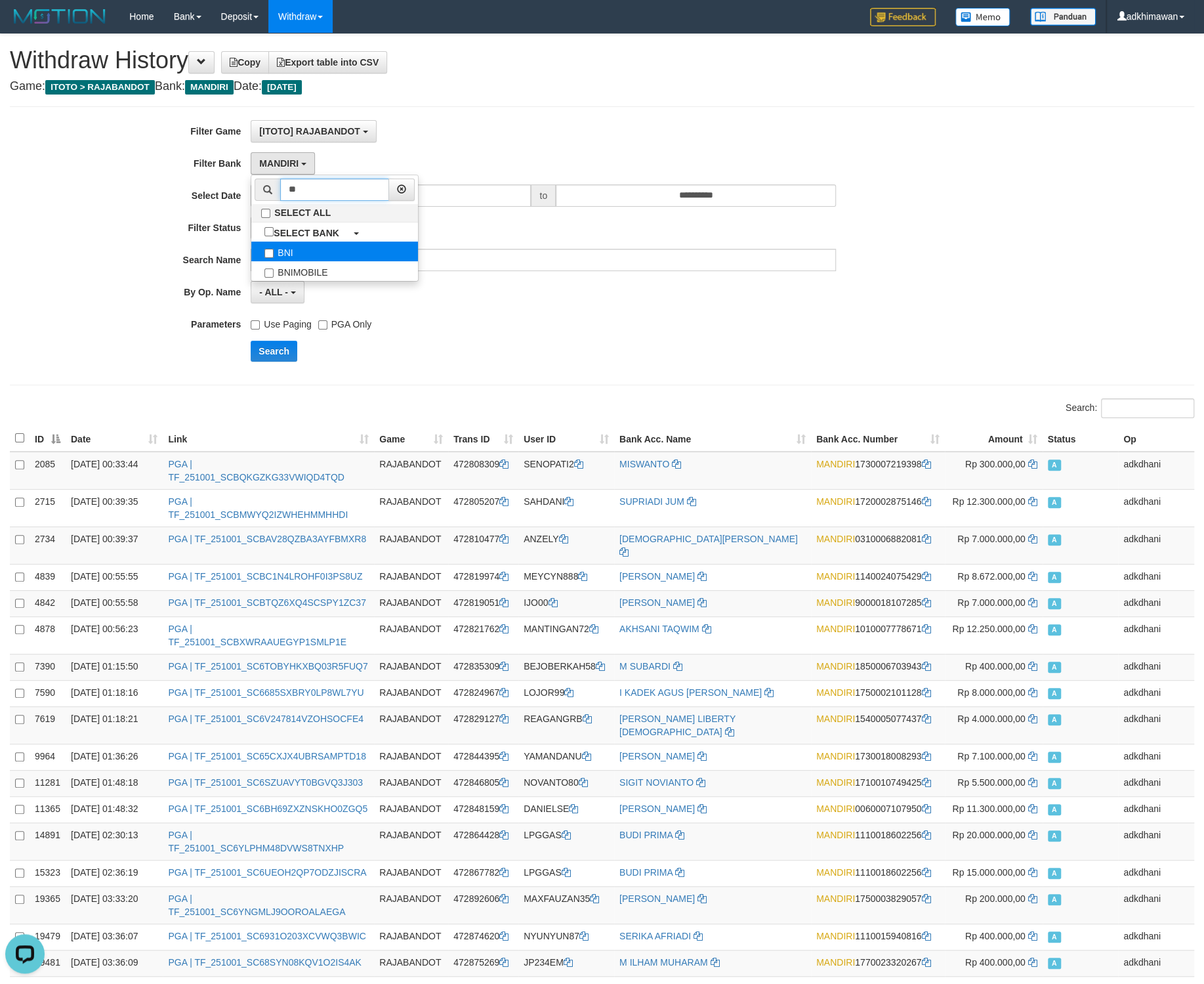
type input "**"
click at [285, 259] on label "BNI" at bounding box center [334, 251] width 167 height 20
click at [315, 197] on input "**" at bounding box center [334, 189] width 109 height 22
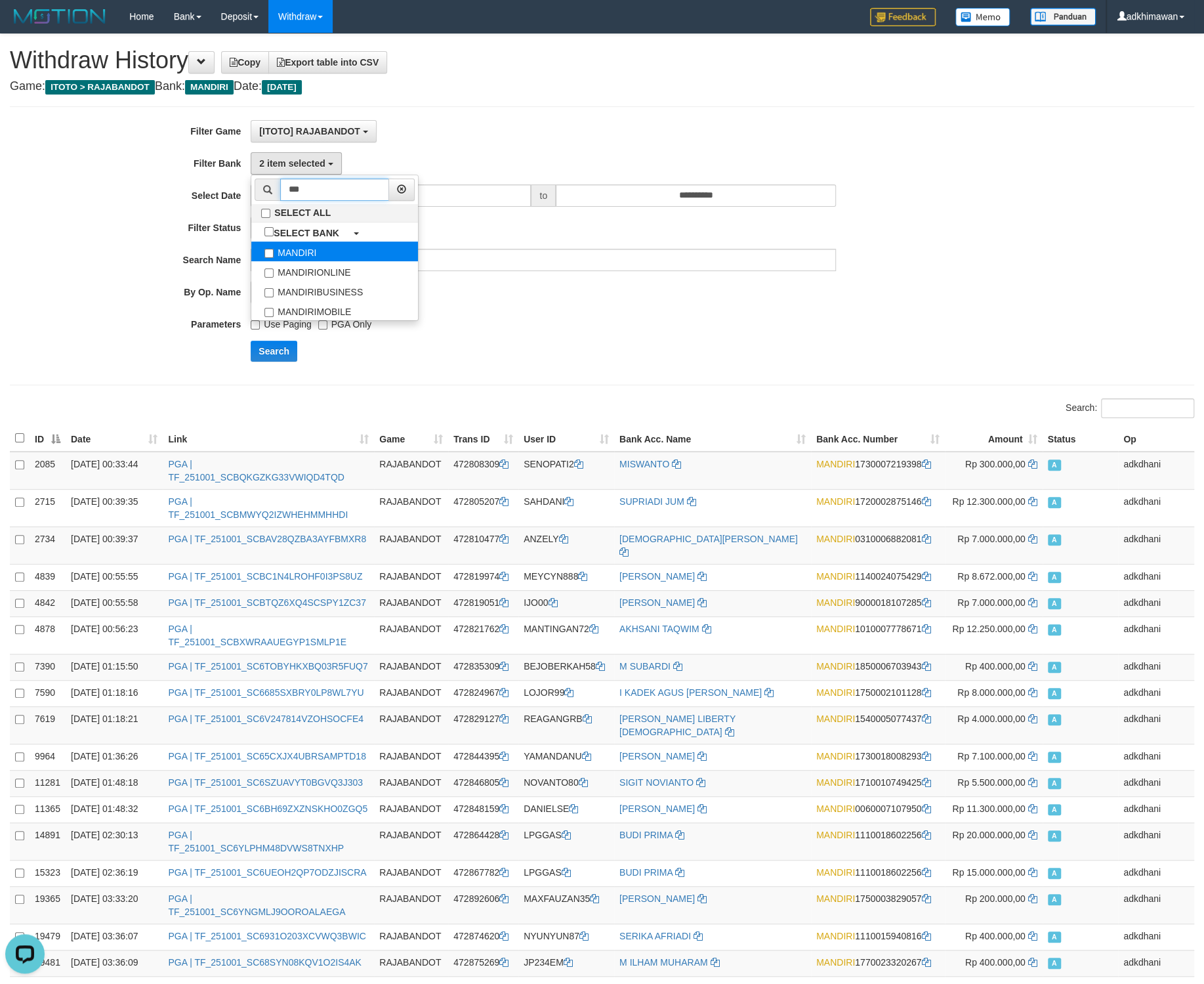
type input "***"
select select "***"
click at [505, 316] on div "**********" at bounding box center [501, 245] width 1003 height 251
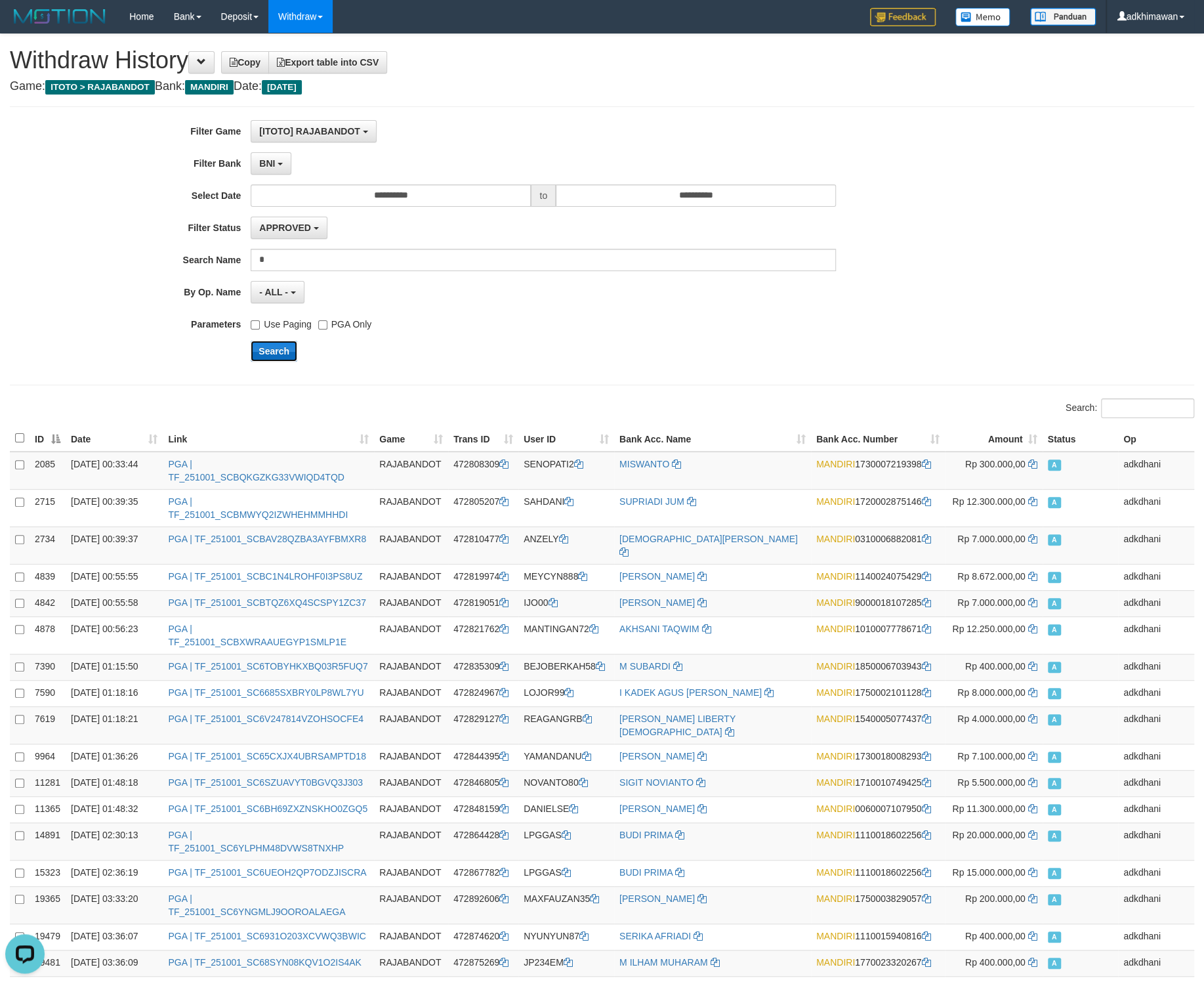
click at [277, 349] on button "Search" at bounding box center [274, 350] width 46 height 21
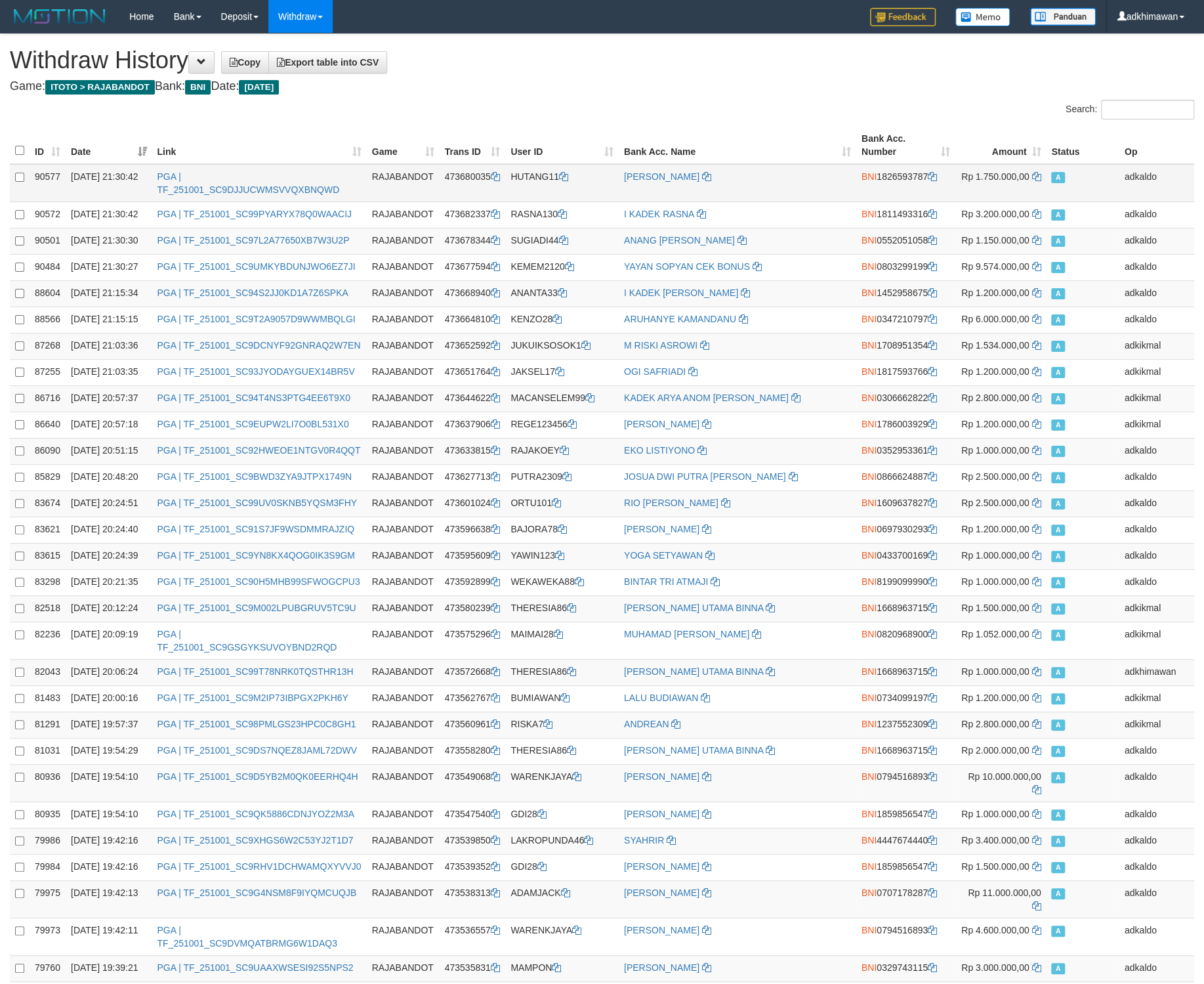
click at [56, 152] on th "ID" at bounding box center [48, 145] width 36 height 37
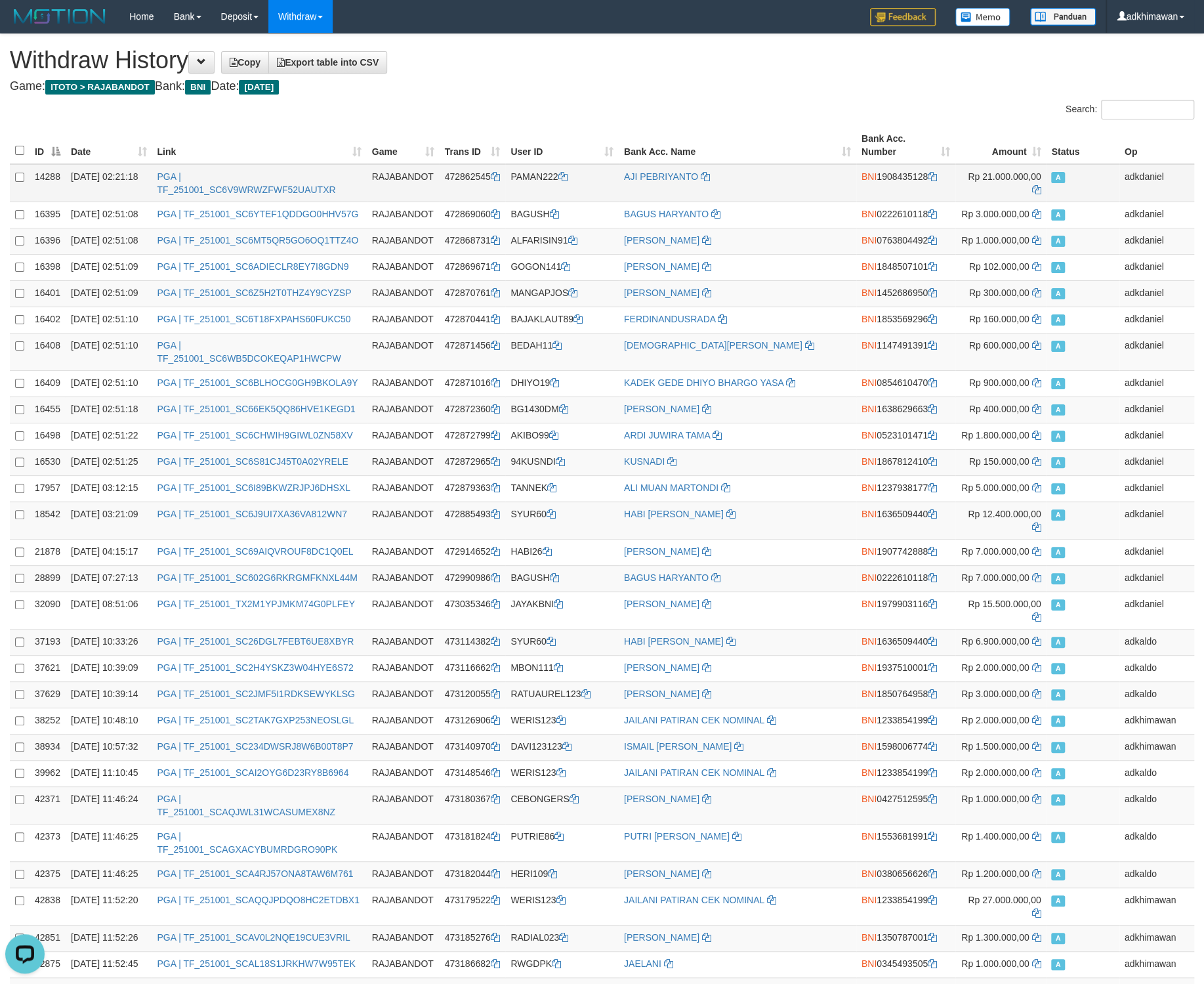
click at [784, 189] on td "AJI PEBRIYANTO" at bounding box center [737, 183] width 238 height 38
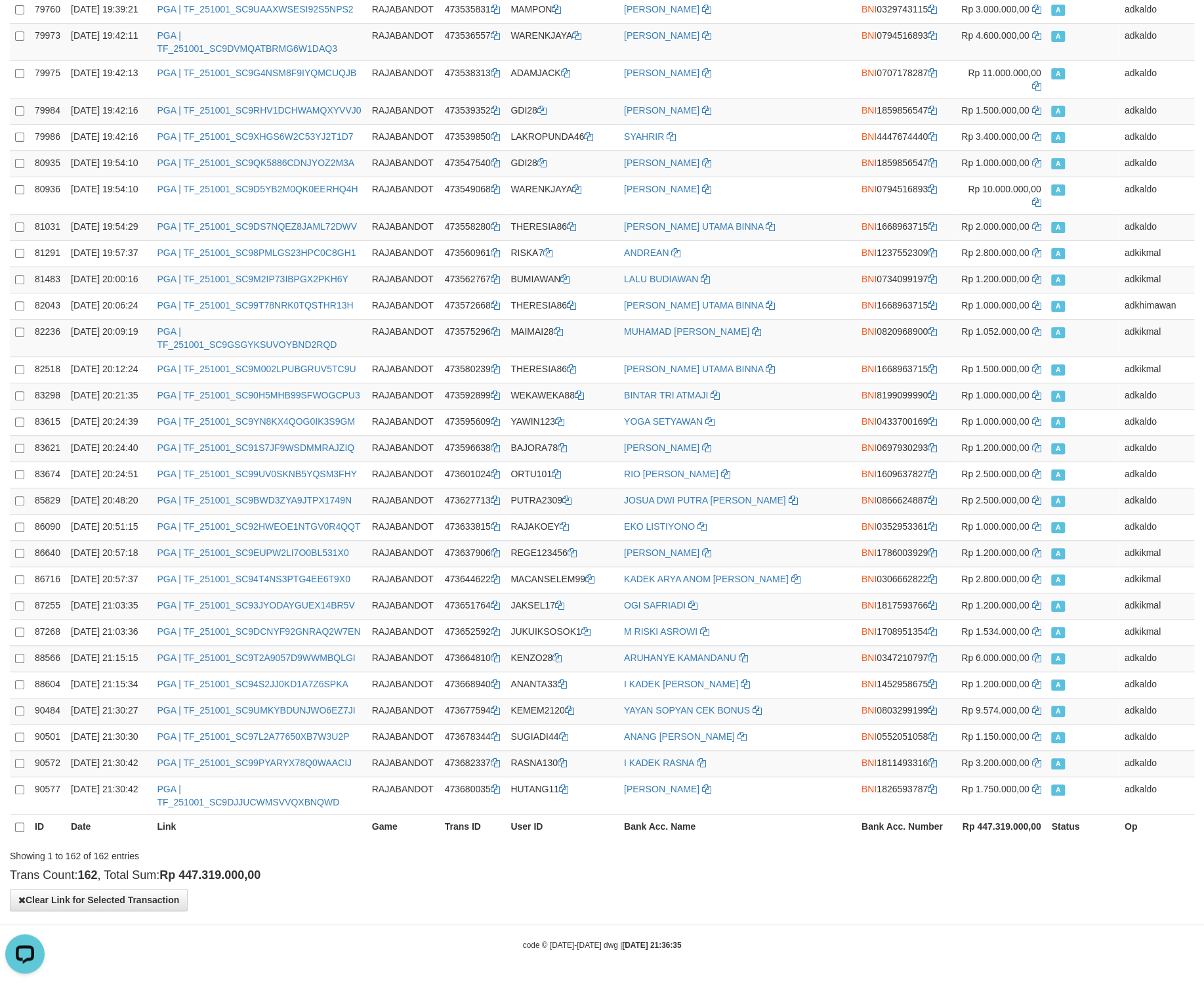
scroll to position [5458, 0]
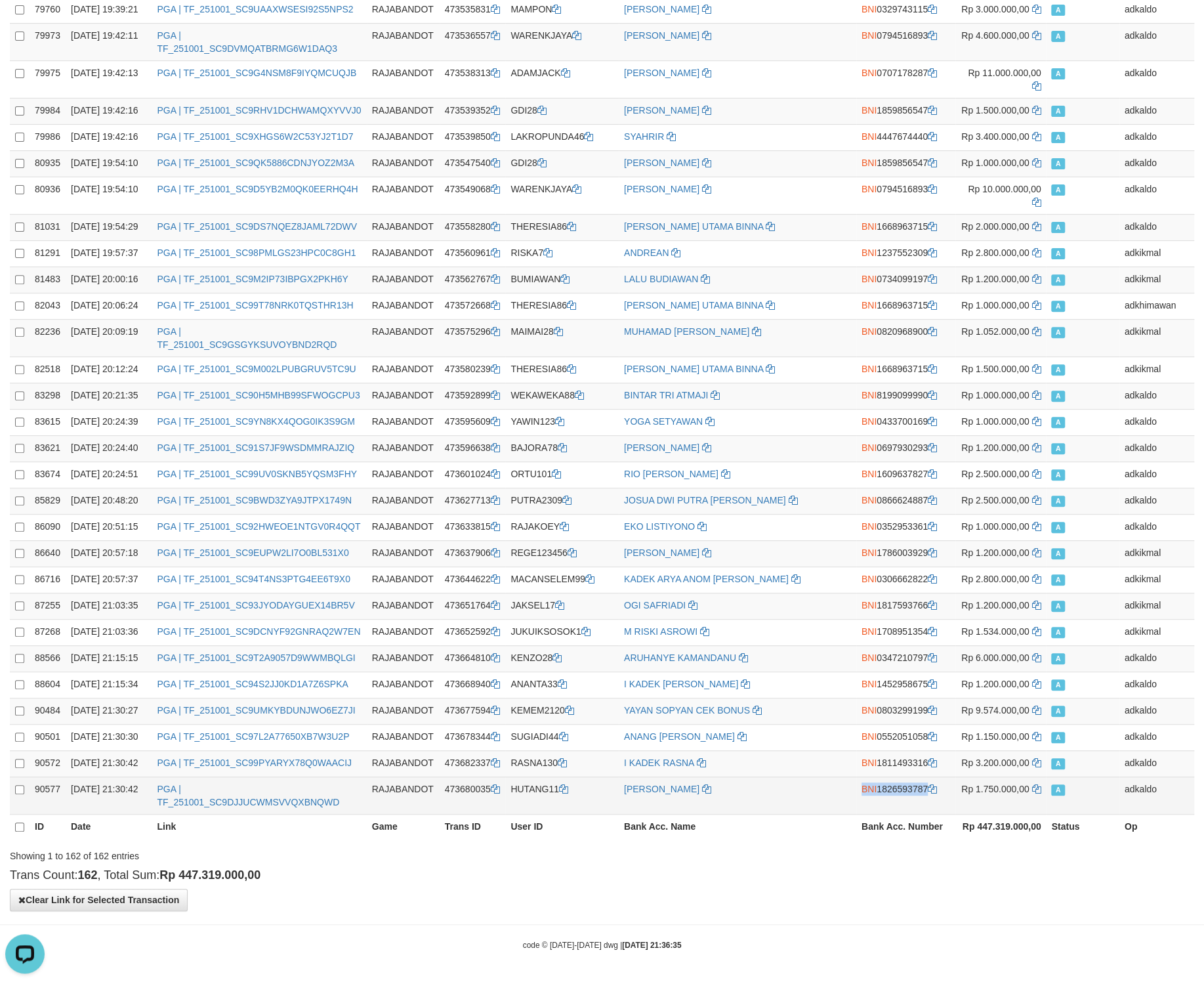
copy td "BNI 1826593787"
drag, startPoint x: 1001, startPoint y: 730, endPoint x: 1016, endPoint y: 795, distance: 66.7
copy td "HUTANG11"
drag, startPoint x: 752, startPoint y: 580, endPoint x: 692, endPoint y: 807, distance: 234.8
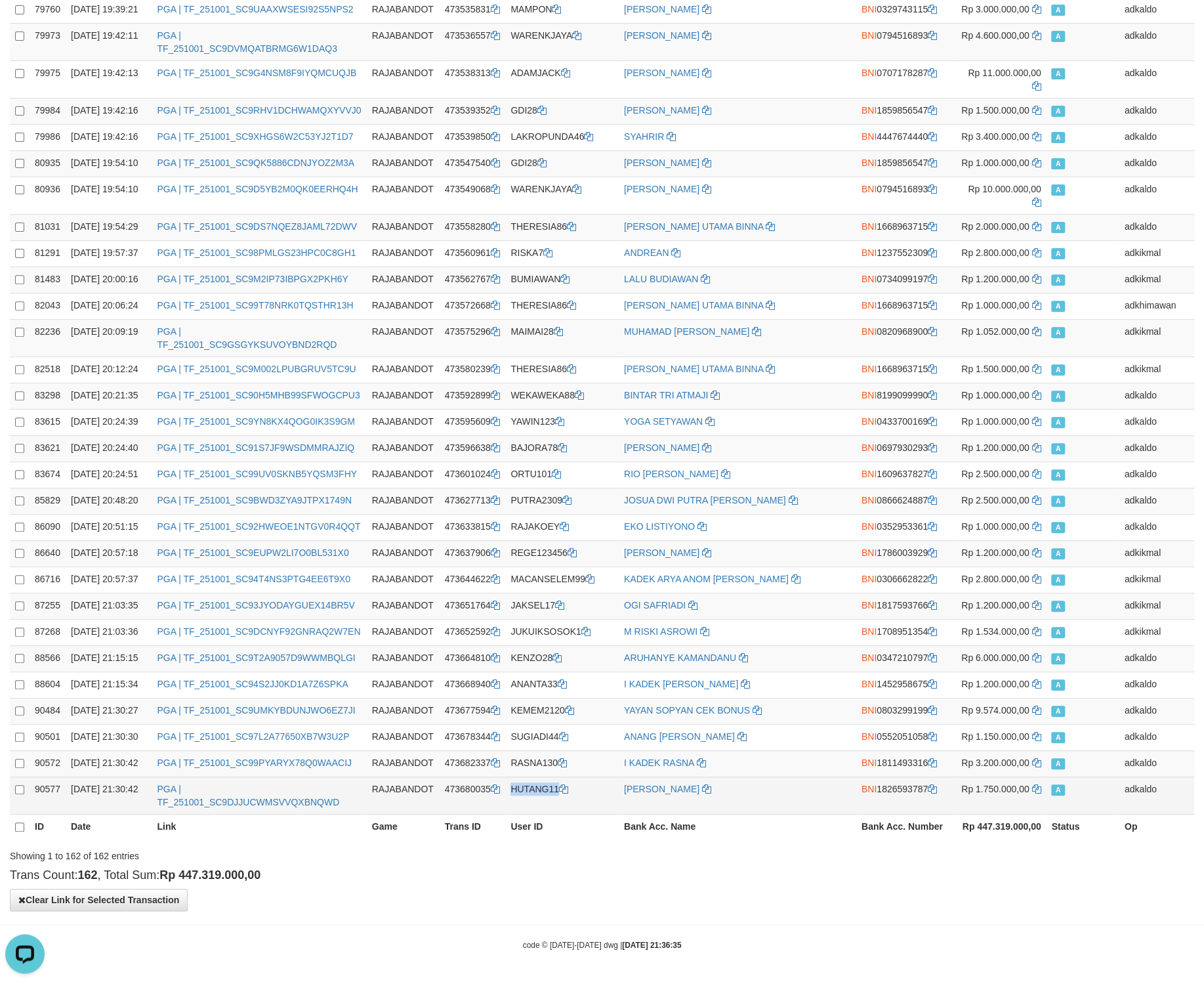
copy td "473680035"
drag, startPoint x: 538, startPoint y: 587, endPoint x: 532, endPoint y: 810, distance: 223.1
copy td "90577"
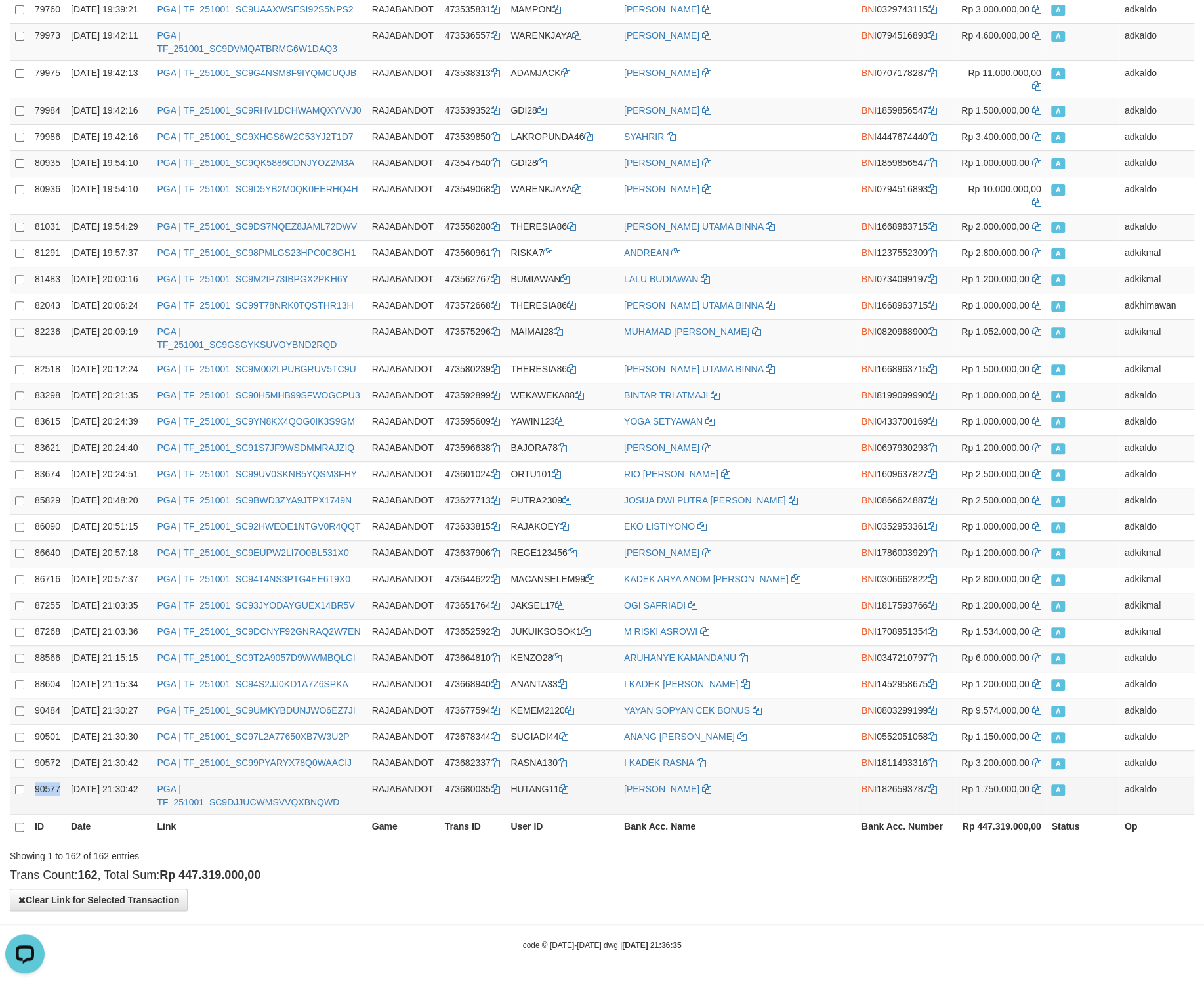
drag, startPoint x: 110, startPoint y: 573, endPoint x: 100, endPoint y: 806, distance: 233.2
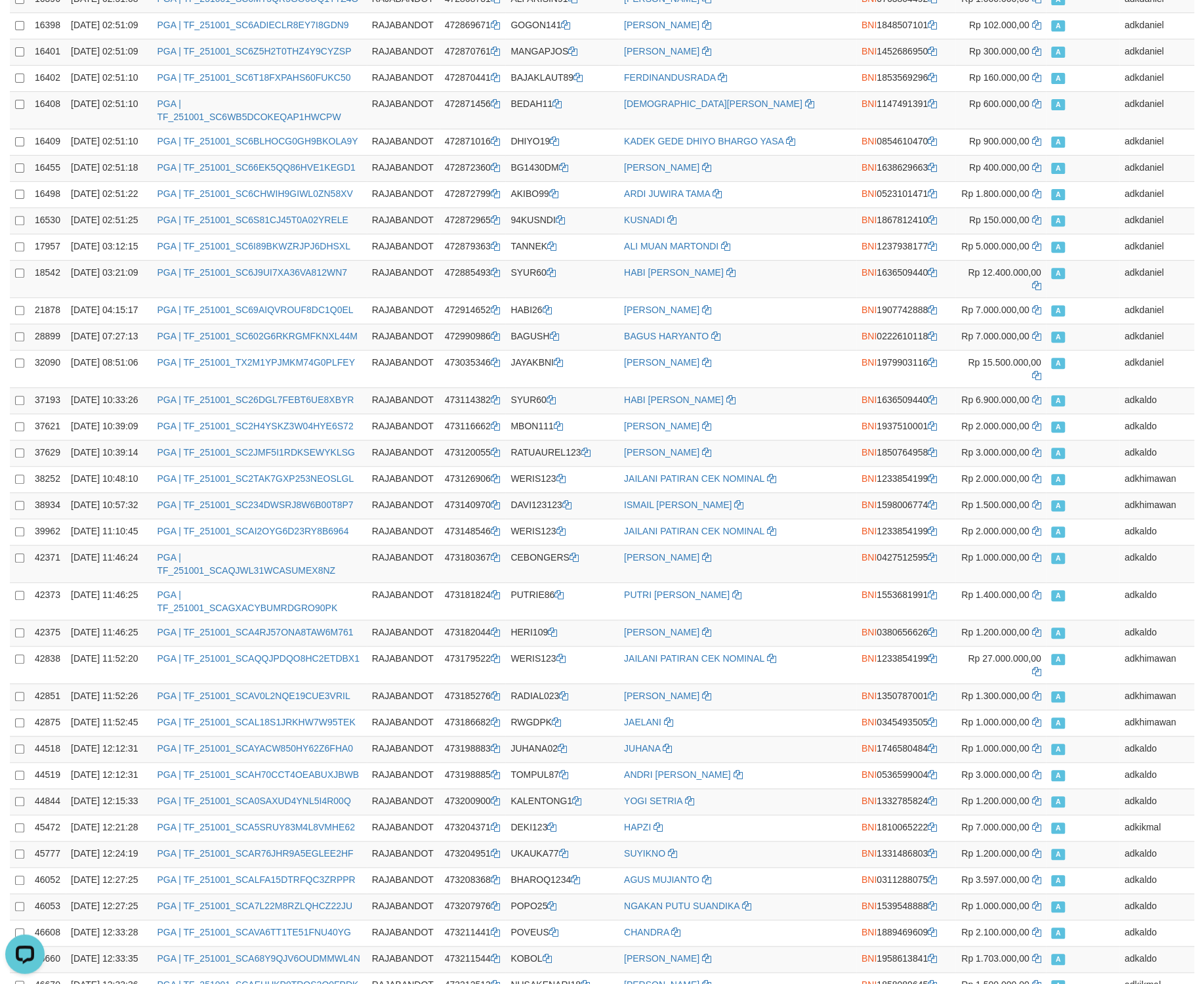
scroll to position [0, 0]
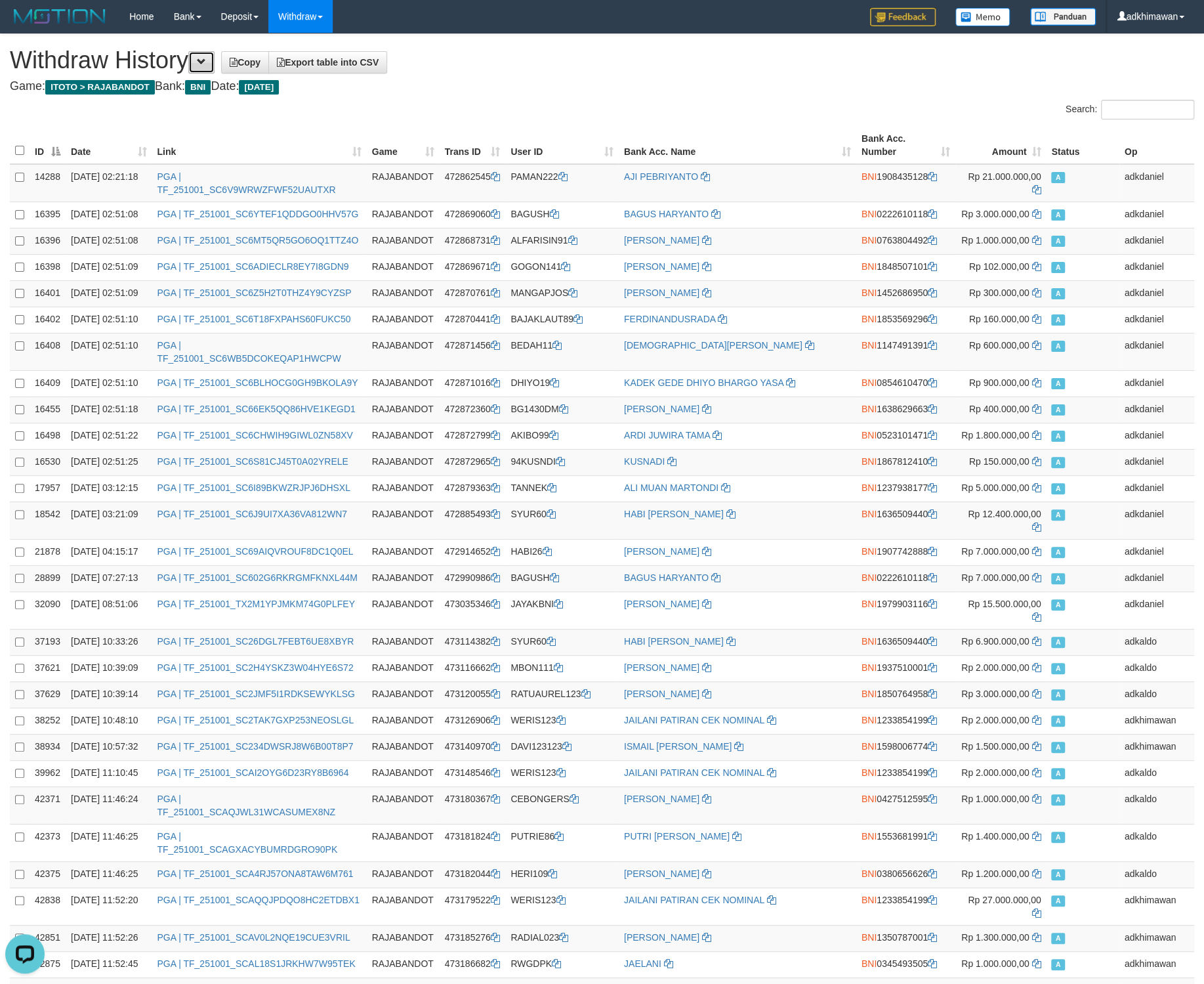
click at [202, 56] on button at bounding box center [201, 62] width 26 height 22
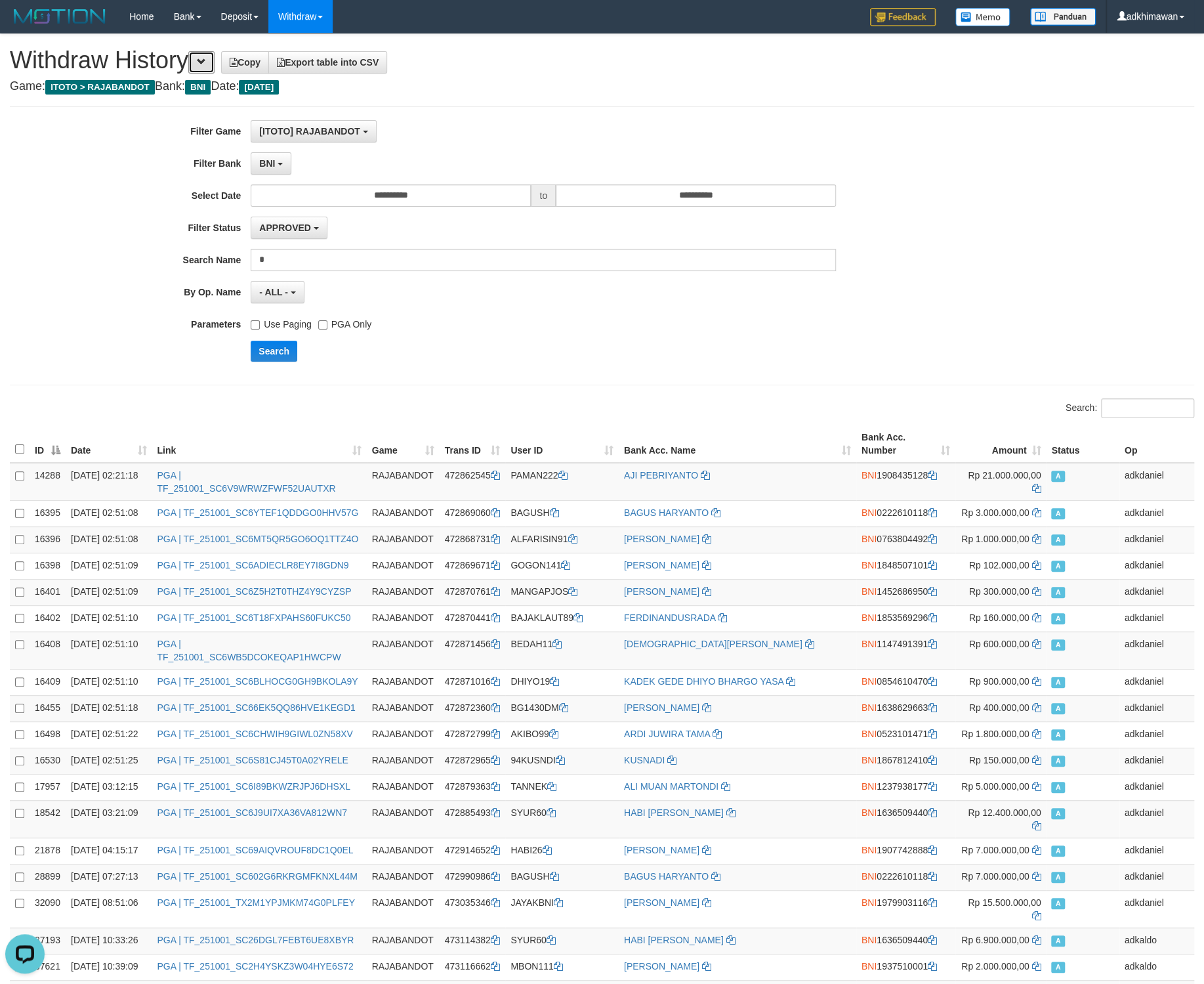
scroll to position [81, 0]
drag, startPoint x: 271, startPoint y: 169, endPoint x: 306, endPoint y: 192, distance: 41.9
click at [273, 169] on span "BNI" at bounding box center [267, 163] width 16 height 11
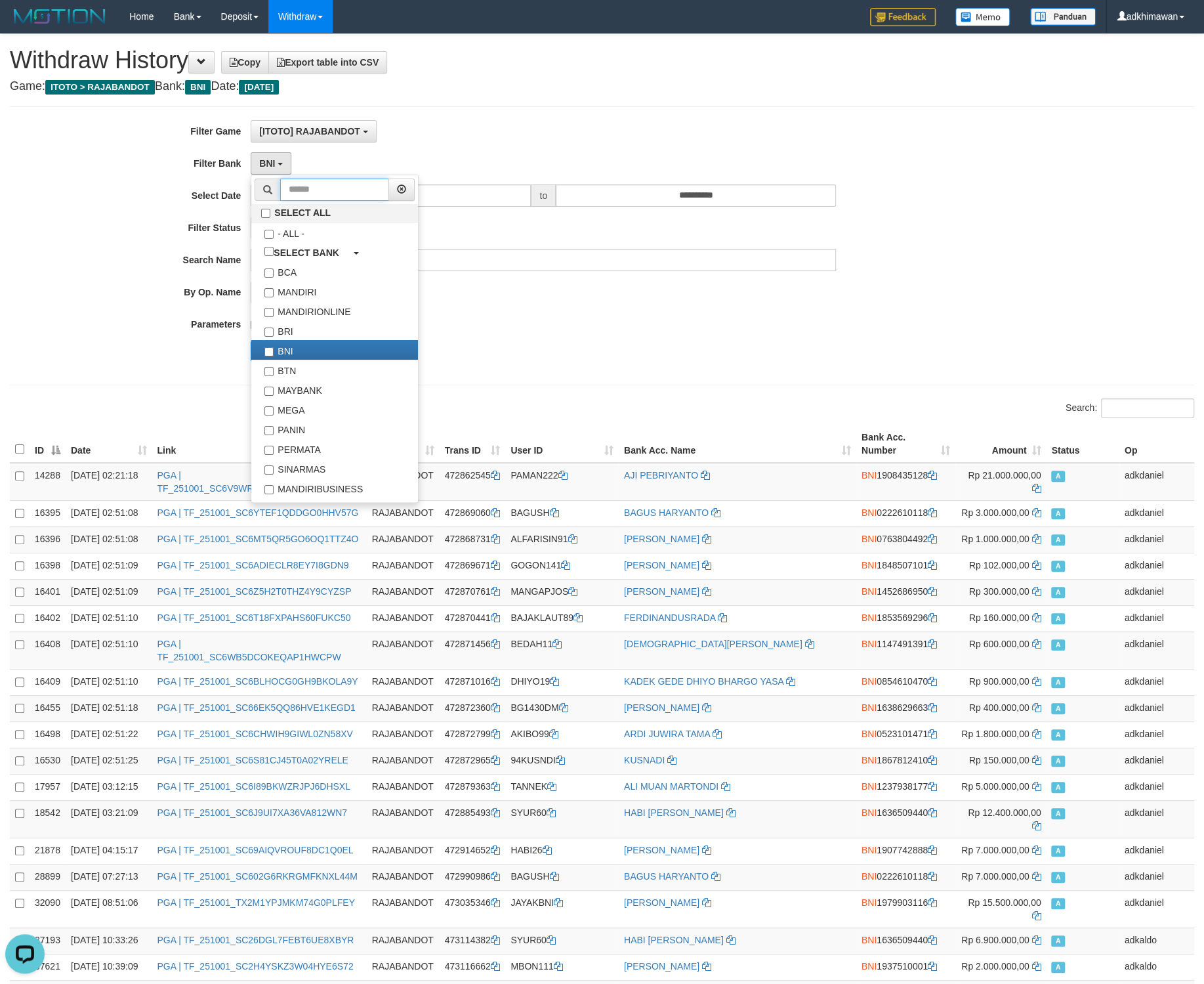
click at [310, 187] on input "text" at bounding box center [334, 189] width 109 height 22
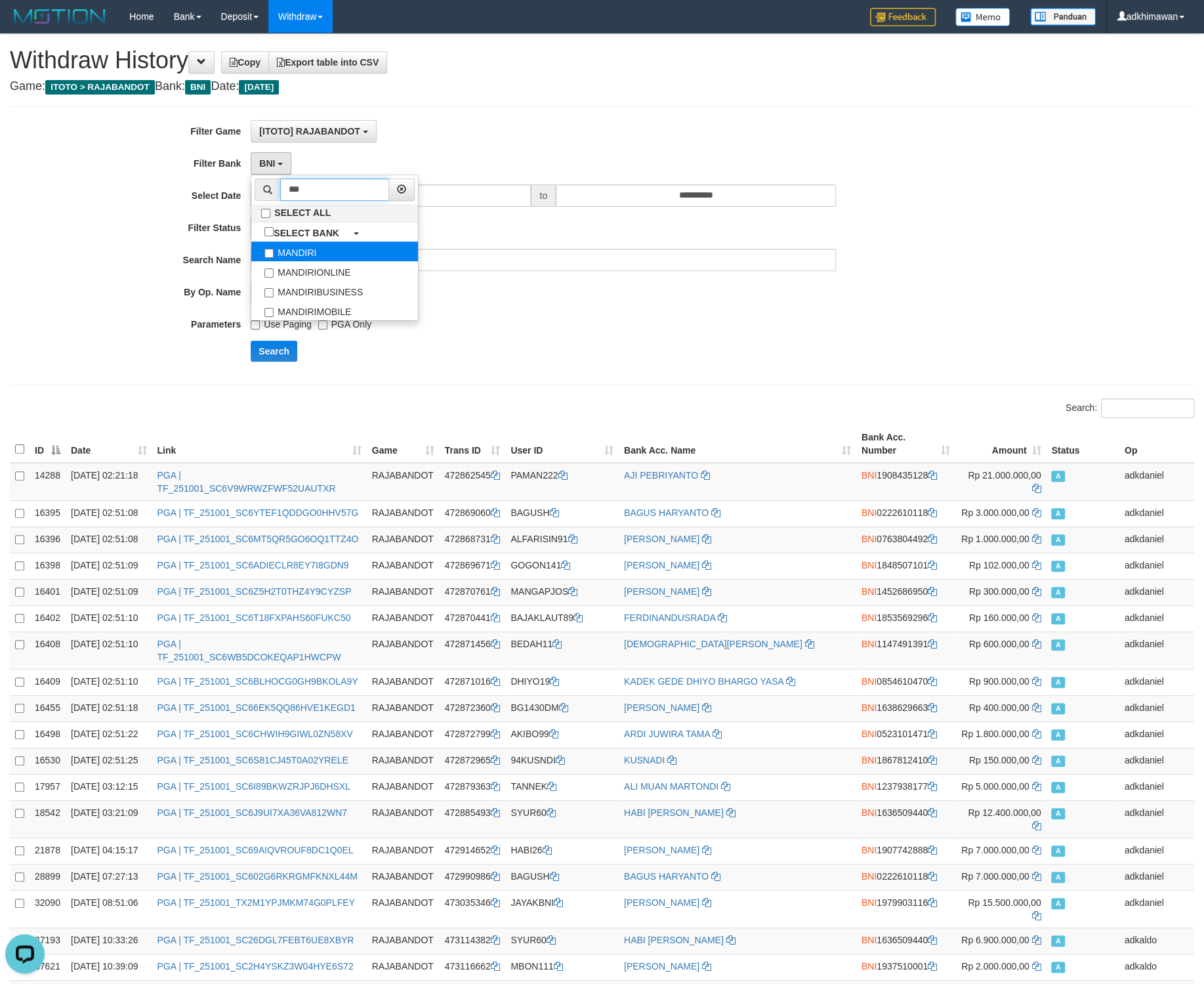
type input "***"
click at [315, 254] on label "MANDIRI" at bounding box center [334, 251] width 167 height 20
select select "*******"
click at [289, 169] on span "2 item selected" at bounding box center [292, 163] width 65 height 11
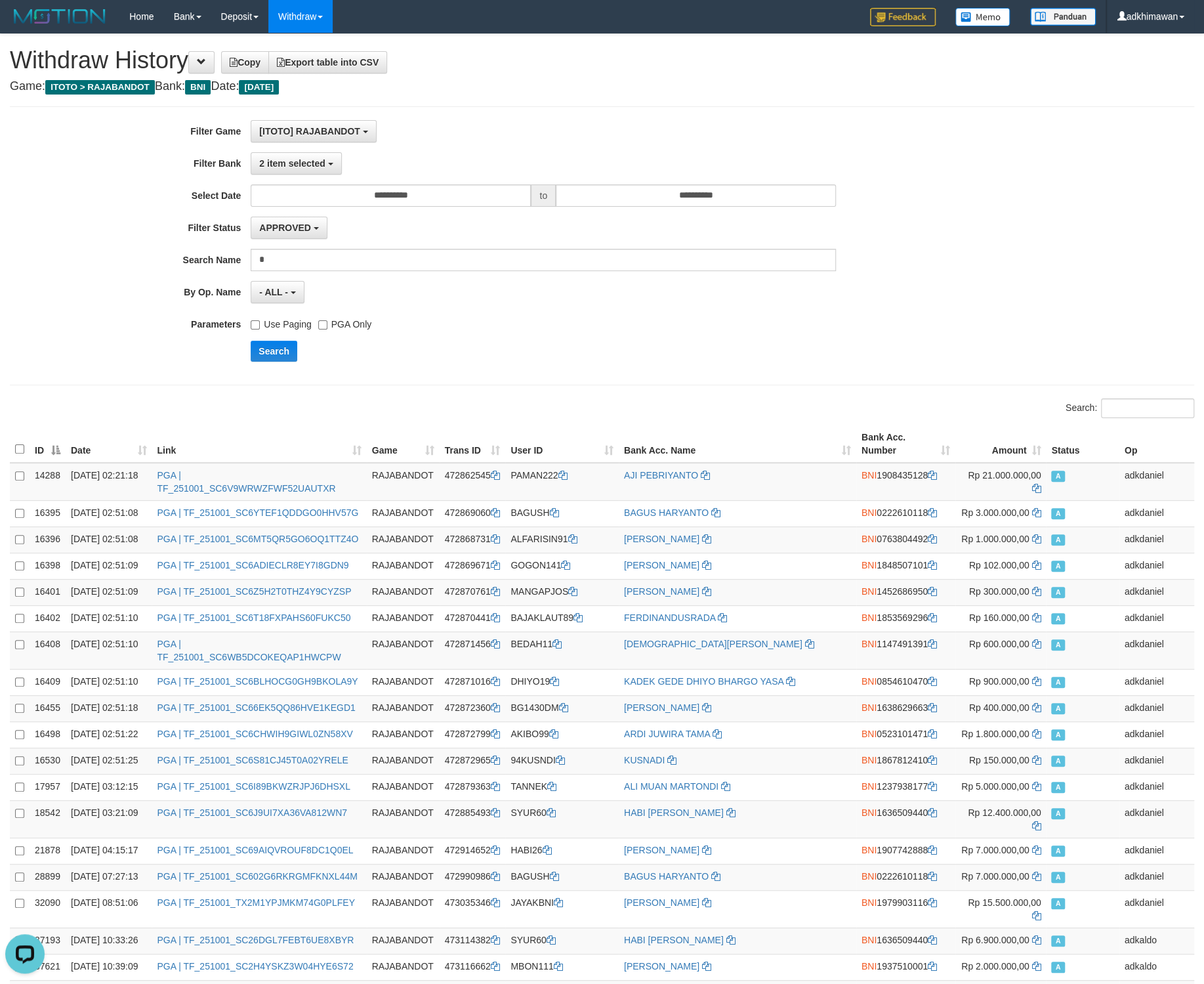
click at [299, 178] on div "**********" at bounding box center [501, 245] width 1003 height 251
click at [300, 174] on button "2 item selected" at bounding box center [296, 163] width 91 height 22
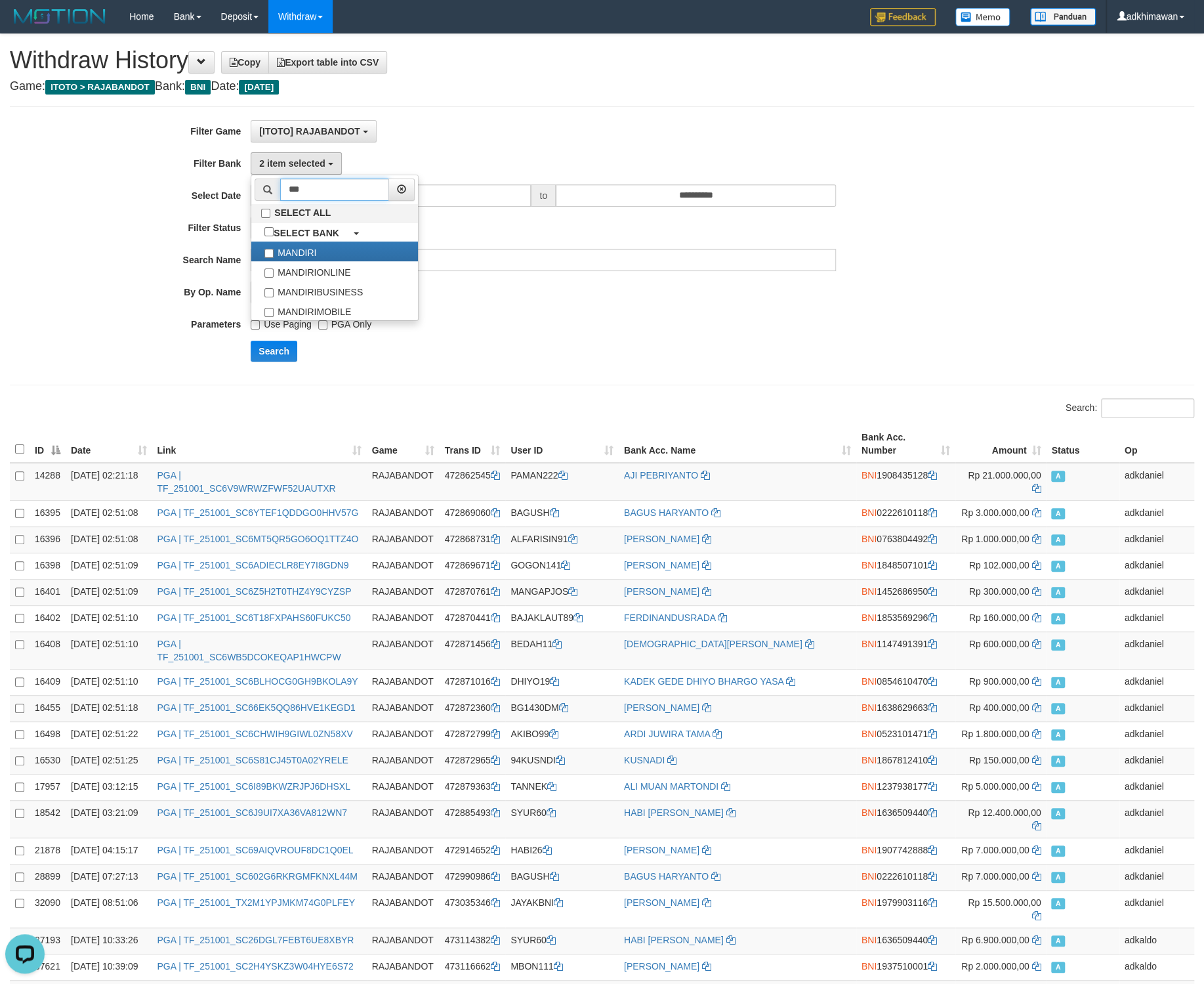
click at [310, 188] on input "***" at bounding box center [334, 189] width 109 height 22
type input "**"
drag, startPoint x: 292, startPoint y: 258, endPoint x: 341, endPoint y: 267, distance: 49.8
click at [292, 258] on label "BNI" at bounding box center [334, 251] width 167 height 20
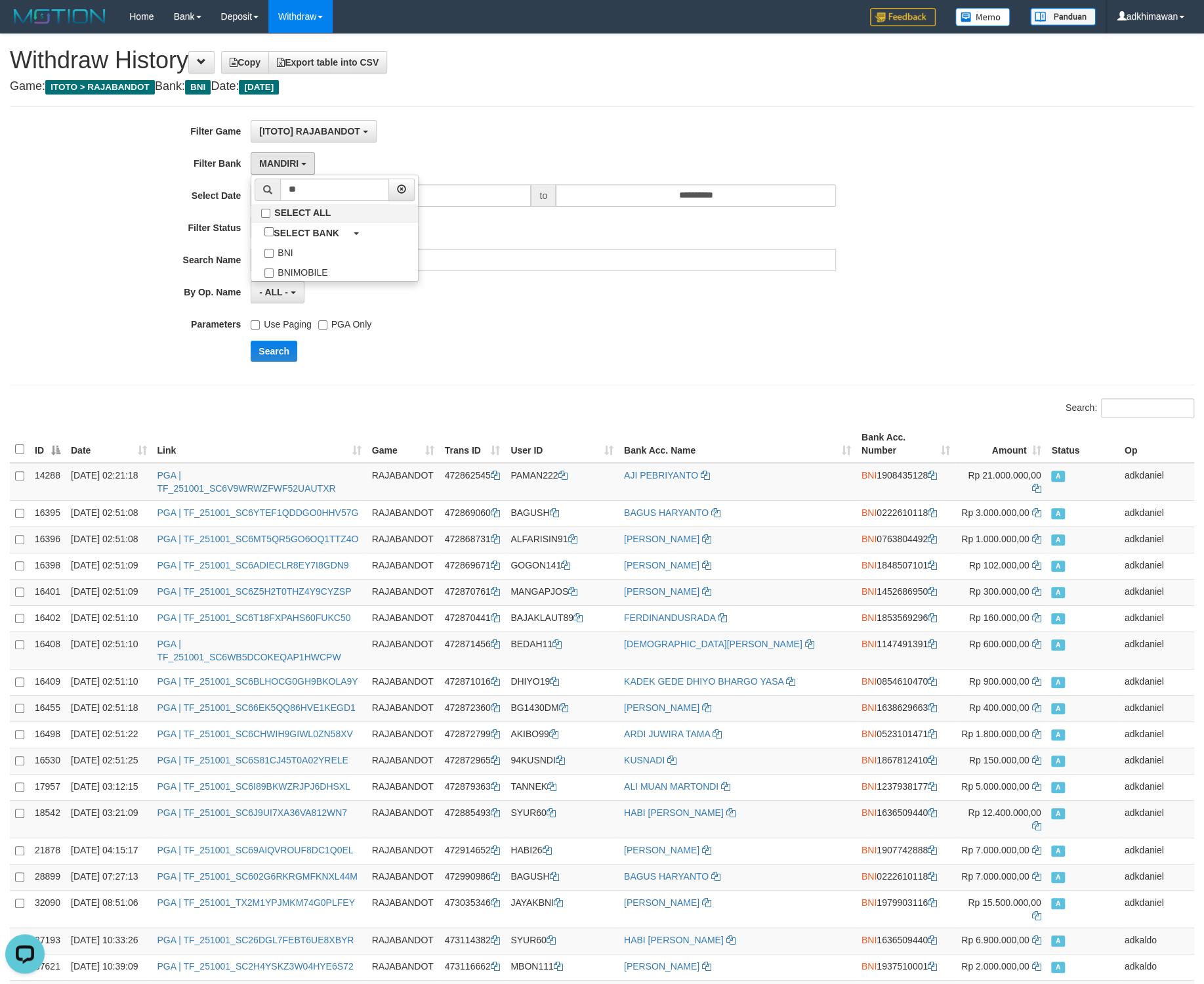
drag, startPoint x: 495, startPoint y: 365, endPoint x: 393, endPoint y: 374, distance: 102.4
click at [495, 366] on div "**********" at bounding box center [501, 245] width 1003 height 251
click at [282, 361] on button "Search" at bounding box center [274, 350] width 46 height 21
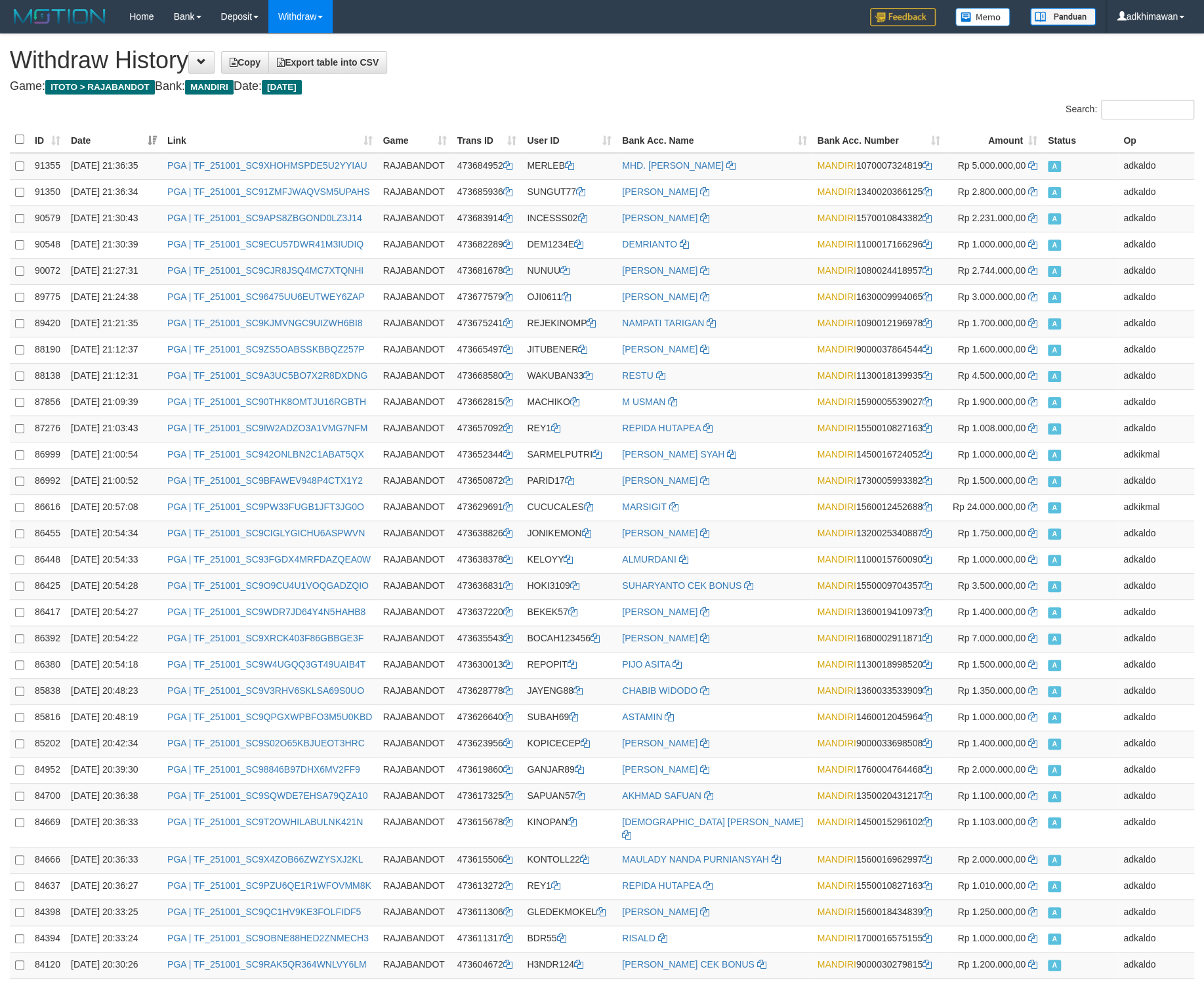
click at [50, 147] on th "ID" at bounding box center [48, 140] width 36 height 26
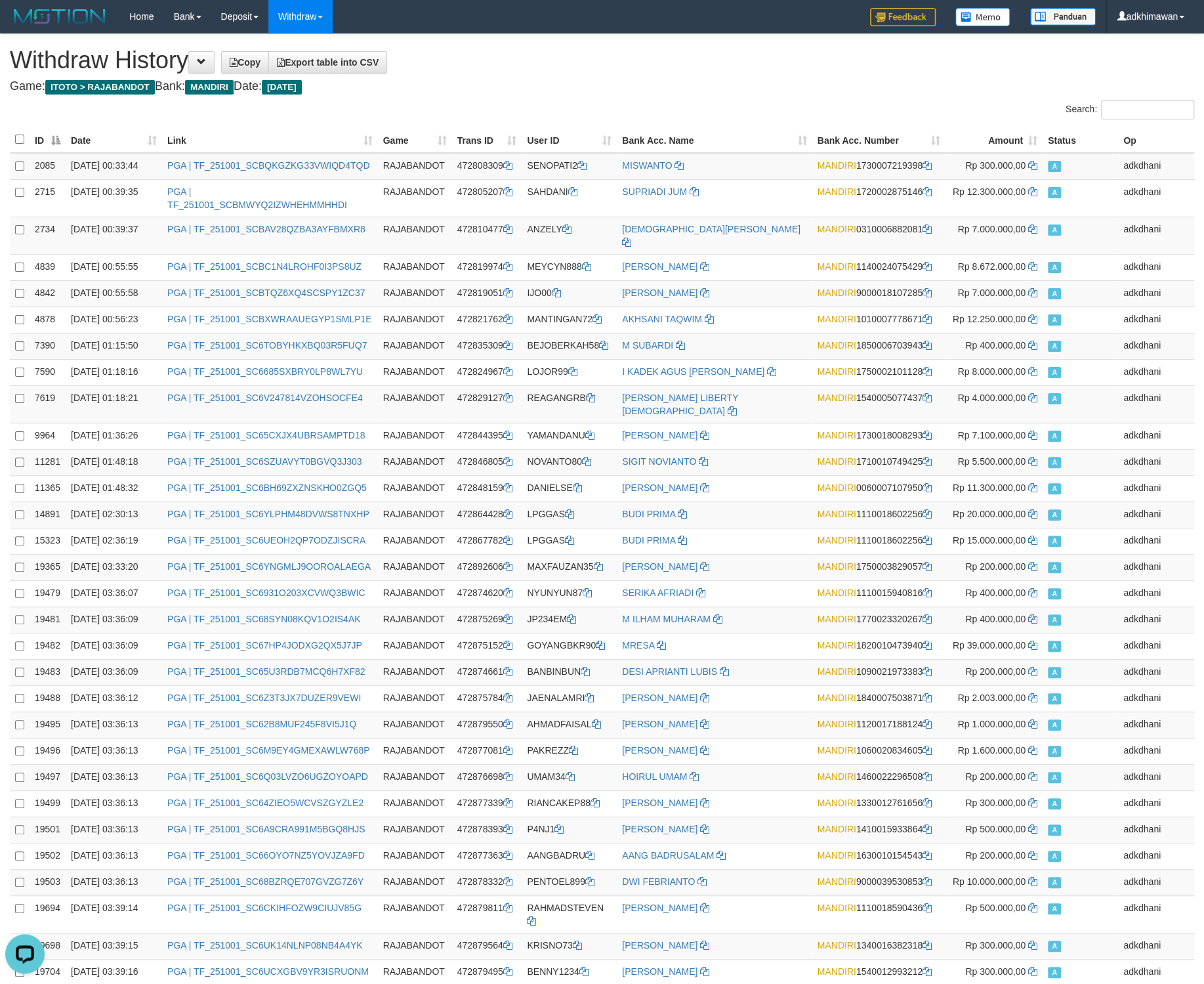
click at [464, 56] on h1 "Withdraw History Copy Export table into CSV" at bounding box center [602, 60] width 1184 height 26
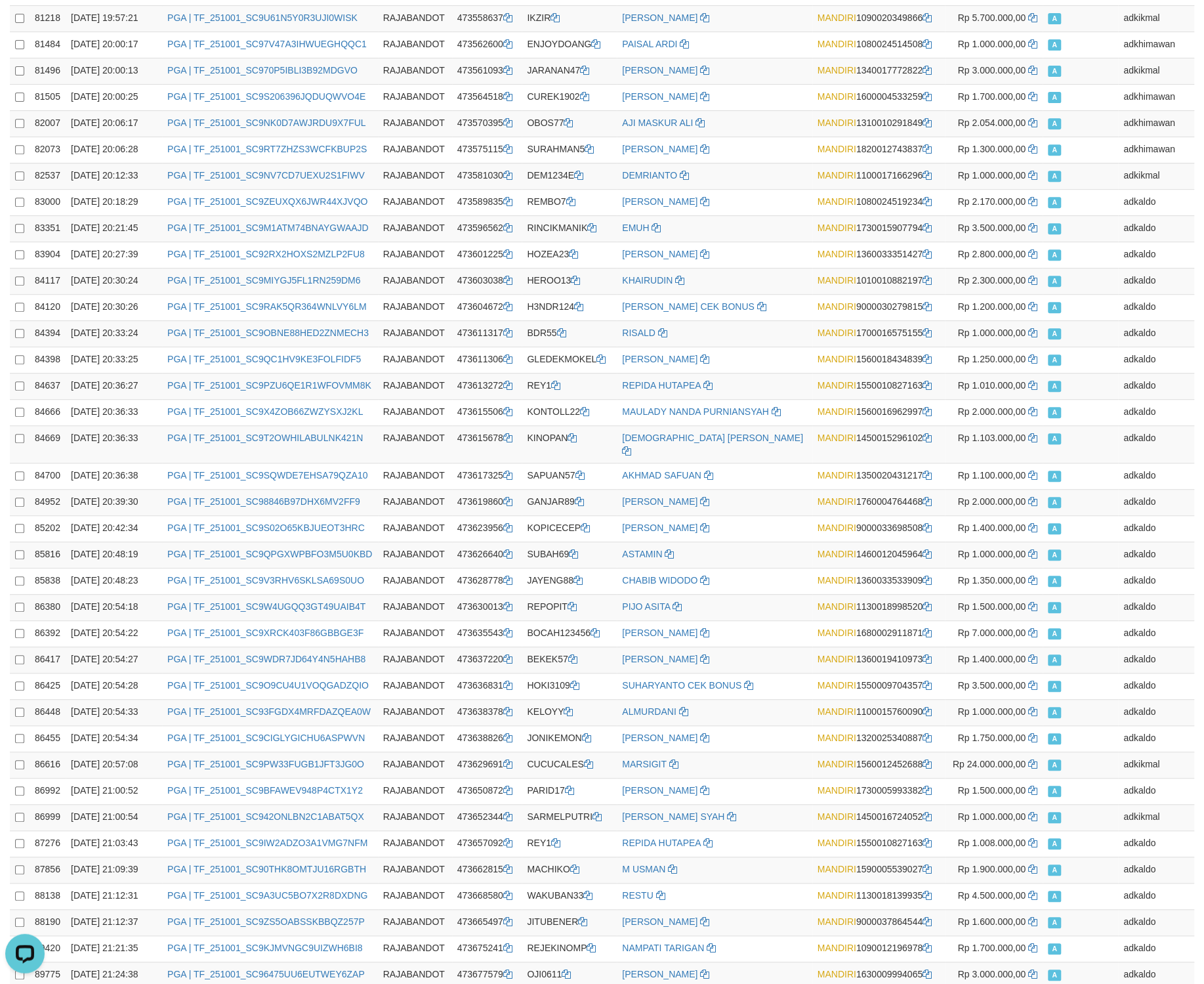
scroll to position [7763, 0]
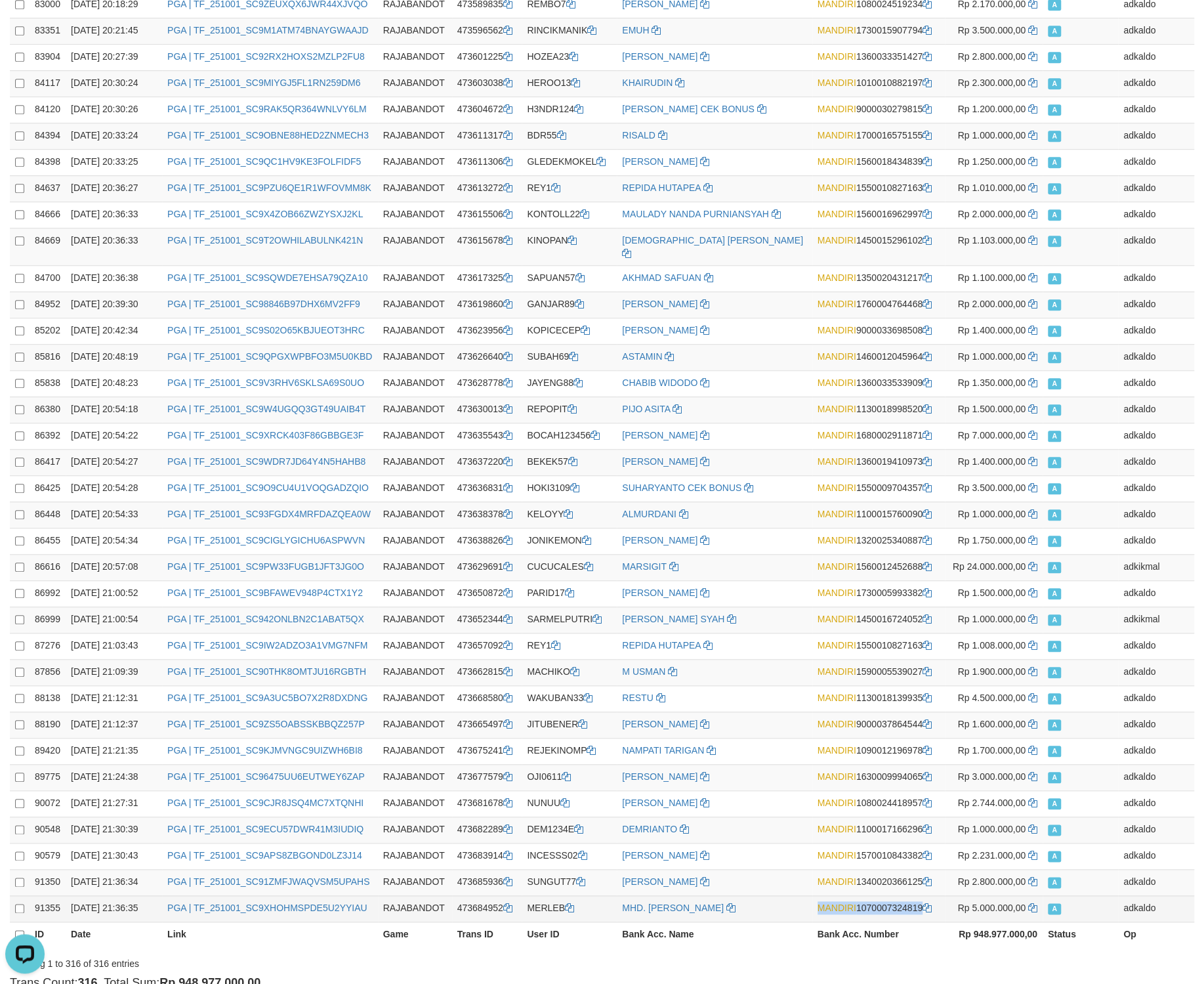
copy td "MANDIRI 1070007324819"
drag, startPoint x: 988, startPoint y: 516, endPoint x: 988, endPoint y: 810, distance: 294.0
copy td "MERLEB"
drag, startPoint x: 740, startPoint y: 539, endPoint x: 1131, endPoint y: 715, distance: 428.8
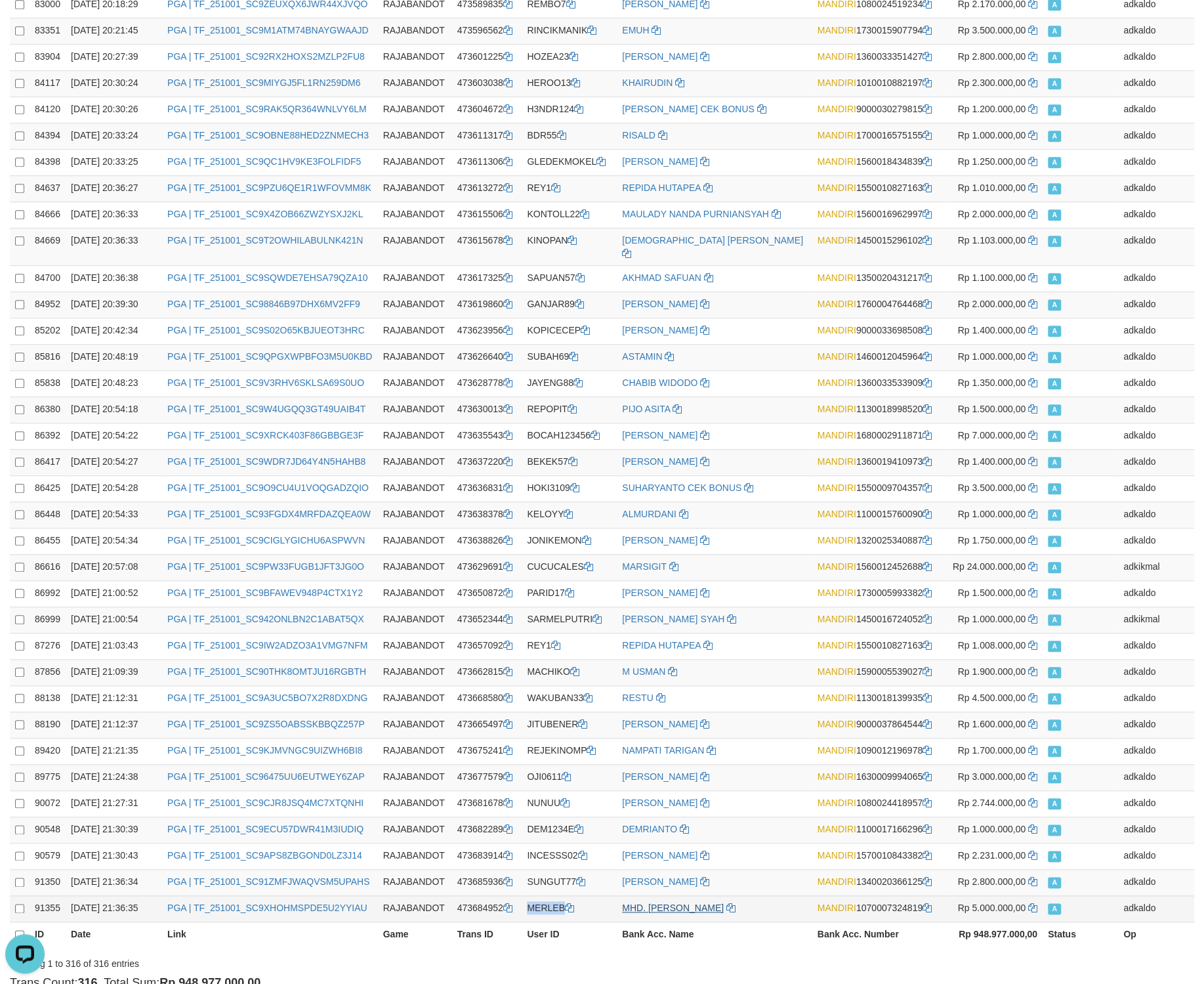
click at [1111, 397] on td "A" at bounding box center [1080, 410] width 75 height 26
copy td "473684952"
drag, startPoint x: 582, startPoint y: 537, endPoint x: 596, endPoint y: 801, distance: 264.4
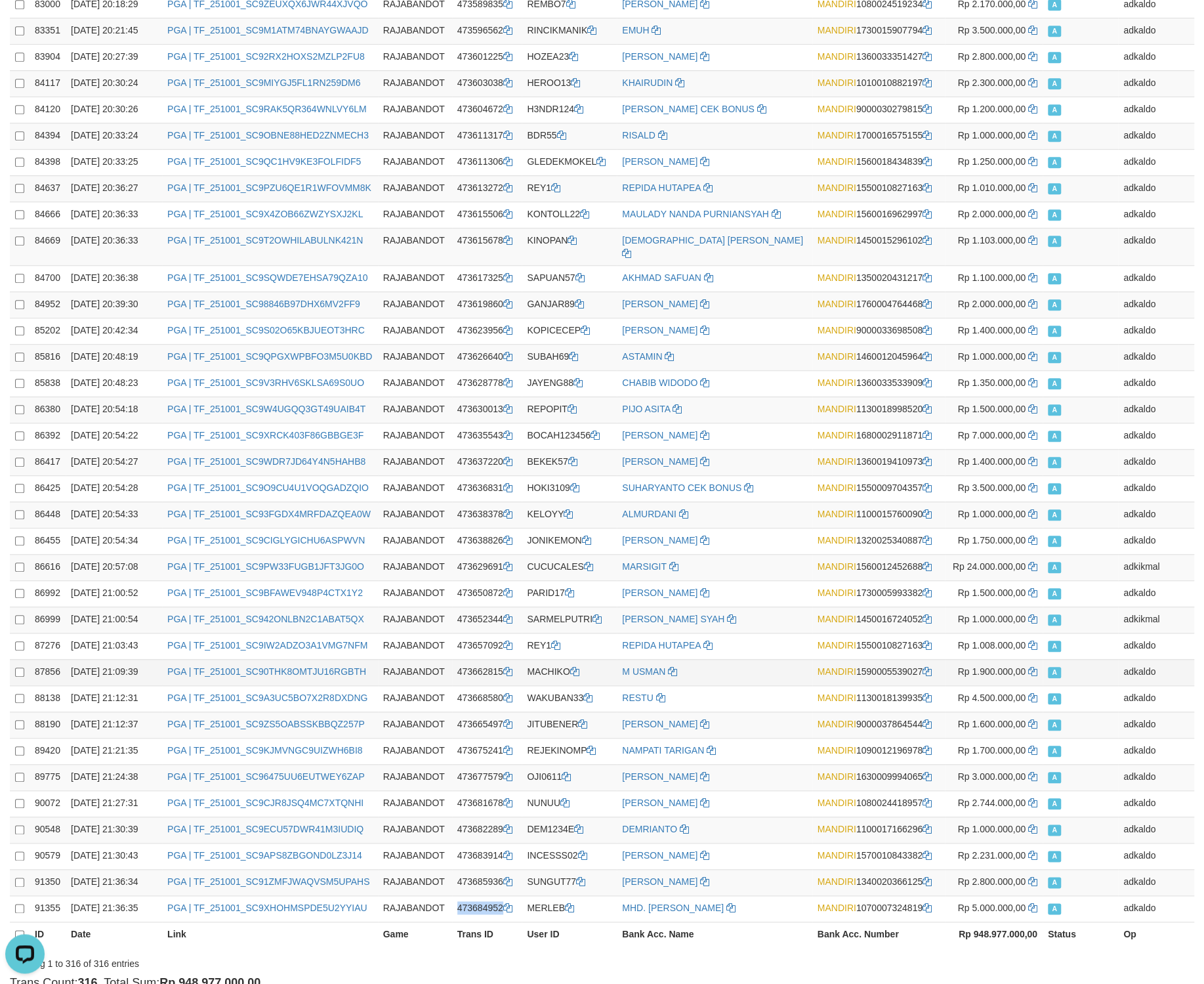
click at [1113, 659] on td "A" at bounding box center [1080, 673] width 75 height 26
click at [1121, 370] on td "adkaldo" at bounding box center [1156, 383] width 76 height 26
copy td "91355"
drag, startPoint x: 135, startPoint y: 489, endPoint x: 134, endPoint y: 797, distance: 308.0
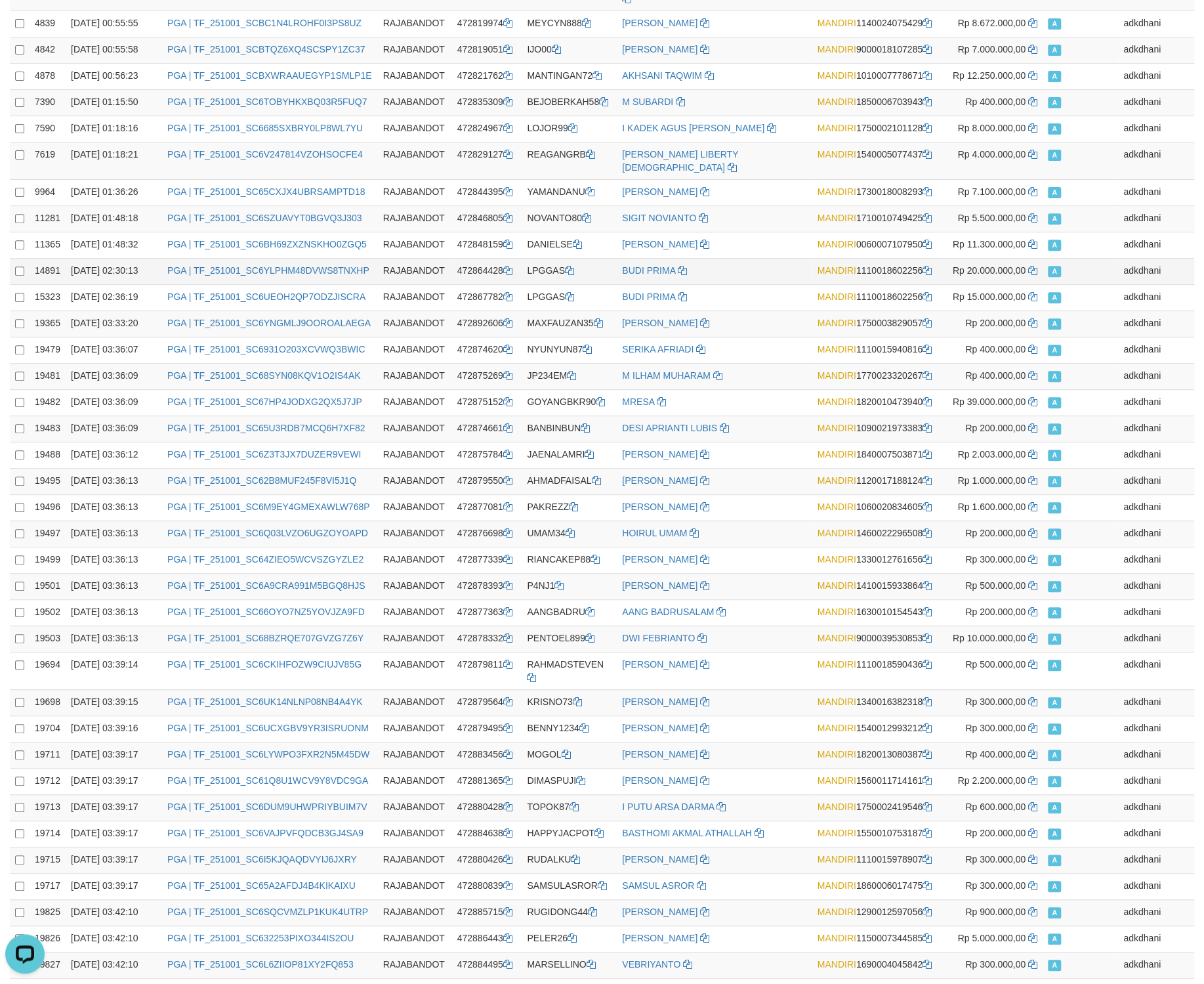
scroll to position [0, 0]
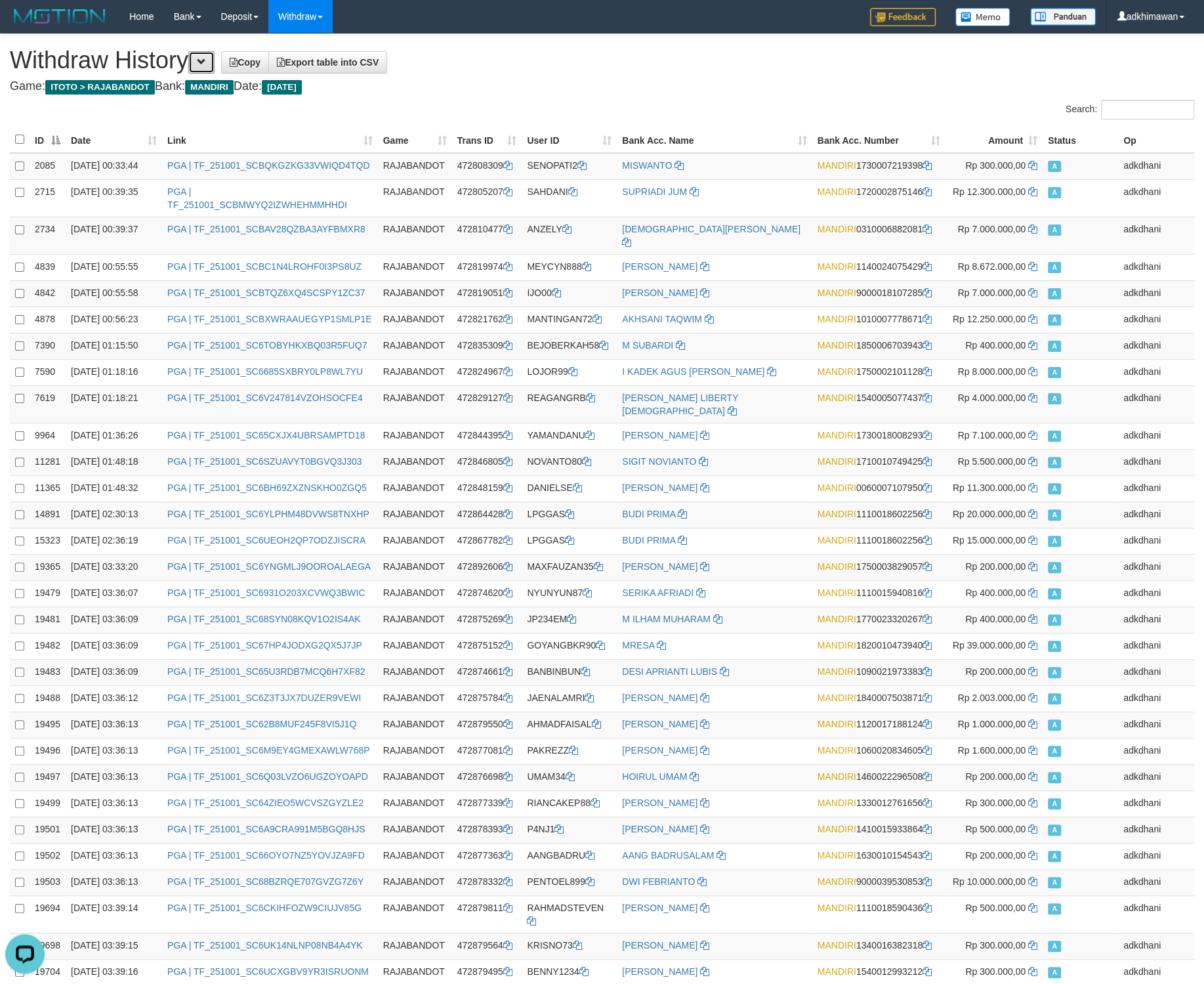
click at [208, 69] on button at bounding box center [201, 62] width 26 height 22
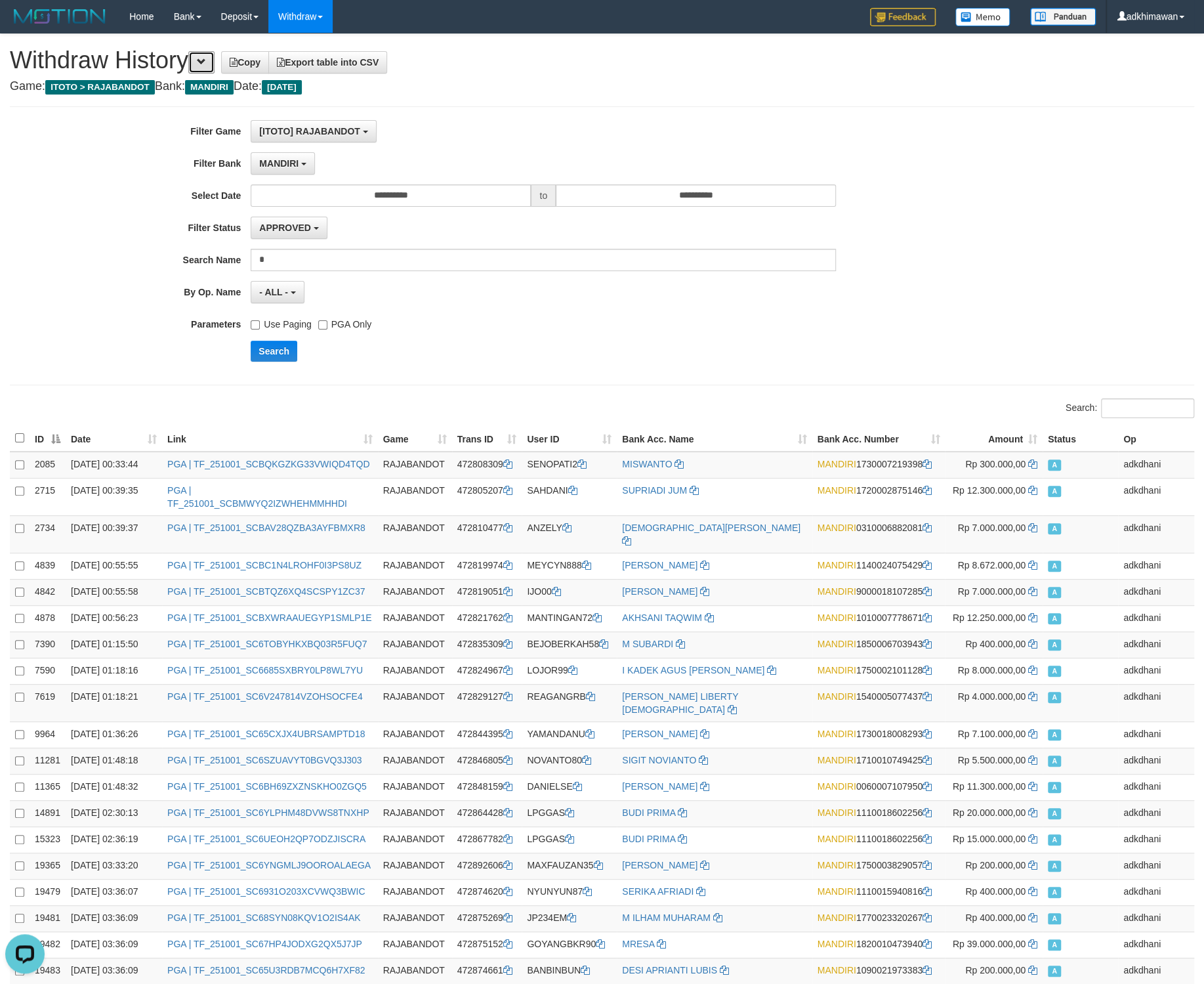
scroll to position [39, 0]
click at [289, 167] on span "MANDIRI" at bounding box center [279, 163] width 40 height 11
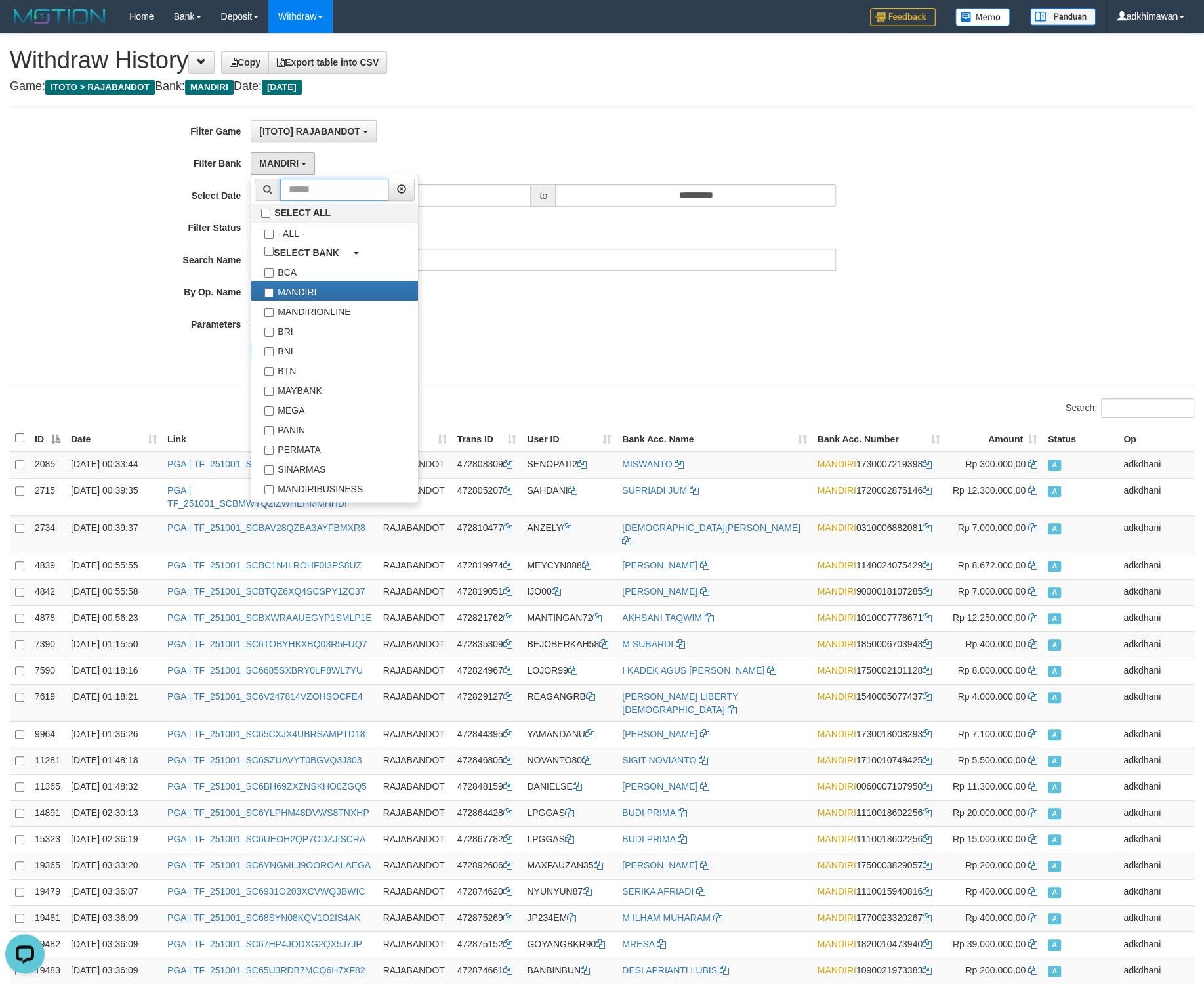
click at [325, 197] on input "text" at bounding box center [334, 189] width 109 height 22
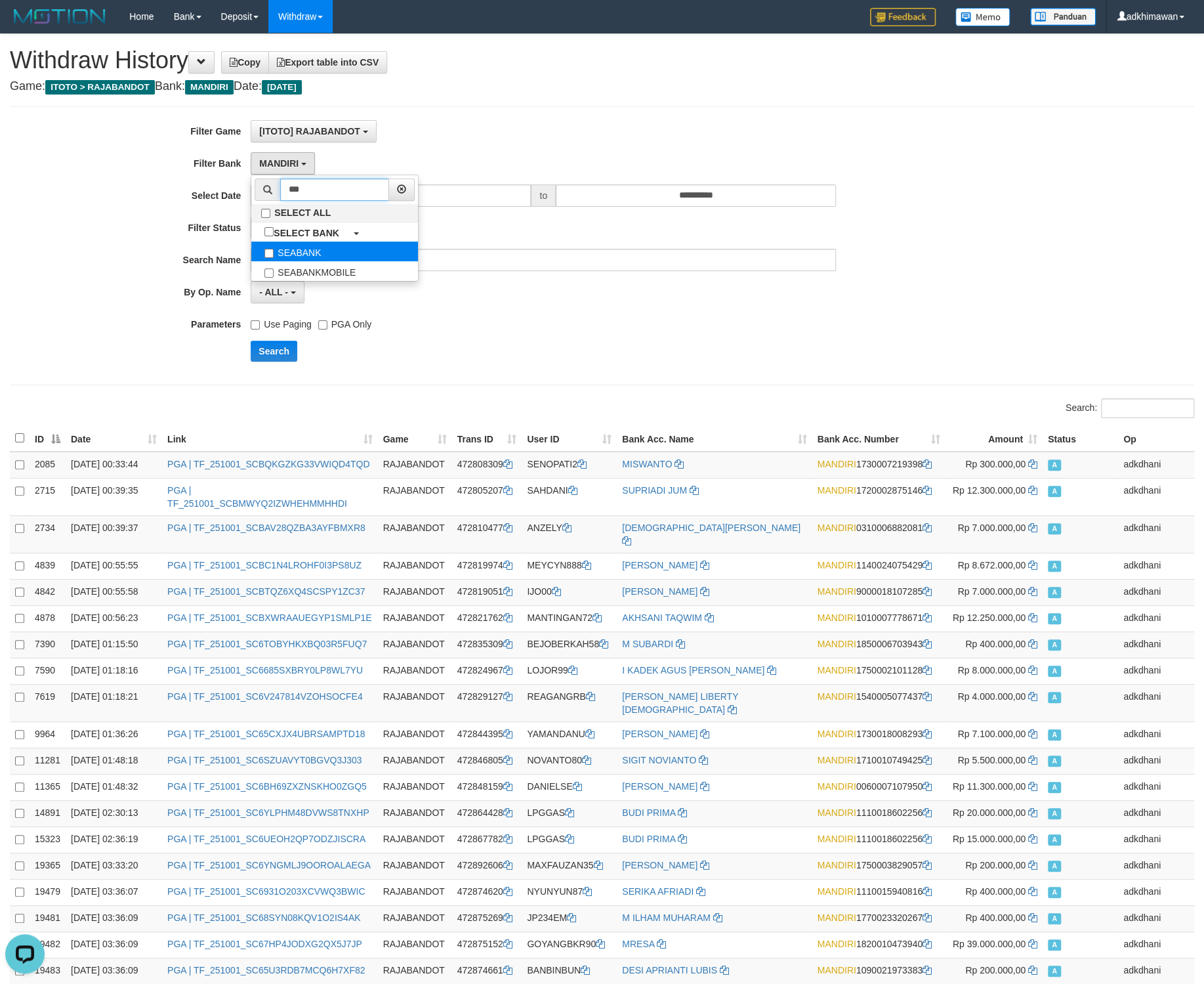
type input "***"
click at [303, 252] on label "SEABANK" at bounding box center [334, 251] width 167 height 20
click at [333, 198] on input "***" at bounding box center [334, 189] width 109 height 22
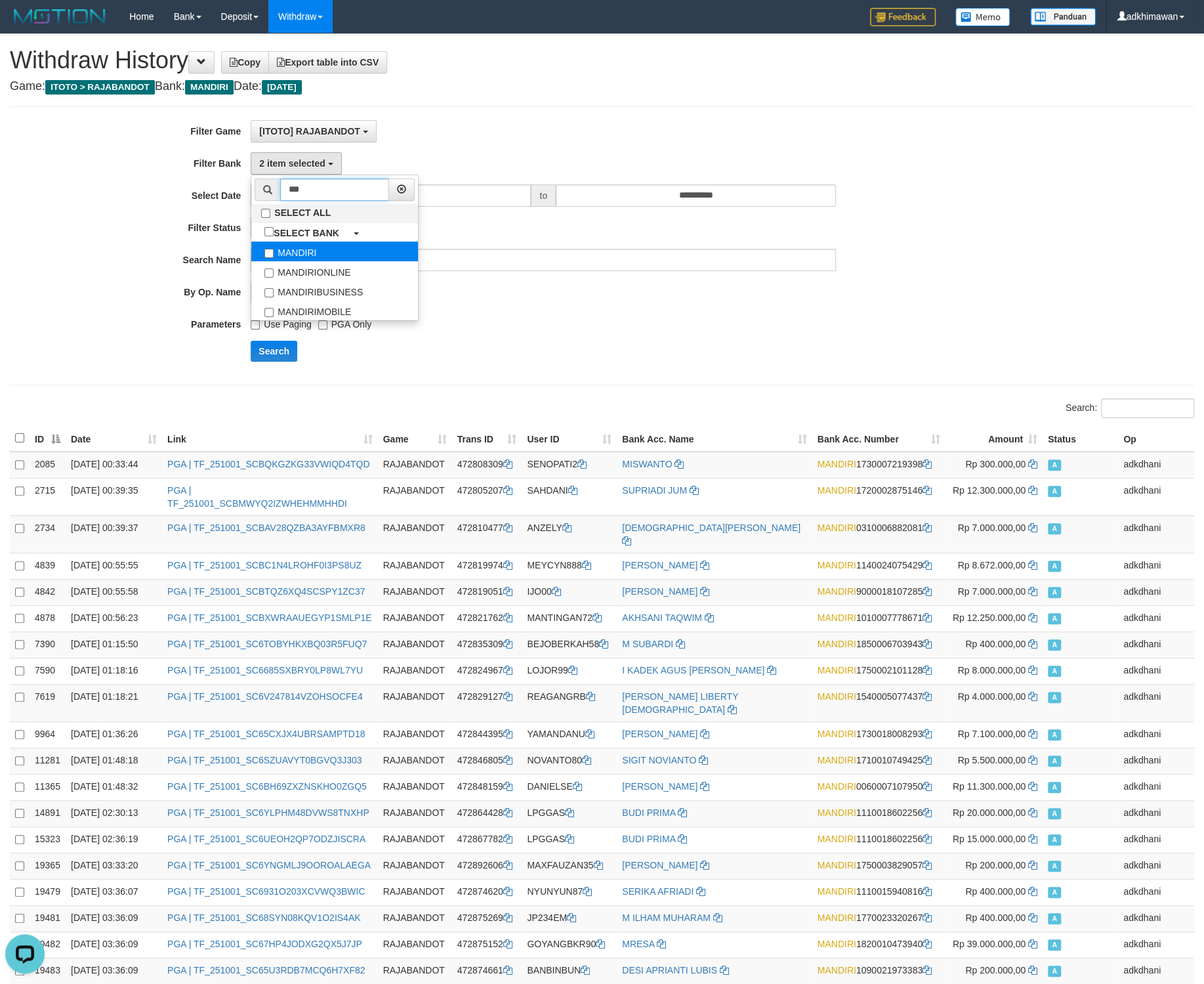
type input "***"
click at [278, 258] on label "MANDIRI" at bounding box center [334, 251] width 167 height 20
select select "*******"
click at [507, 311] on div "**********" at bounding box center [501, 245] width 1003 height 251
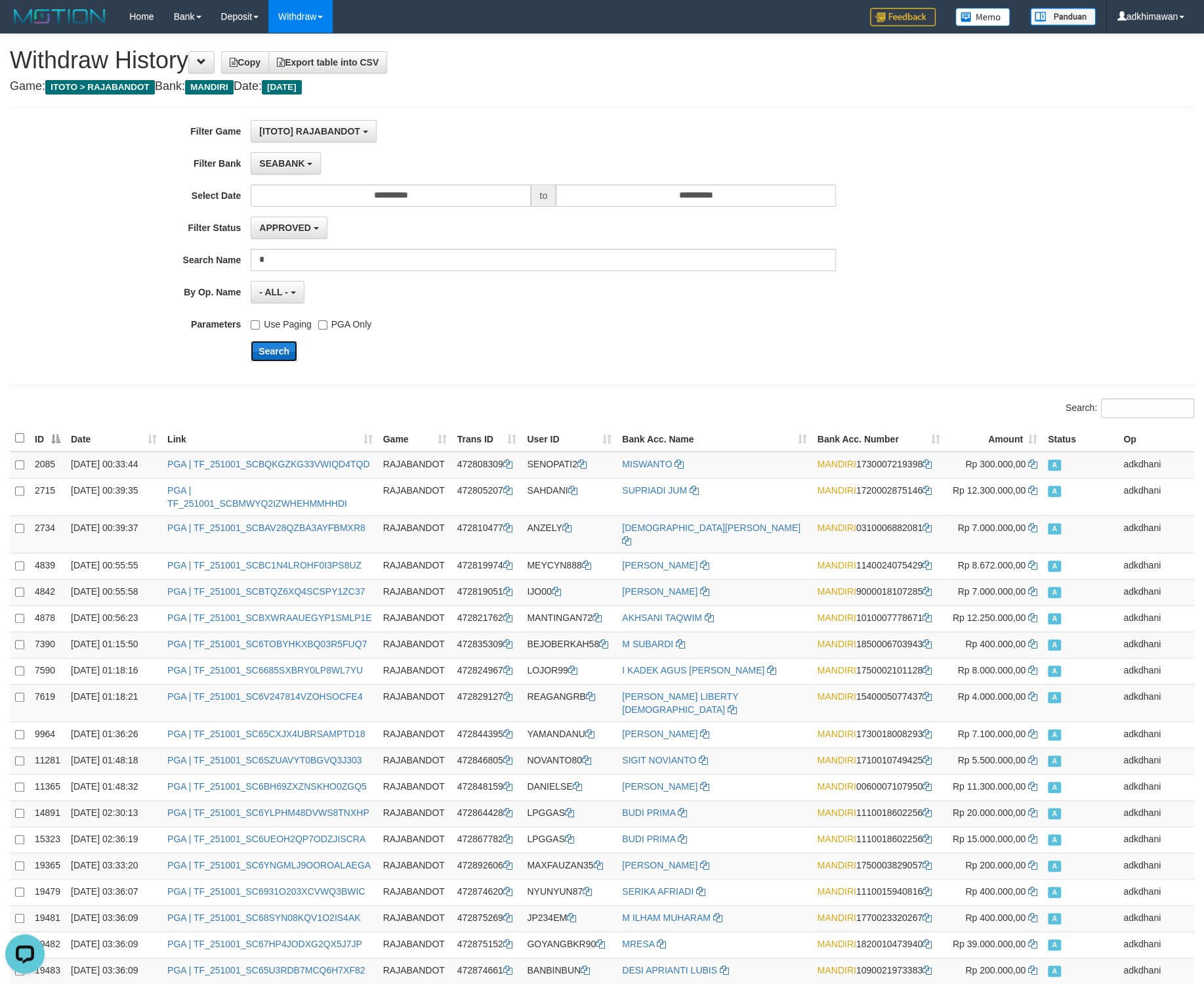
click at [279, 348] on button "Search" at bounding box center [274, 350] width 46 height 21
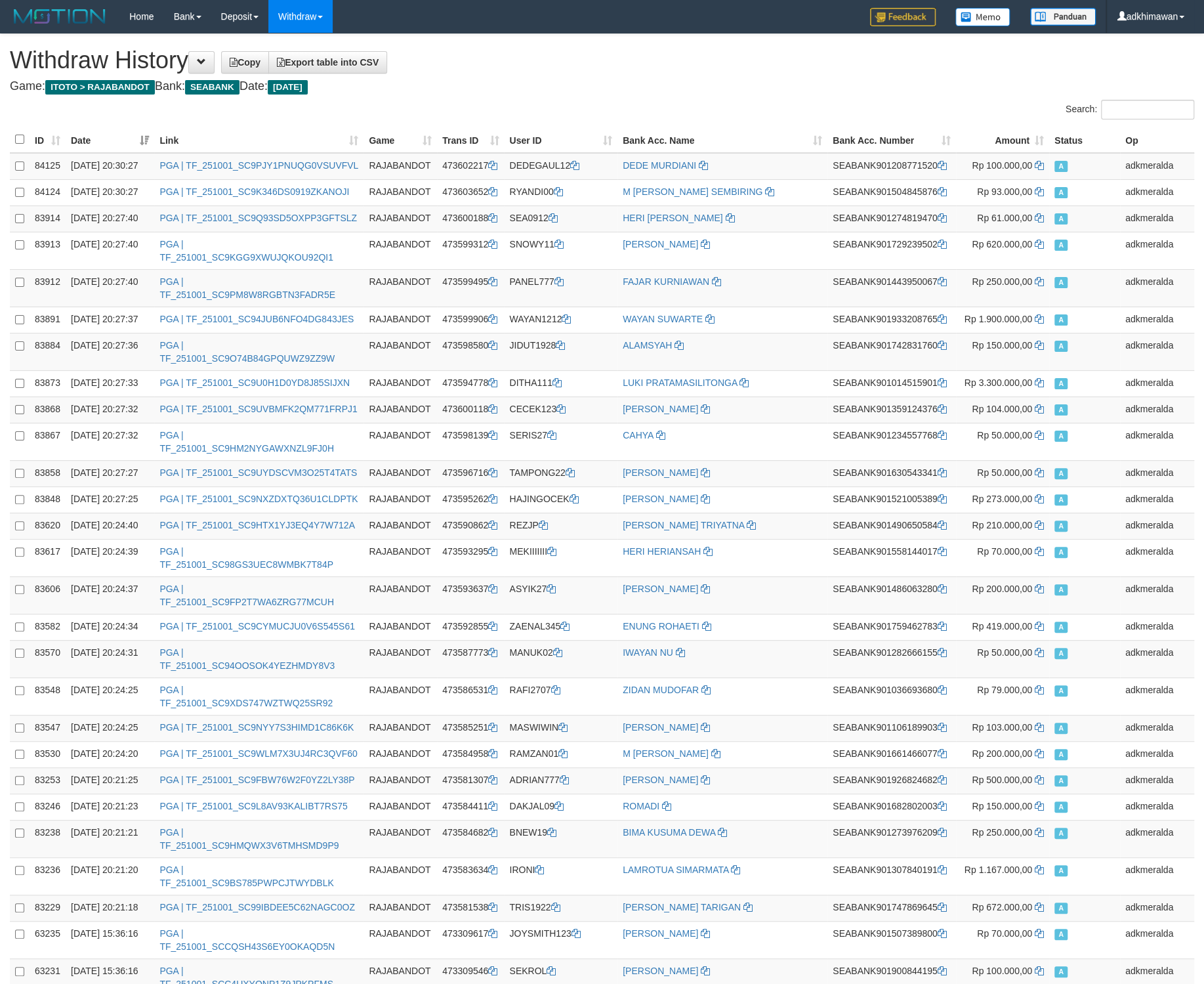
click at [61, 141] on th "ID" at bounding box center [48, 140] width 36 height 26
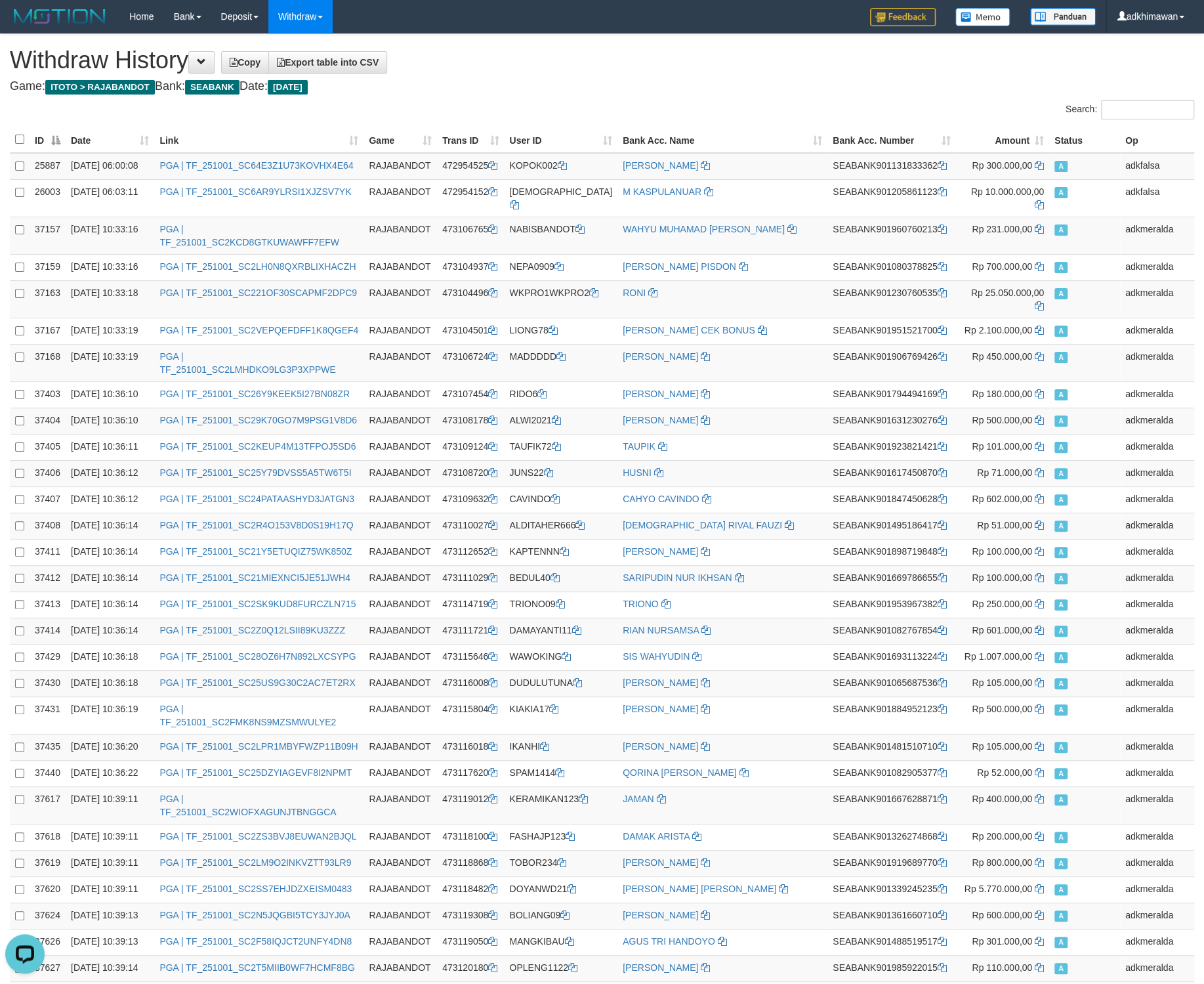
click at [909, 55] on h1 "Withdraw History Copy Export table into CSV" at bounding box center [602, 60] width 1184 height 26
click at [985, 87] on h4 "Game: ITOTO > RAJABANDOT Bank: SEABANK Date: [DATE]" at bounding box center [602, 87] width 1184 height 13
click at [1145, 15] on link "adkhimawan" at bounding box center [1150, 17] width 88 height 33
click at [1126, 78] on link "Log Out" at bounding box center [1142, 74] width 104 height 17
